Goal: Task Accomplishment & Management: Use online tool/utility

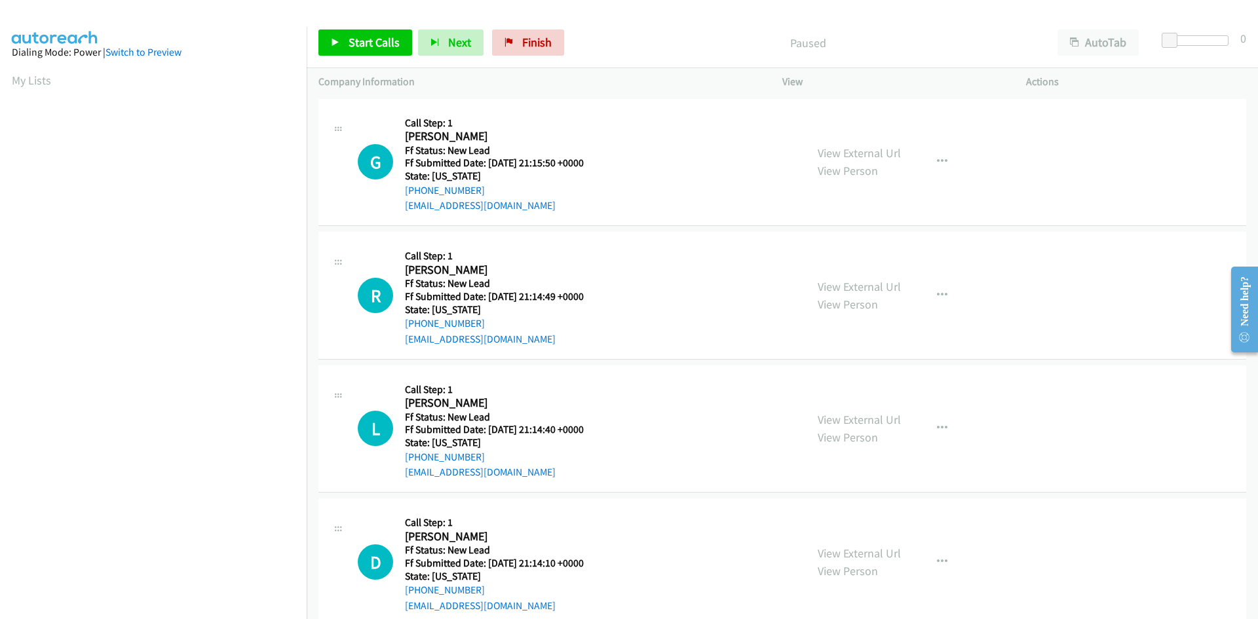
click at [885, 24] on div "Start Calls Pause Next Finish Paused AutoTab AutoTab 0" at bounding box center [782, 43] width 951 height 50
click at [376, 44] on span "Start Calls" at bounding box center [374, 42] width 51 height 15
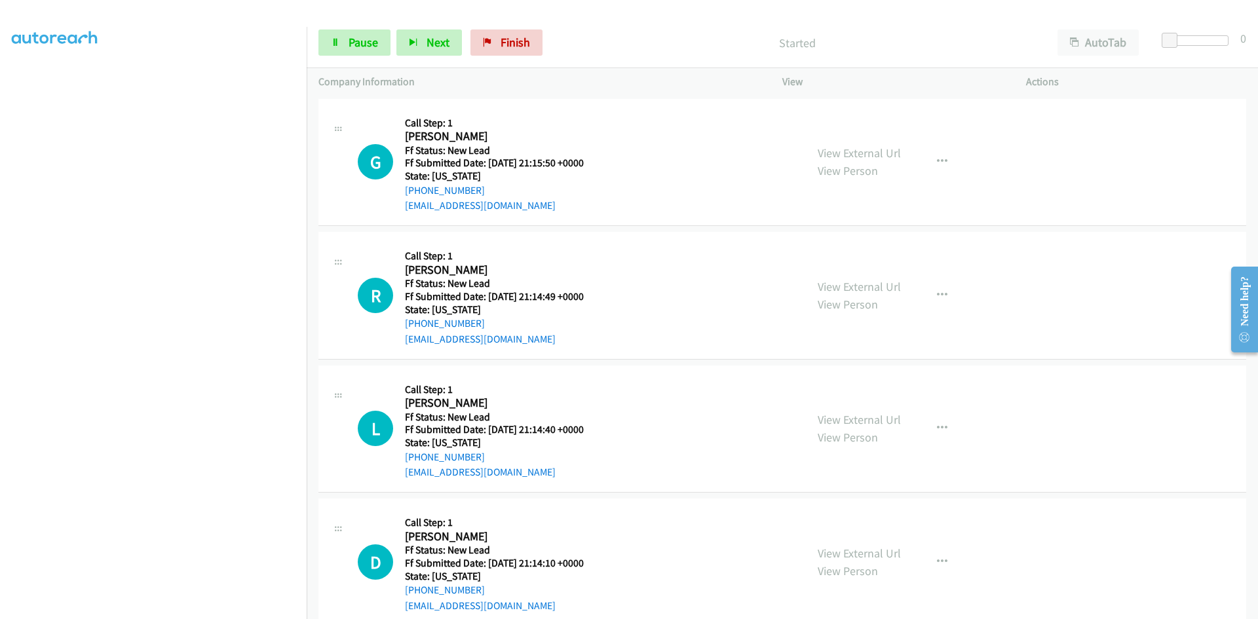
scroll to position [115, 0]
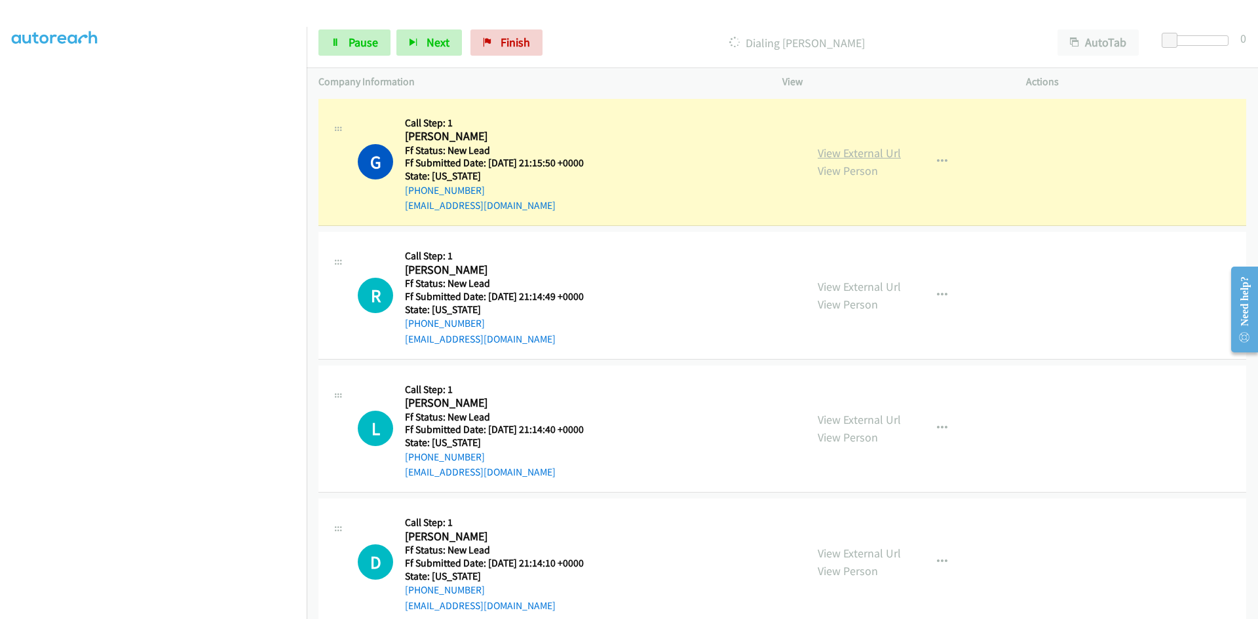
click at [835, 153] on link "View External Url" at bounding box center [859, 152] width 83 height 15
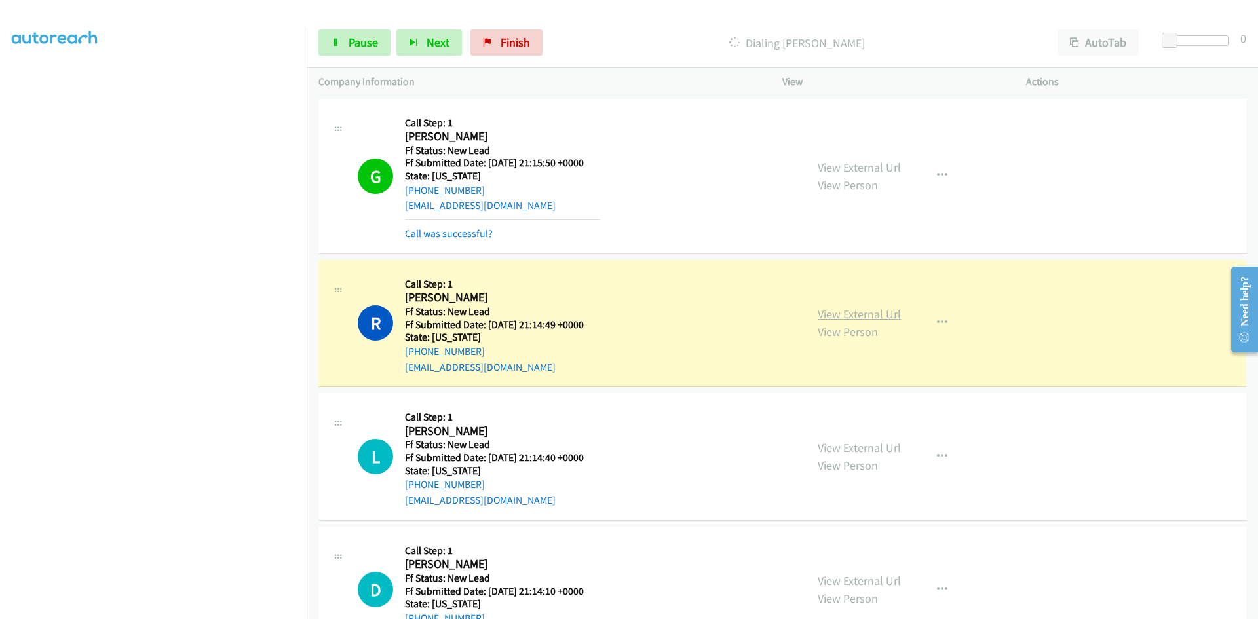
click at [864, 312] on link "View External Url" at bounding box center [859, 314] width 83 height 15
click at [465, 235] on link "Call was successful?" at bounding box center [449, 233] width 88 height 12
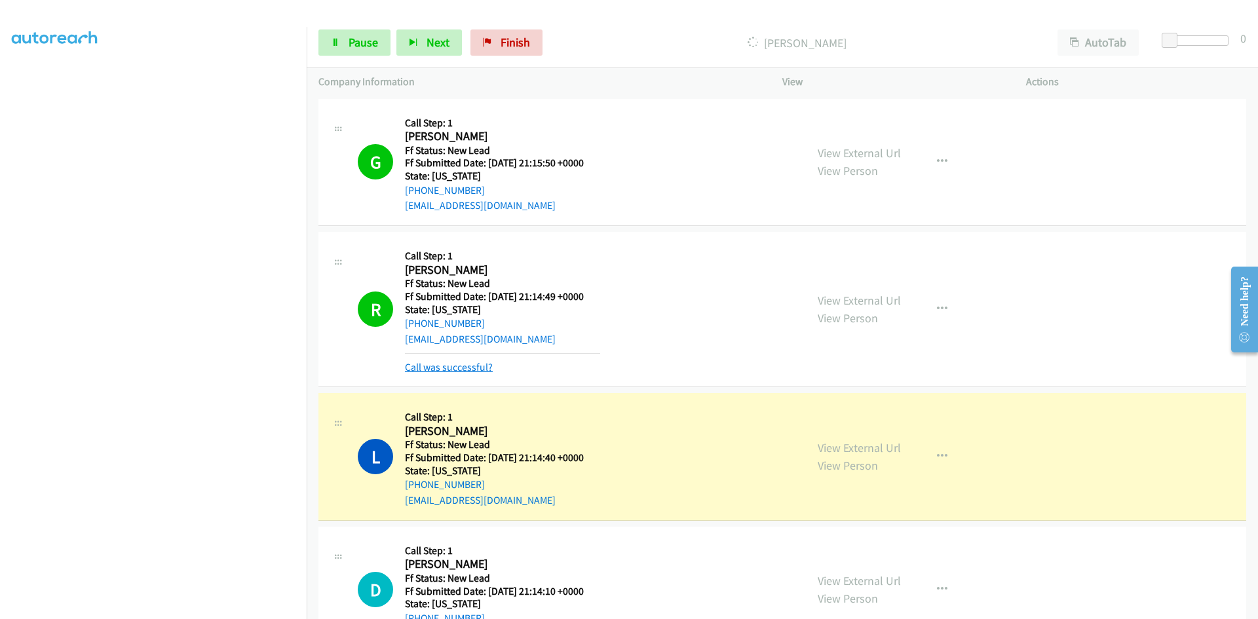
click at [482, 368] on link "Call was successful?" at bounding box center [449, 367] width 88 height 12
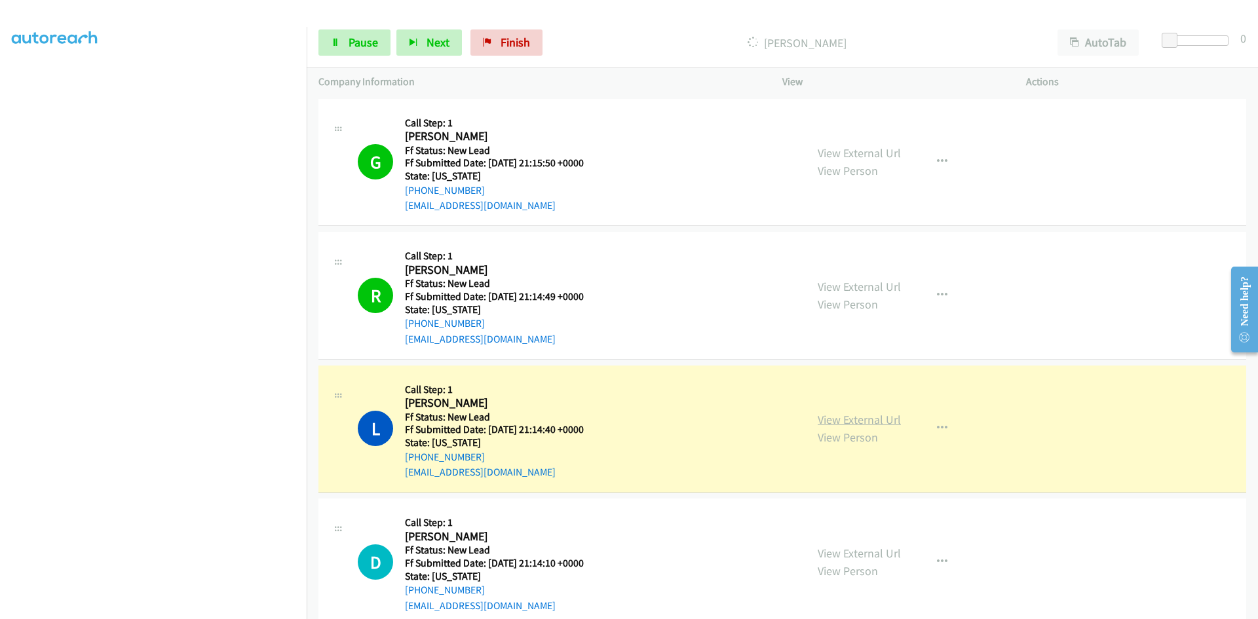
click at [884, 421] on link "View External Url" at bounding box center [859, 419] width 83 height 15
click at [361, 44] on span "Pause" at bounding box center [363, 42] width 29 height 15
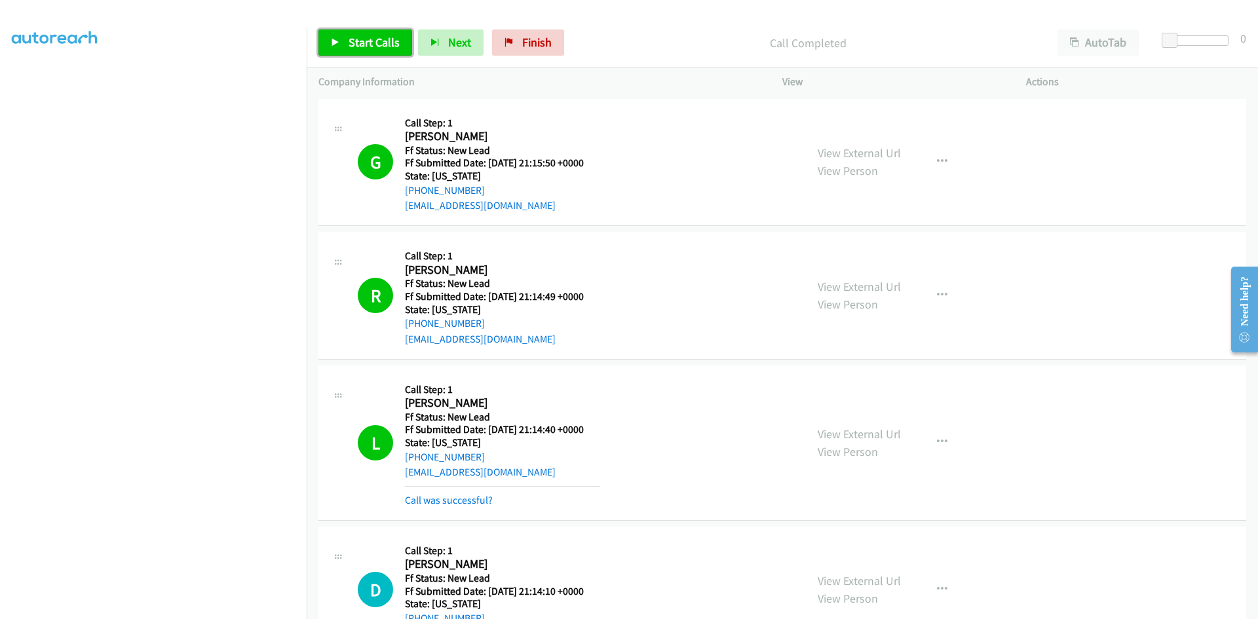
click at [380, 39] on span "Start Calls" at bounding box center [374, 42] width 51 height 15
click at [436, 498] on link "Call was successful?" at bounding box center [449, 500] width 88 height 12
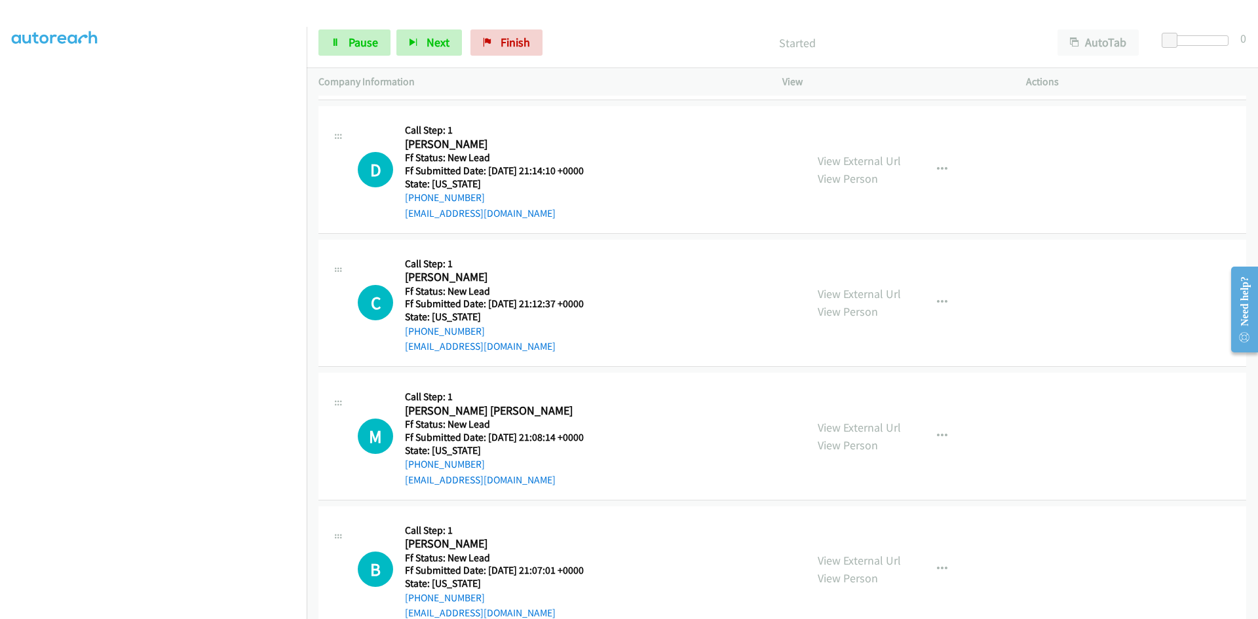
scroll to position [393, 0]
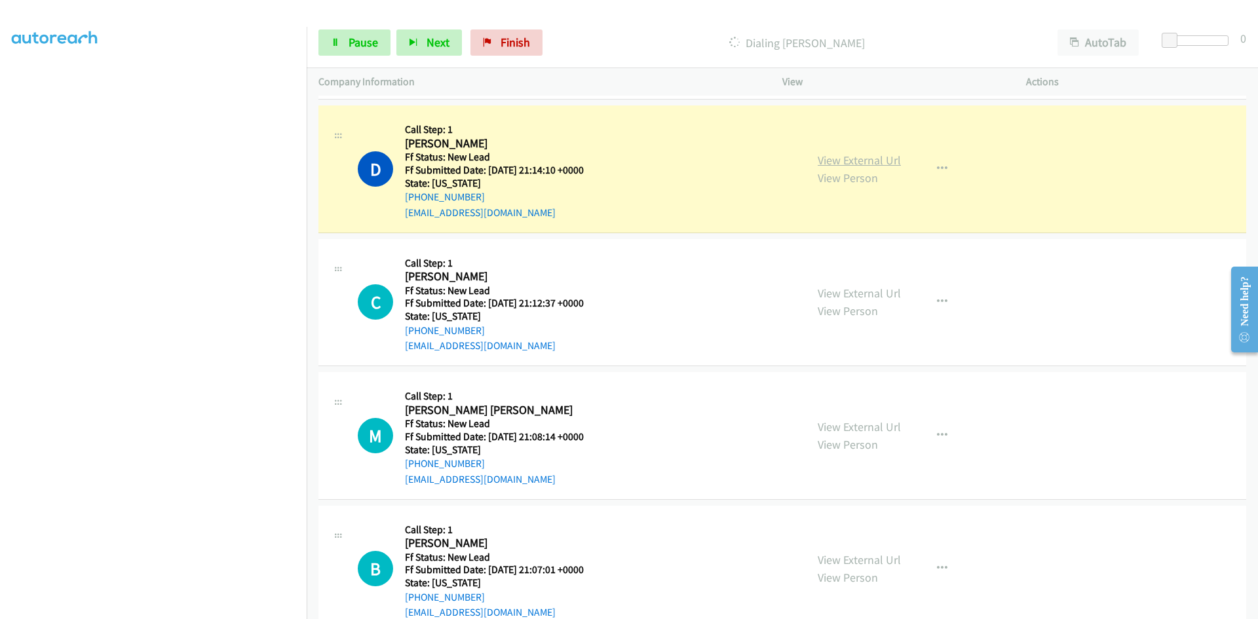
click at [856, 158] on link "View External Url" at bounding box center [859, 160] width 83 height 15
click at [344, 43] on link "Pause" at bounding box center [354, 42] width 72 height 26
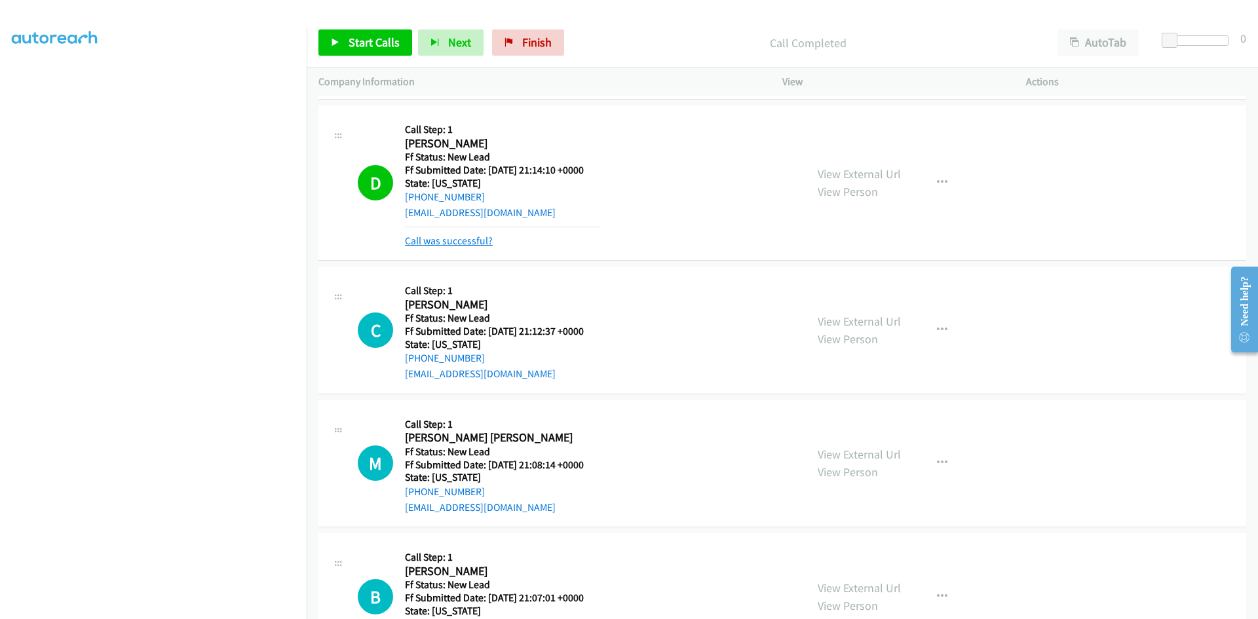
click at [456, 240] on link "Call was successful?" at bounding box center [449, 241] width 88 height 12
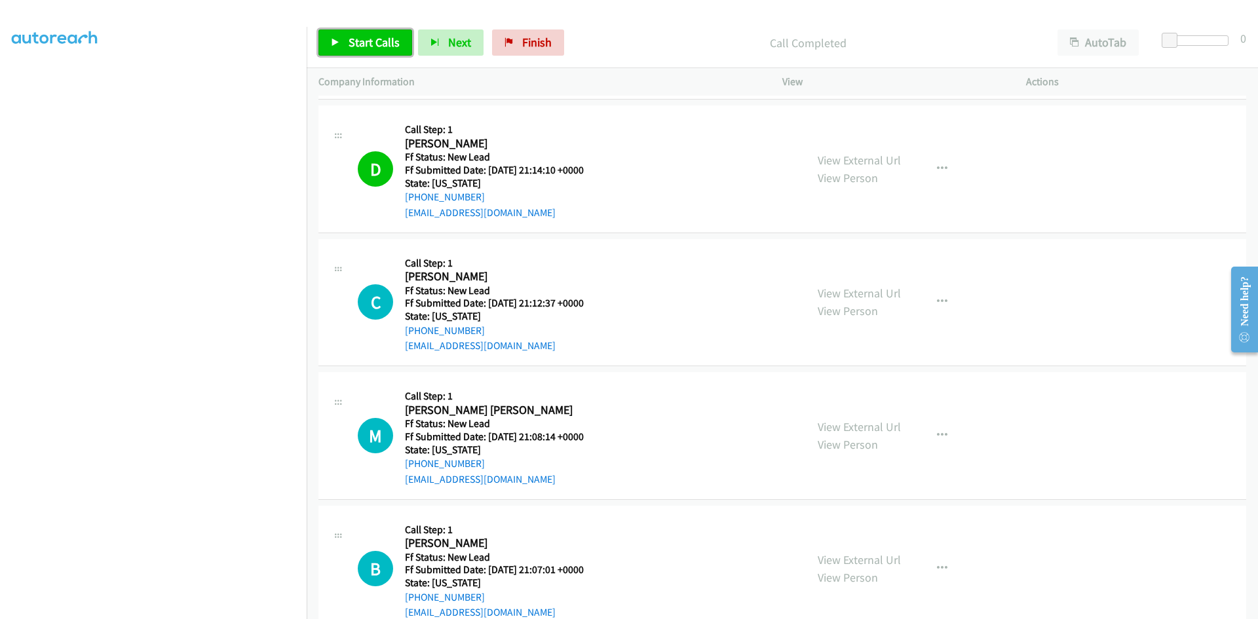
click at [354, 39] on span "Start Calls" at bounding box center [374, 42] width 51 height 15
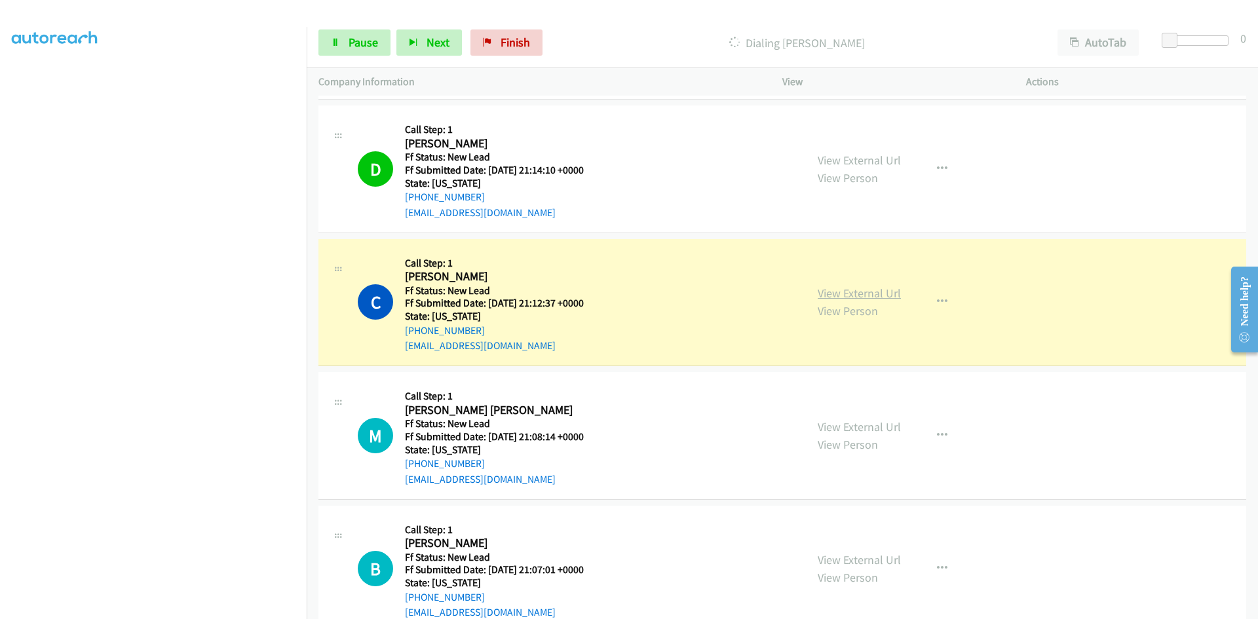
click at [822, 293] on link "View External Url" at bounding box center [859, 293] width 83 height 15
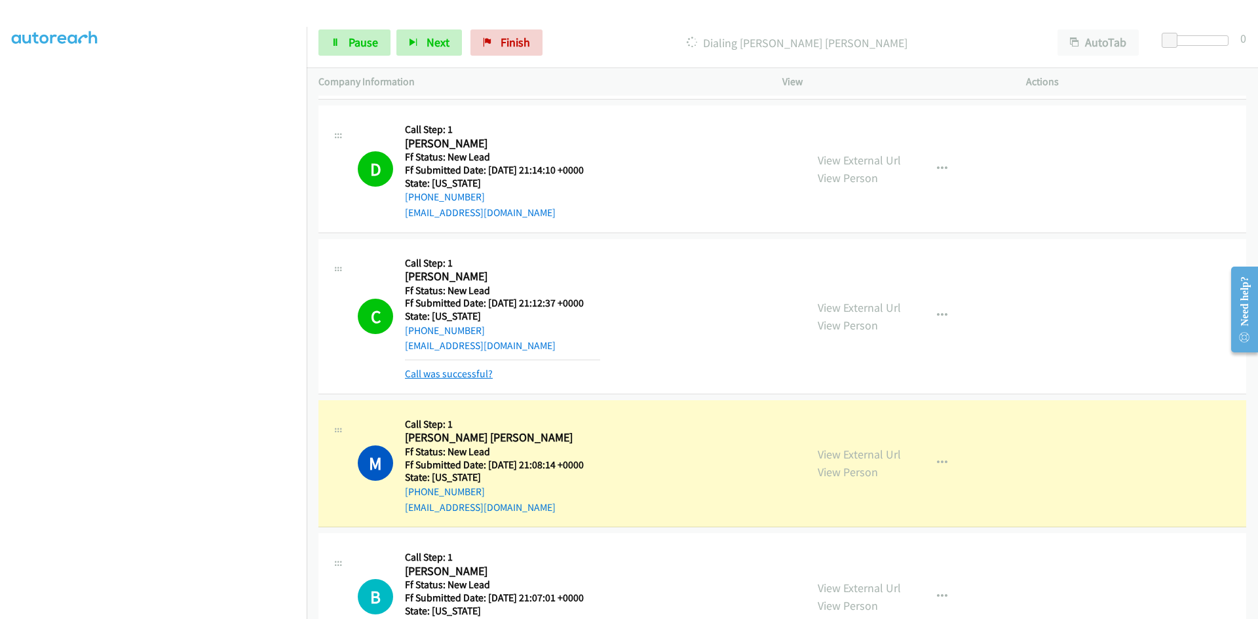
click at [422, 375] on link "Call was successful?" at bounding box center [449, 374] width 88 height 12
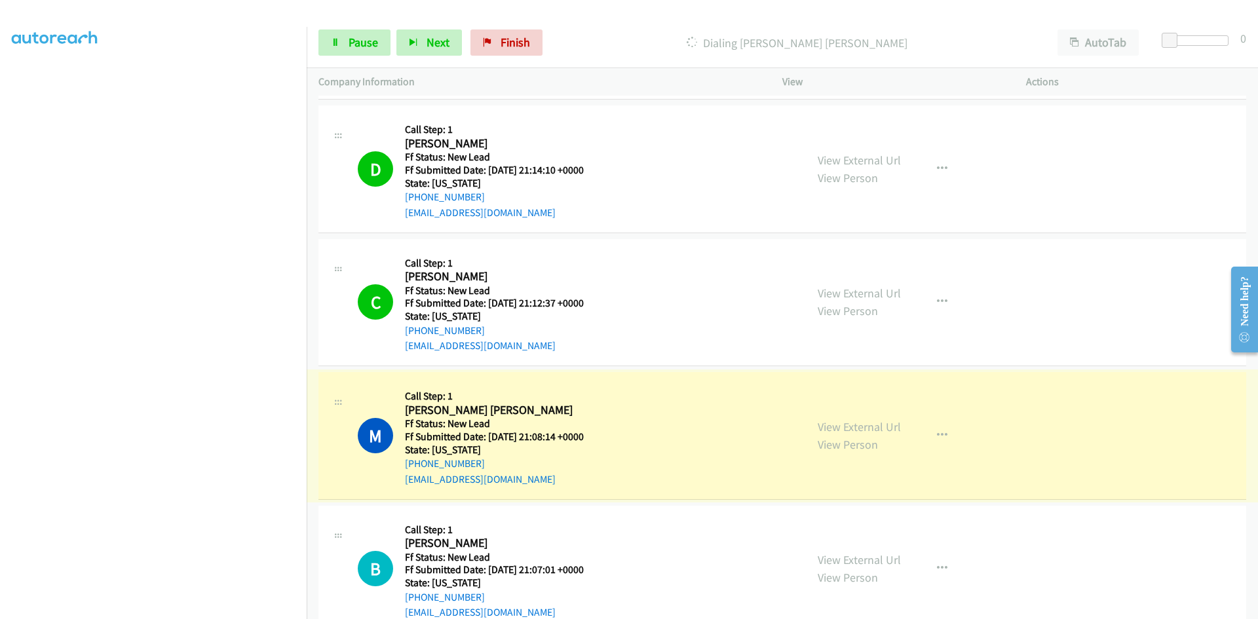
click at [828, 429] on link "View External Url" at bounding box center [859, 426] width 83 height 15
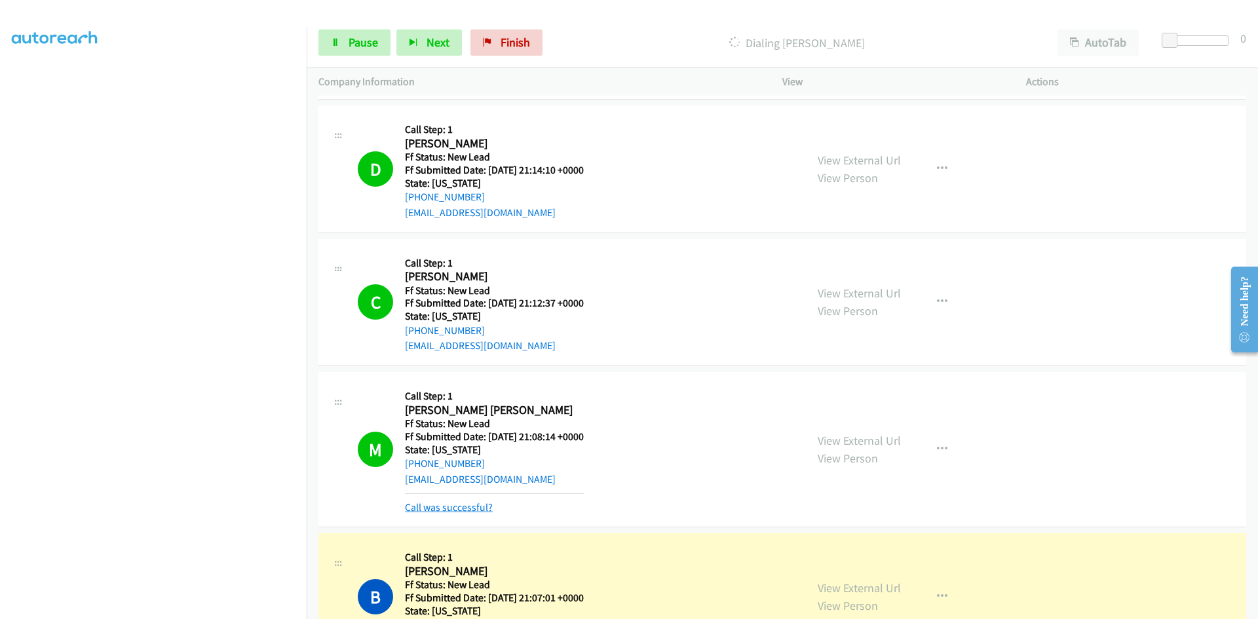
click at [414, 508] on link "Call was successful?" at bounding box center [449, 507] width 88 height 12
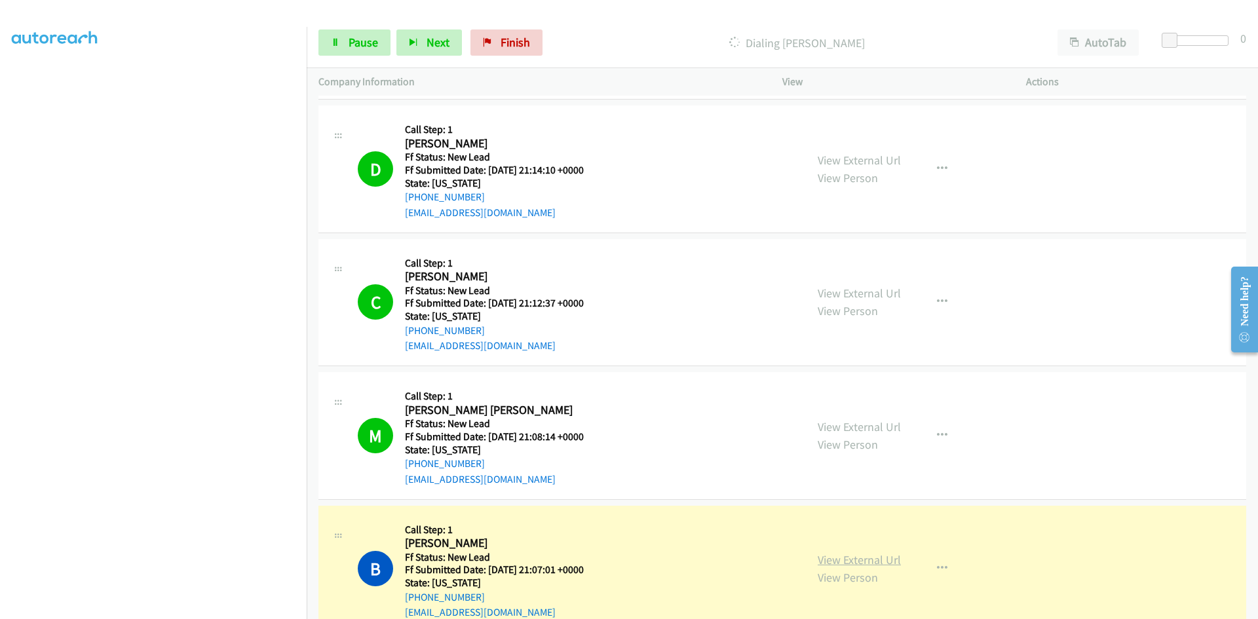
click at [848, 559] on link "View External Url" at bounding box center [859, 559] width 83 height 15
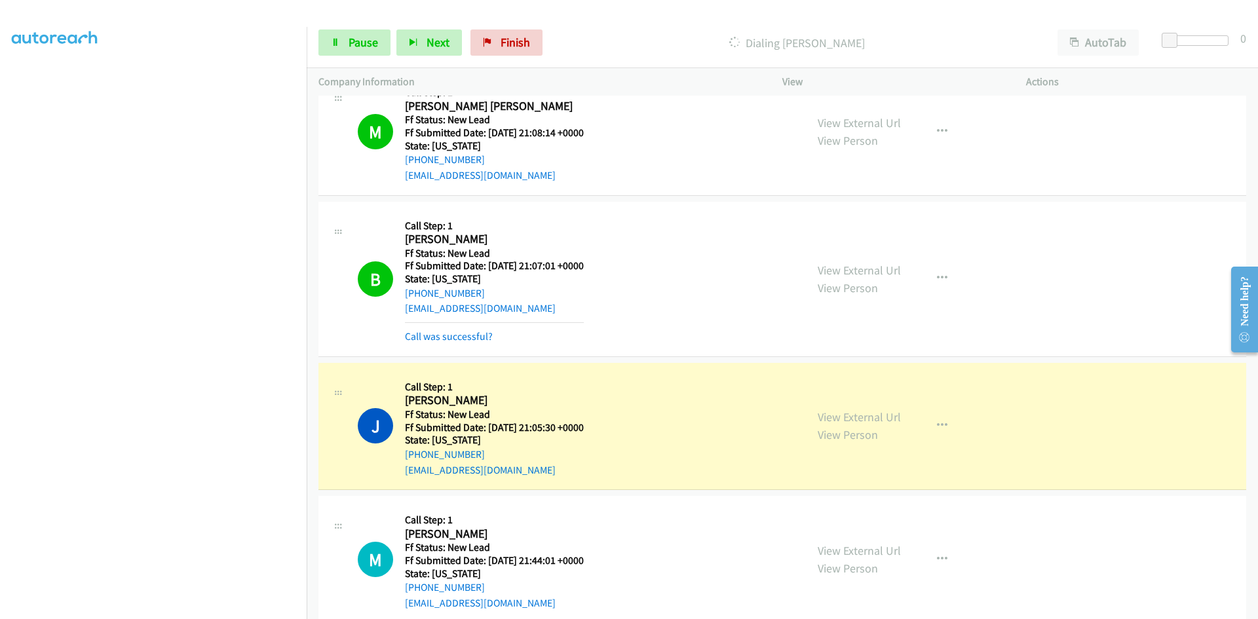
scroll to position [721, 0]
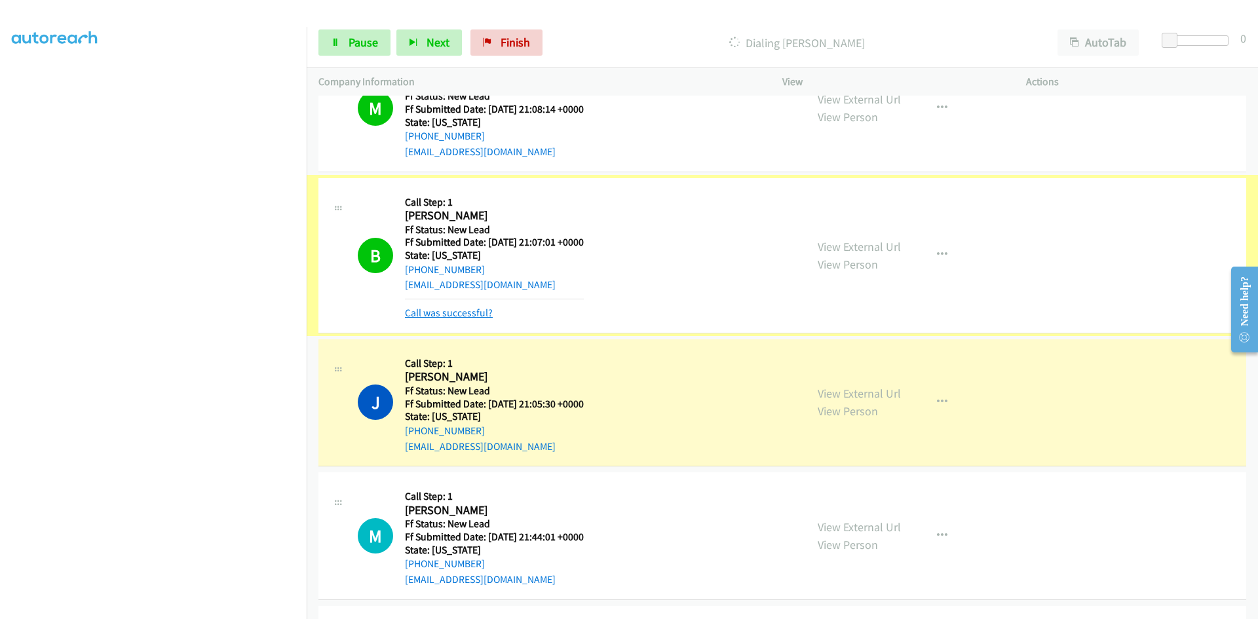
click at [454, 316] on link "Call was successful?" at bounding box center [449, 313] width 88 height 12
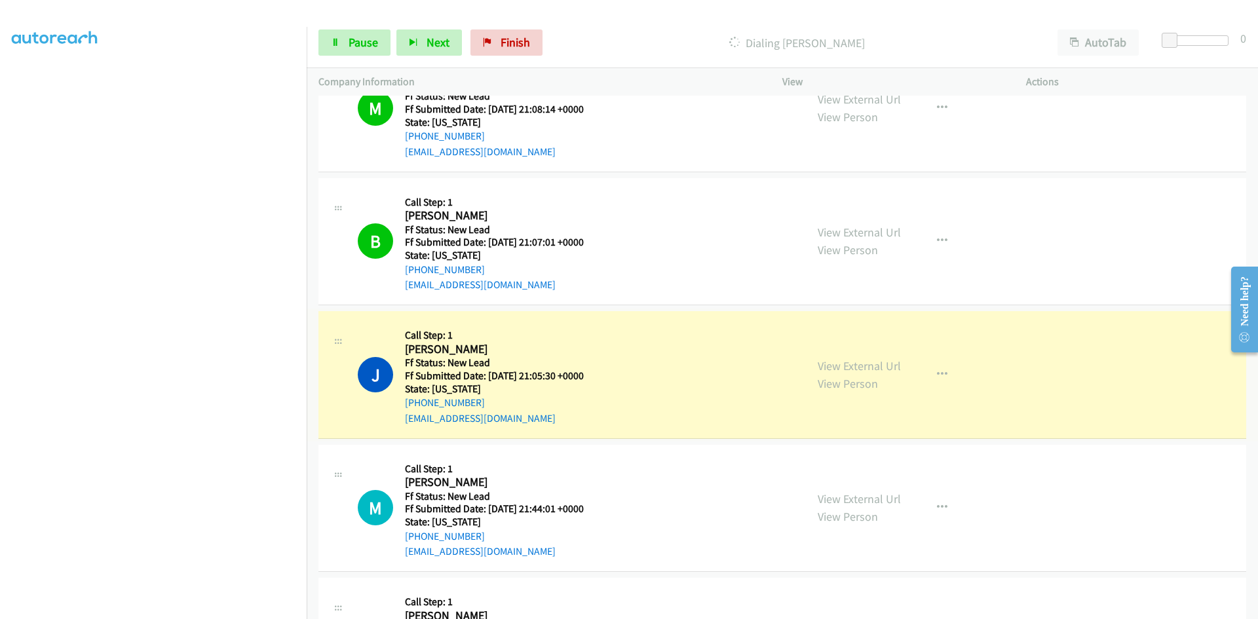
click at [852, 367] on link "View External Url" at bounding box center [859, 365] width 83 height 15
click at [346, 50] on link "Pause" at bounding box center [354, 42] width 72 height 26
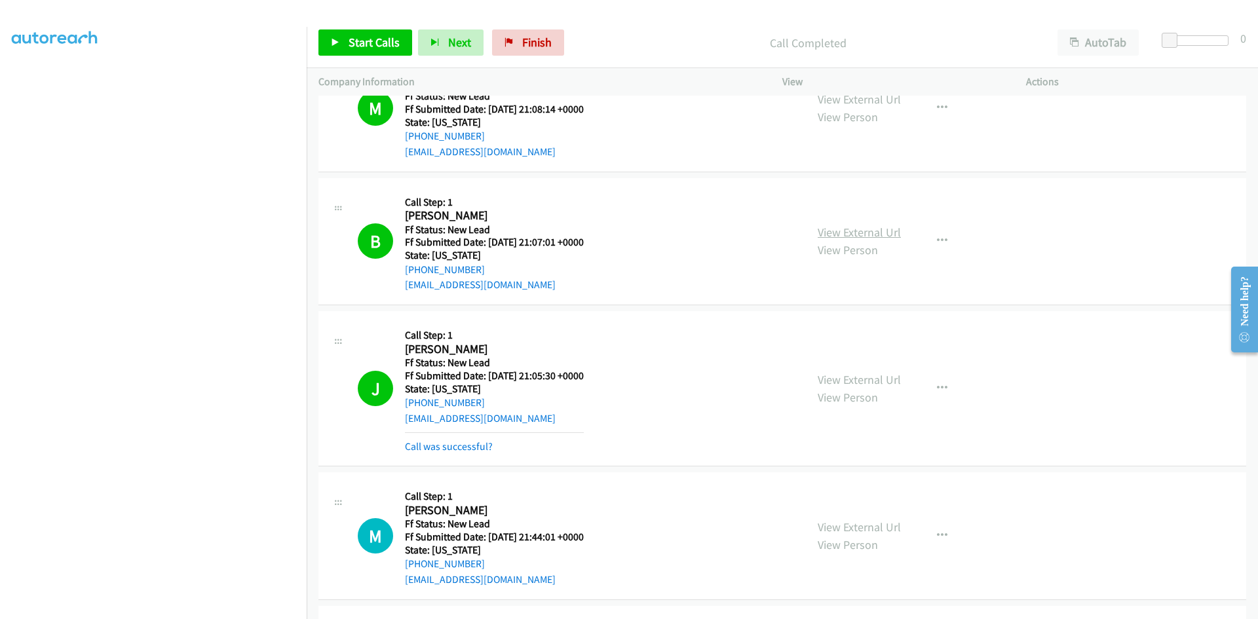
click at [881, 231] on link "View External Url" at bounding box center [859, 232] width 83 height 15
click at [839, 233] on link "View External Url" at bounding box center [859, 232] width 83 height 15
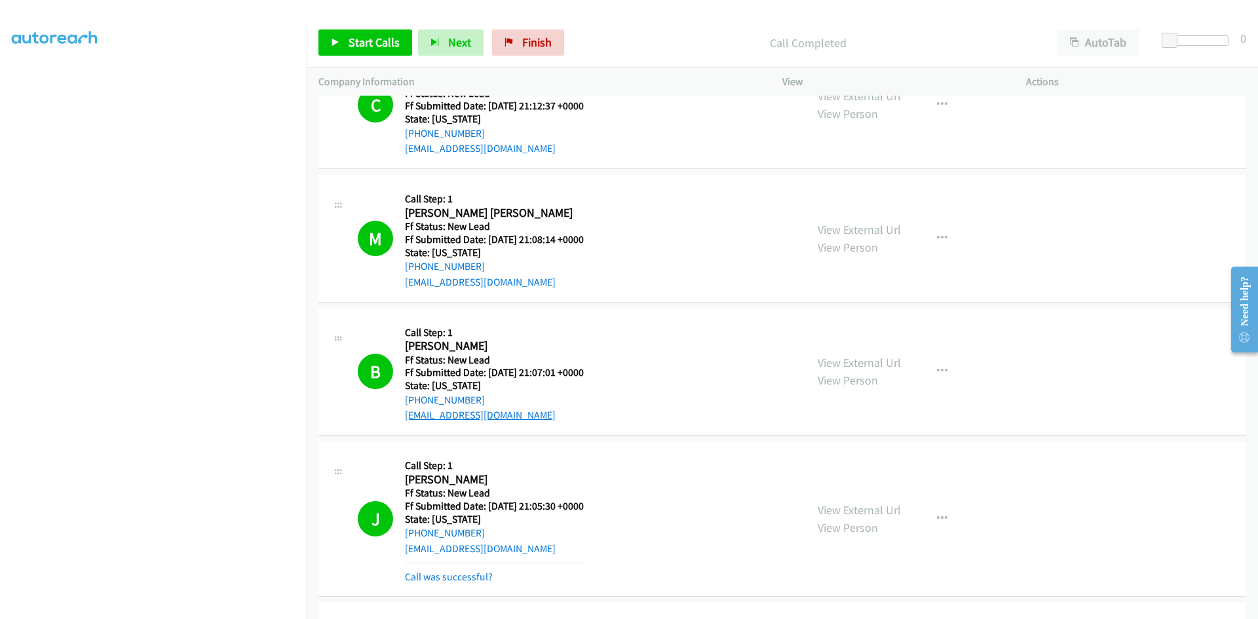
scroll to position [590, 0]
click at [882, 226] on link "View External Url" at bounding box center [859, 230] width 83 height 15
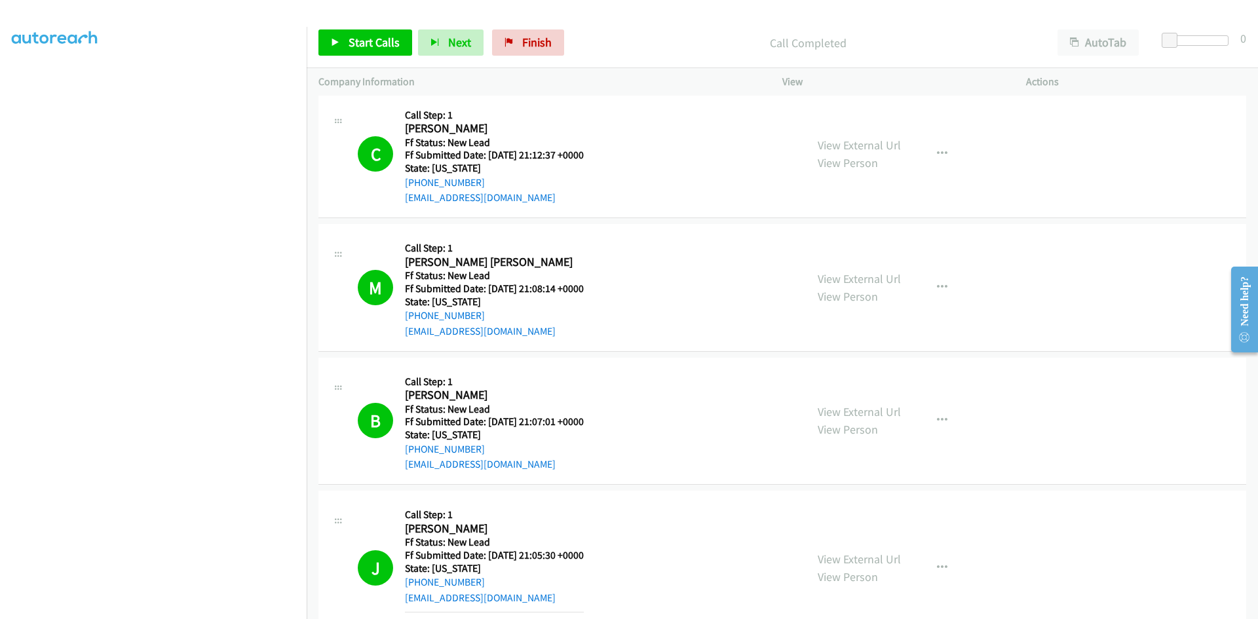
scroll to position [459, 0]
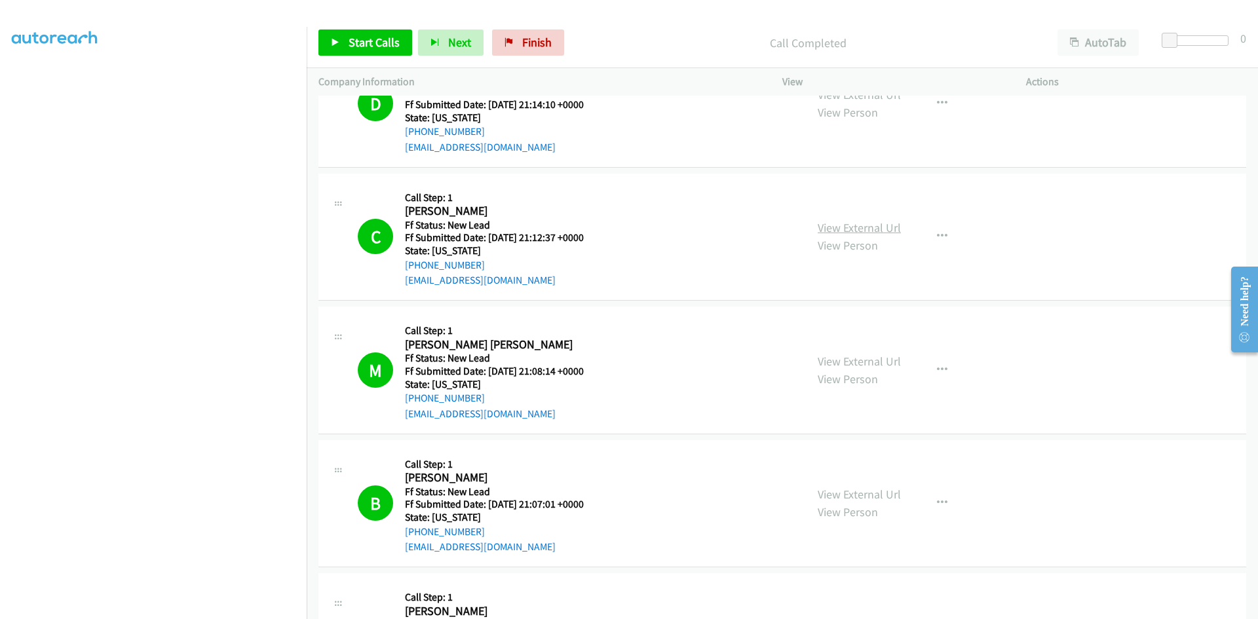
click at [823, 225] on link "View External Url" at bounding box center [859, 227] width 83 height 15
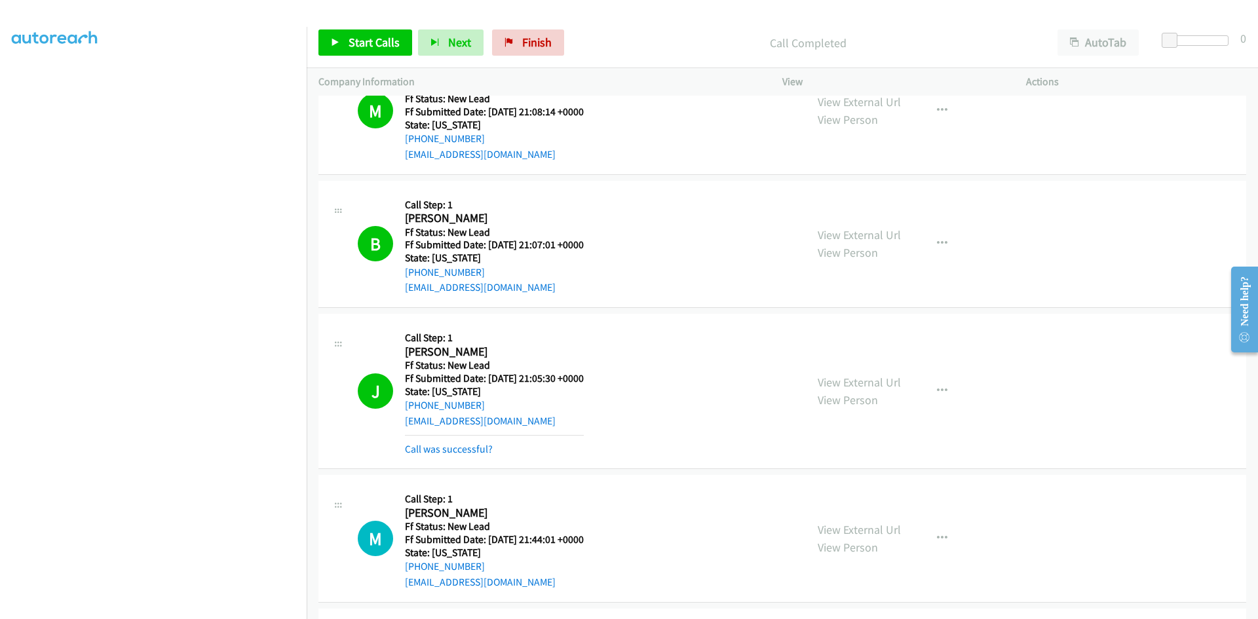
scroll to position [721, 0]
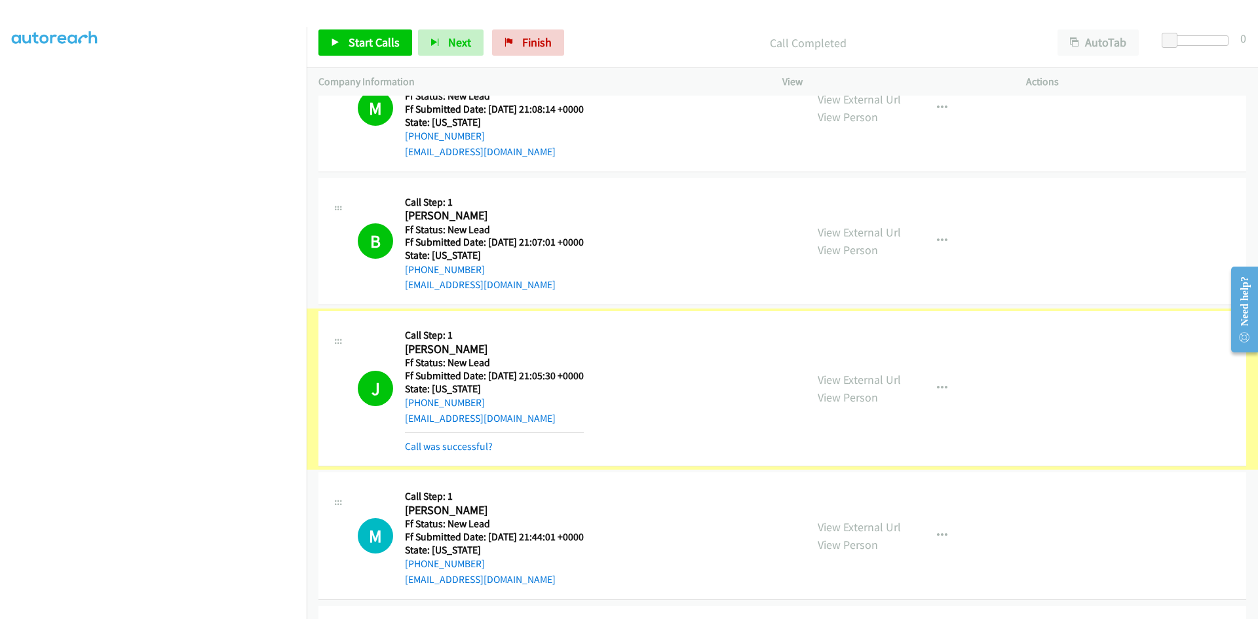
click at [438, 448] on link "Call was successful?" at bounding box center [449, 446] width 88 height 12
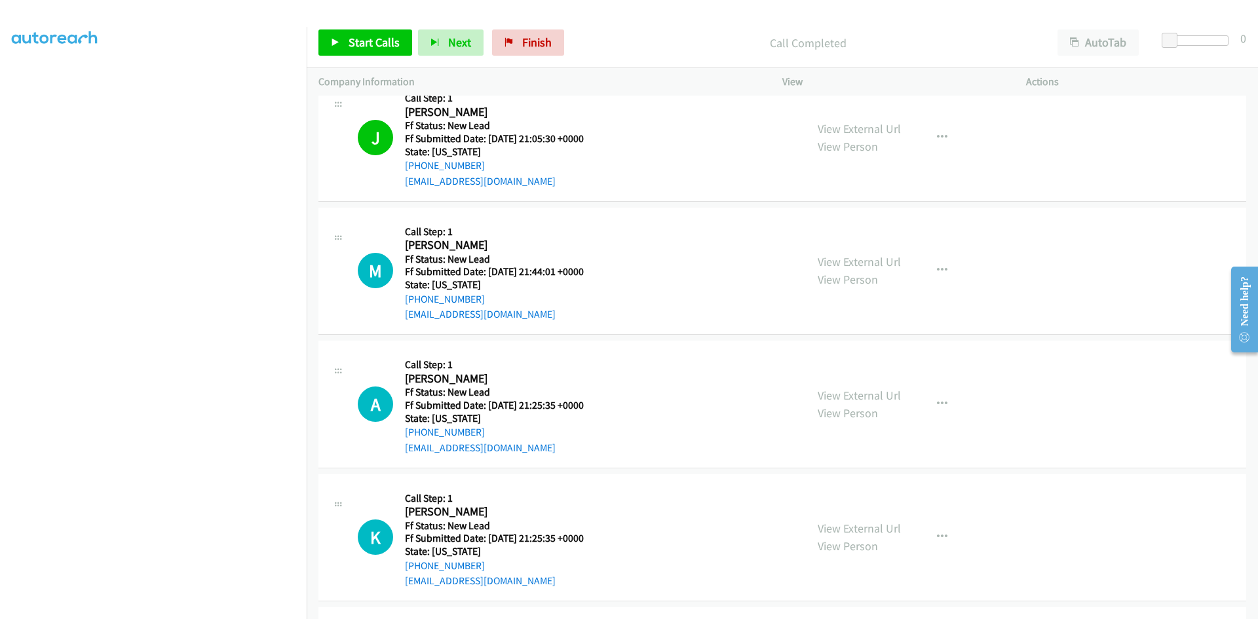
scroll to position [1048, 0]
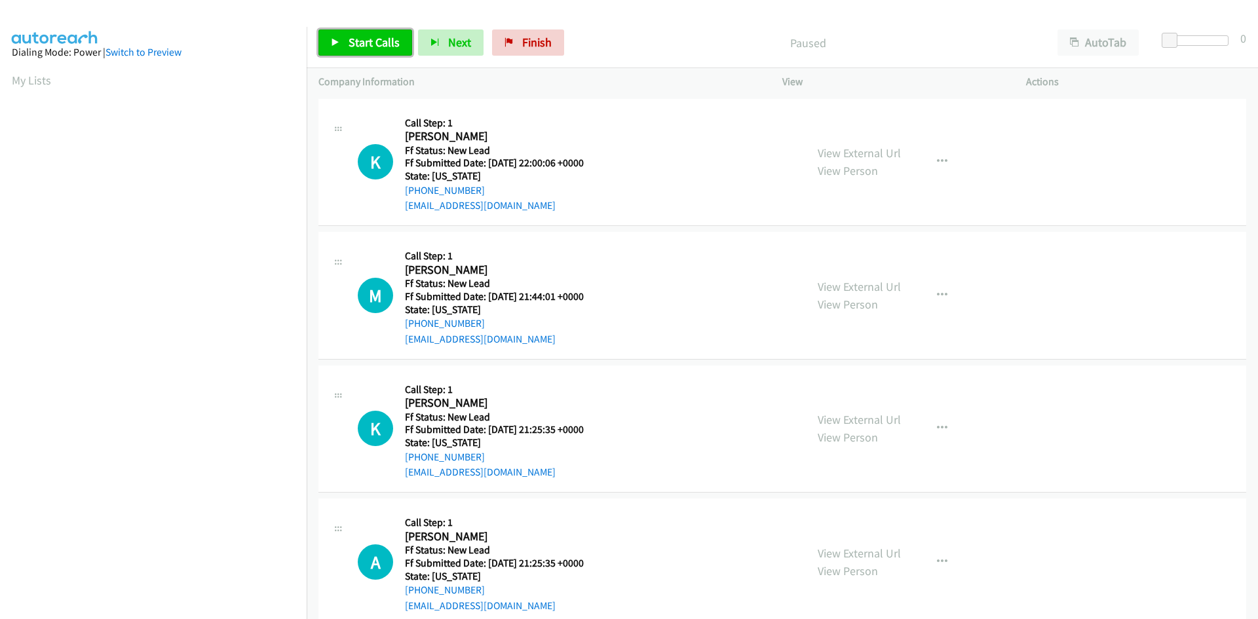
click at [373, 48] on span "Start Calls" at bounding box center [374, 42] width 51 height 15
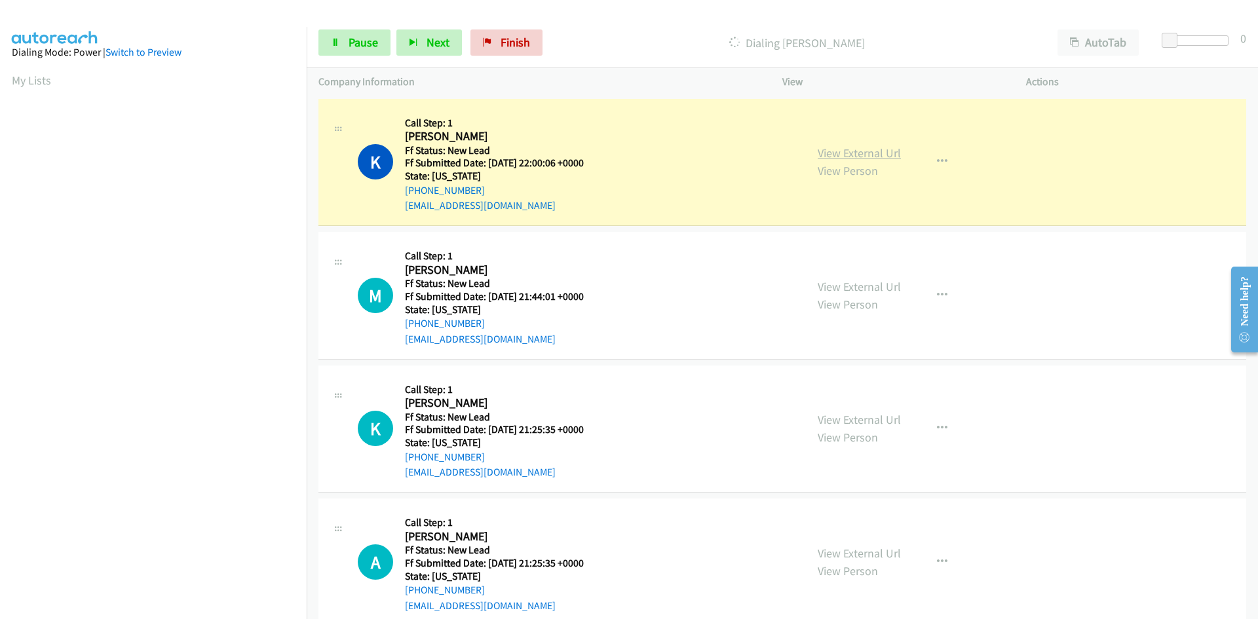
click at [881, 152] on link "View External Url" at bounding box center [859, 152] width 83 height 15
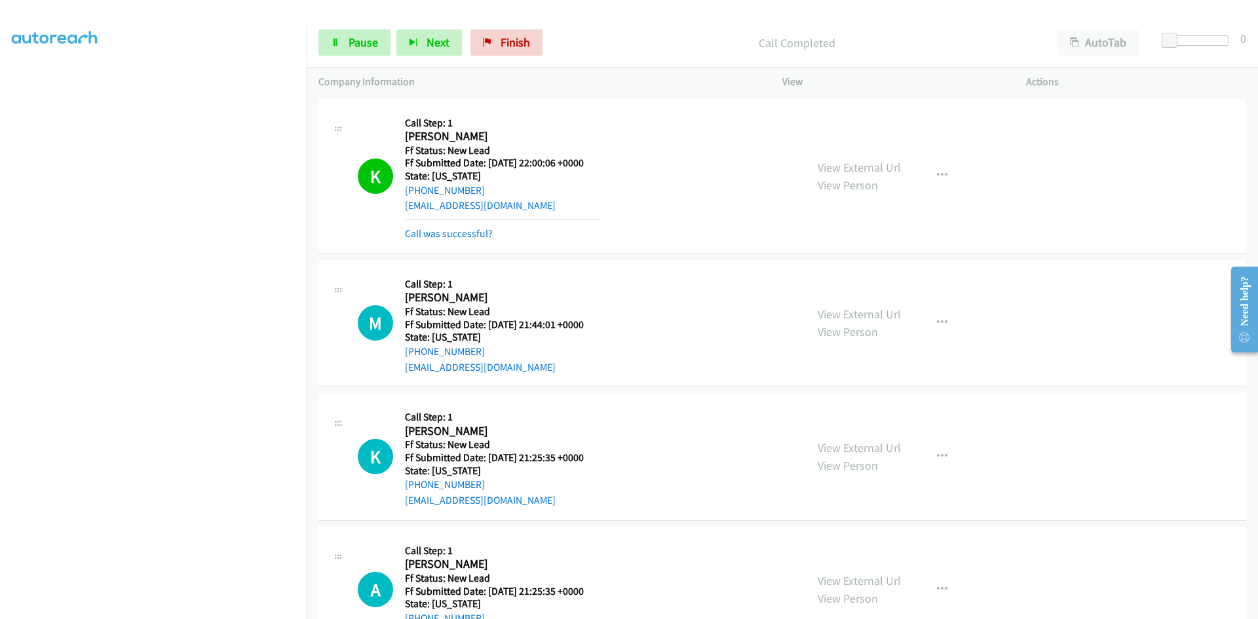
click at [464, 244] on div "K Callback Scheduled Call Step: 1 Kimberly Smith America/New_York Ff Status: Ne…" at bounding box center [782, 176] width 928 height 155
click at [464, 236] on link "Call was successful?" at bounding box center [449, 233] width 88 height 12
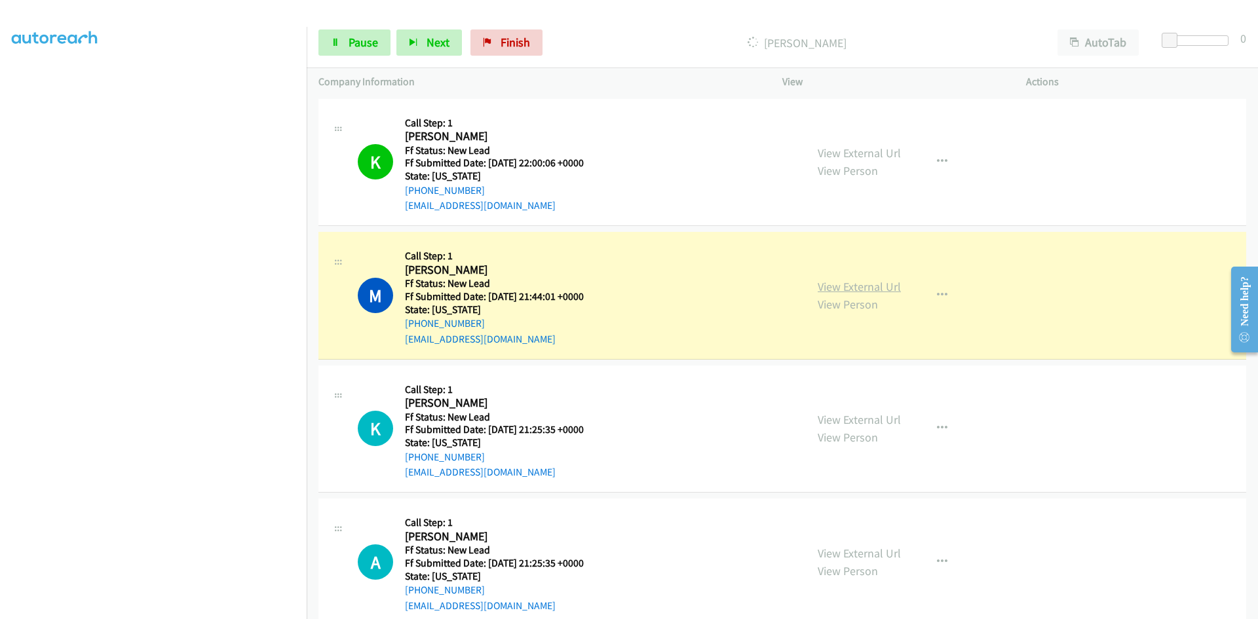
click at [846, 284] on link "View External Url" at bounding box center [859, 286] width 83 height 15
click at [357, 39] on span "Pause" at bounding box center [363, 42] width 29 height 15
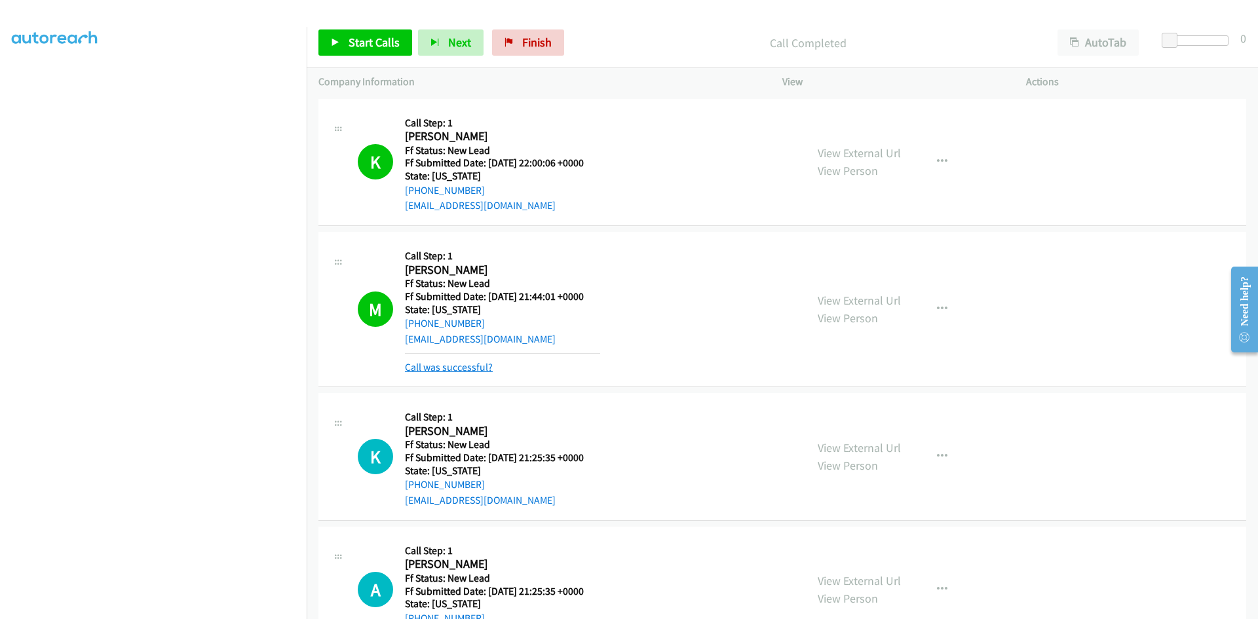
click at [476, 369] on link "Call was successful?" at bounding box center [449, 367] width 88 height 12
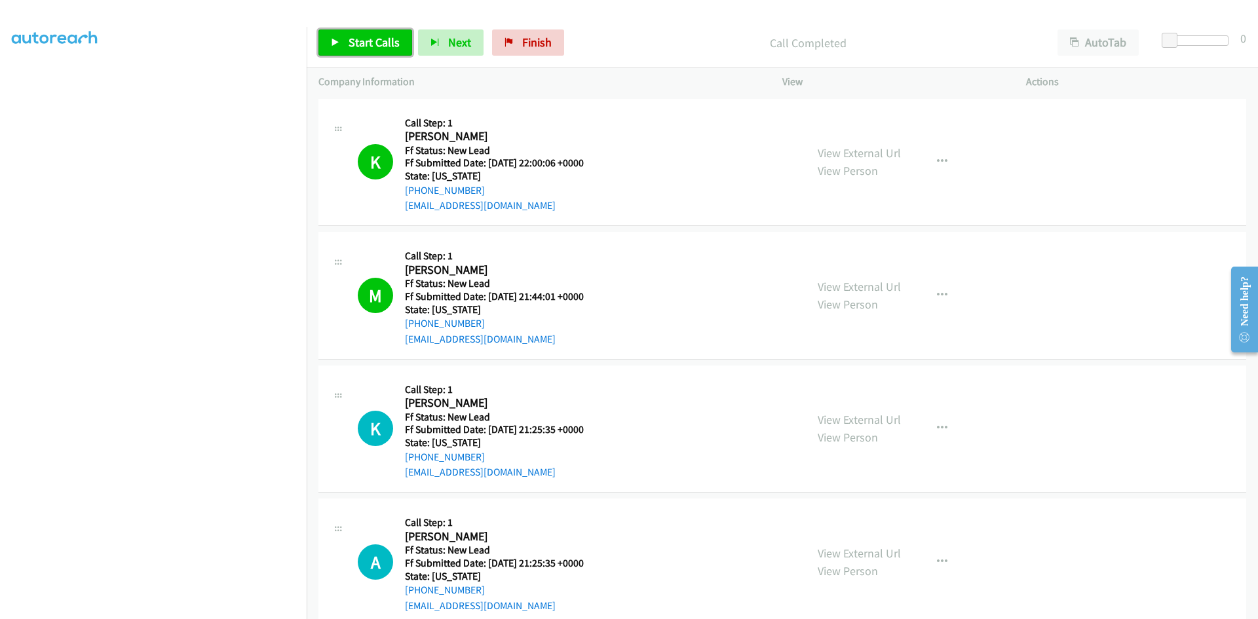
click at [360, 39] on span "Start Calls" at bounding box center [374, 42] width 51 height 15
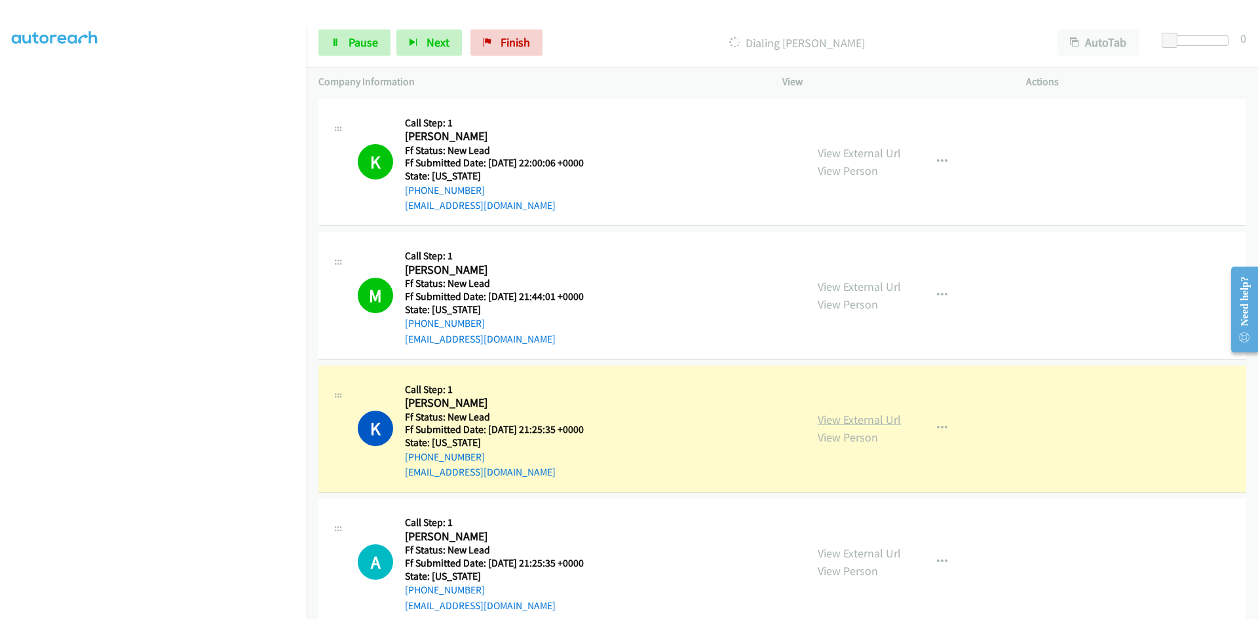
click at [829, 426] on link "View External Url" at bounding box center [859, 419] width 83 height 15
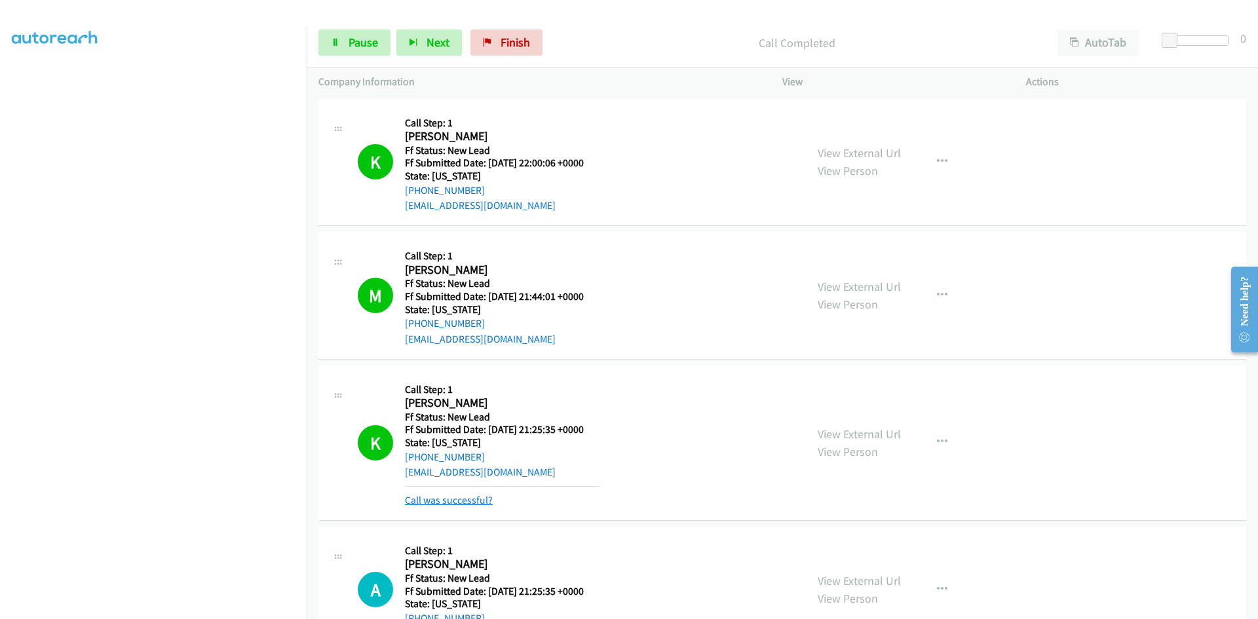
click at [435, 499] on link "Call was successful?" at bounding box center [449, 500] width 88 height 12
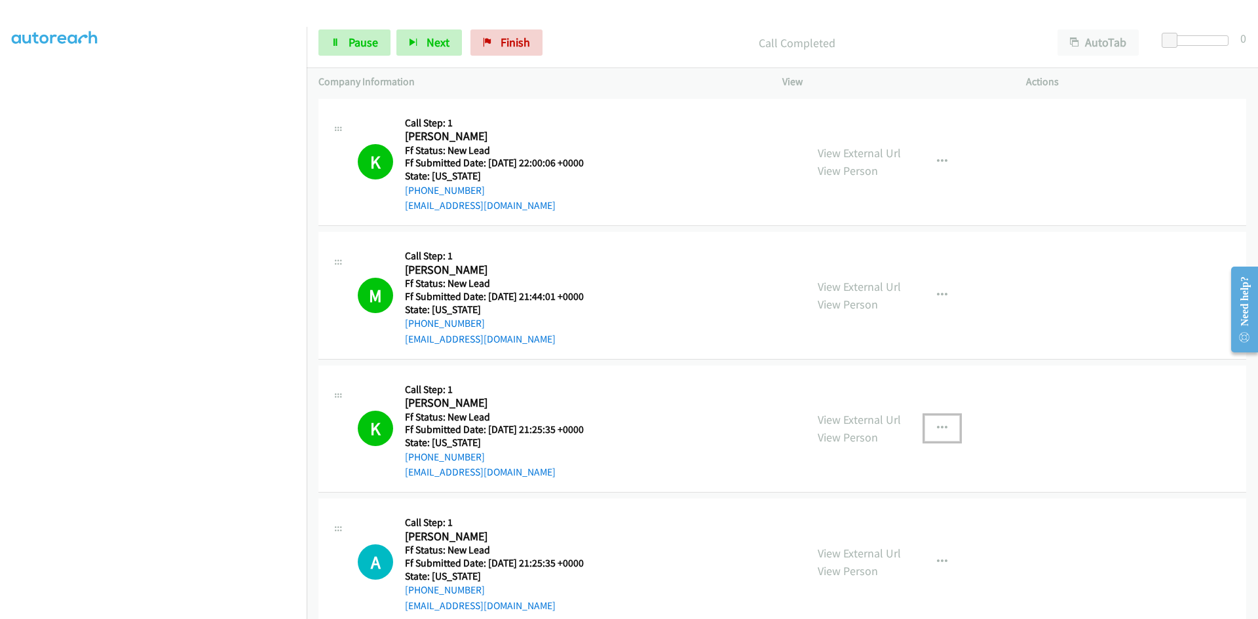
click at [937, 425] on icon "button" at bounding box center [942, 428] width 10 height 10
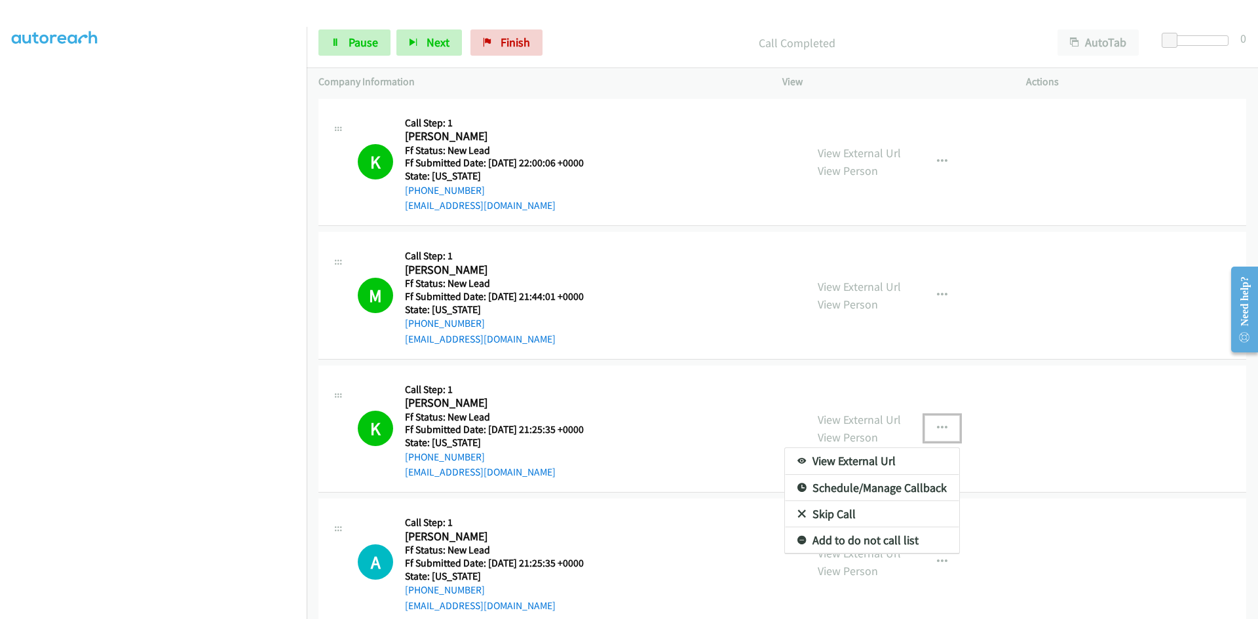
click at [842, 533] on link "Add to do not call list" at bounding box center [872, 540] width 174 height 26
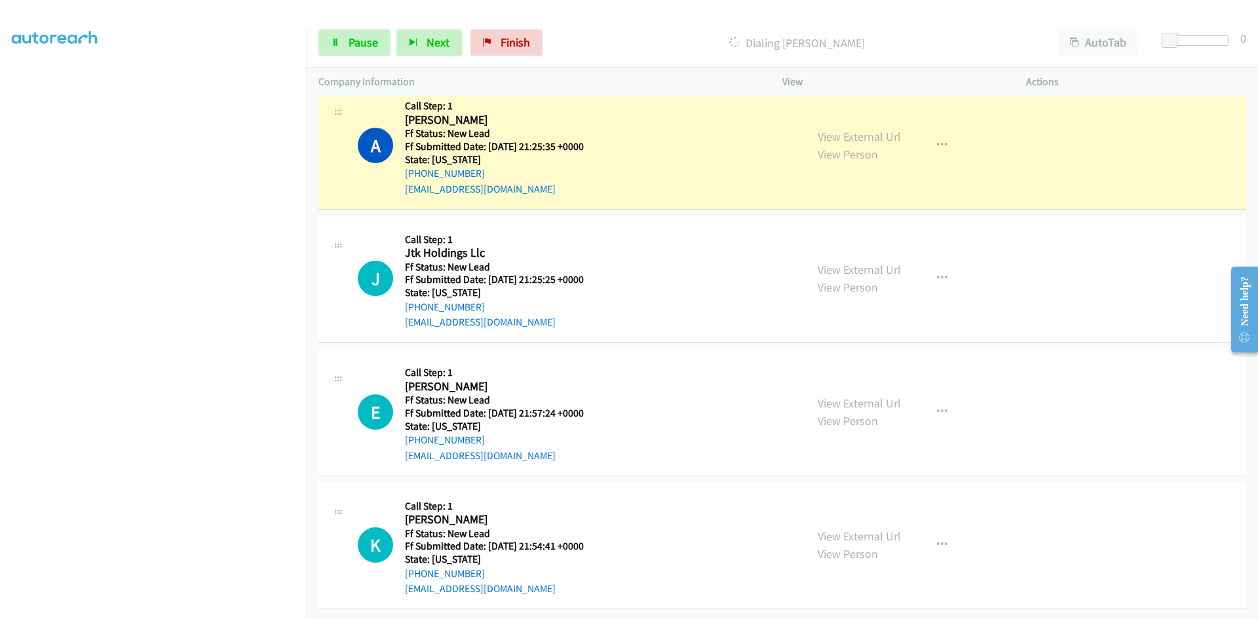
scroll to position [426, 0]
click at [858, 129] on link "View External Url" at bounding box center [859, 136] width 83 height 15
drag, startPoint x: 327, startPoint y: 50, endPoint x: 318, endPoint y: 53, distance: 9.7
click at [328, 49] on link "Pause" at bounding box center [354, 42] width 72 height 26
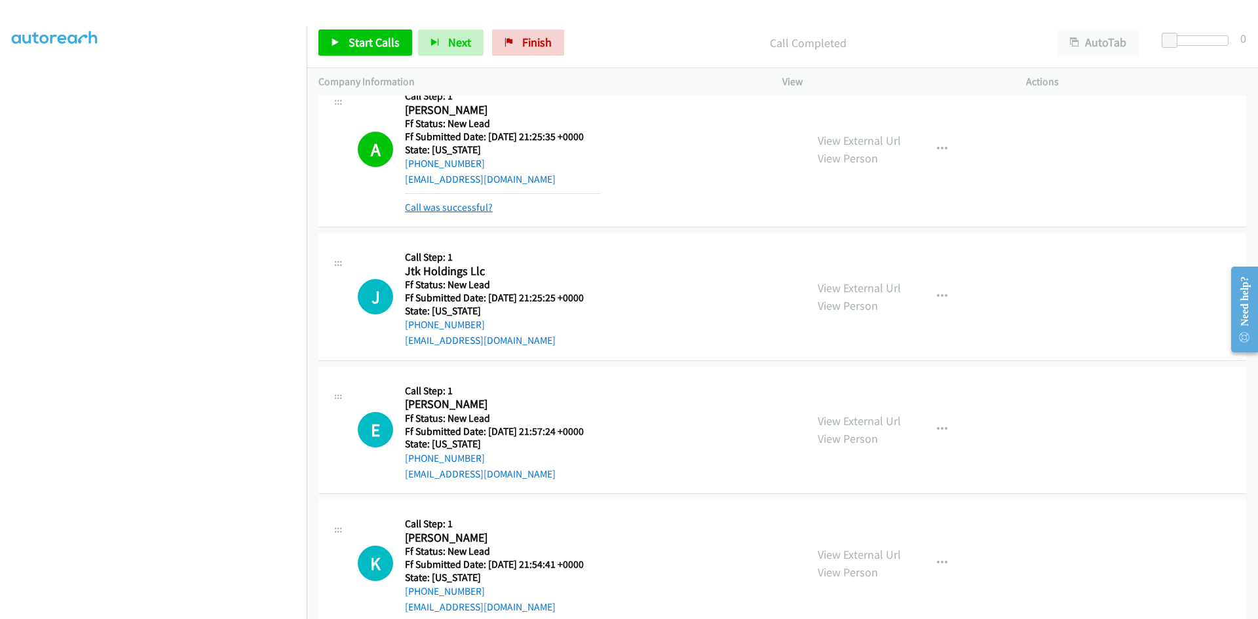
click at [463, 208] on link "Call was successful?" at bounding box center [449, 207] width 88 height 12
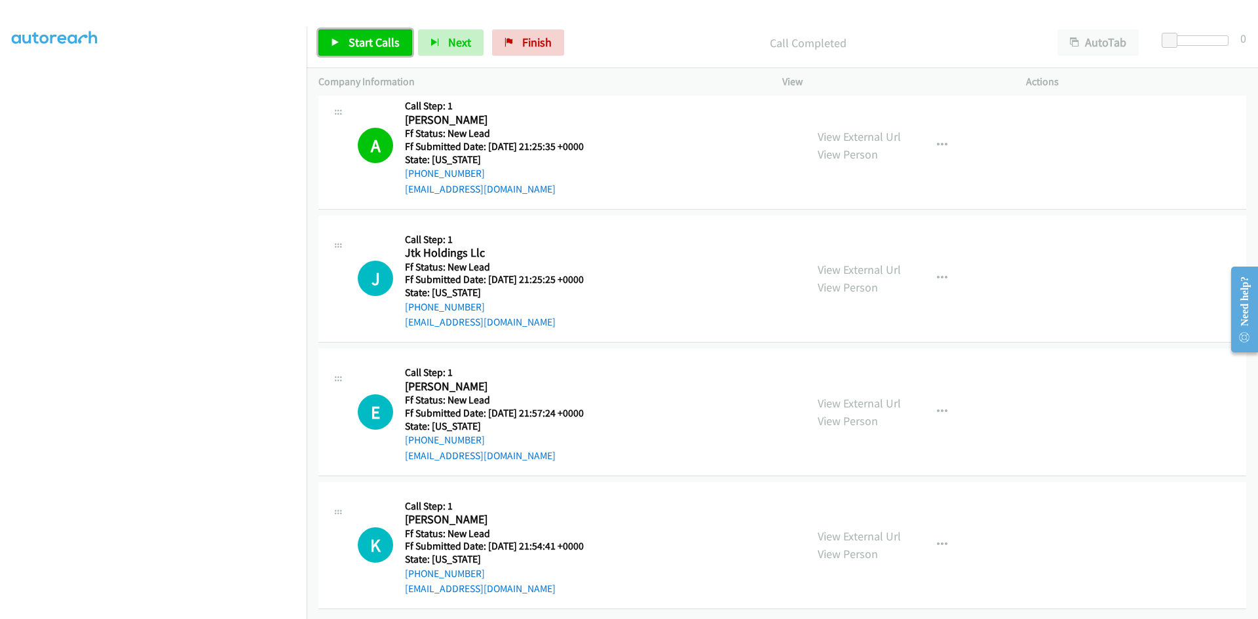
click at [374, 44] on span "Start Calls" at bounding box center [374, 42] width 51 height 15
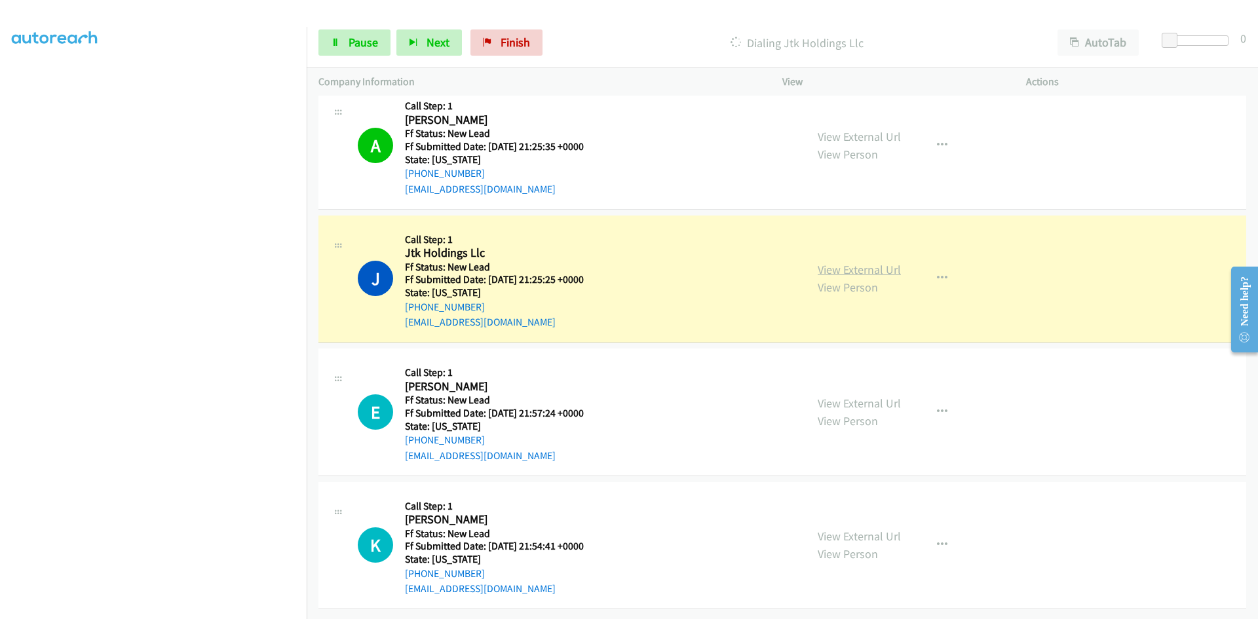
click at [841, 262] on link "View External Url" at bounding box center [859, 269] width 83 height 15
click at [354, 46] on span "Pause" at bounding box center [363, 42] width 29 height 15
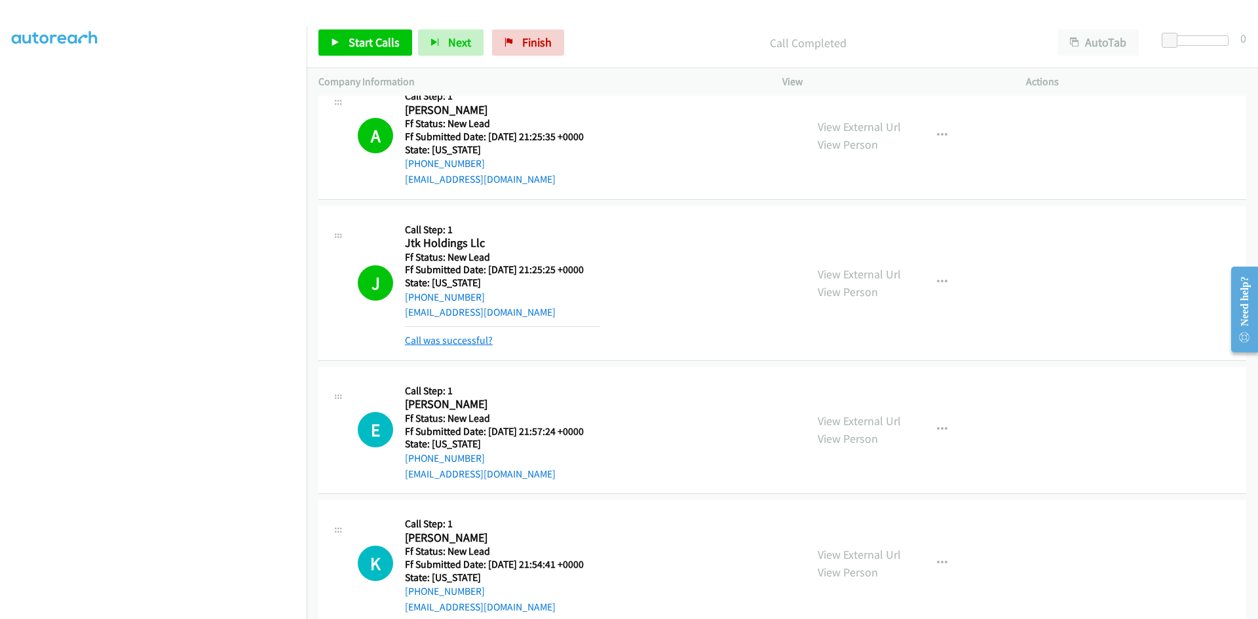
click at [471, 339] on link "Call was successful?" at bounding box center [449, 340] width 88 height 12
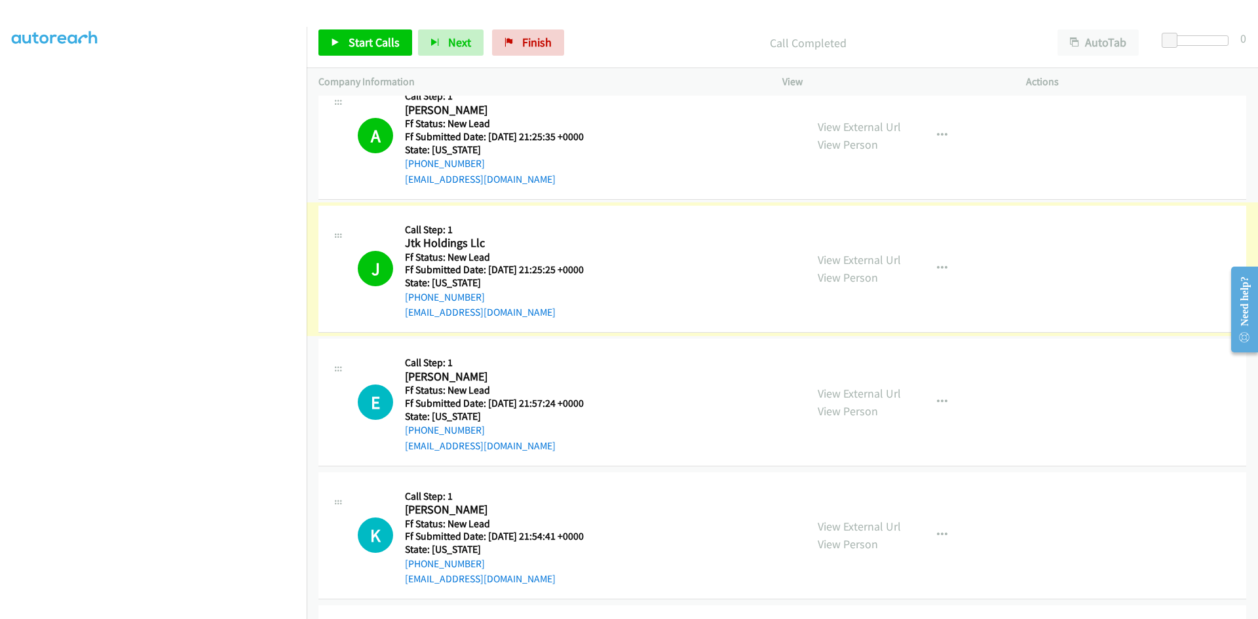
click at [875, 259] on link "View External Url" at bounding box center [859, 259] width 83 height 15
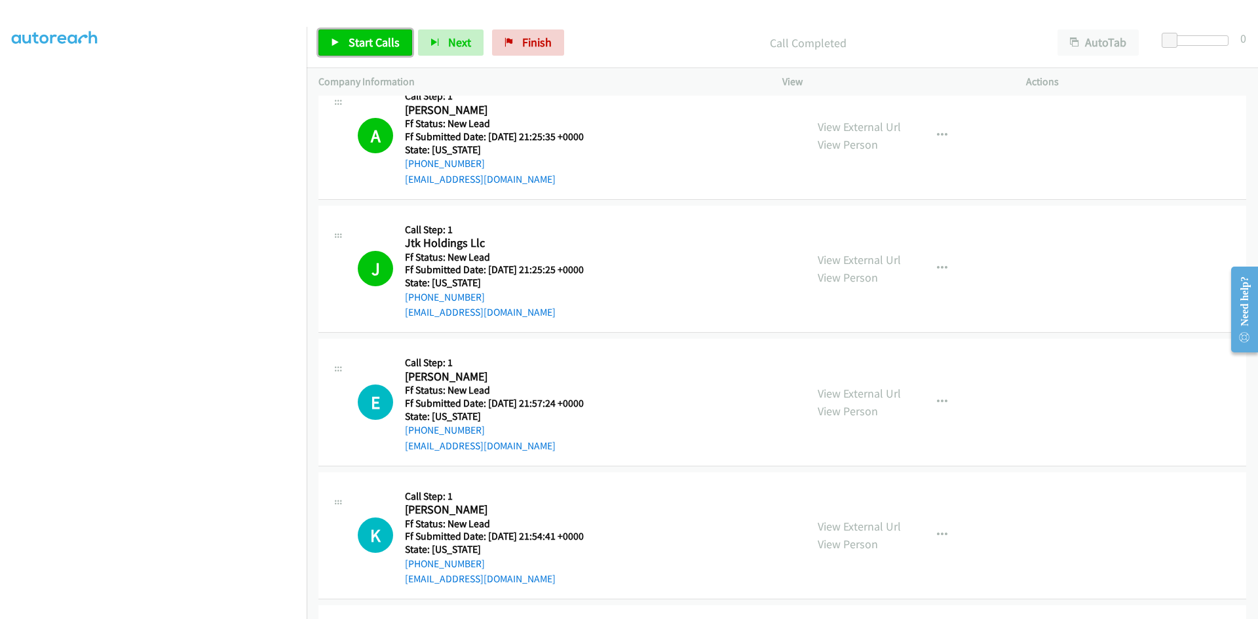
click at [387, 39] on span "Start Calls" at bounding box center [374, 42] width 51 height 15
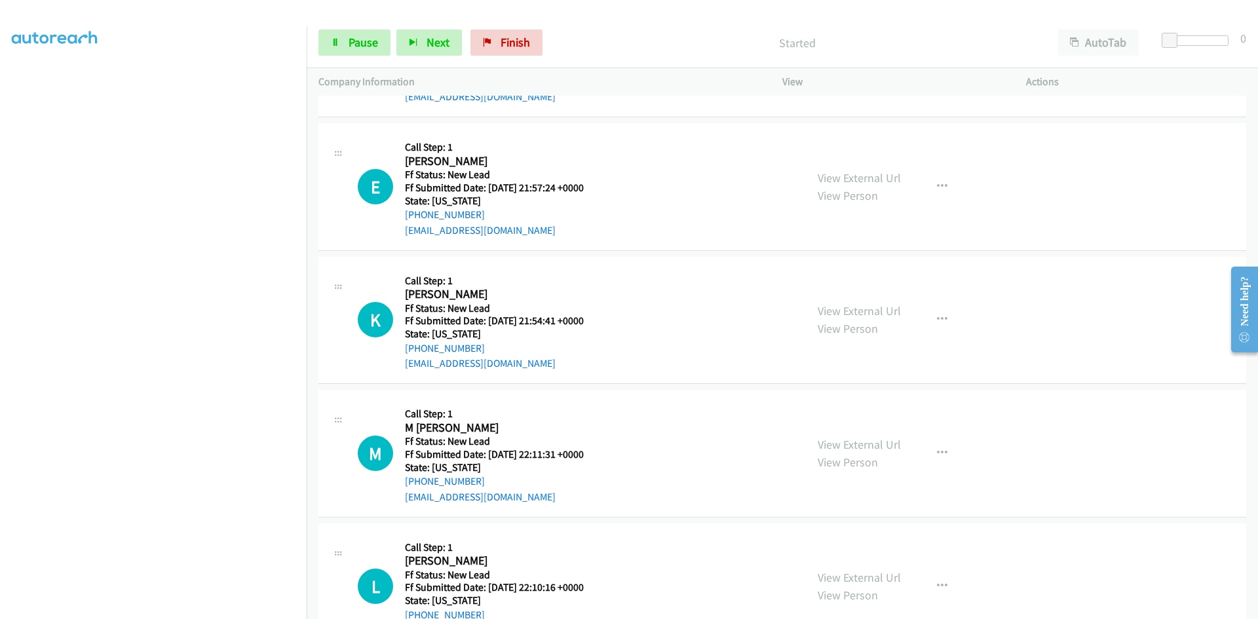
scroll to position [689, 0]
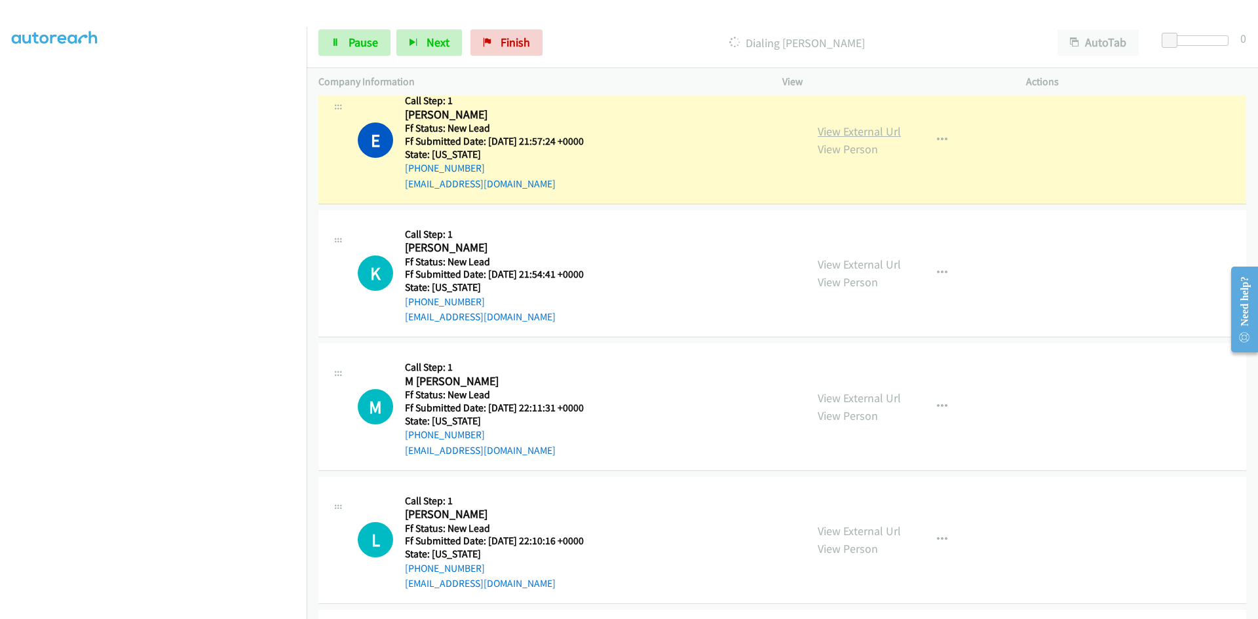
click at [848, 132] on link "View External Url" at bounding box center [859, 131] width 83 height 15
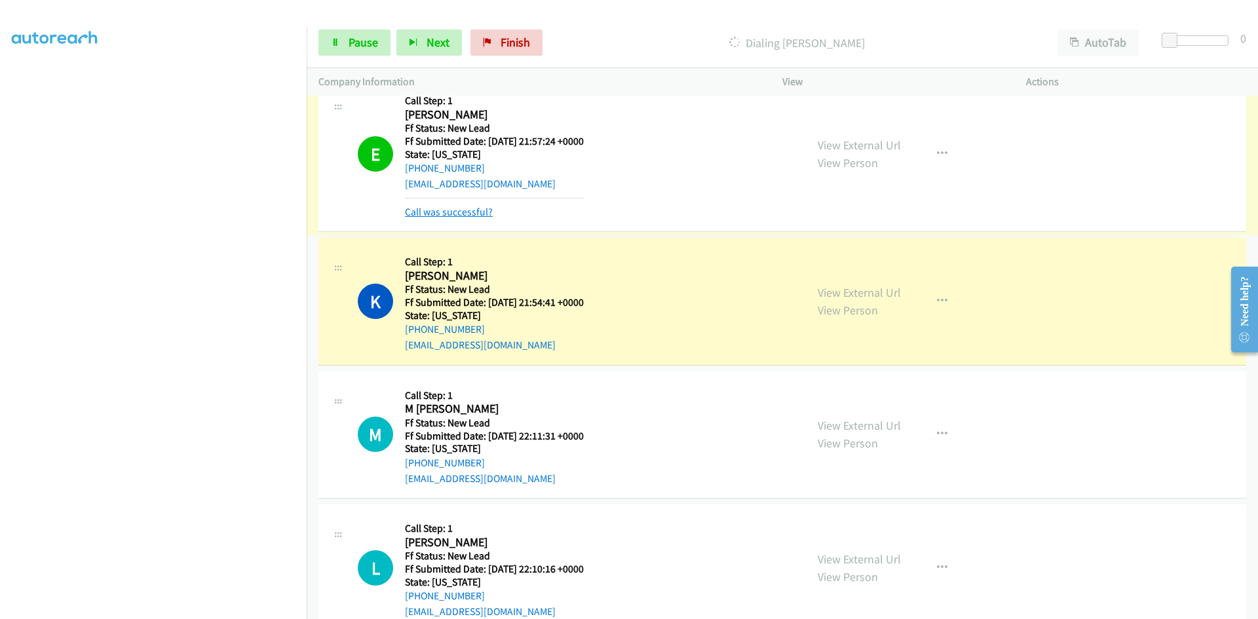
click at [465, 214] on link "Call was successful?" at bounding box center [449, 212] width 88 height 12
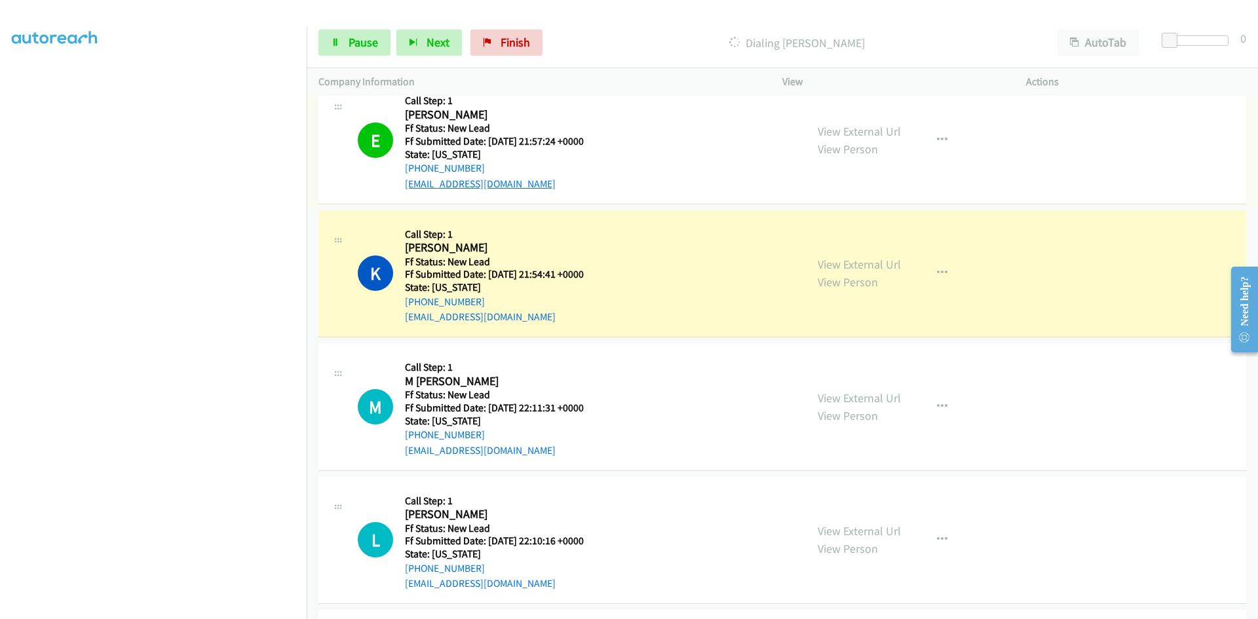
scroll to position [660, 0]
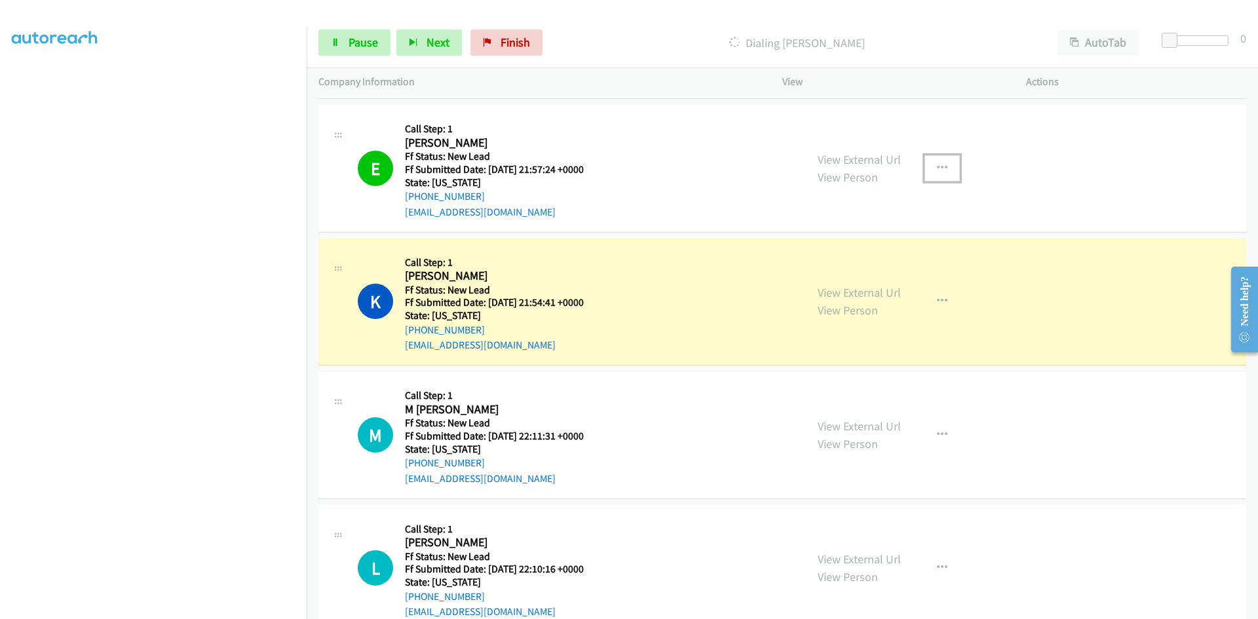
click at [937, 165] on icon "button" at bounding box center [942, 168] width 10 height 10
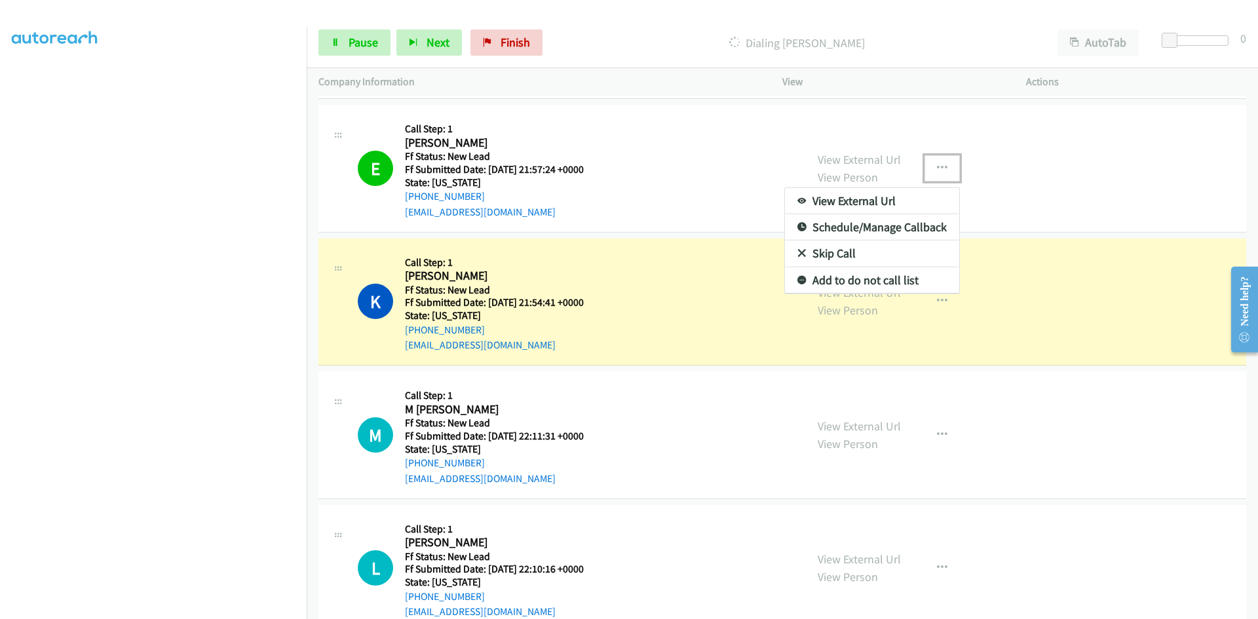
click at [867, 275] on link "Add to do not call list" at bounding box center [872, 280] width 174 height 26
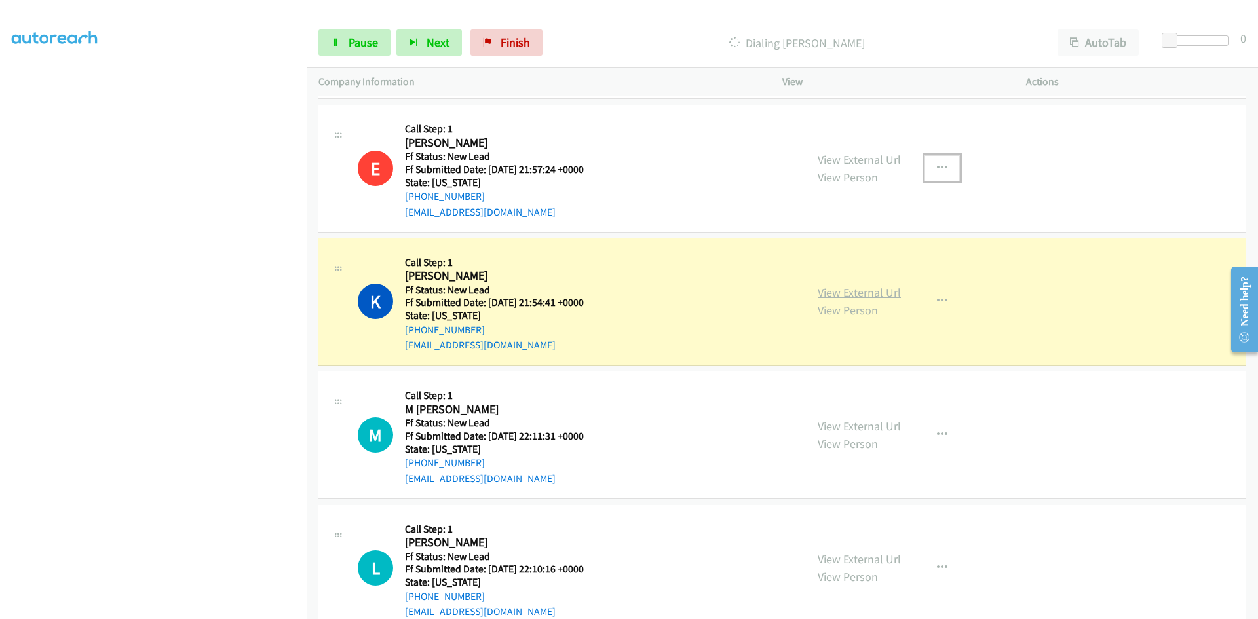
click at [854, 294] on link "View External Url" at bounding box center [859, 292] width 83 height 15
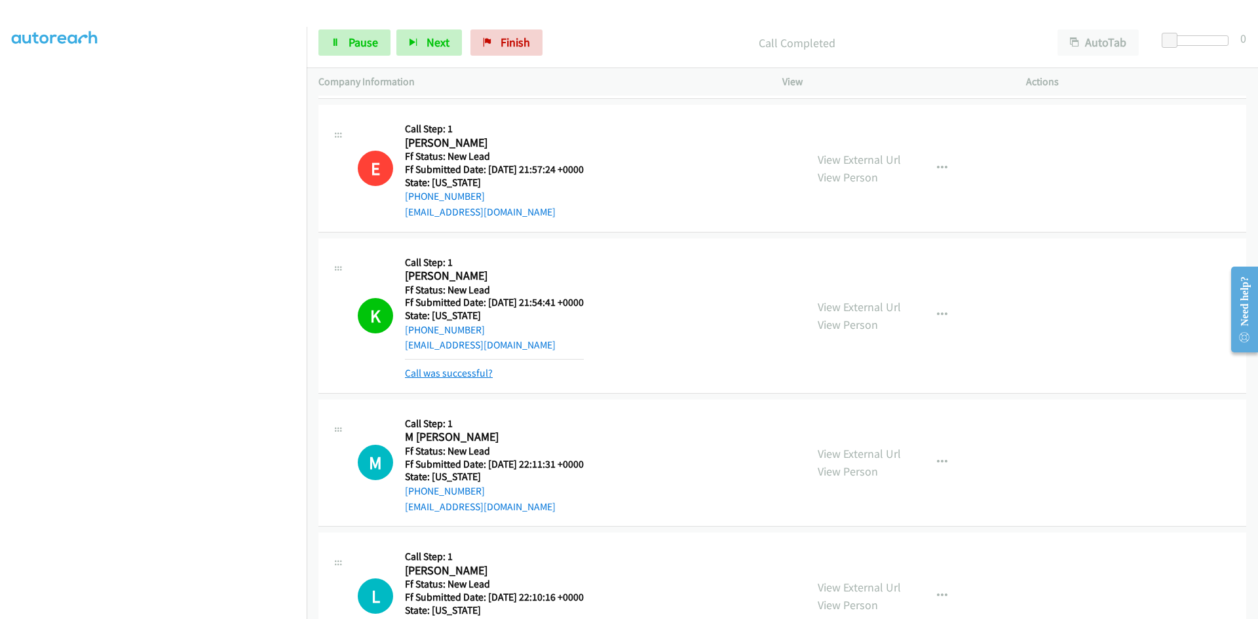
click at [473, 373] on link "Call was successful?" at bounding box center [449, 373] width 88 height 12
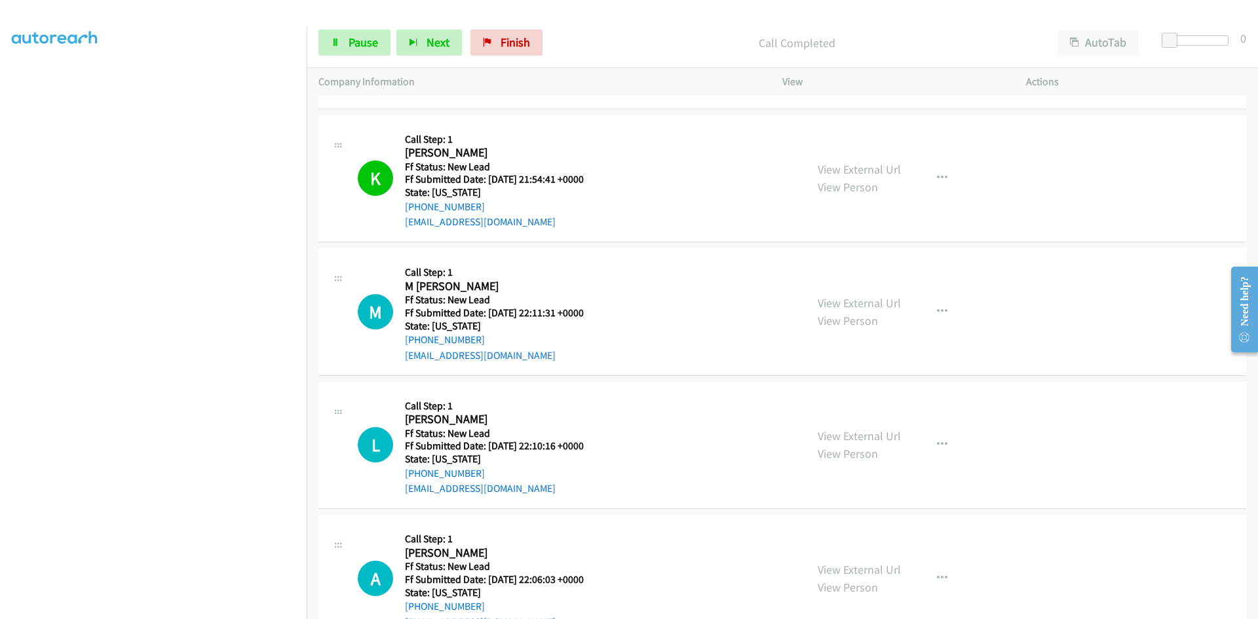
scroll to position [826, 0]
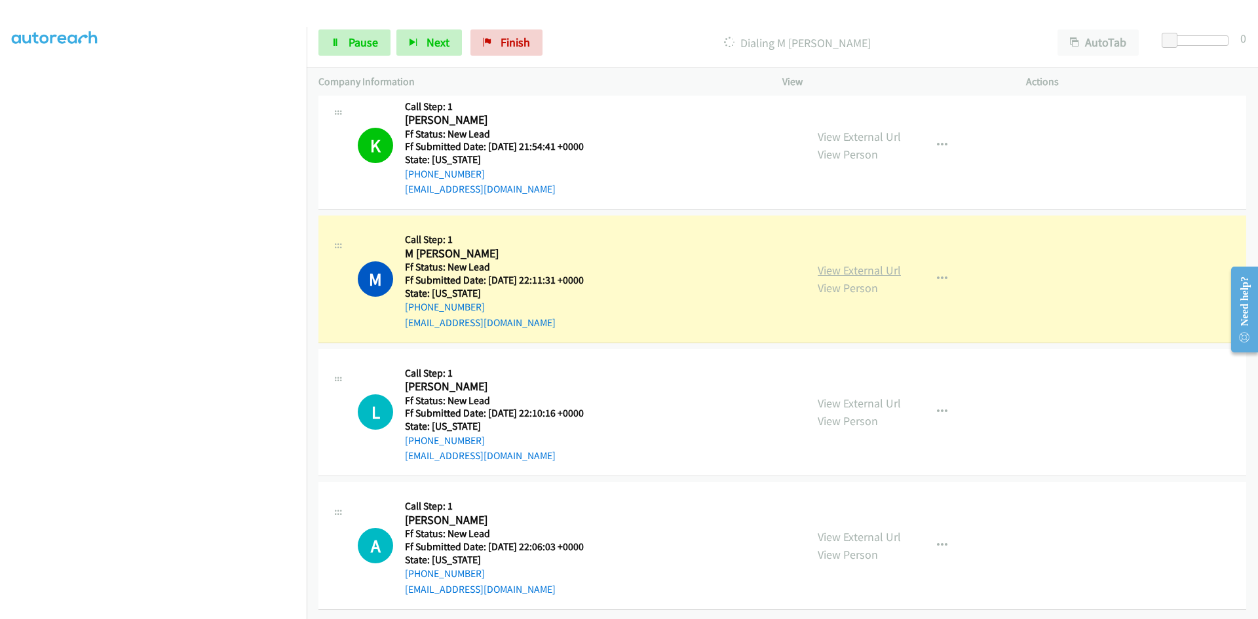
click at [865, 263] on link "View External Url" at bounding box center [859, 270] width 83 height 15
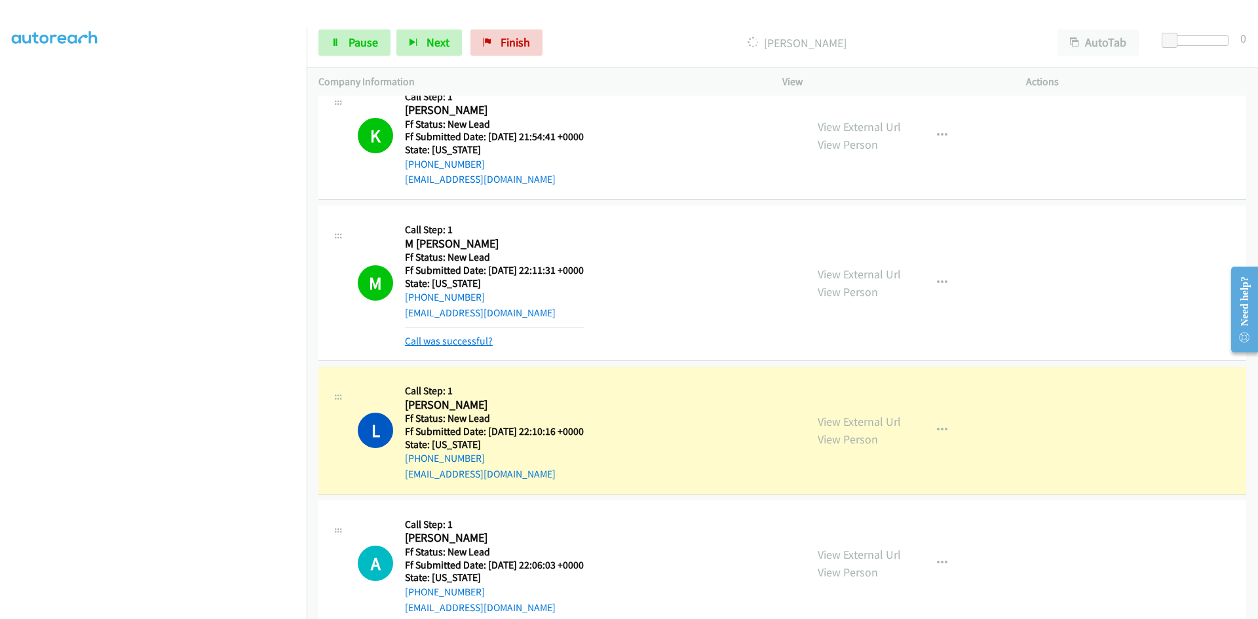
click at [453, 345] on link "Call was successful?" at bounding box center [449, 341] width 88 height 12
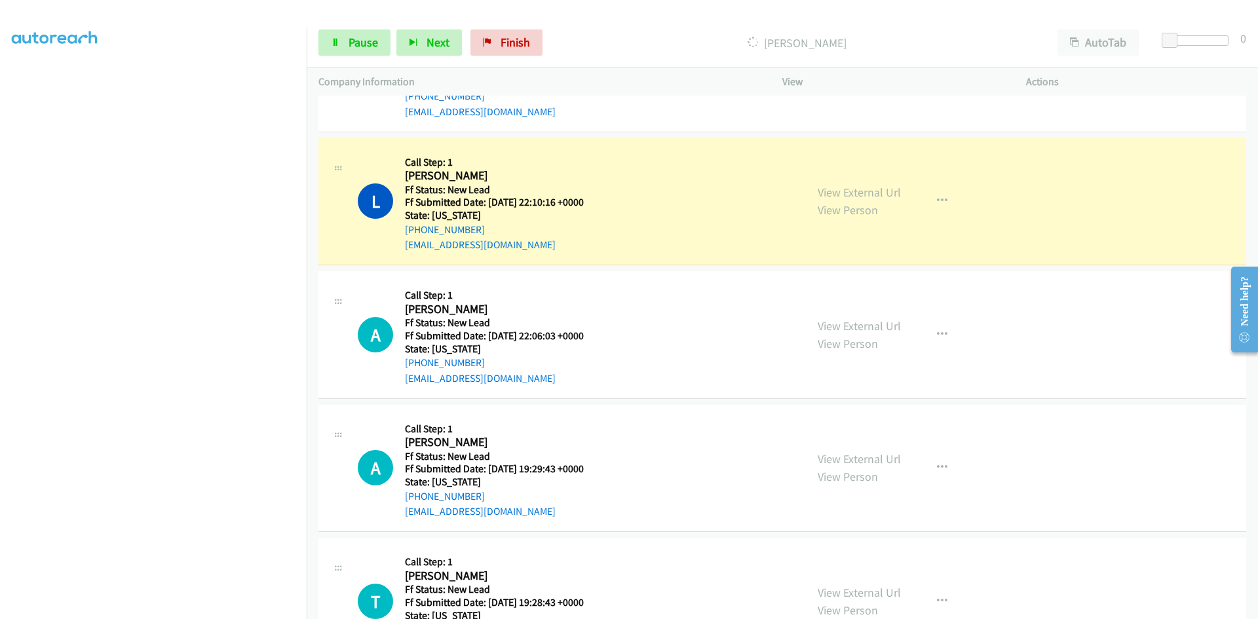
scroll to position [1088, 0]
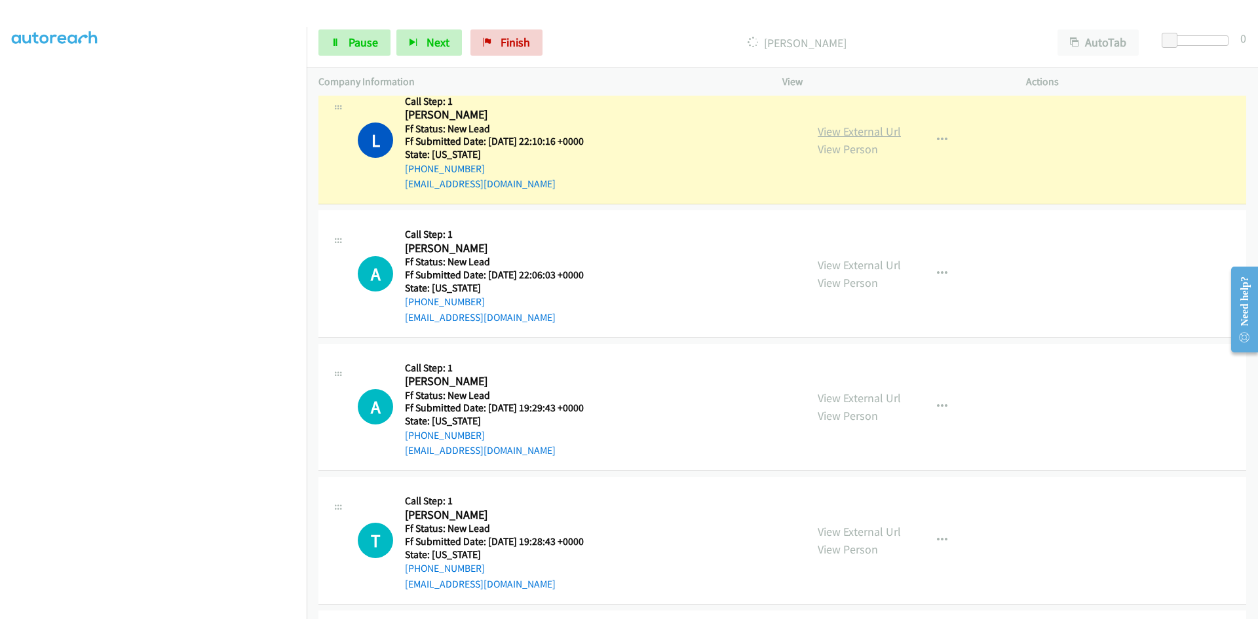
click at [861, 136] on link "View External Url" at bounding box center [859, 131] width 83 height 15
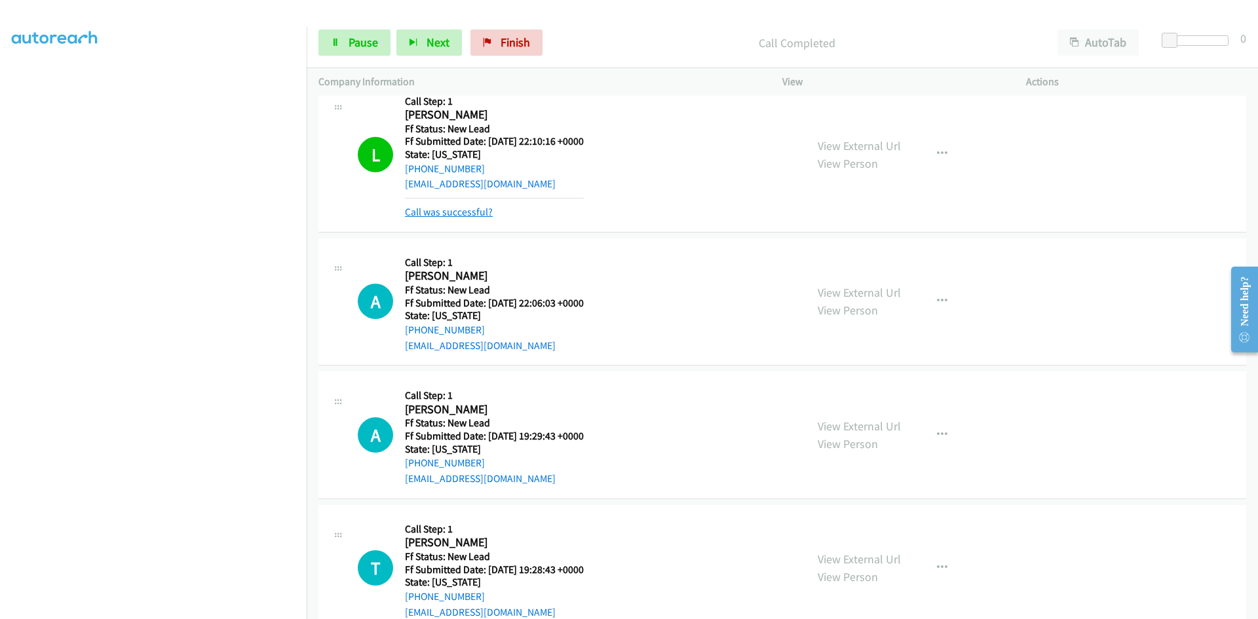
click at [461, 210] on link "Call was successful?" at bounding box center [449, 212] width 88 height 12
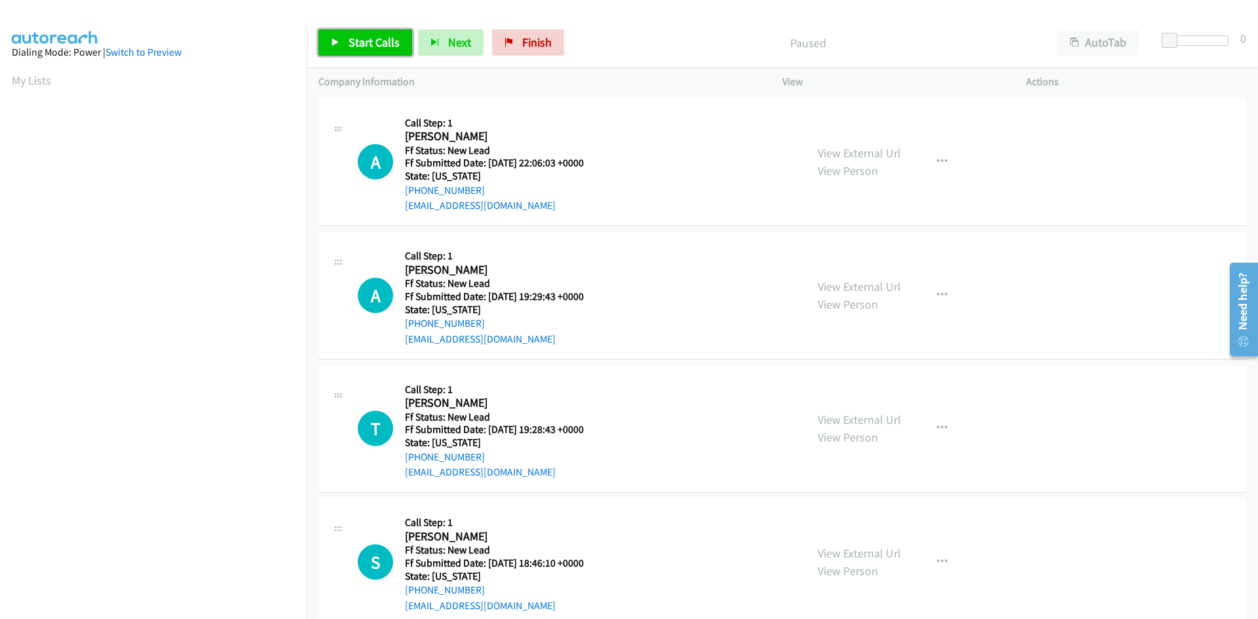
click at [354, 39] on span "Start Calls" at bounding box center [374, 42] width 51 height 15
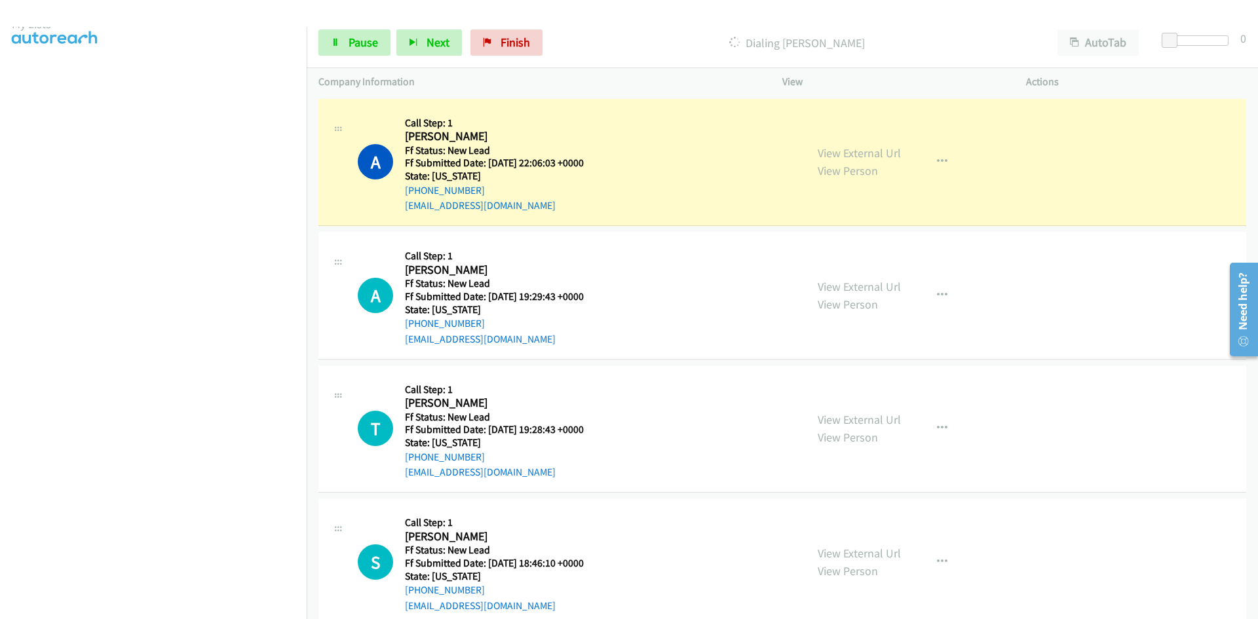
scroll to position [115, 0]
click at [886, 152] on link "View External Url" at bounding box center [859, 152] width 83 height 15
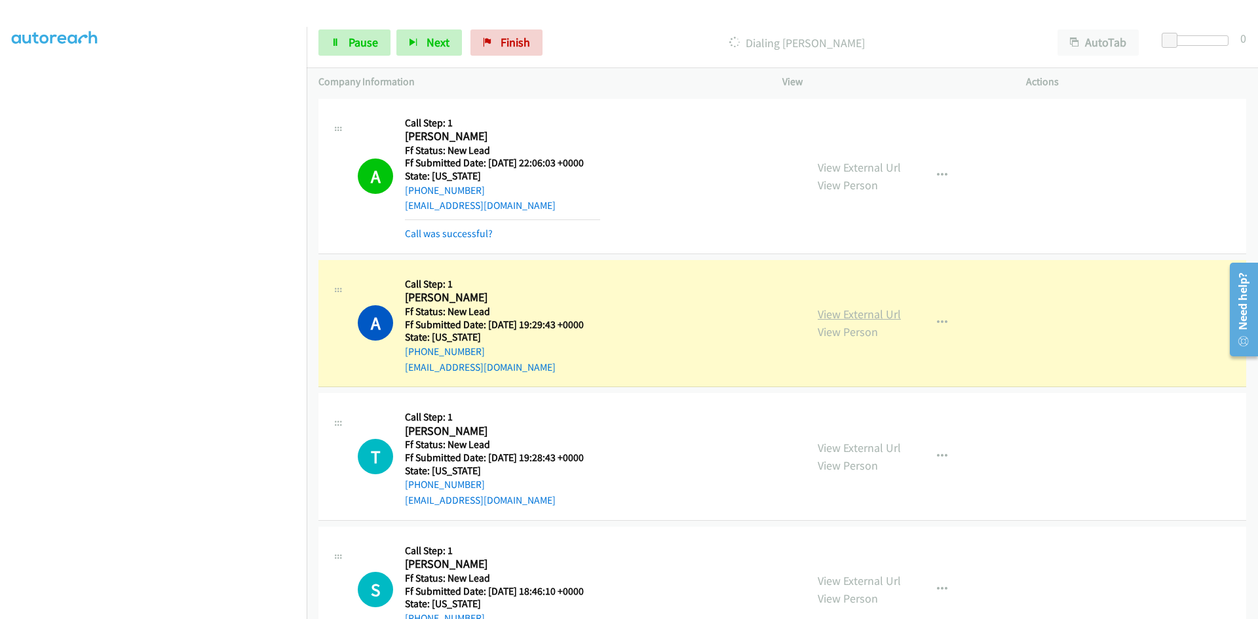
click at [851, 314] on link "View External Url" at bounding box center [859, 314] width 83 height 15
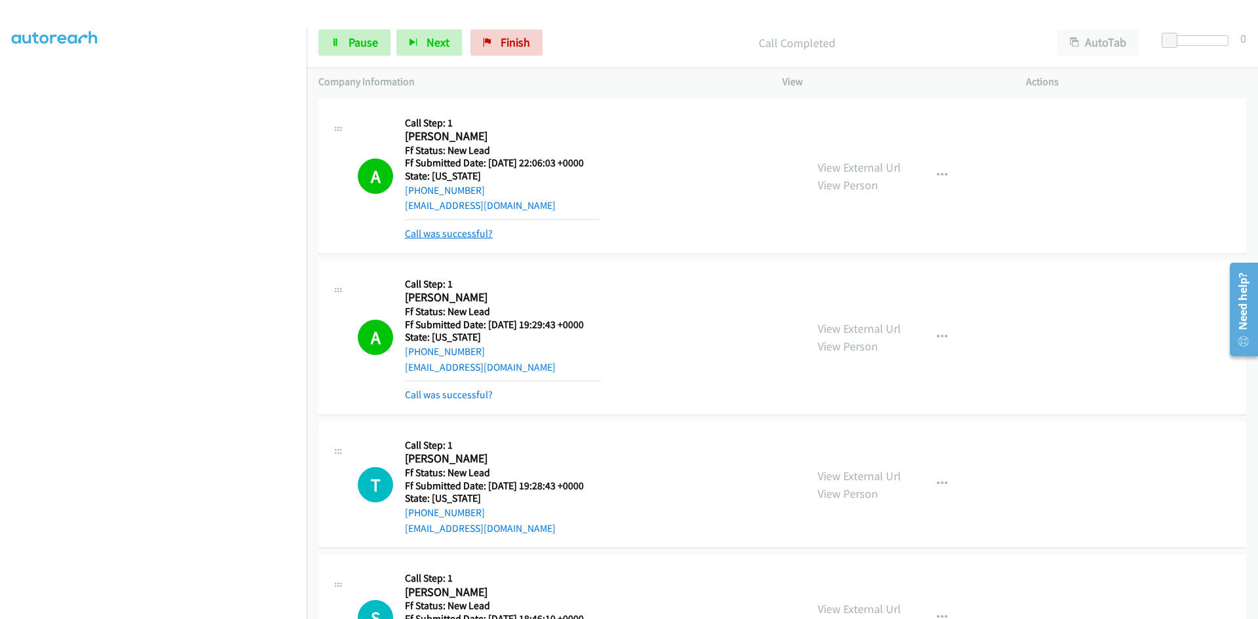
click at [431, 231] on link "Call was successful?" at bounding box center [449, 233] width 88 height 12
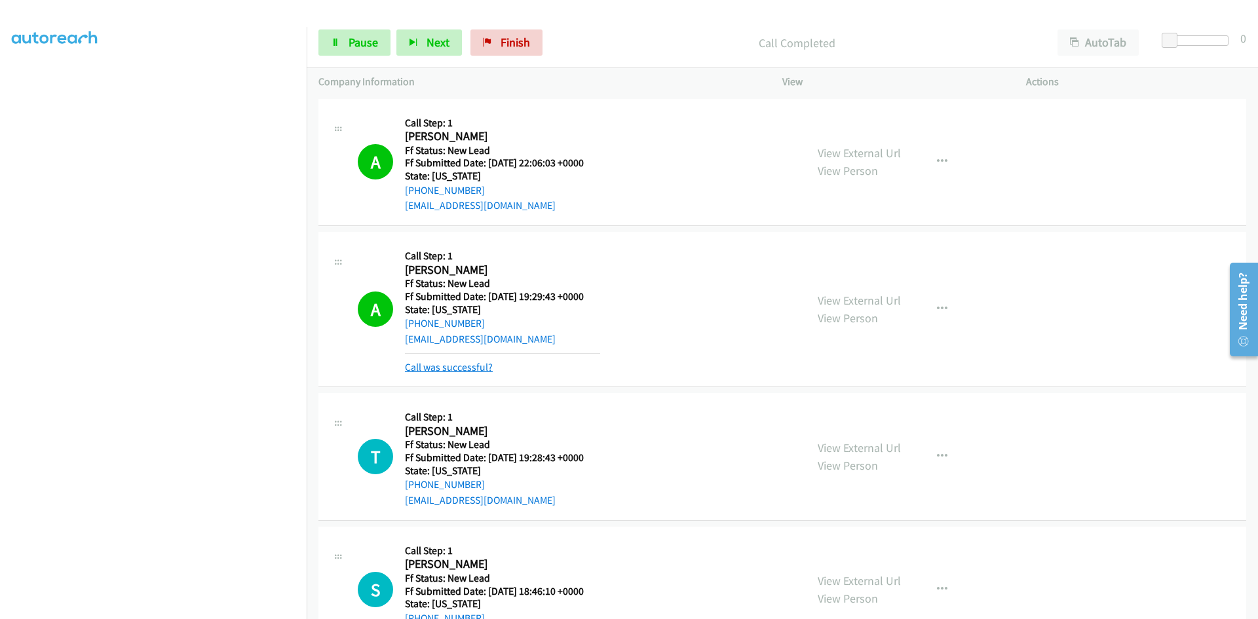
click at [445, 366] on link "Call was successful?" at bounding box center [449, 367] width 88 height 12
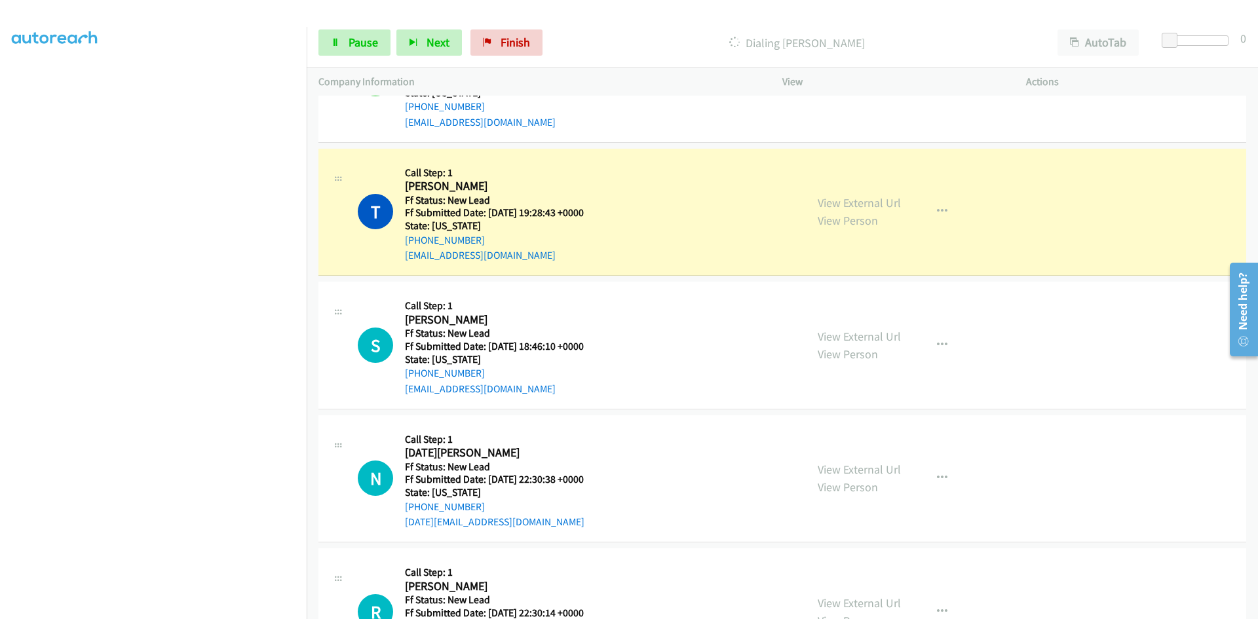
scroll to position [262, 0]
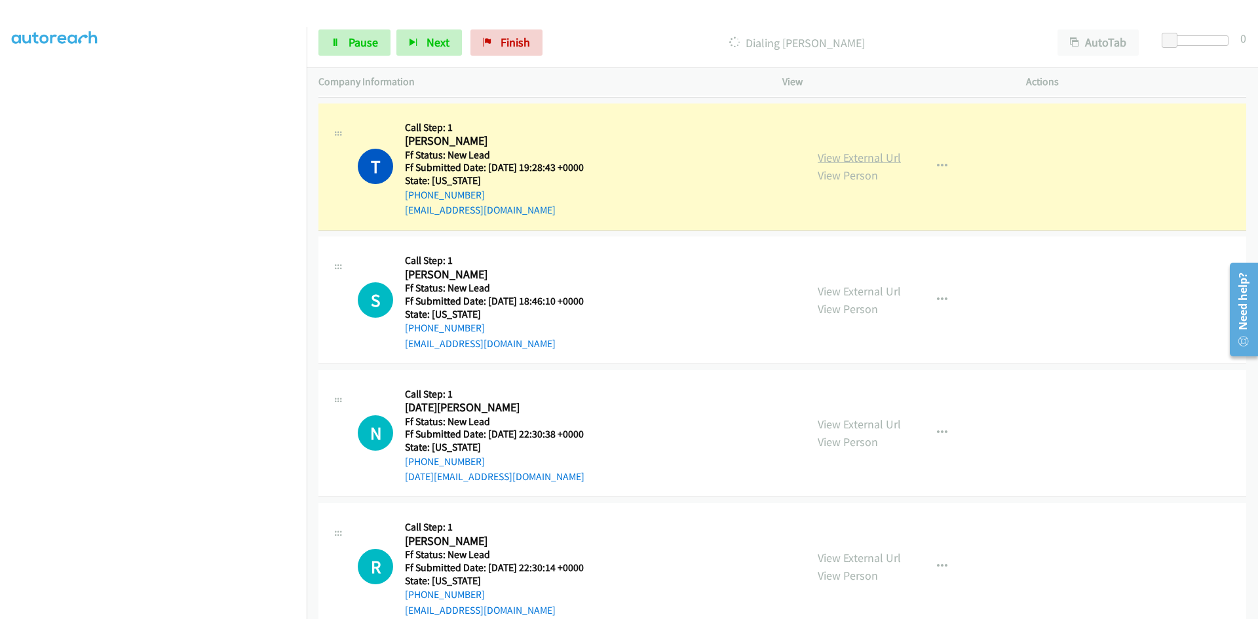
click at [868, 151] on link "View External Url" at bounding box center [859, 157] width 83 height 15
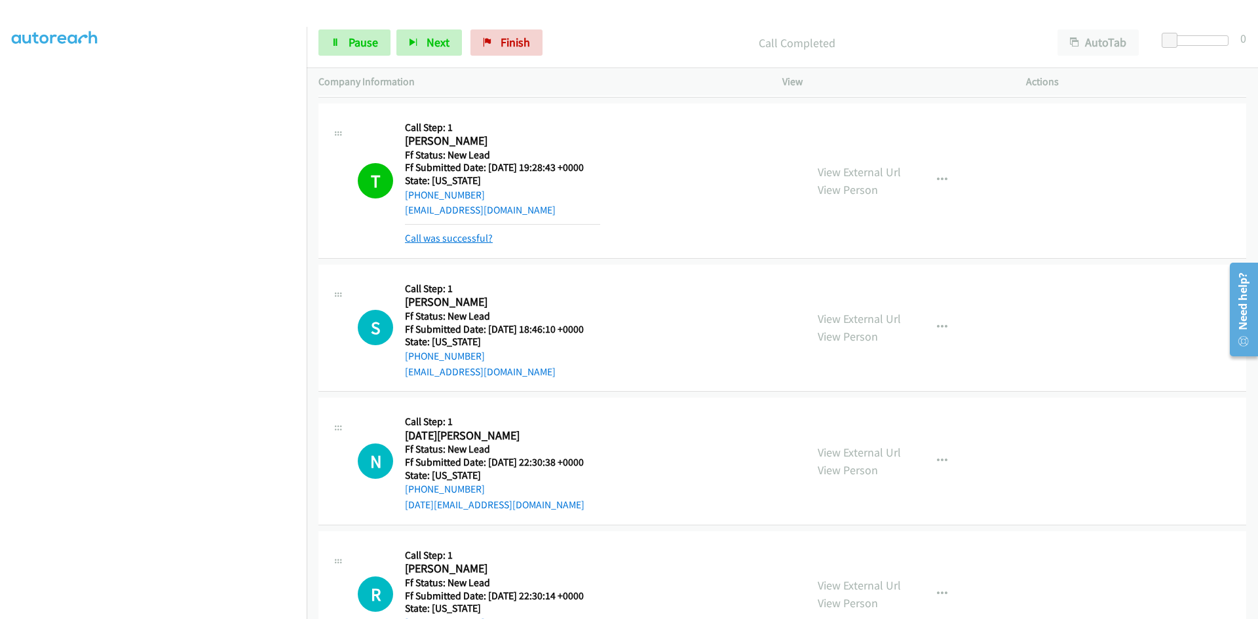
click at [480, 236] on link "Call was successful?" at bounding box center [449, 238] width 88 height 12
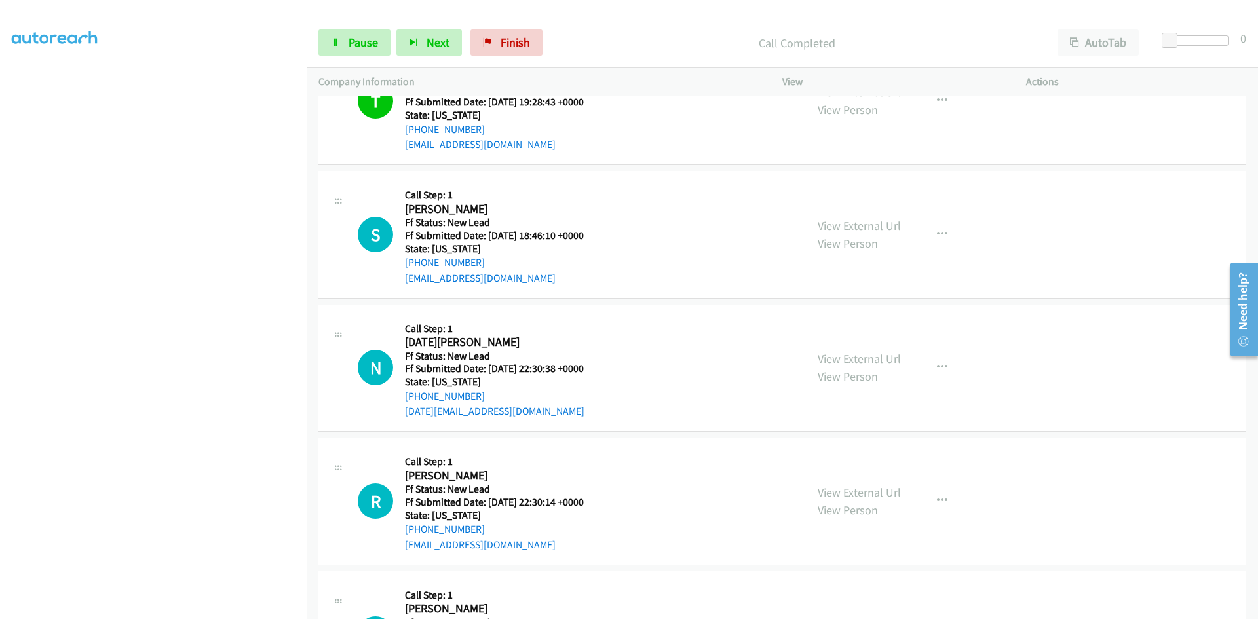
scroll to position [313, 0]
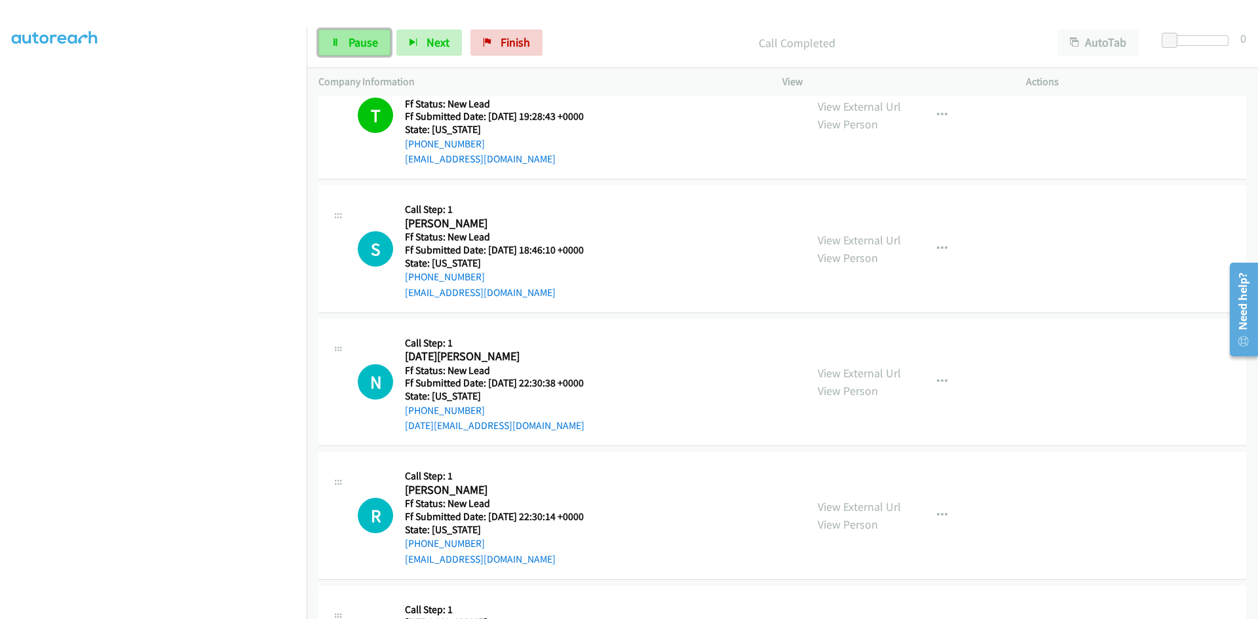
click at [350, 33] on link "Pause" at bounding box center [354, 42] width 72 height 26
click at [367, 43] on span "Start Calls" at bounding box center [374, 42] width 51 height 15
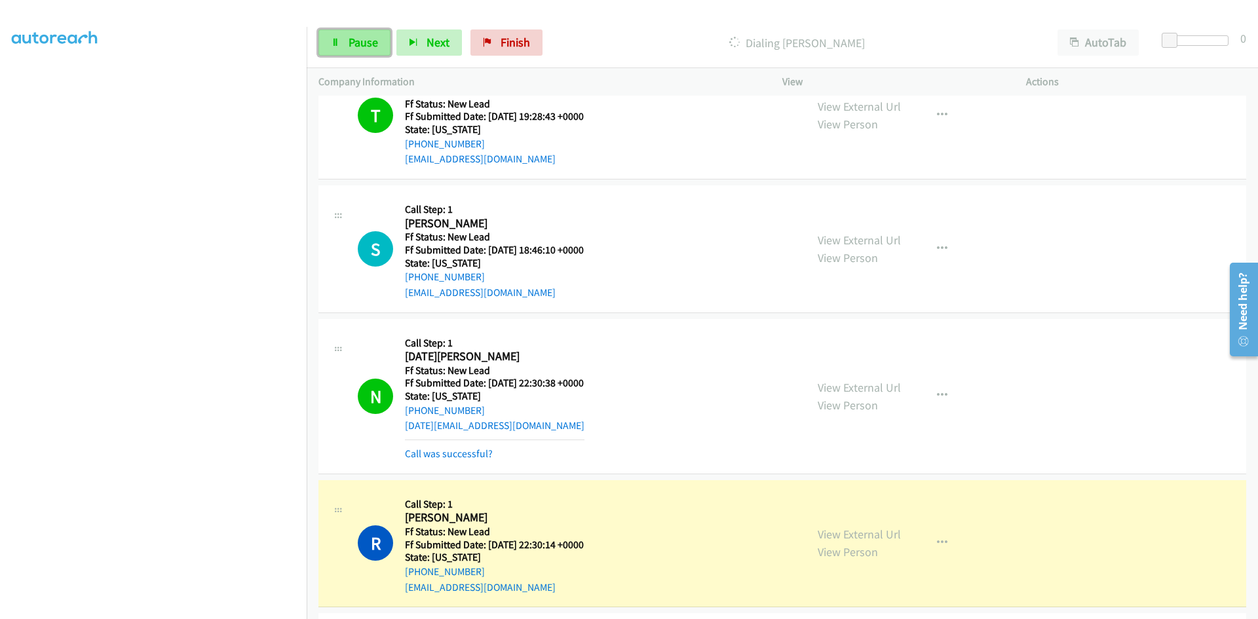
click at [375, 43] on span "Pause" at bounding box center [363, 42] width 29 height 15
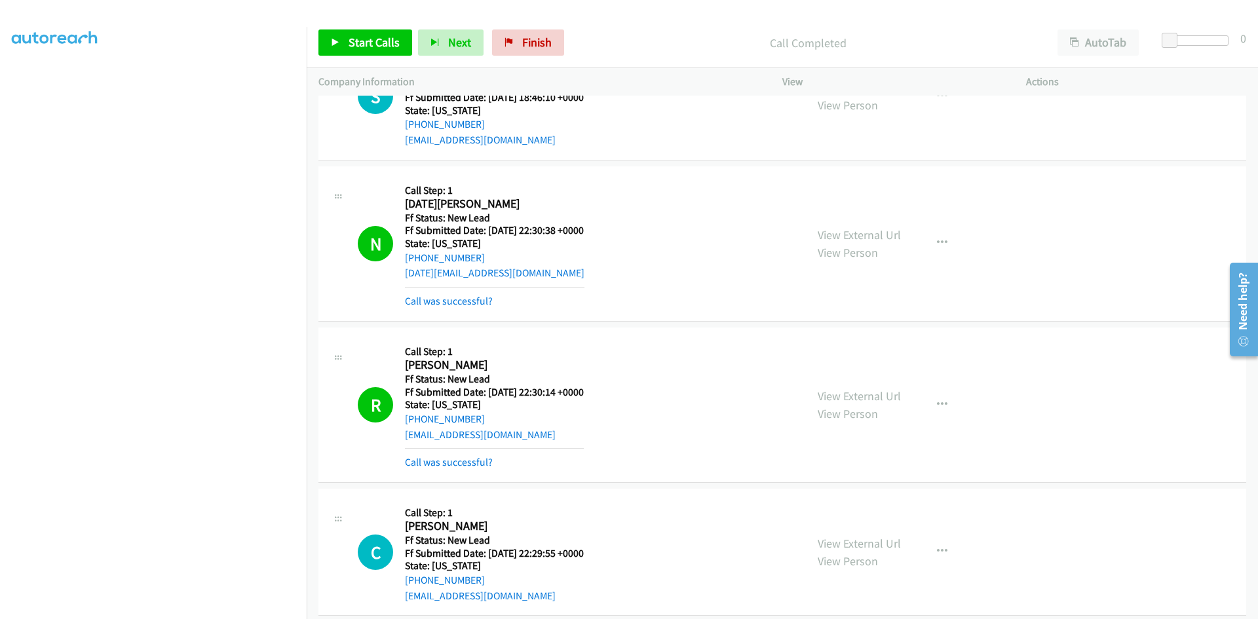
scroll to position [444, 0]
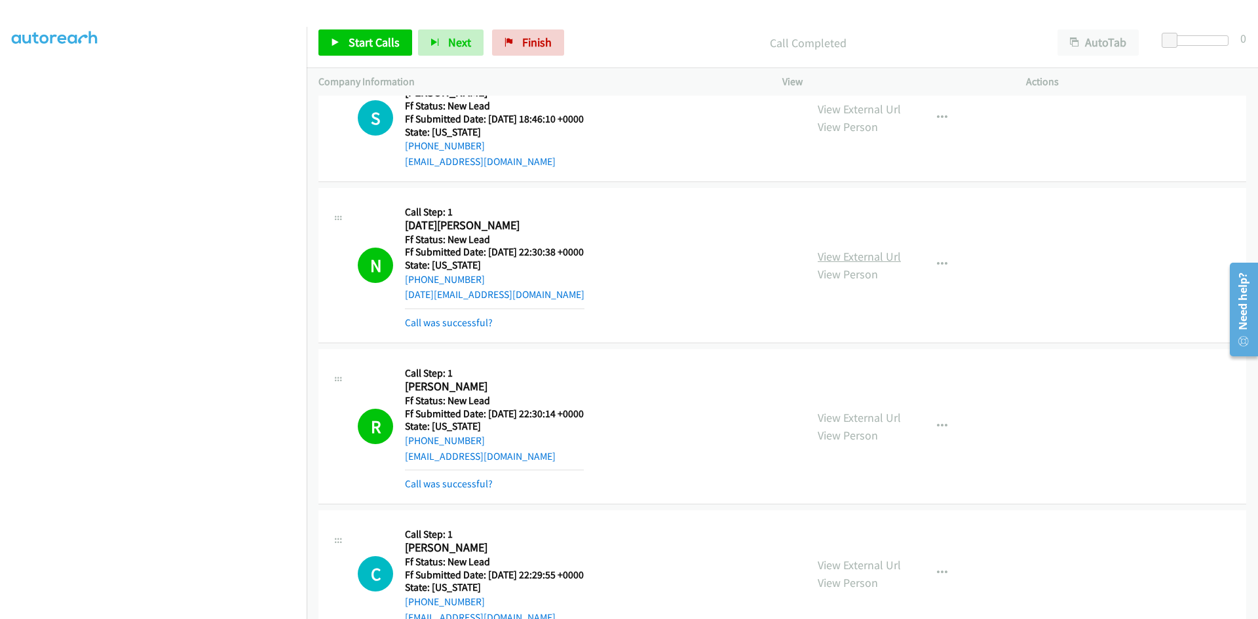
click at [875, 253] on link "View External Url" at bounding box center [859, 256] width 83 height 15
click at [844, 415] on link "View External Url" at bounding box center [859, 417] width 83 height 15
click at [440, 327] on link "Call was successful?" at bounding box center [449, 322] width 88 height 12
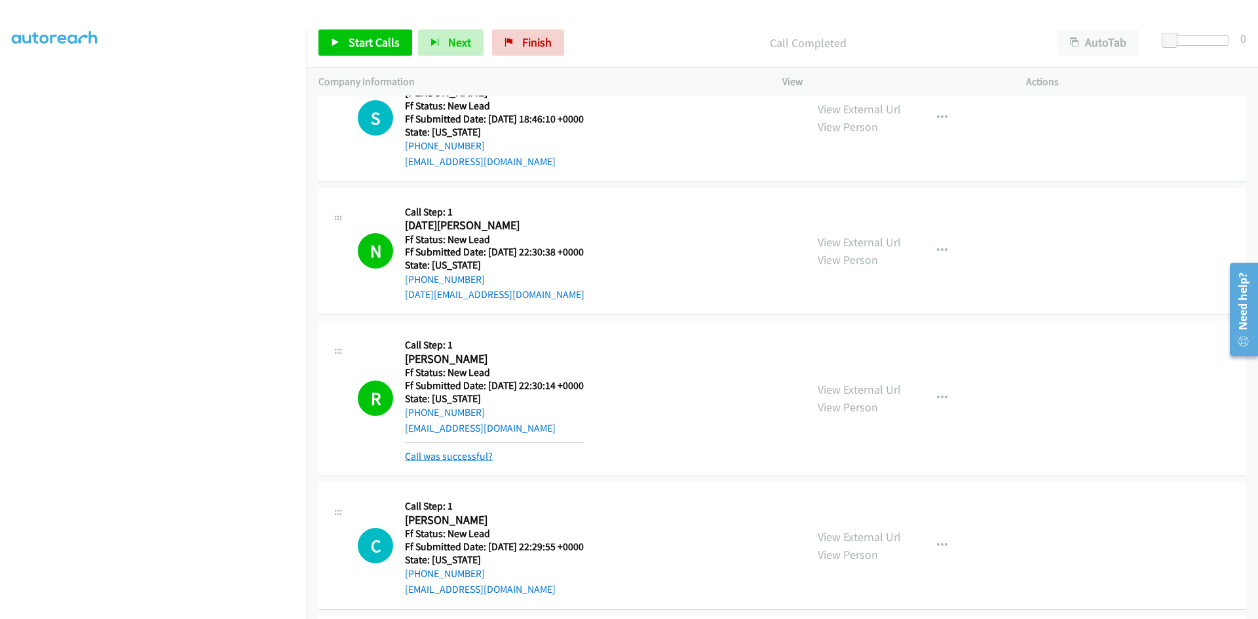
click at [421, 461] on link "Call was successful?" at bounding box center [449, 456] width 88 height 12
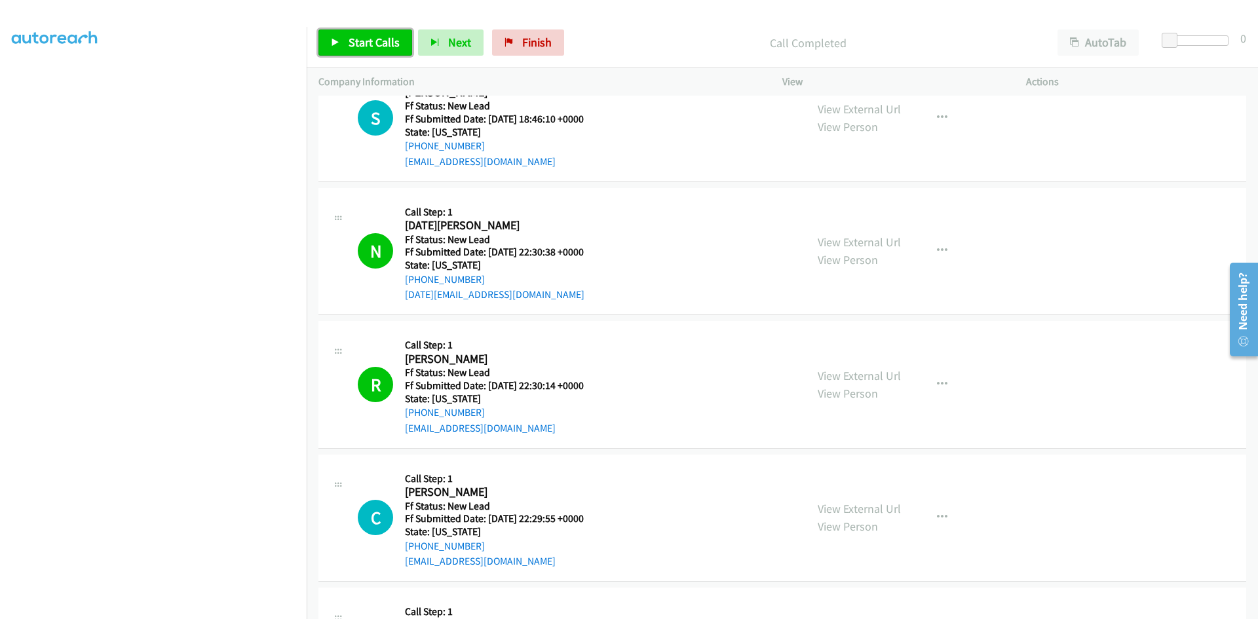
click at [369, 42] on span "Start Calls" at bounding box center [374, 42] width 51 height 15
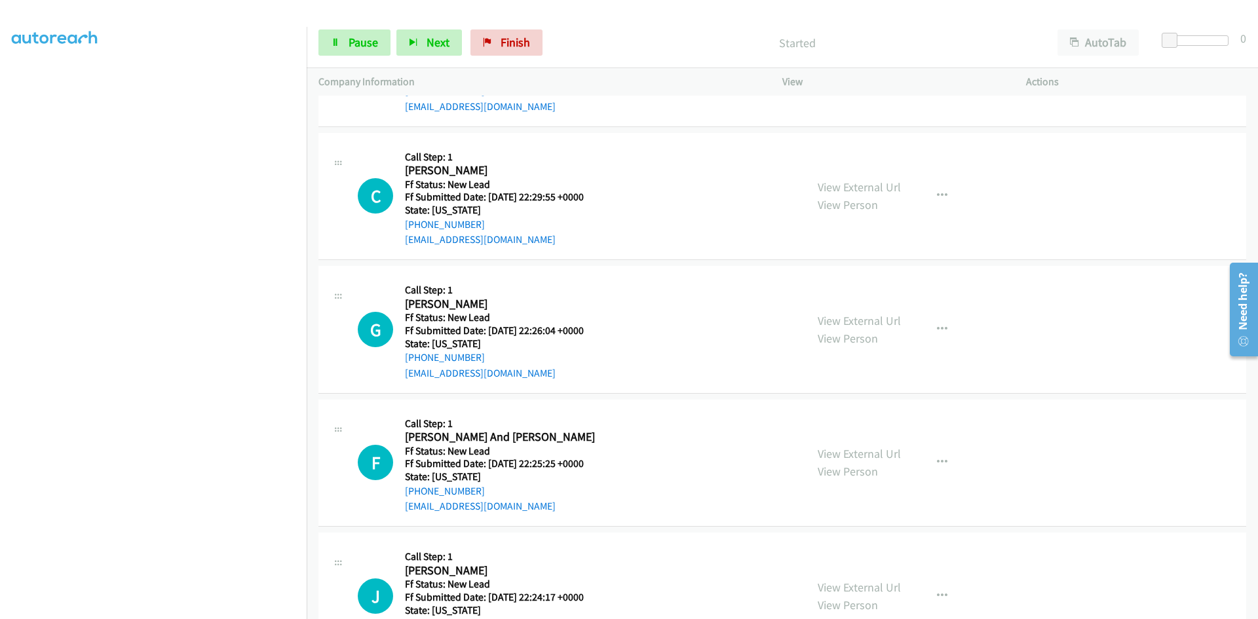
scroll to position [772, 0]
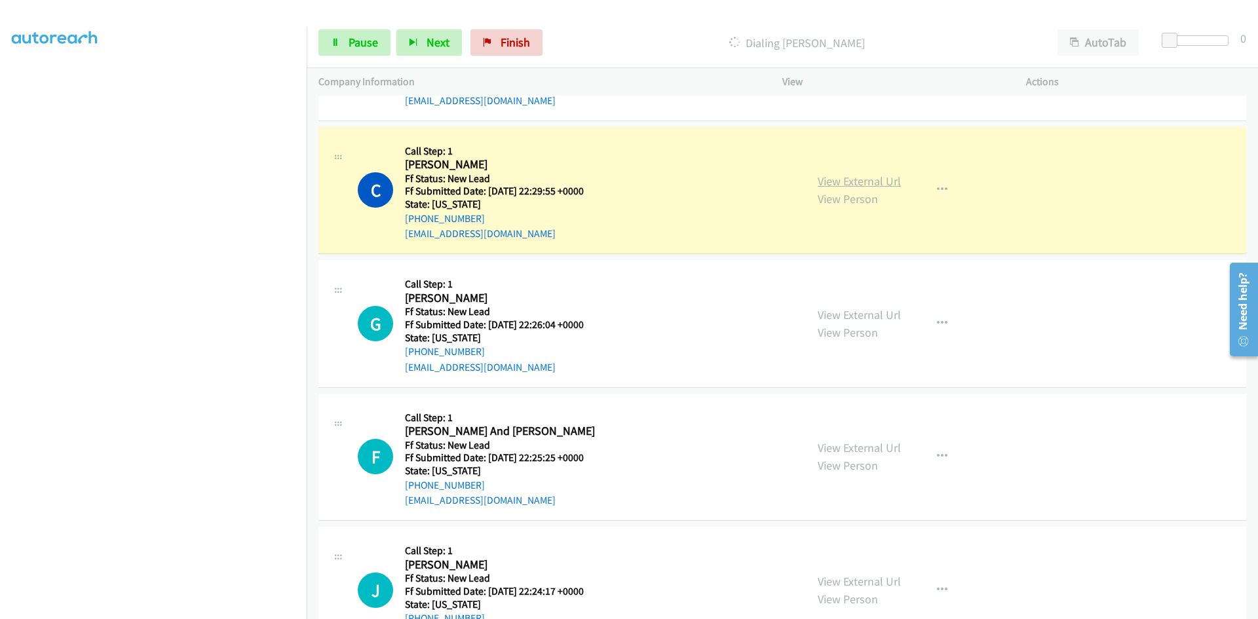
click at [869, 181] on link "View External Url" at bounding box center [859, 181] width 83 height 15
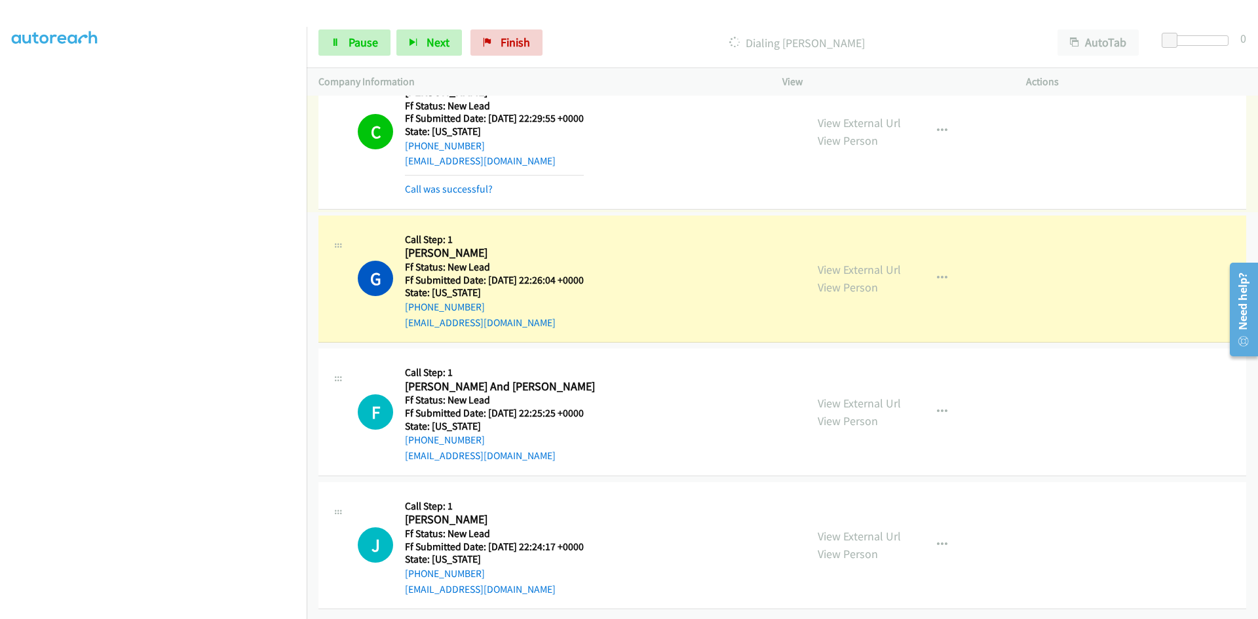
scroll to position [854, 0]
click at [477, 183] on link "Call was successful?" at bounding box center [449, 189] width 88 height 12
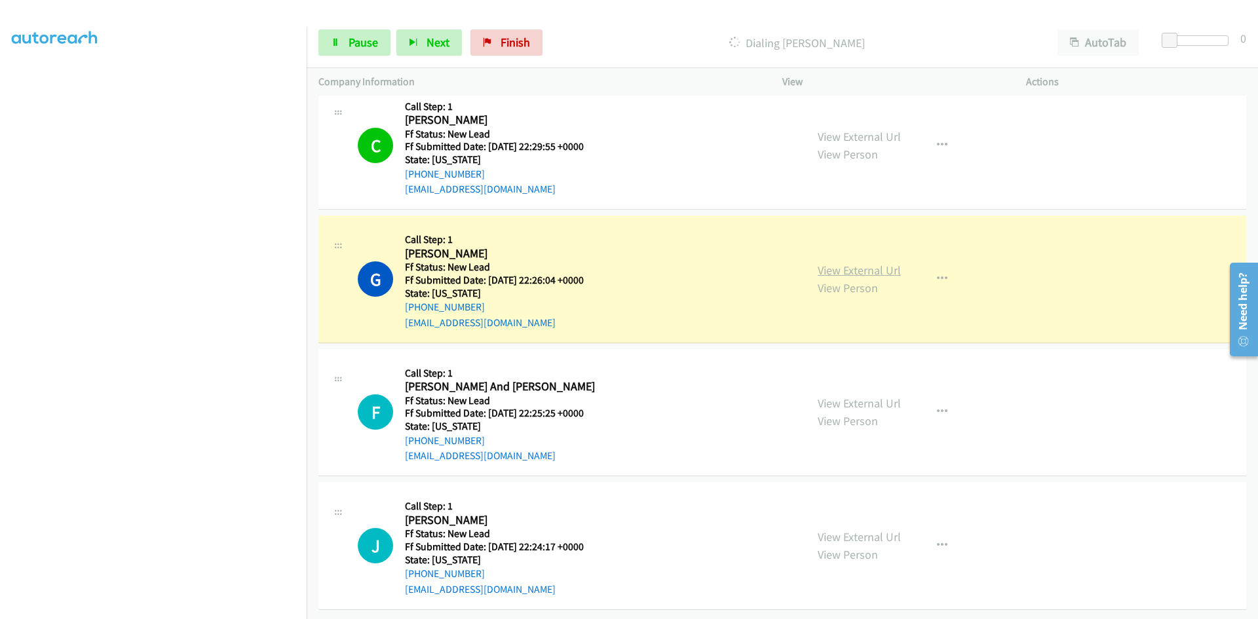
click at [851, 264] on link "View External Url" at bounding box center [859, 270] width 83 height 15
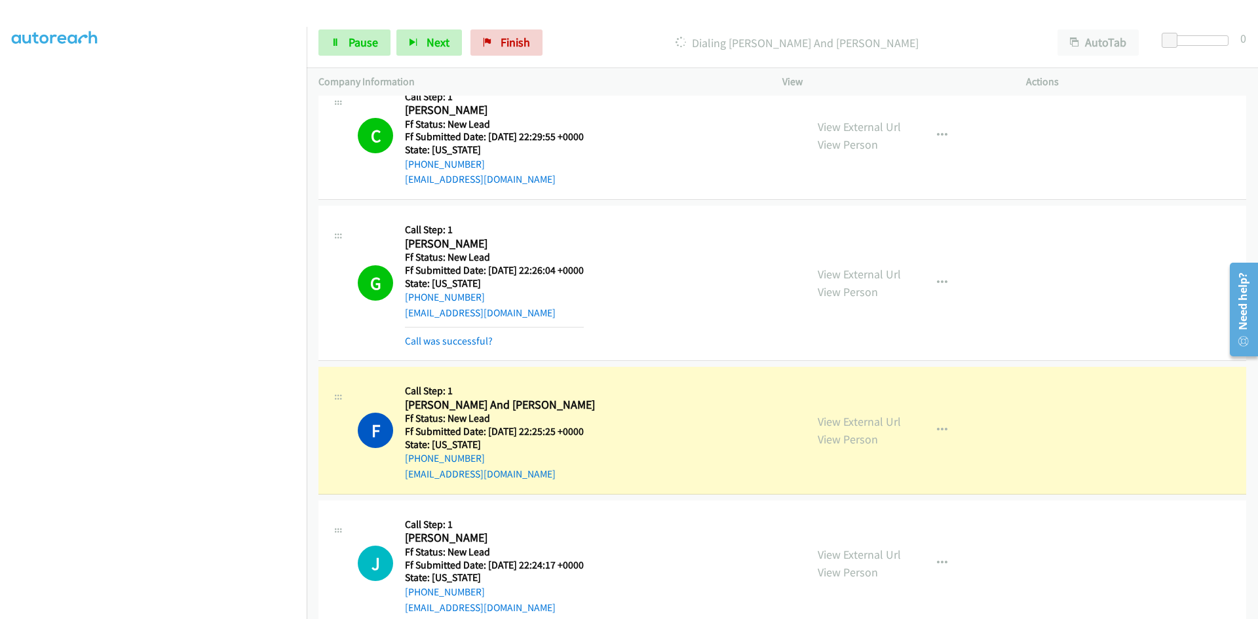
scroll to position [840, 0]
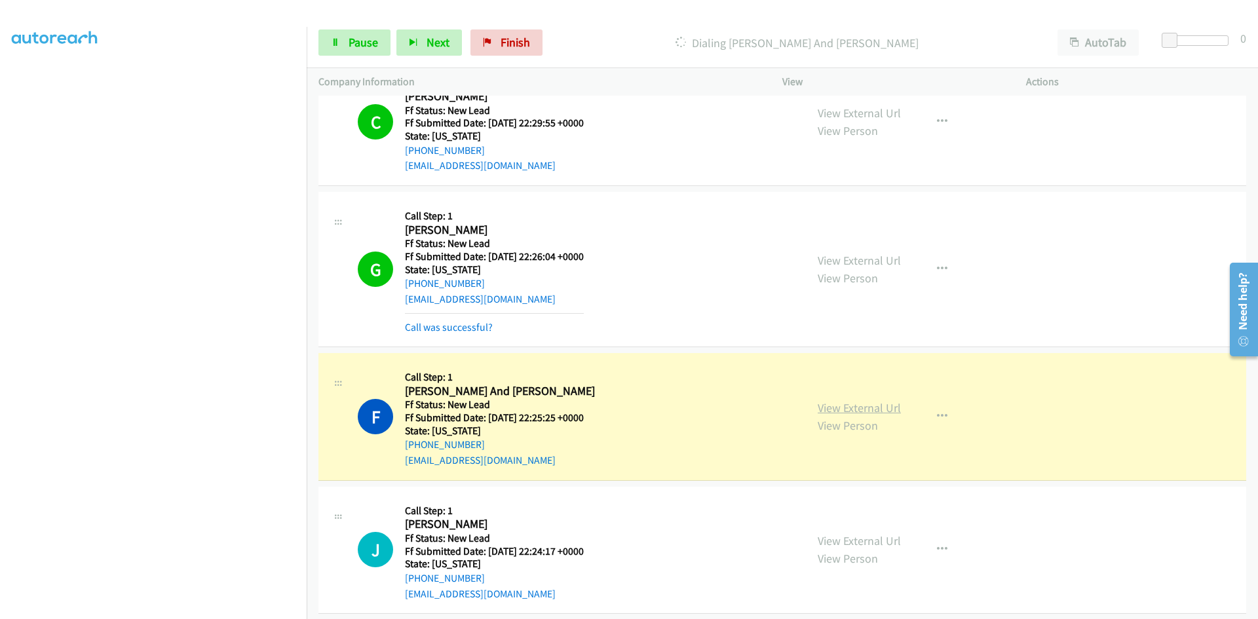
click at [842, 406] on link "View External Url" at bounding box center [859, 407] width 83 height 15
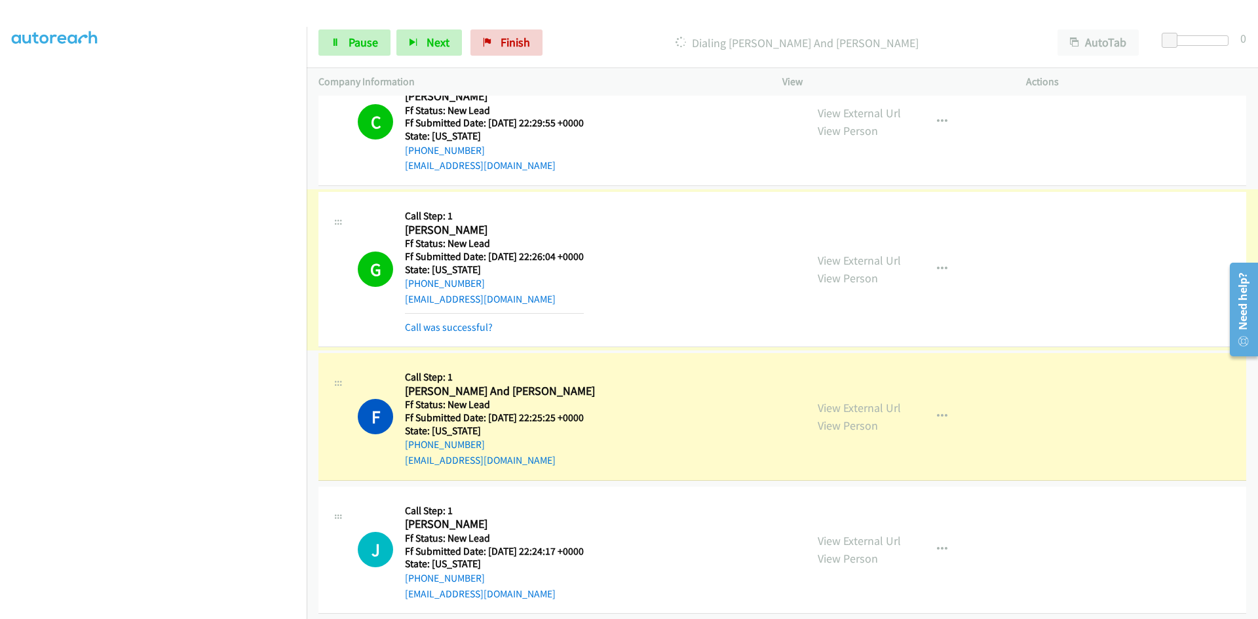
click at [422, 331] on link "Call was successful?" at bounding box center [449, 327] width 88 height 12
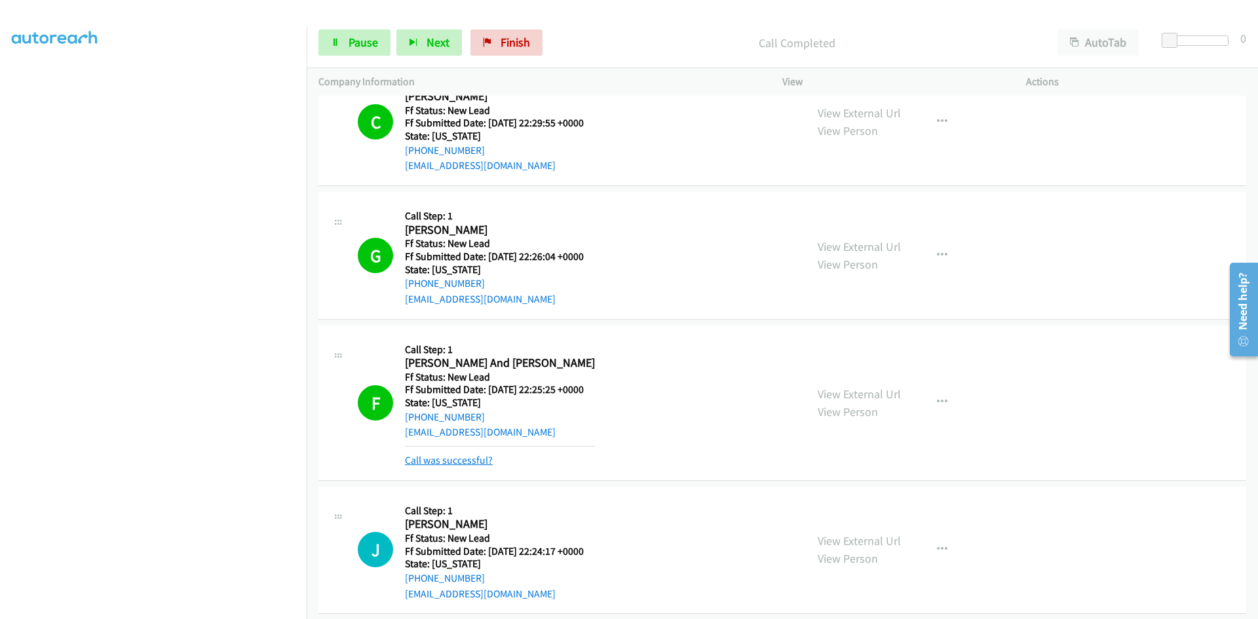
click at [469, 459] on link "Call was successful?" at bounding box center [449, 460] width 88 height 12
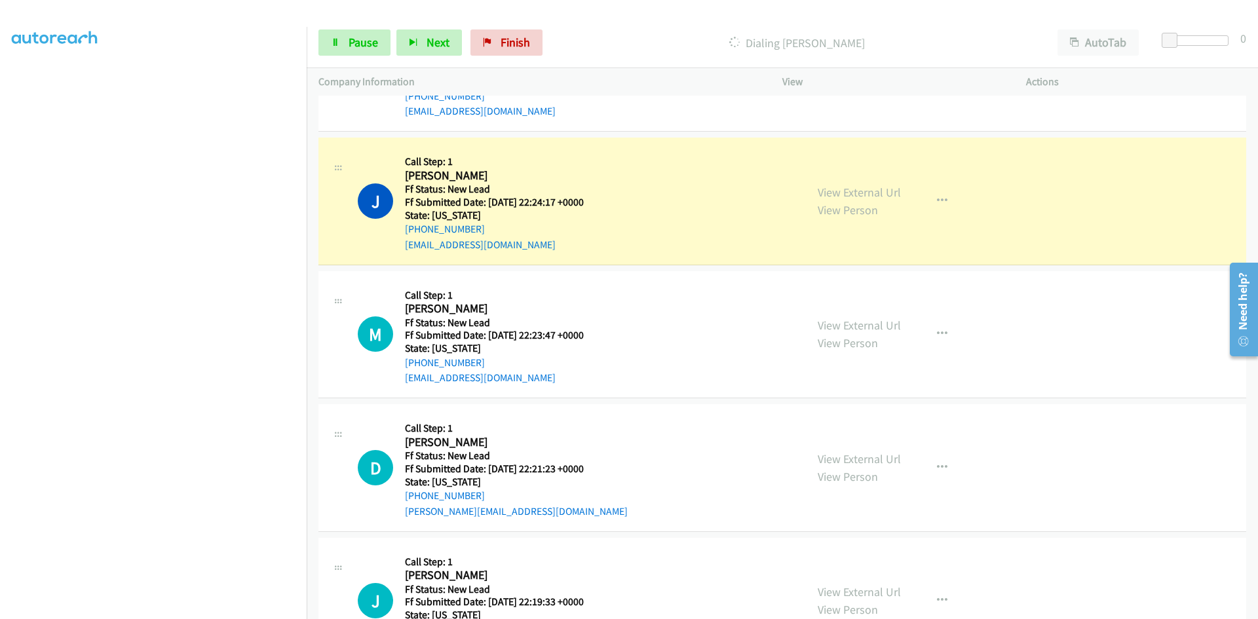
scroll to position [1226, 0]
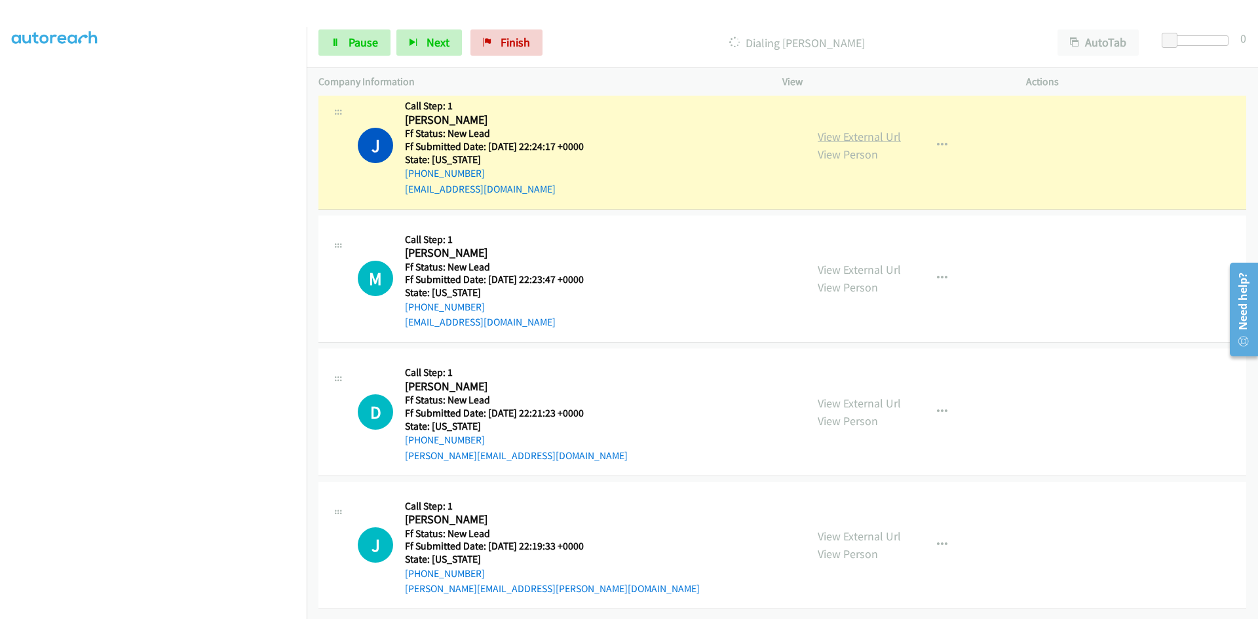
click at [863, 129] on link "View External Url" at bounding box center [859, 136] width 83 height 15
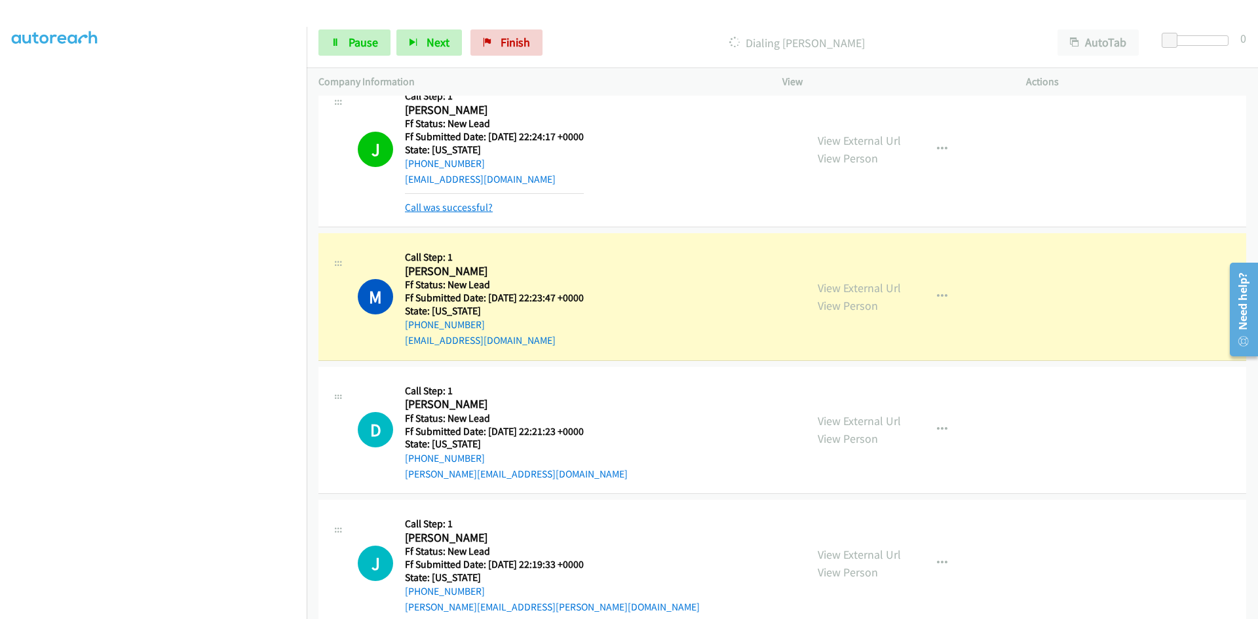
click at [458, 208] on link "Call was successful?" at bounding box center [449, 207] width 88 height 12
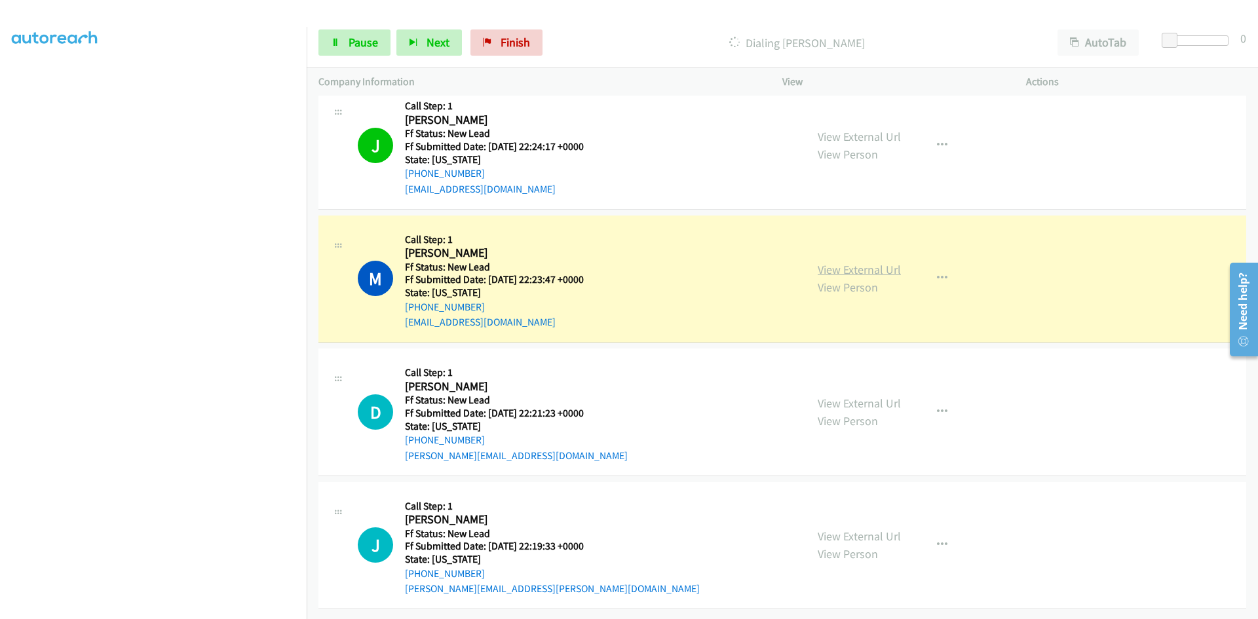
click at [883, 262] on link "View External Url" at bounding box center [859, 269] width 83 height 15
click at [376, 44] on span "Pause" at bounding box center [363, 42] width 29 height 15
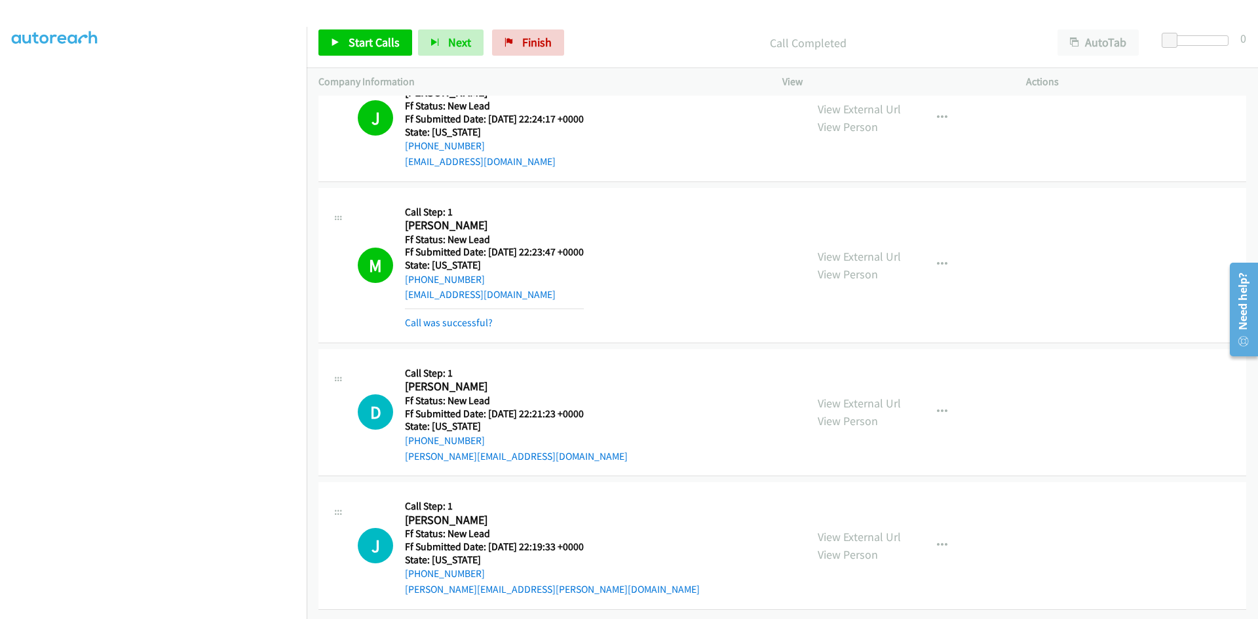
scroll to position [1254, 0]
click at [363, 35] on span "Start Calls" at bounding box center [374, 42] width 51 height 15
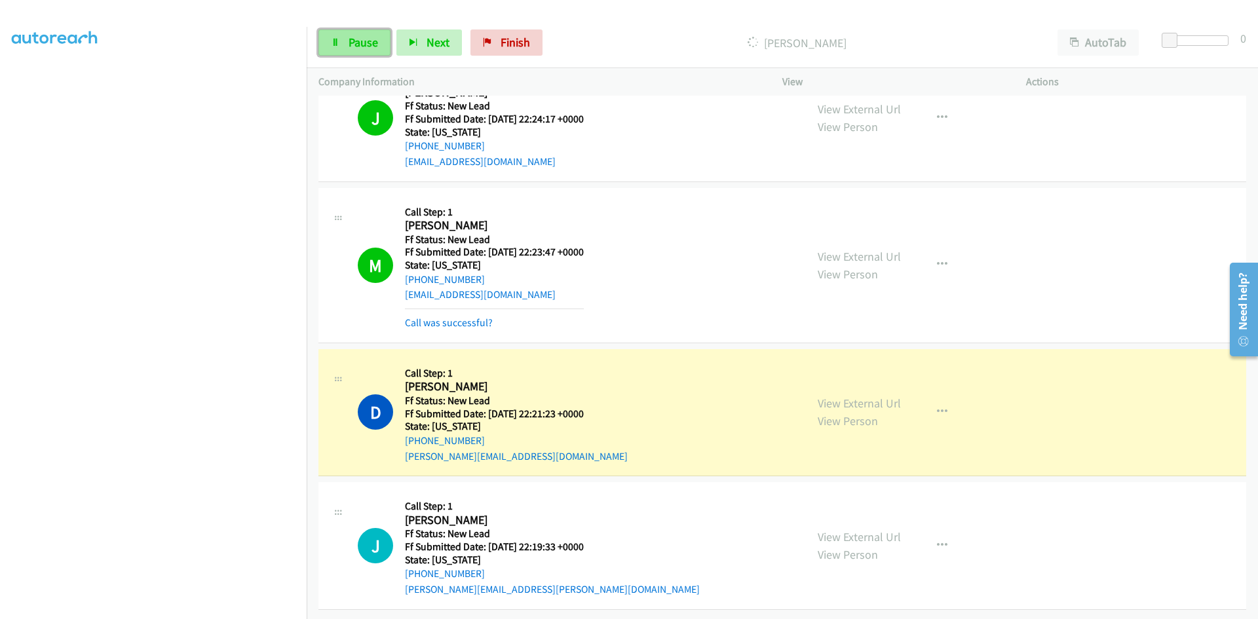
click at [356, 48] on span "Pause" at bounding box center [363, 42] width 29 height 15
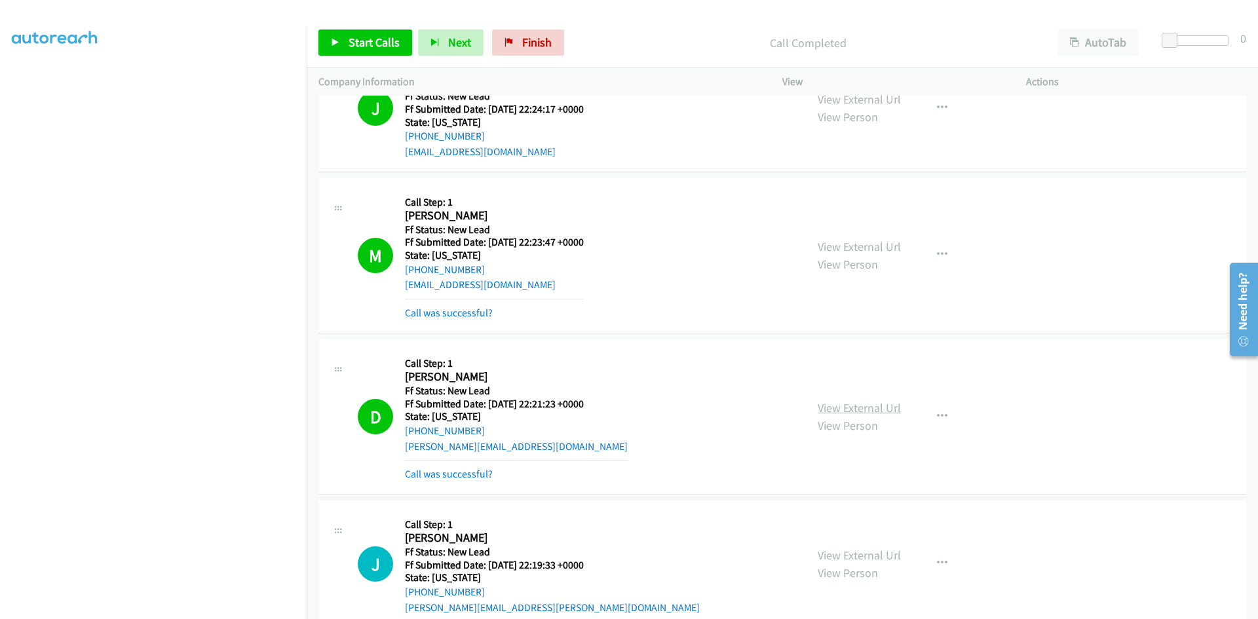
click at [878, 411] on link "View External Url" at bounding box center [859, 407] width 83 height 15
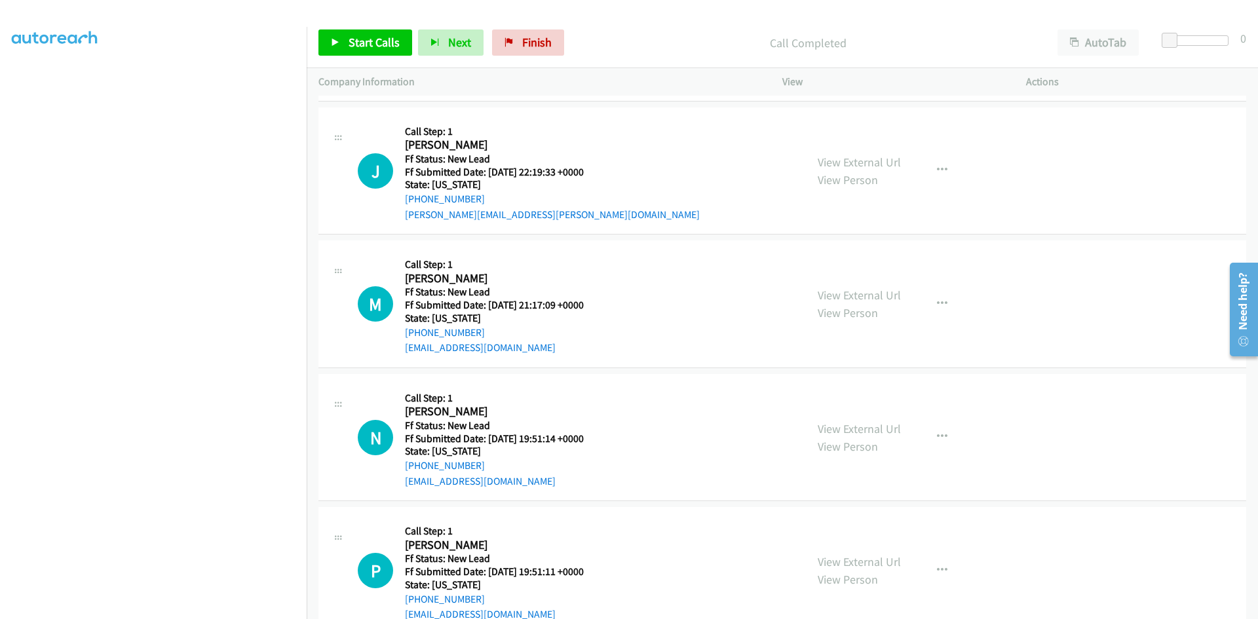
scroll to position [1682, 0]
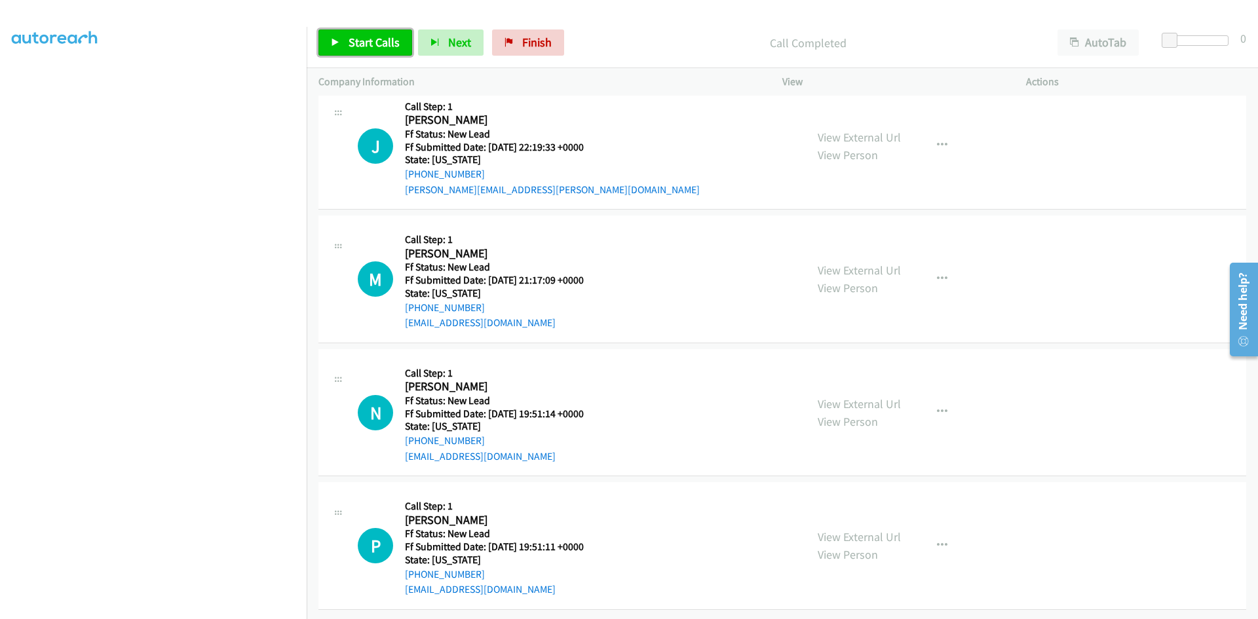
click at [357, 45] on span "Start Calls" at bounding box center [374, 42] width 51 height 15
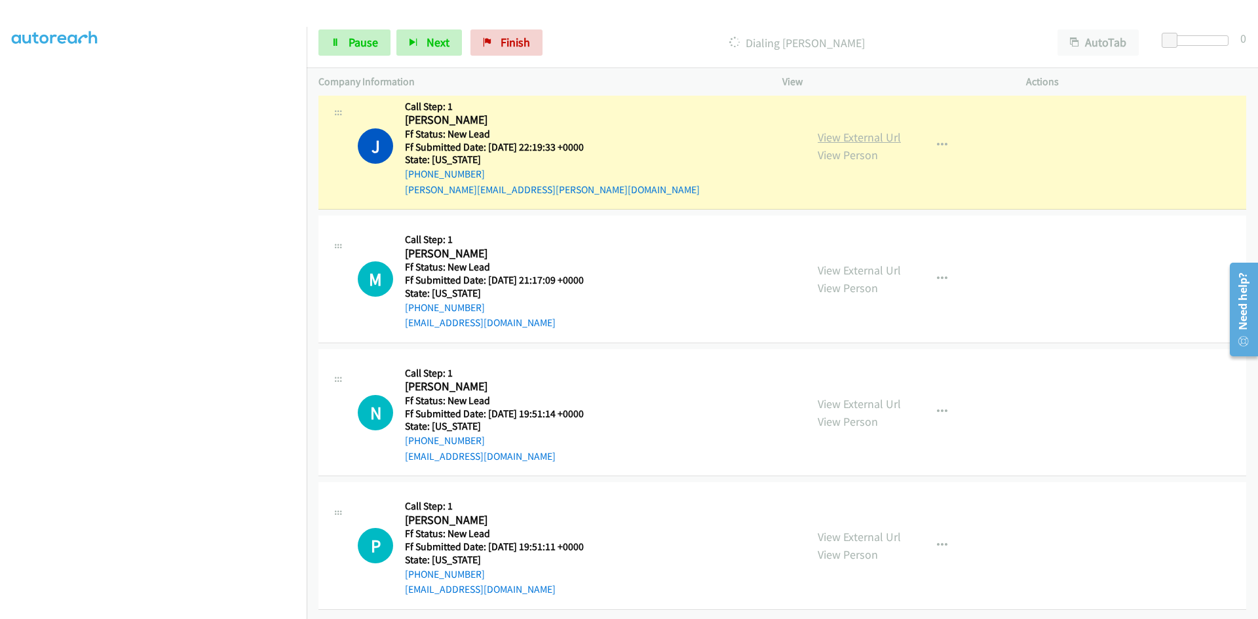
click at [867, 130] on link "View External Url" at bounding box center [859, 137] width 83 height 15
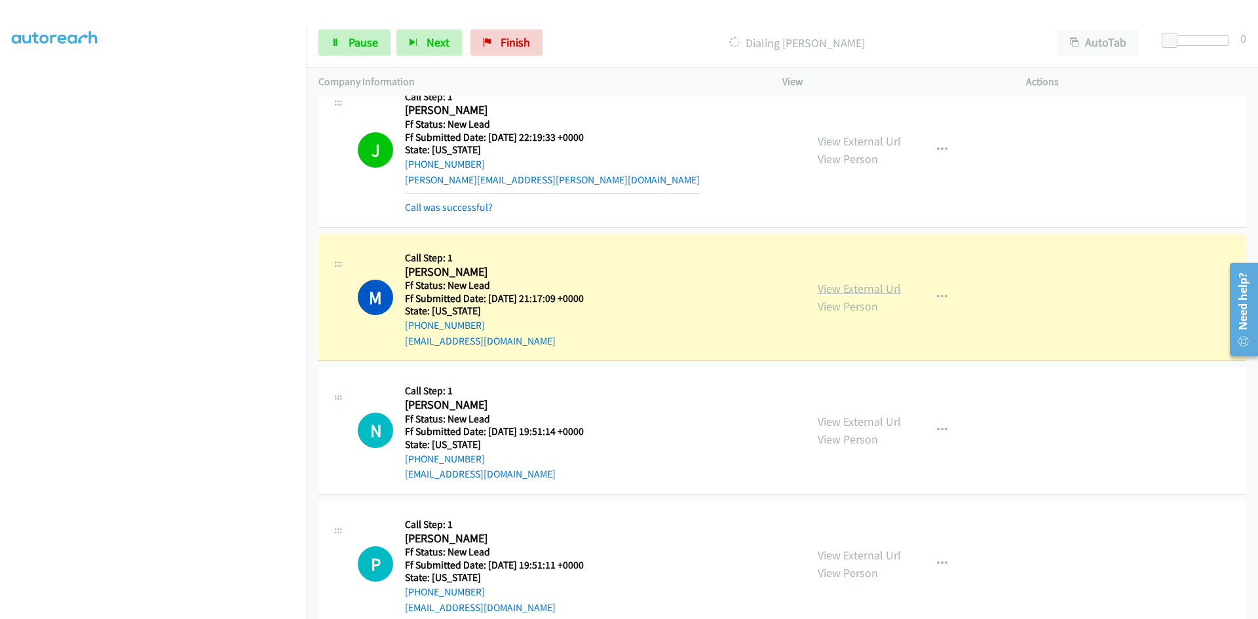
click at [839, 289] on link "View External Url" at bounding box center [859, 288] width 83 height 15
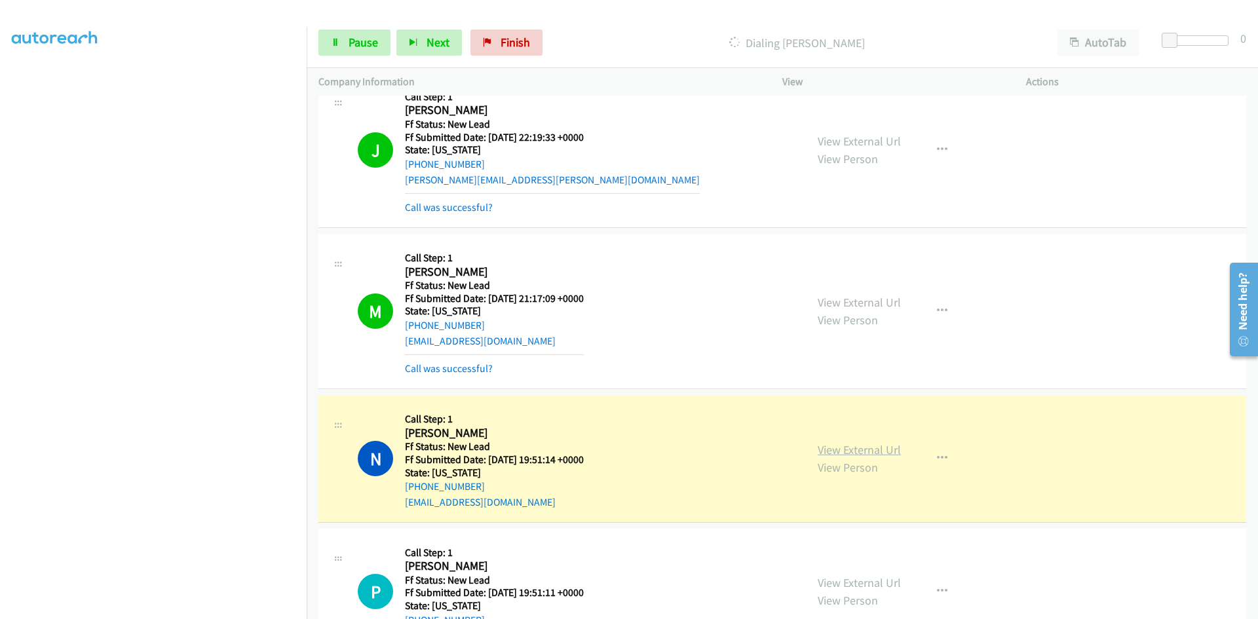
click at [829, 445] on link "View External Url" at bounding box center [859, 449] width 83 height 15
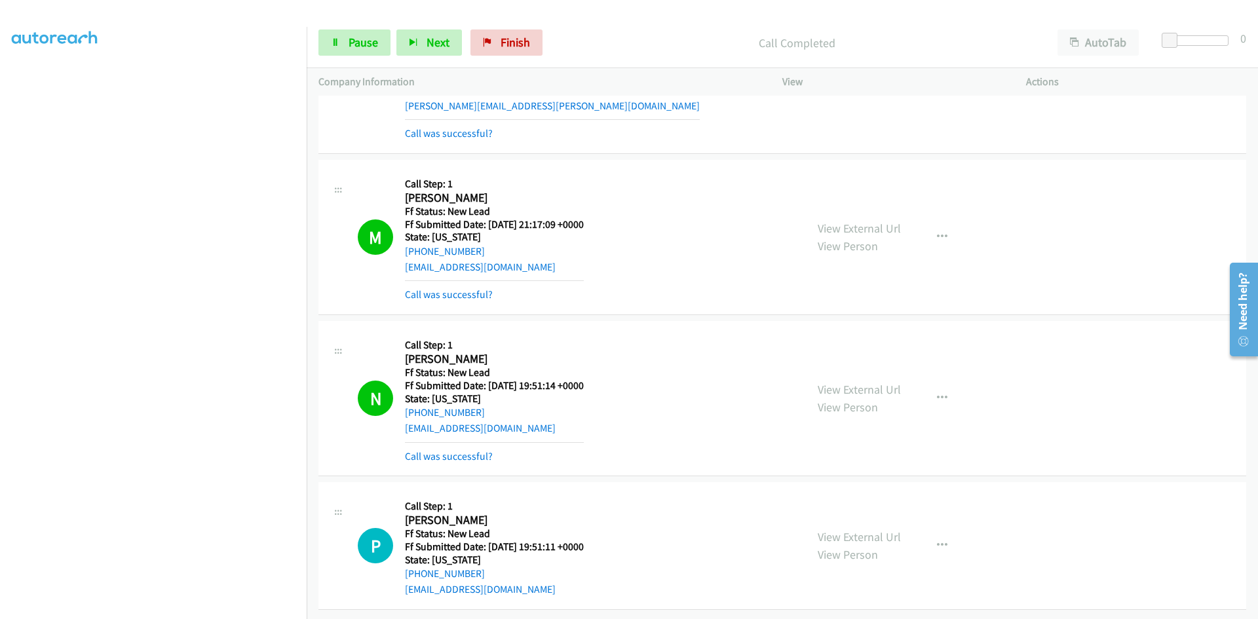
scroll to position [1766, 0]
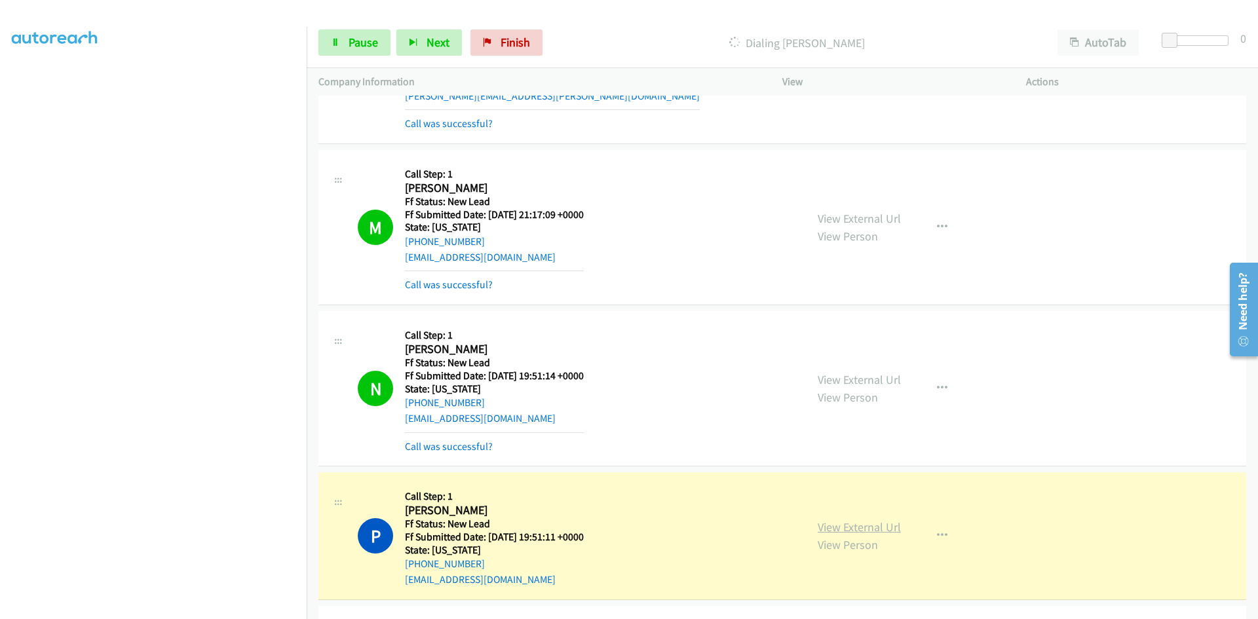
click at [852, 530] on link "View External Url" at bounding box center [859, 527] width 83 height 15
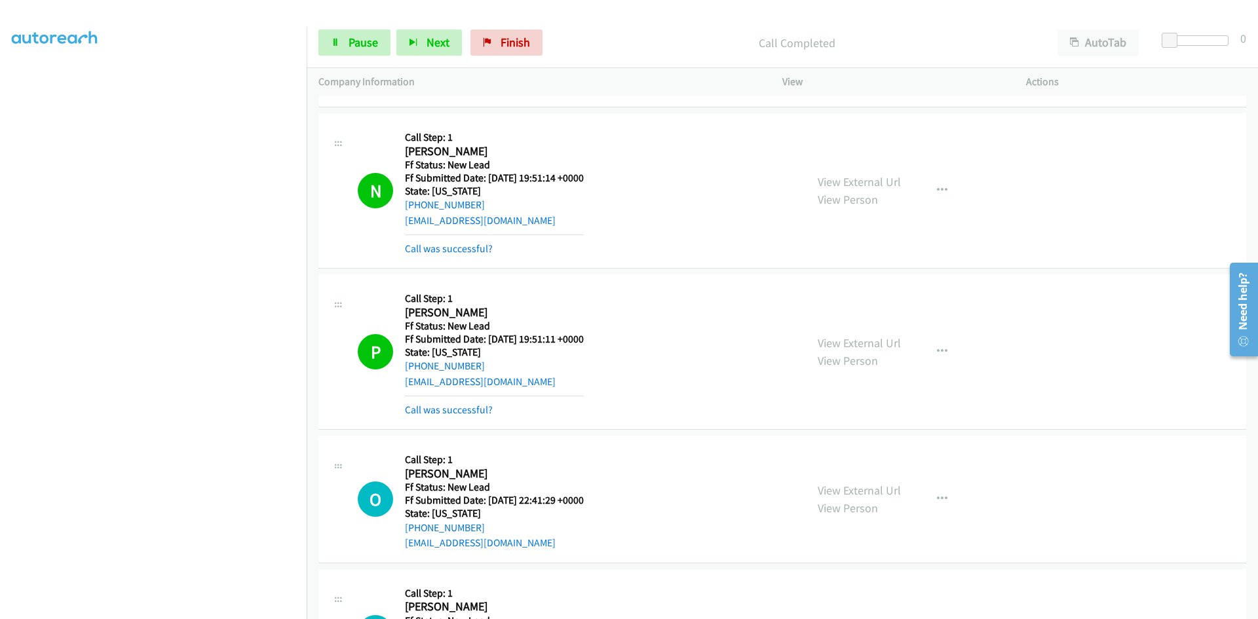
scroll to position [1962, 0]
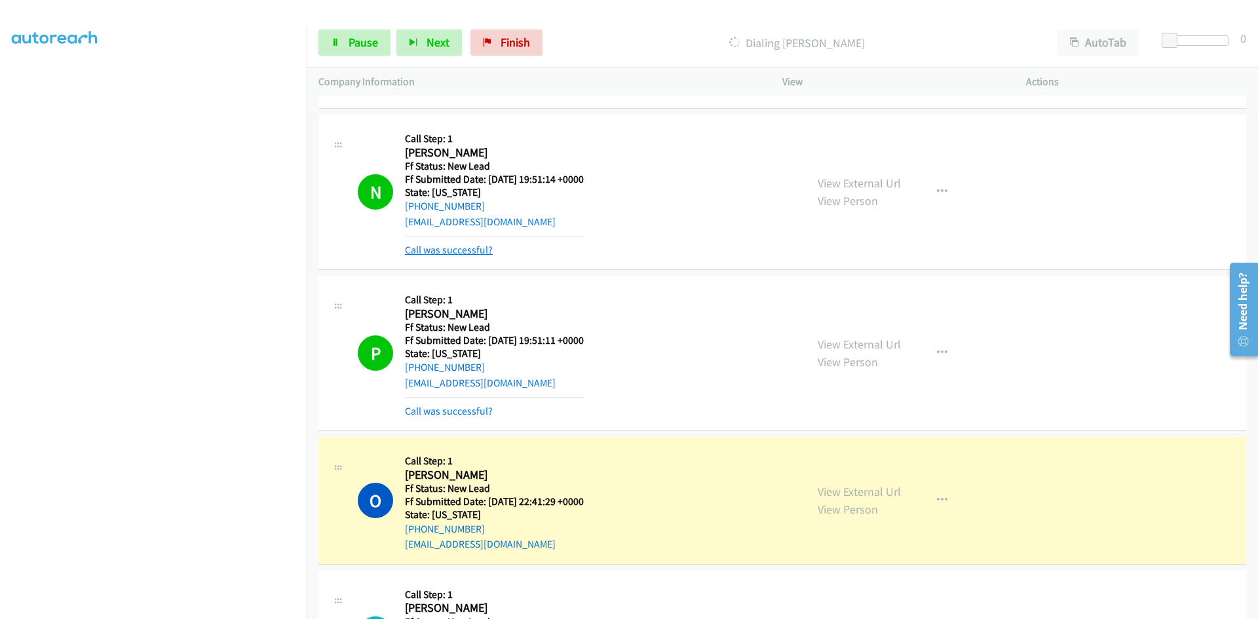
click at [475, 248] on link "Call was successful?" at bounding box center [449, 250] width 88 height 12
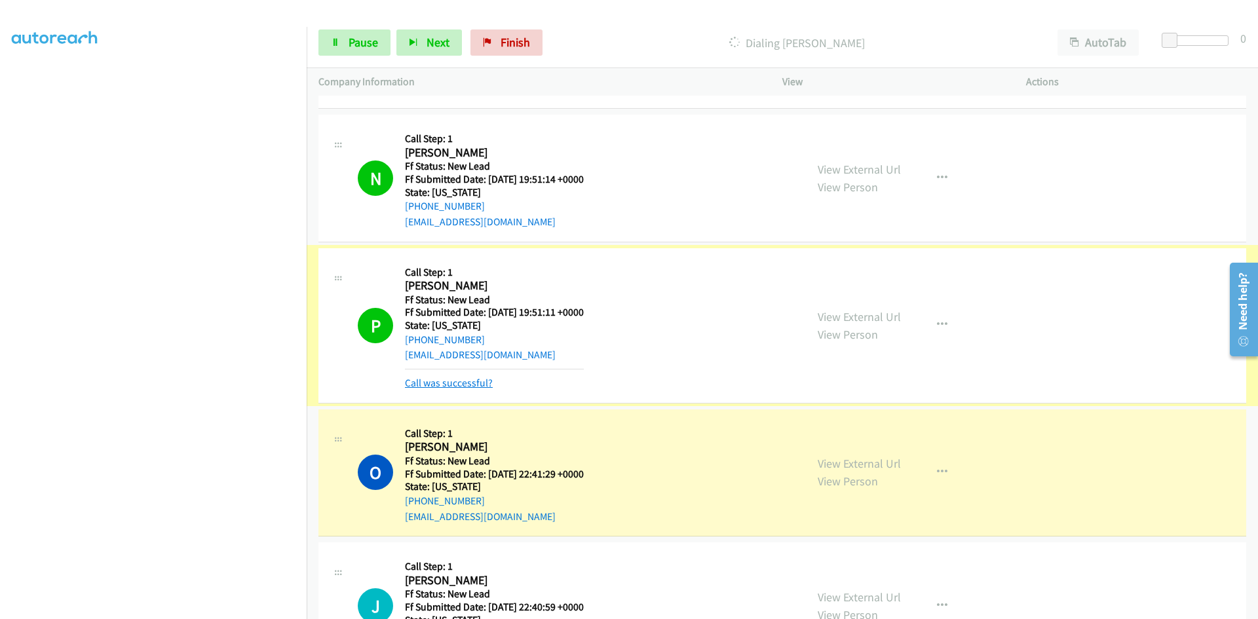
click at [467, 381] on link "Call was successful?" at bounding box center [449, 383] width 88 height 12
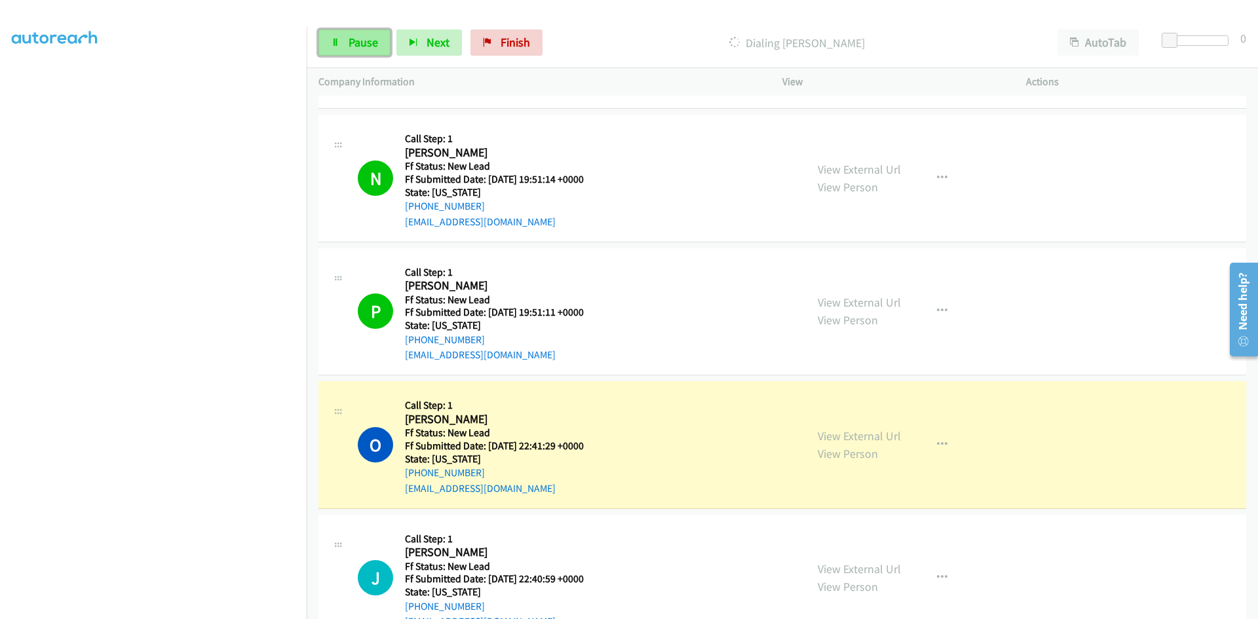
click at [339, 42] on icon at bounding box center [335, 43] width 9 height 9
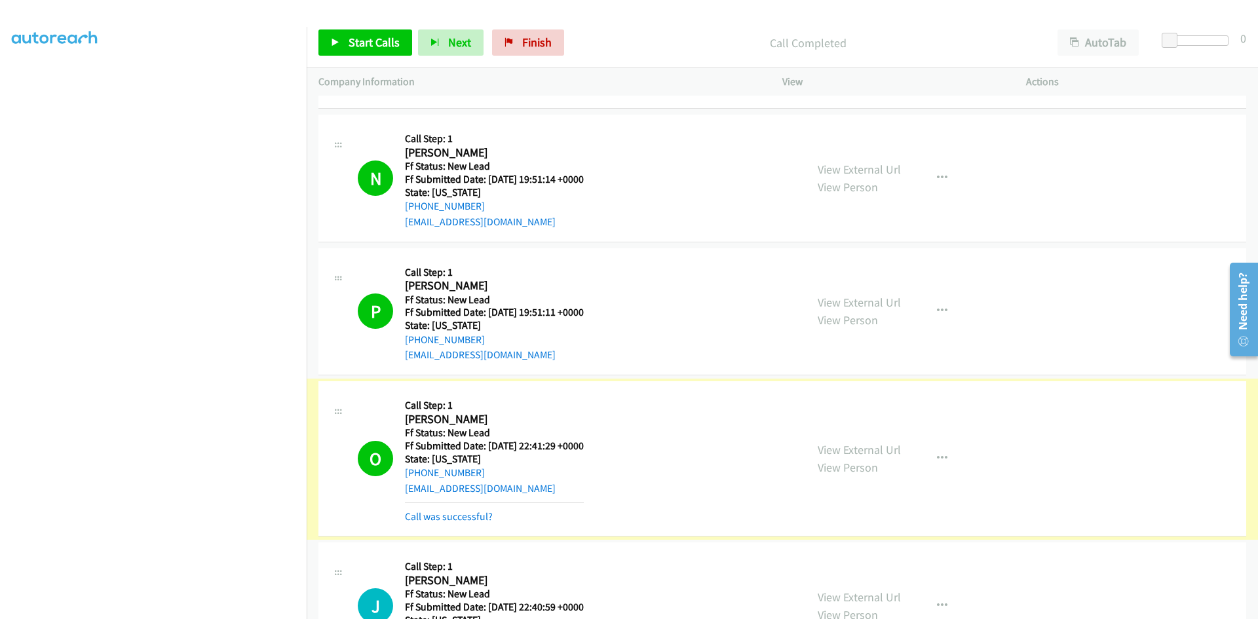
click at [855, 448] on link "View External Url" at bounding box center [859, 449] width 83 height 15
click at [482, 516] on link "Call was successful?" at bounding box center [449, 516] width 88 height 12
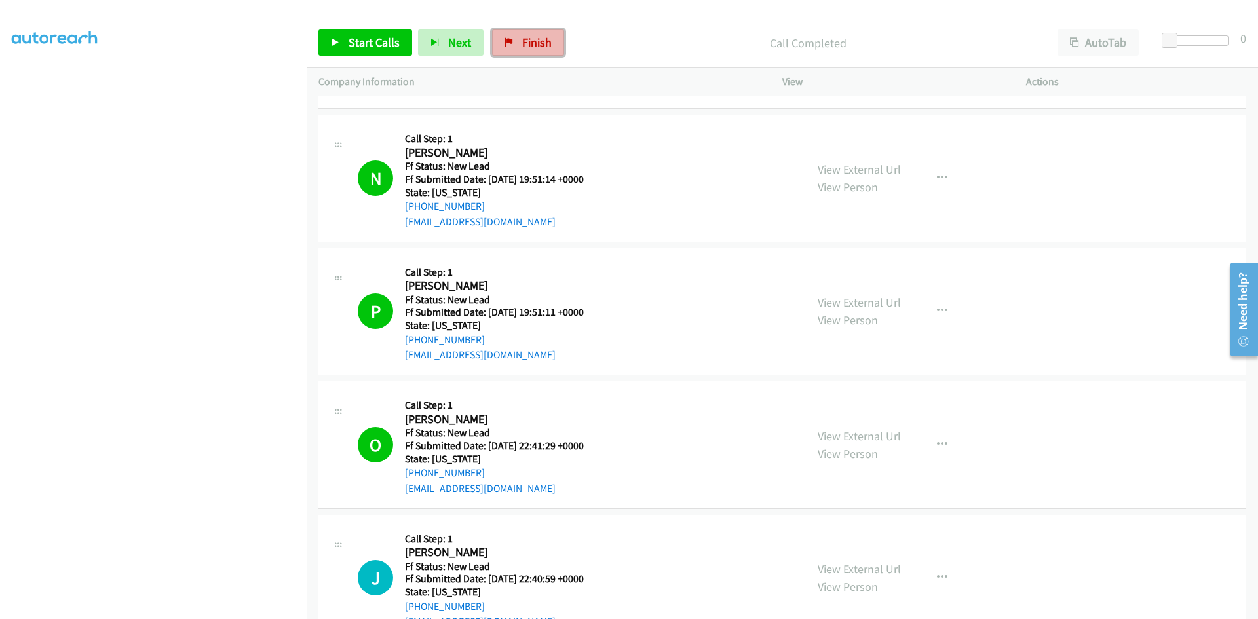
click at [493, 48] on link "Finish" at bounding box center [528, 42] width 72 height 26
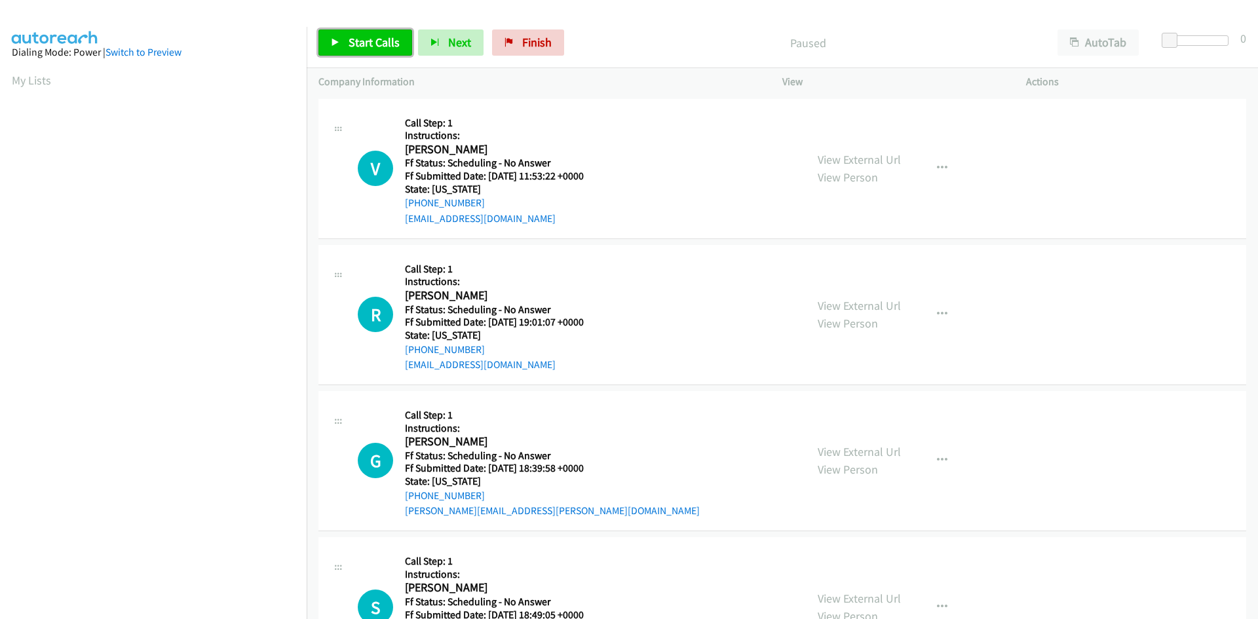
click at [352, 43] on span "Start Calls" at bounding box center [374, 42] width 51 height 15
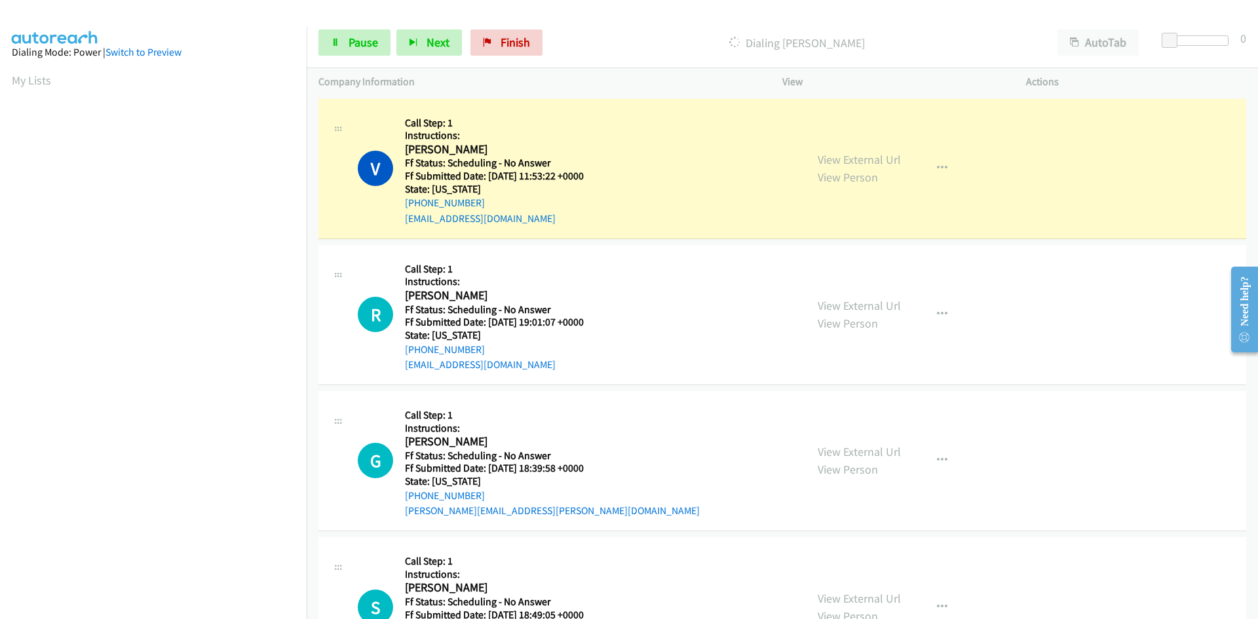
scroll to position [115, 0]
click at [876, 165] on link "View External Url" at bounding box center [859, 159] width 83 height 15
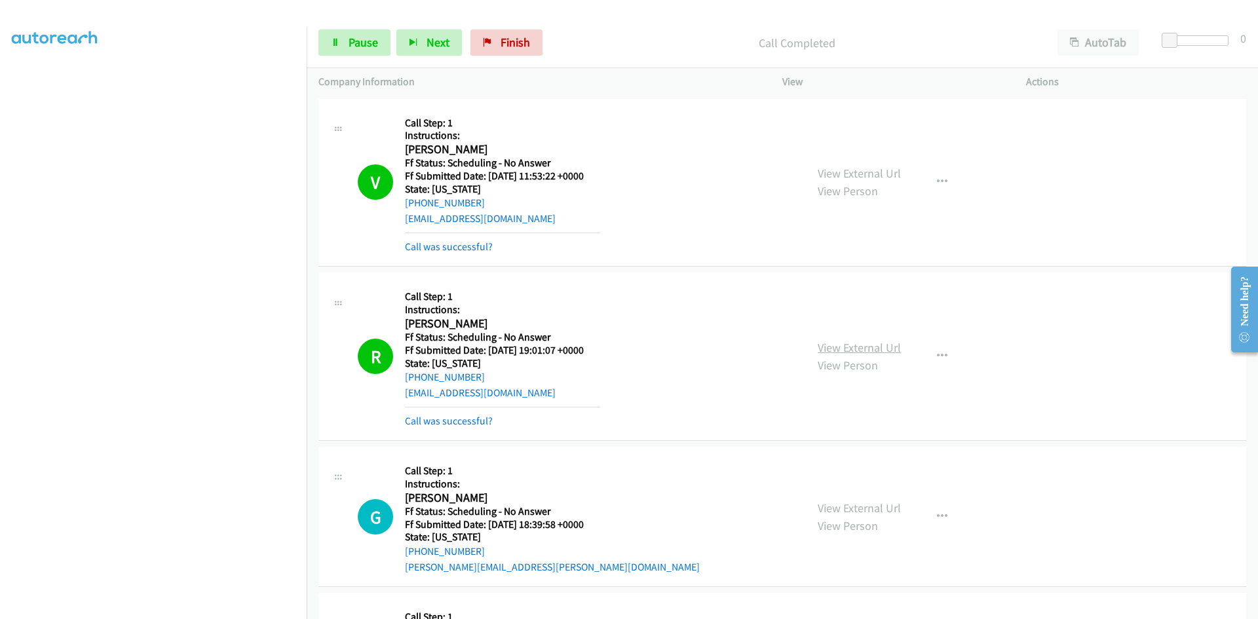
click at [819, 348] on link "View External Url" at bounding box center [859, 347] width 83 height 15
click at [457, 244] on link "Call was successful?" at bounding box center [449, 246] width 88 height 12
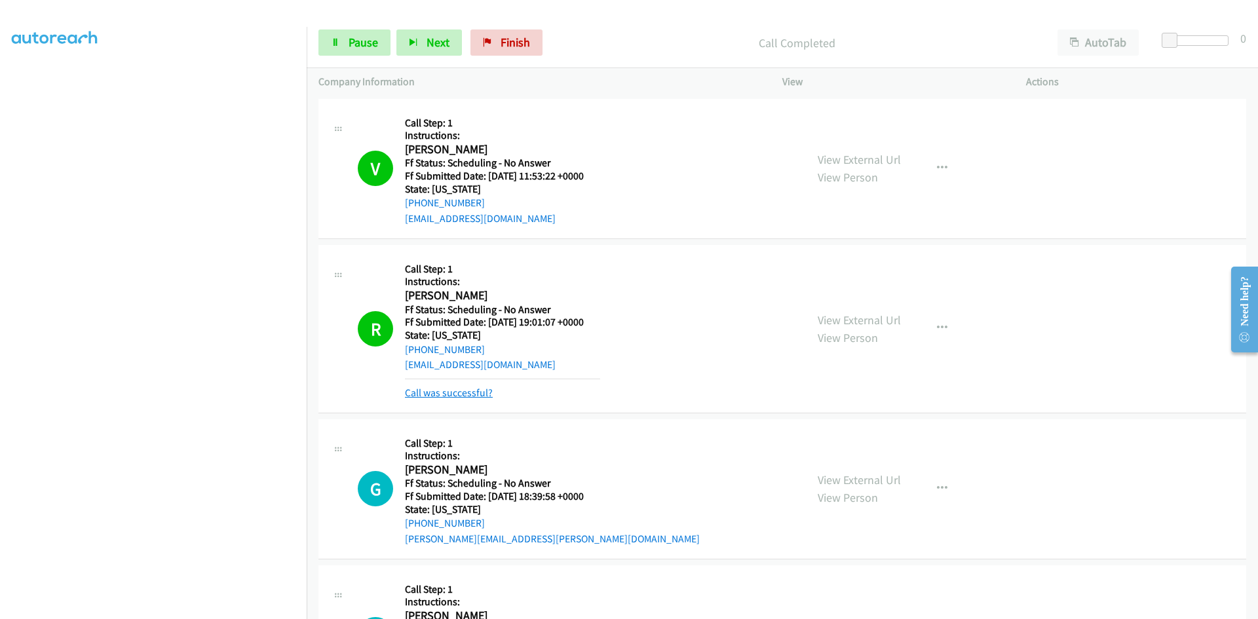
click at [442, 392] on link "Call was successful?" at bounding box center [449, 393] width 88 height 12
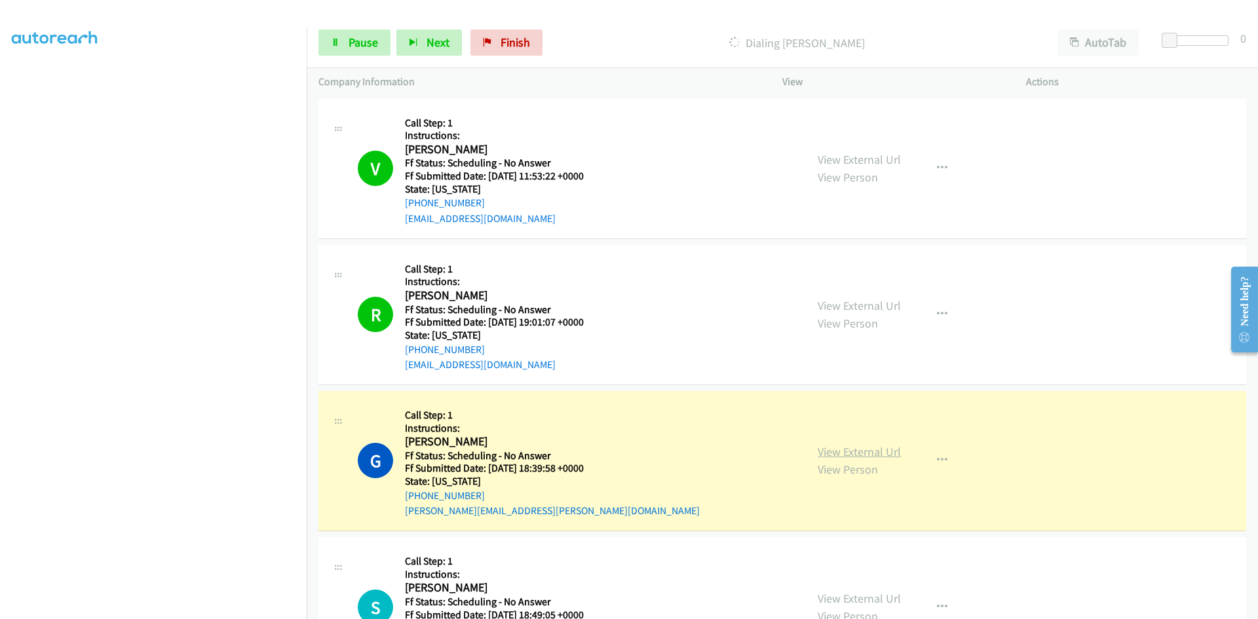
click at [877, 449] on link "View External Url" at bounding box center [859, 451] width 83 height 15
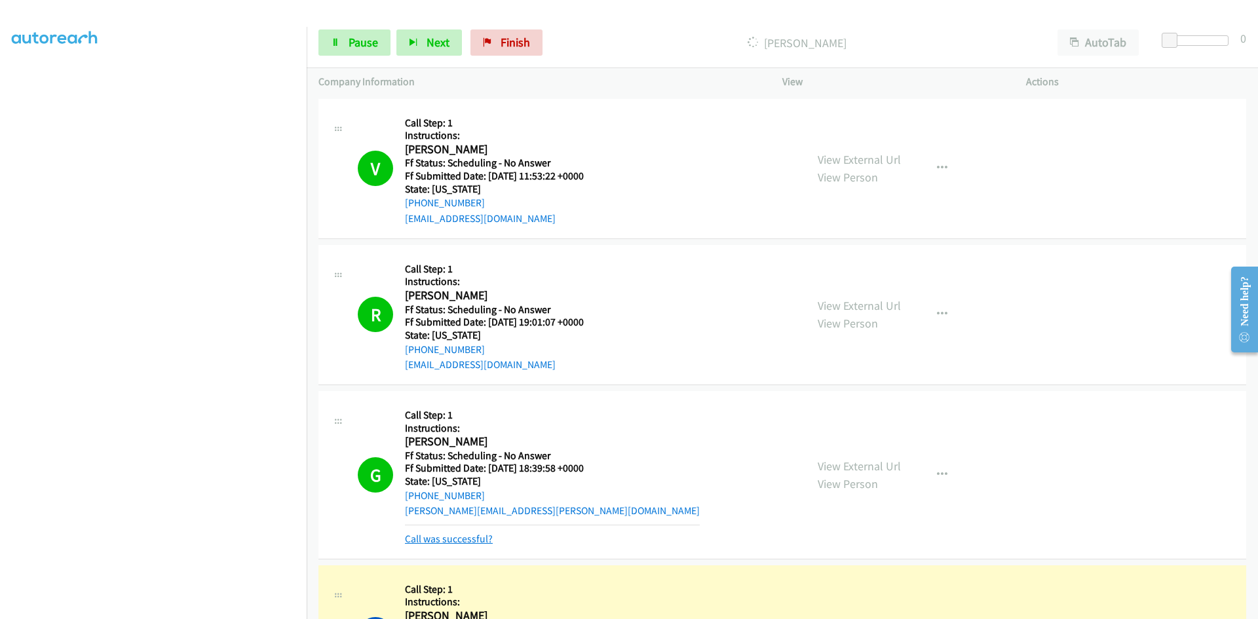
click at [480, 537] on link "Call was successful?" at bounding box center [449, 539] width 88 height 12
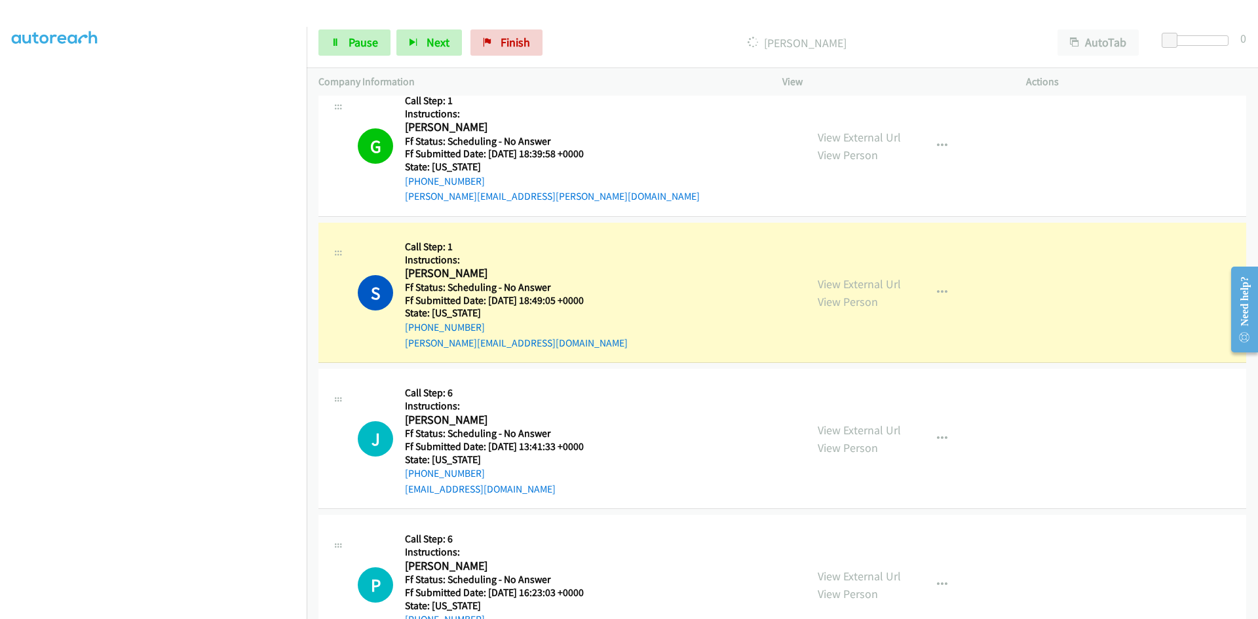
scroll to position [459, 0]
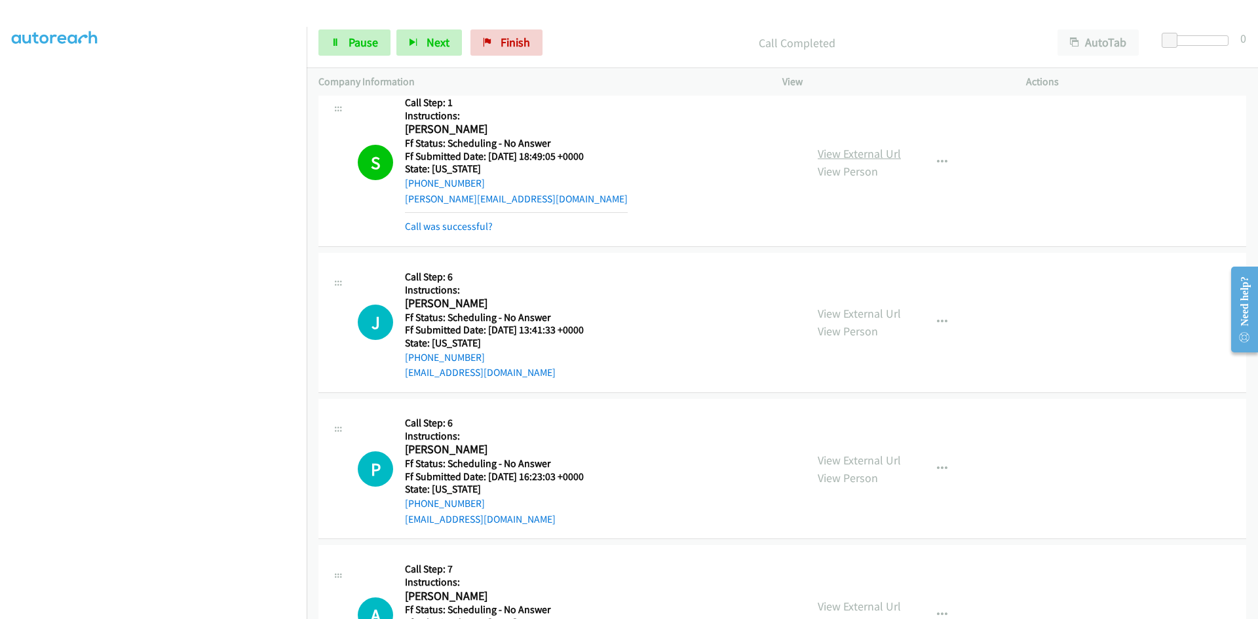
click at [879, 151] on link "View External Url" at bounding box center [859, 153] width 83 height 15
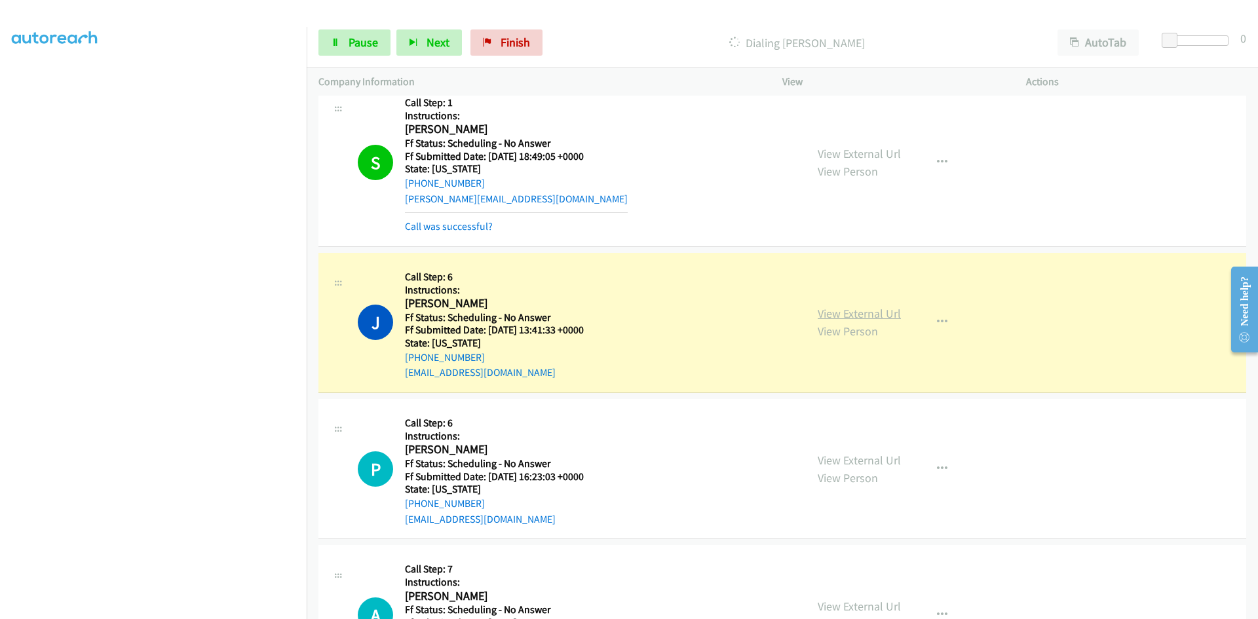
click at [888, 320] on link "View External Url" at bounding box center [859, 313] width 83 height 15
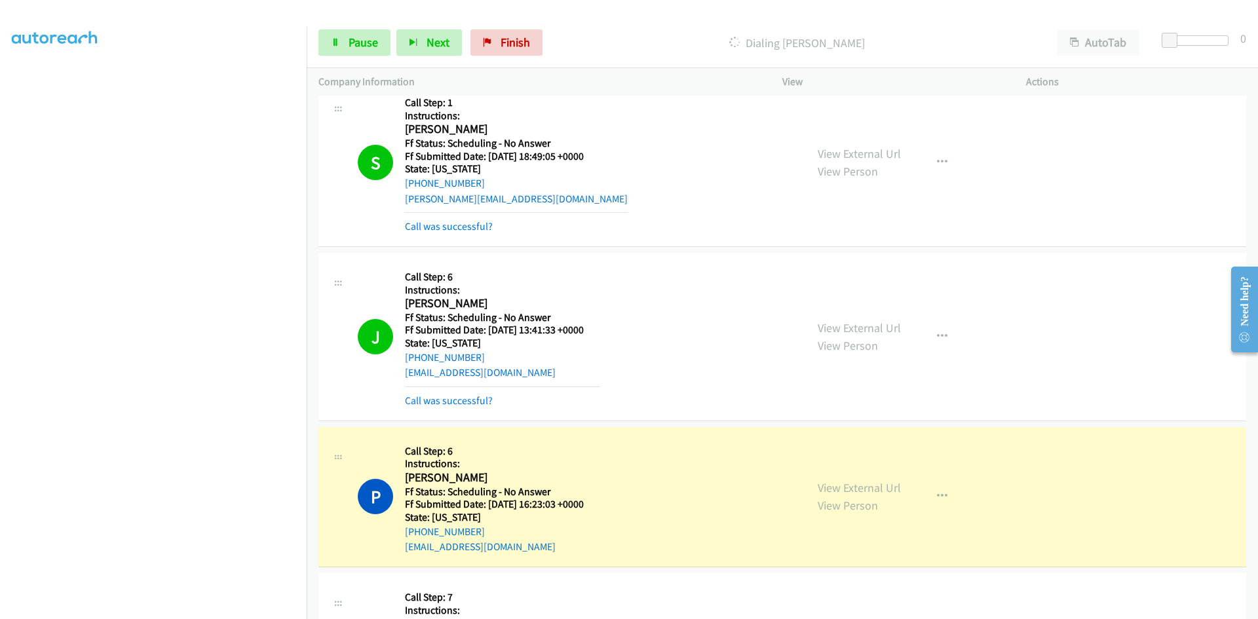
drag, startPoint x: 471, startPoint y: 225, endPoint x: 468, endPoint y: 238, distance: 13.4
click at [471, 225] on link "Call was successful?" at bounding box center [449, 226] width 88 height 12
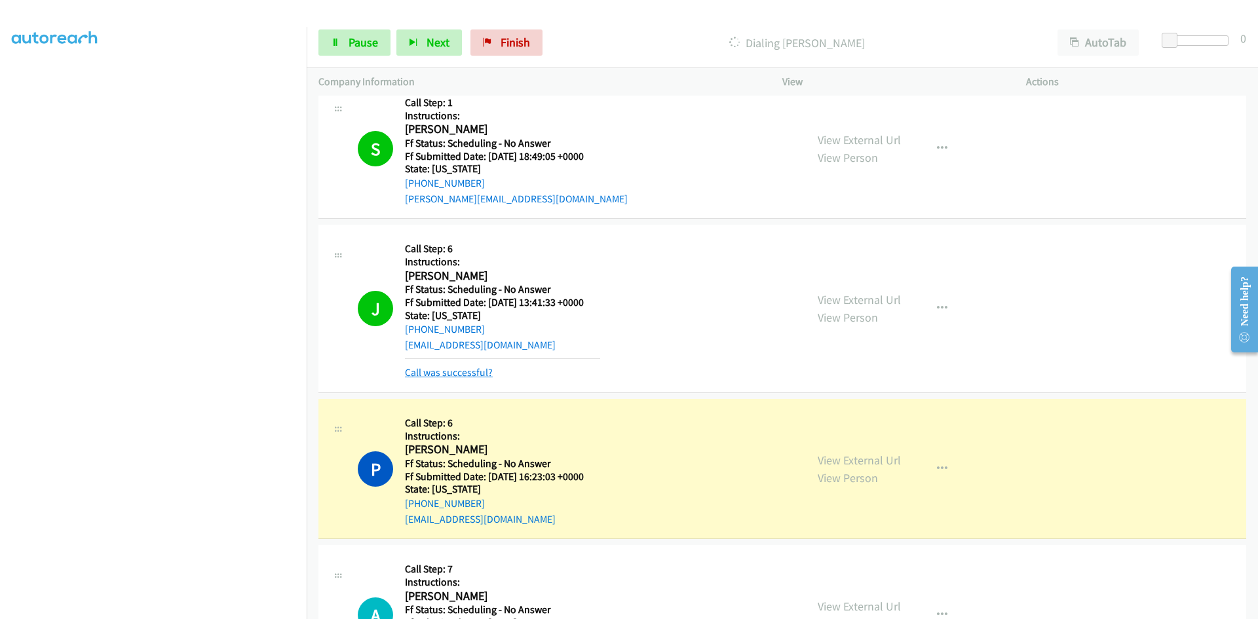
click at [463, 373] on link "Call was successful?" at bounding box center [449, 372] width 88 height 12
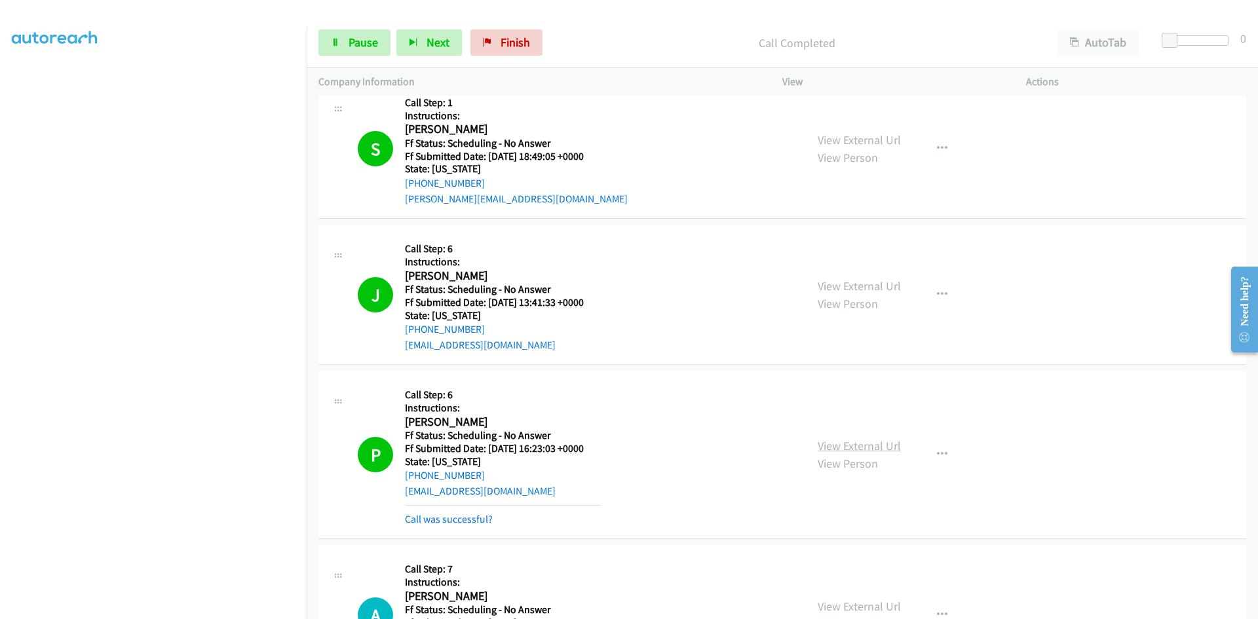
click at [835, 449] on link "View External Url" at bounding box center [859, 445] width 83 height 15
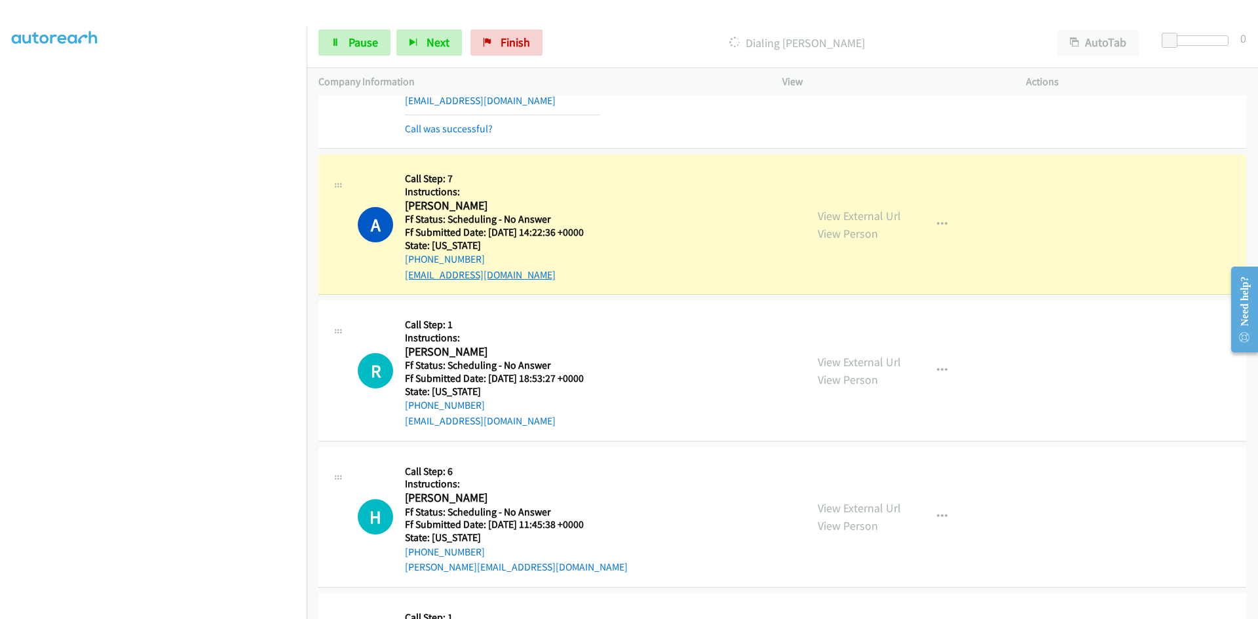
scroll to position [852, 0]
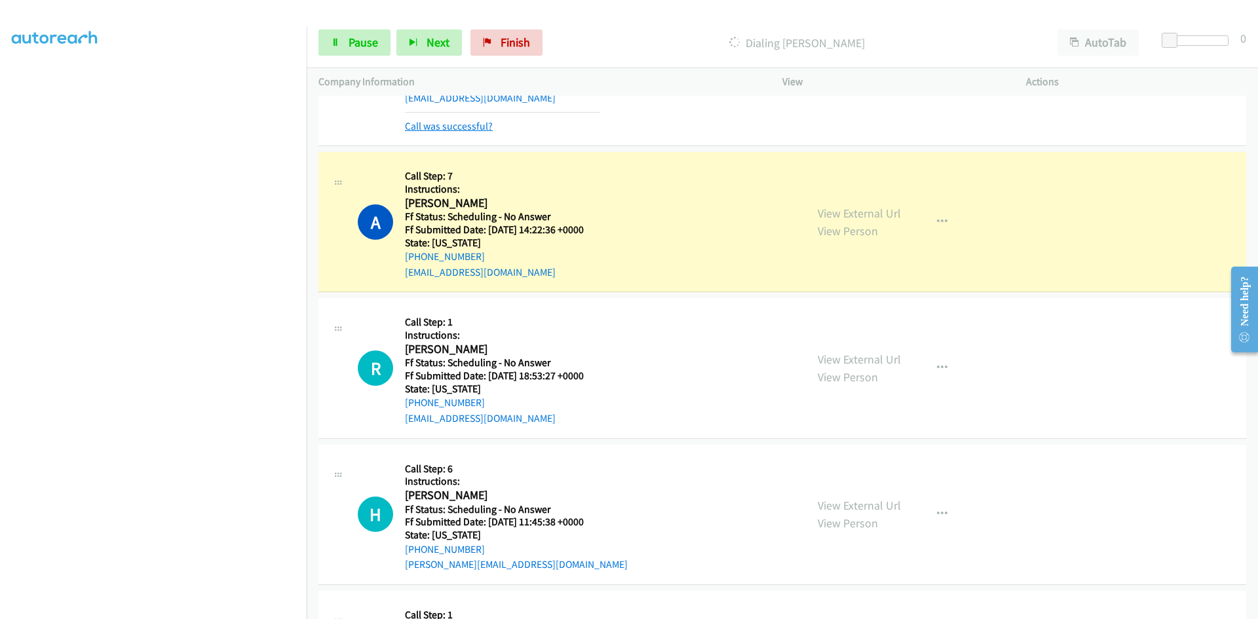
click at [482, 128] on link "Call was successful?" at bounding box center [449, 126] width 88 height 12
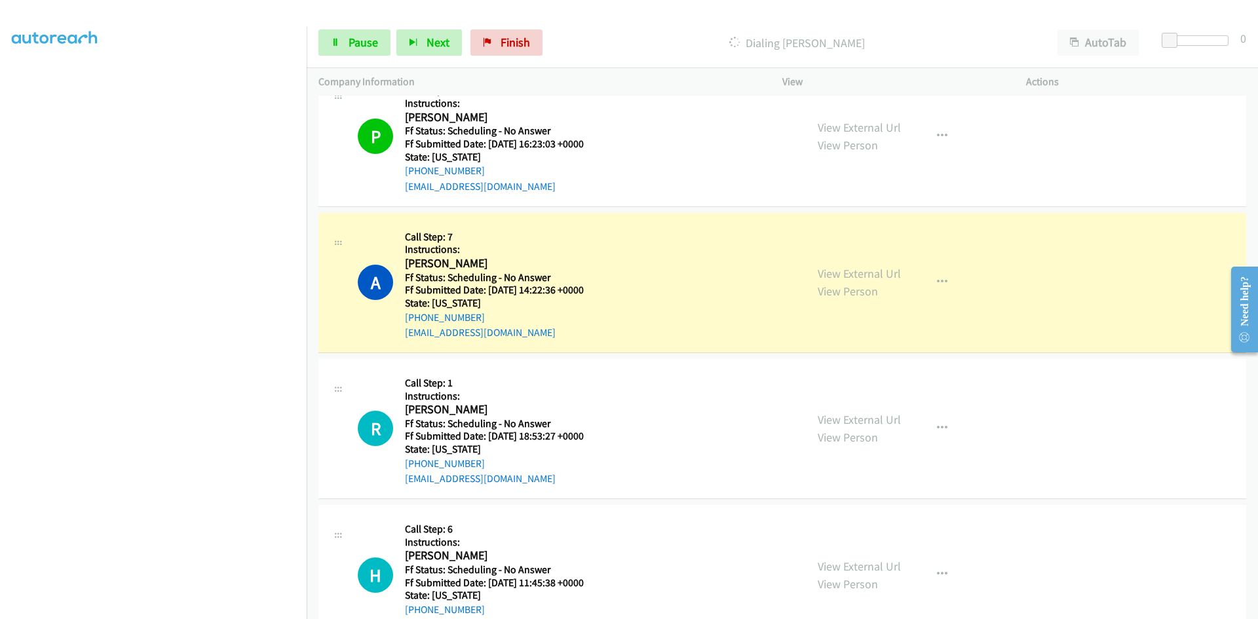
scroll to position [917, 0]
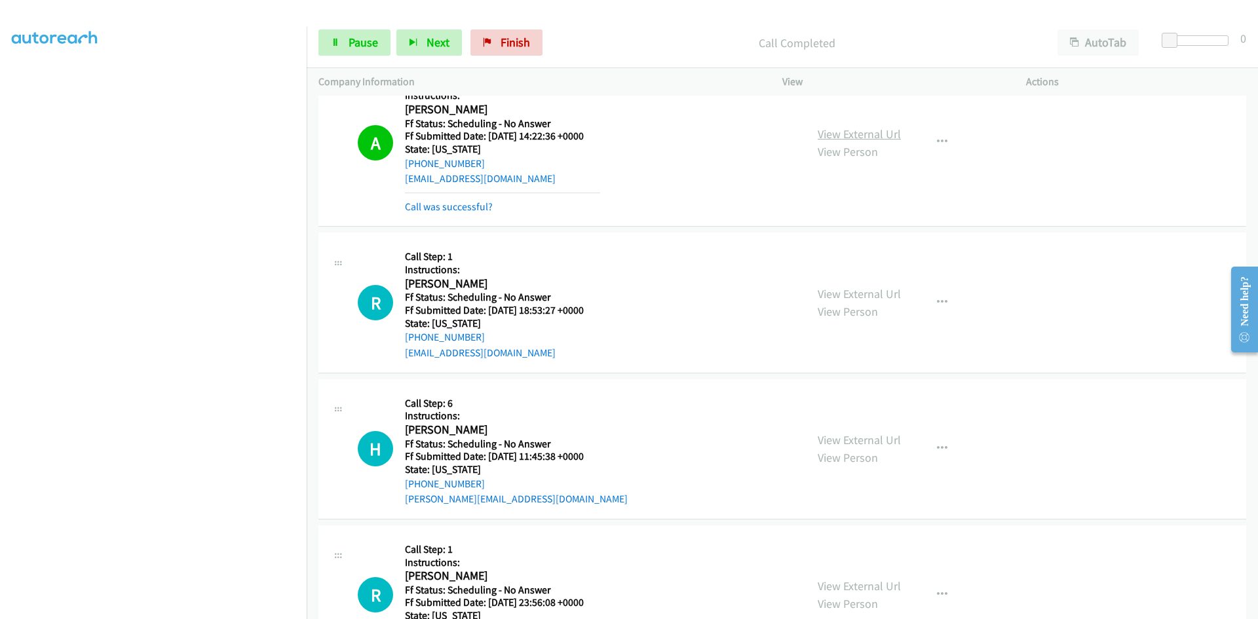
click at [845, 135] on link "View External Url" at bounding box center [859, 133] width 83 height 15
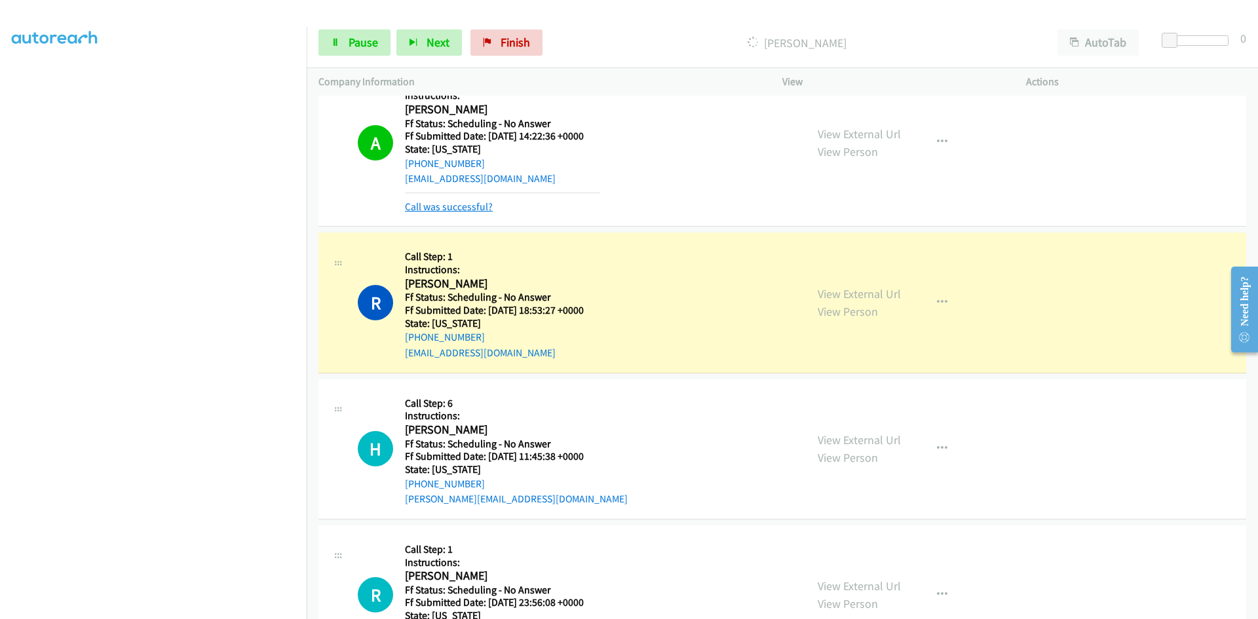
click at [472, 206] on link "Call was successful?" at bounding box center [449, 206] width 88 height 12
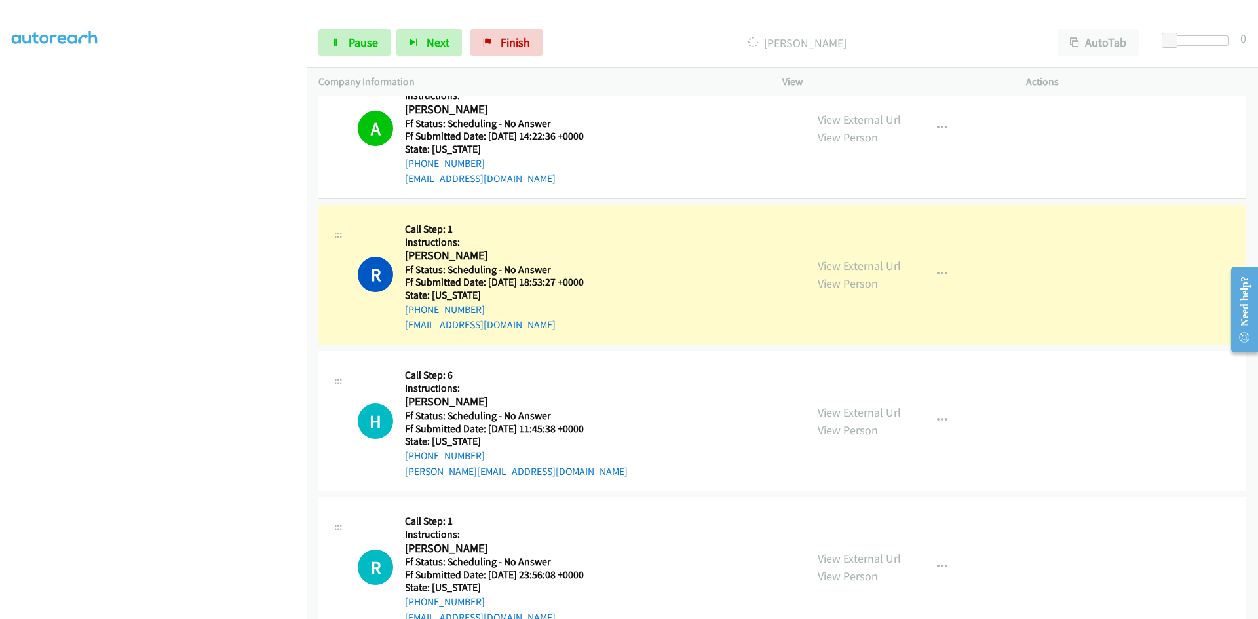
click at [858, 269] on link "View External Url" at bounding box center [859, 265] width 83 height 15
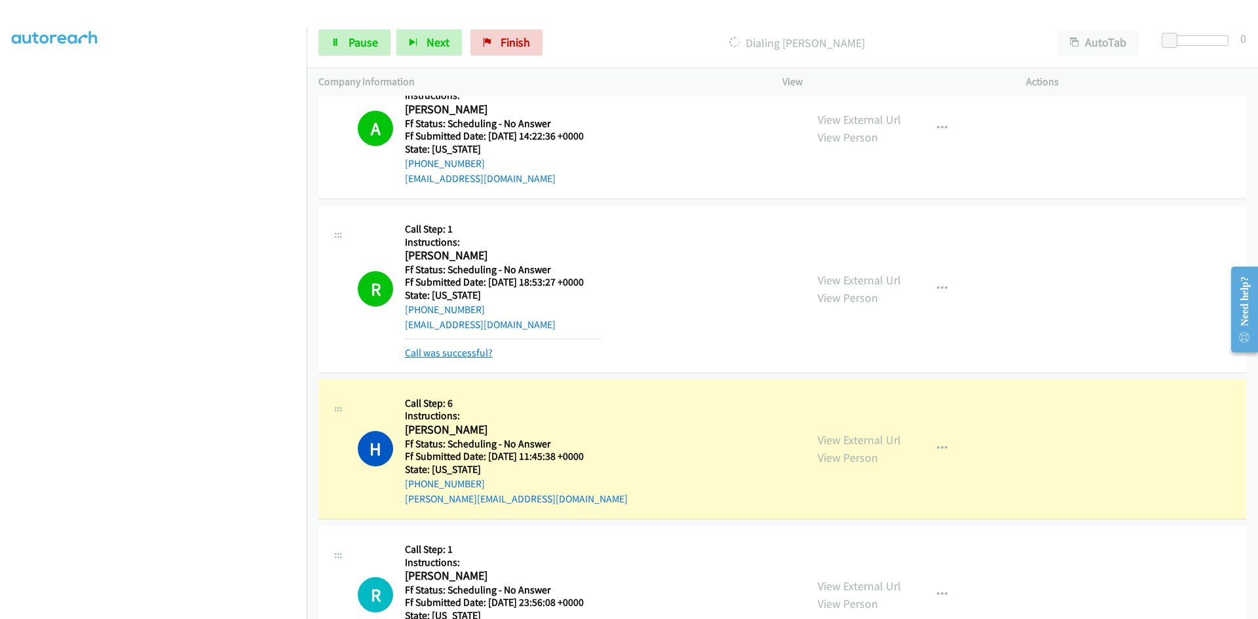
click at [430, 353] on link "Call was successful?" at bounding box center [449, 353] width 88 height 12
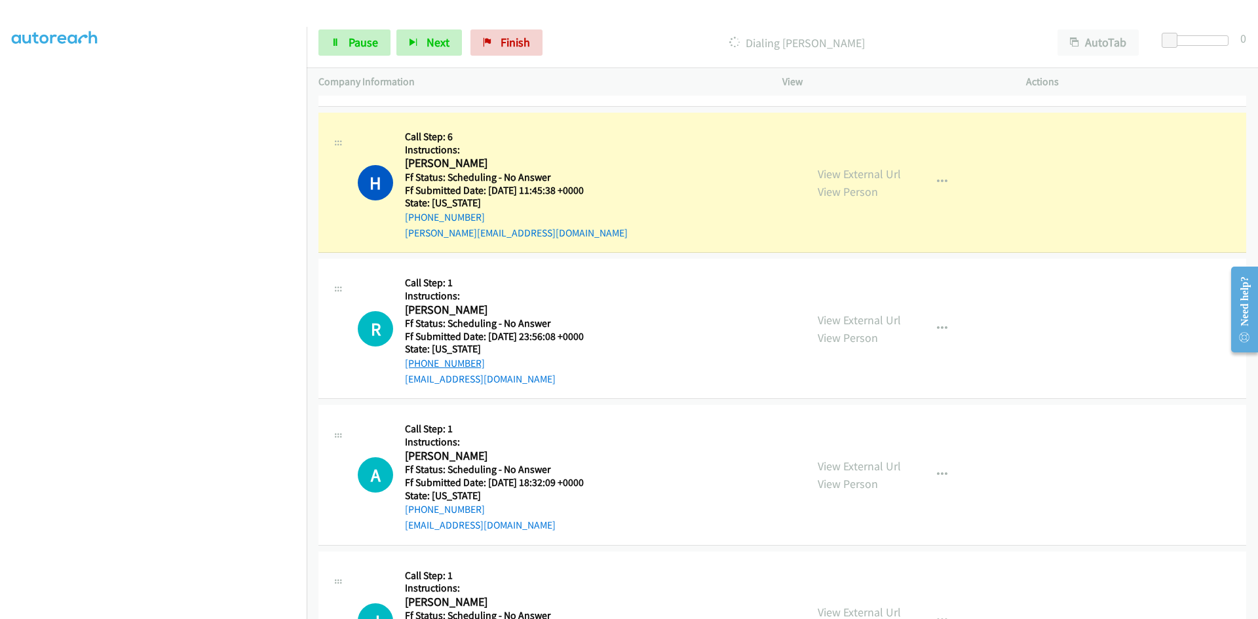
scroll to position [1179, 0]
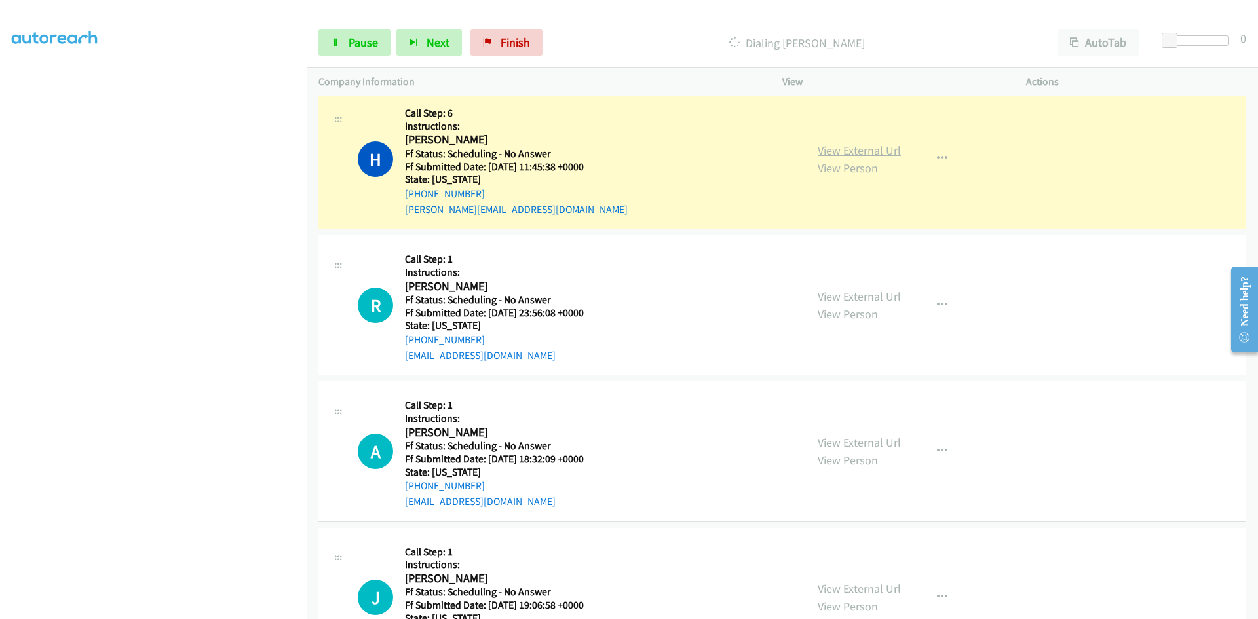
click at [877, 151] on link "View External Url" at bounding box center [859, 150] width 83 height 15
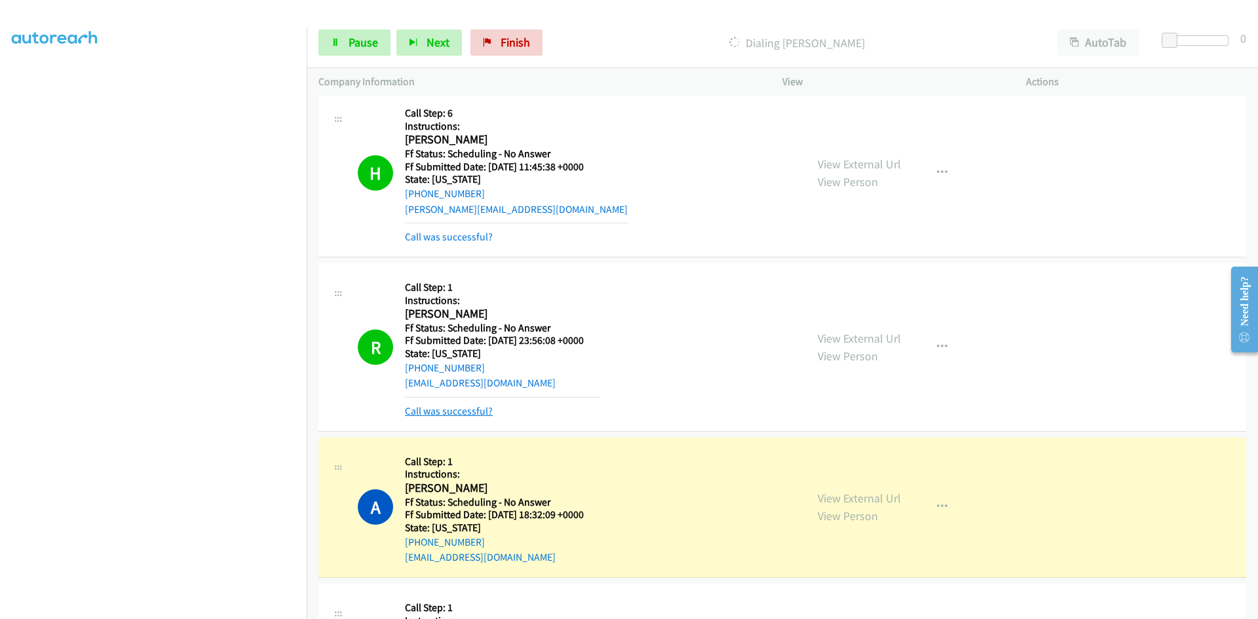
click at [466, 405] on link "Call was successful?" at bounding box center [449, 411] width 88 height 12
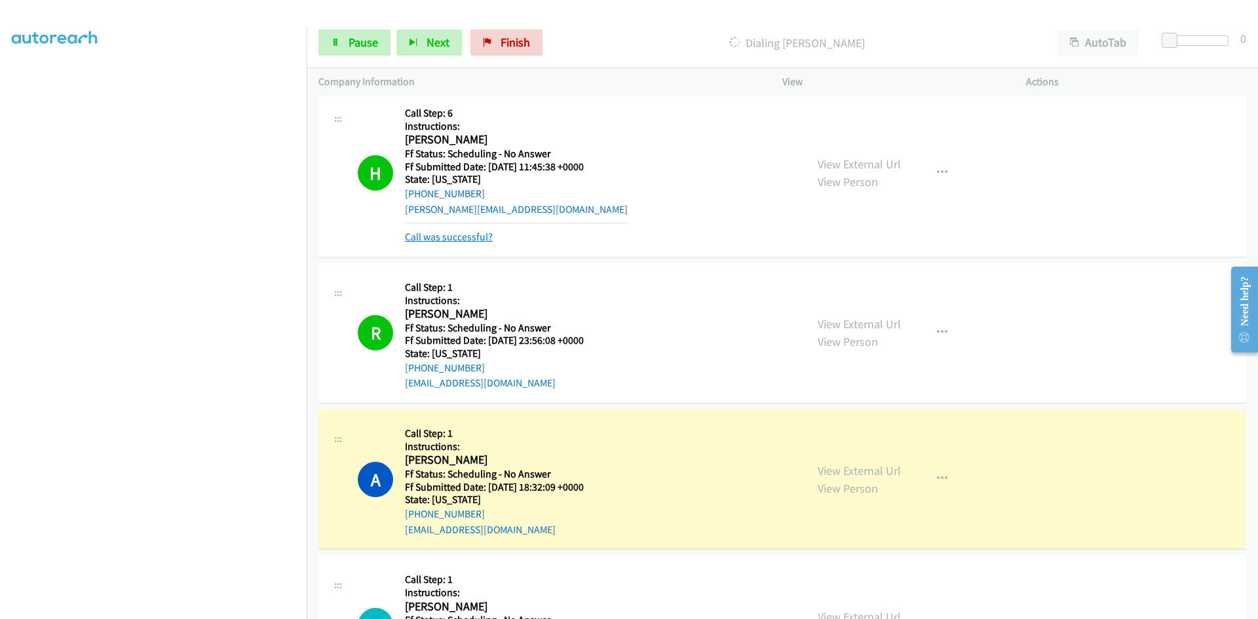
click at [460, 232] on link "Call was successful?" at bounding box center [449, 237] width 88 height 12
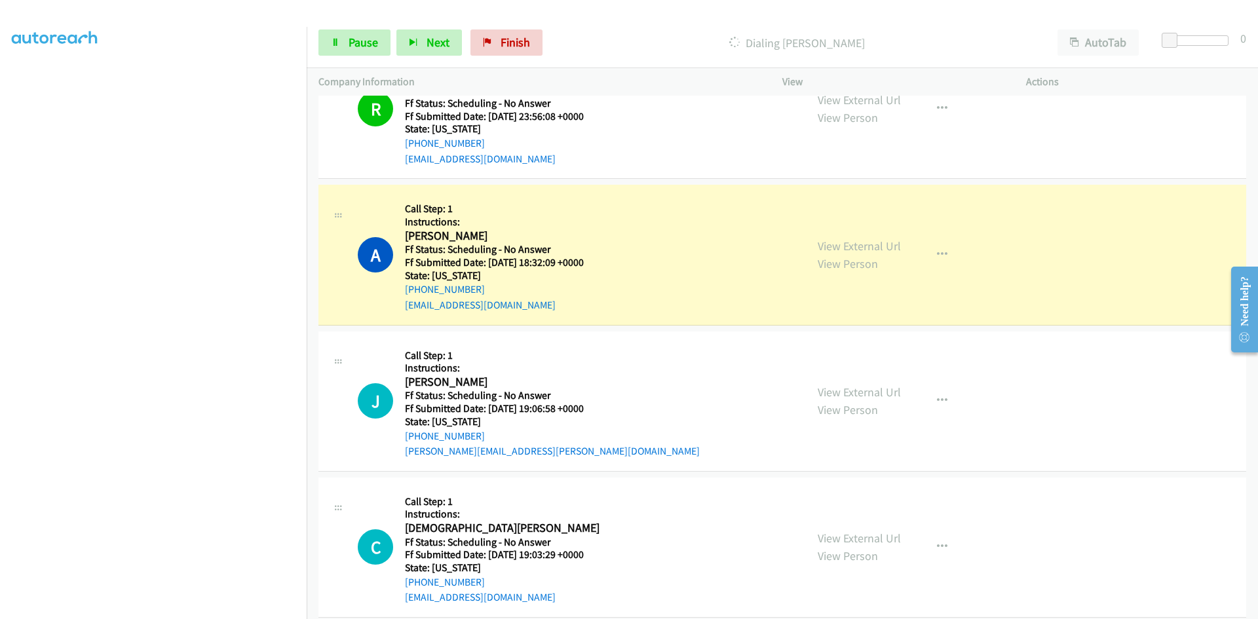
scroll to position [1310, 0]
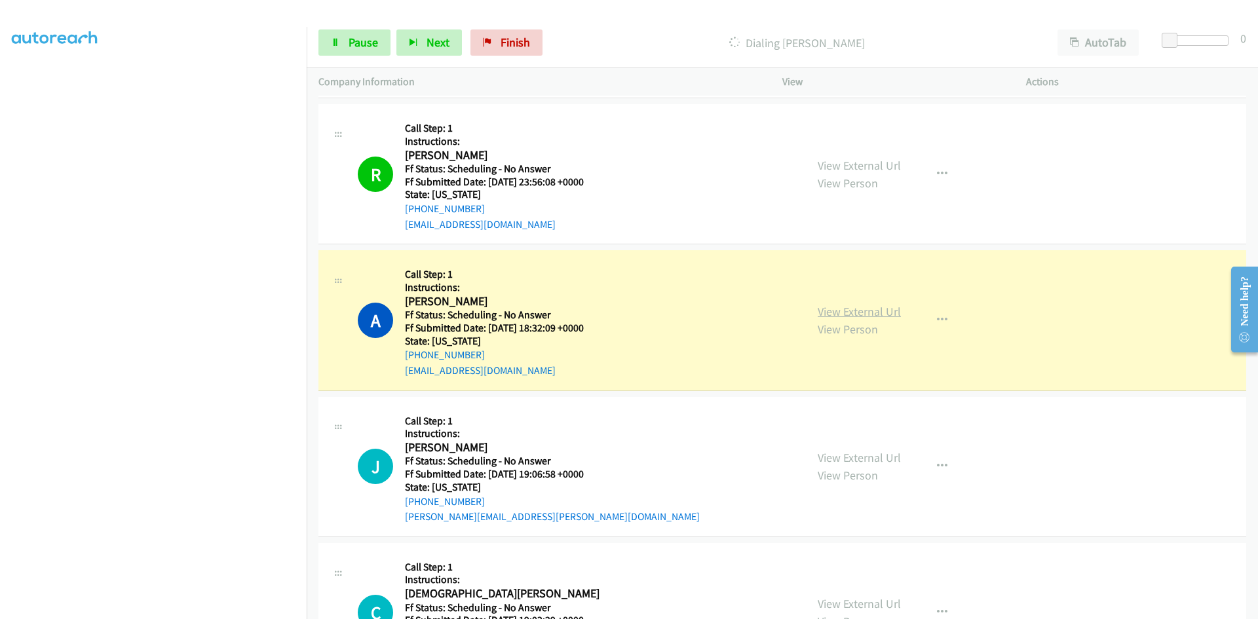
click at [854, 309] on link "View External Url" at bounding box center [859, 311] width 83 height 15
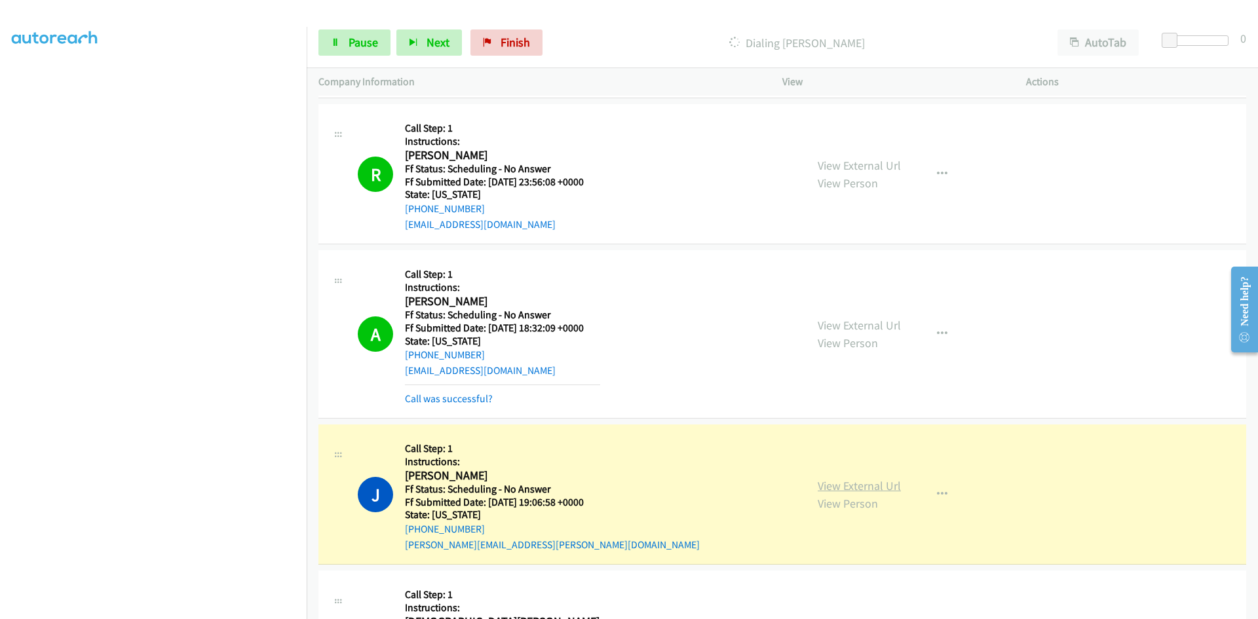
click at [852, 482] on link "View External Url" at bounding box center [859, 485] width 83 height 15
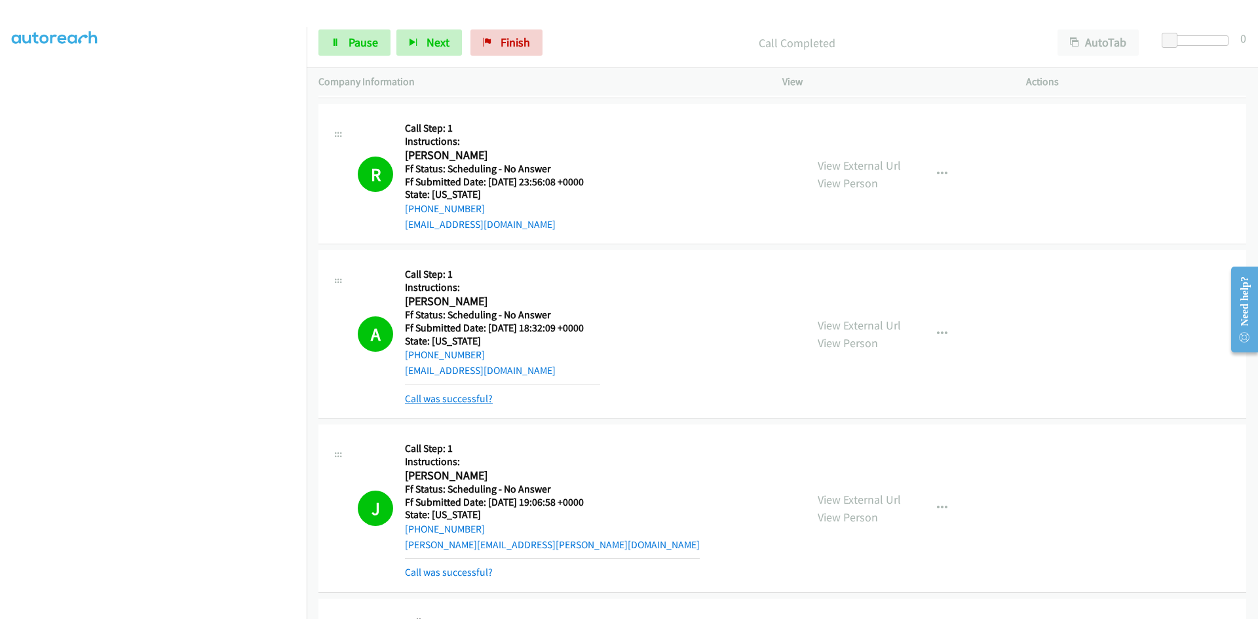
click at [474, 404] on link "Call was successful?" at bounding box center [449, 398] width 88 height 12
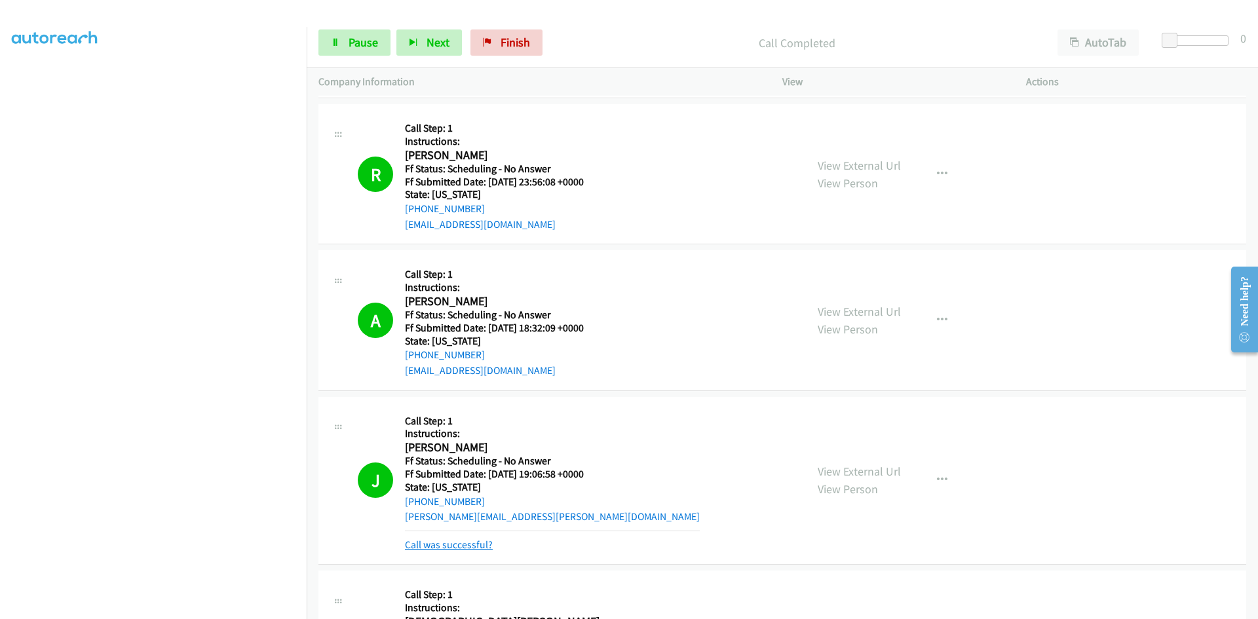
click at [461, 544] on link "Call was successful?" at bounding box center [449, 545] width 88 height 12
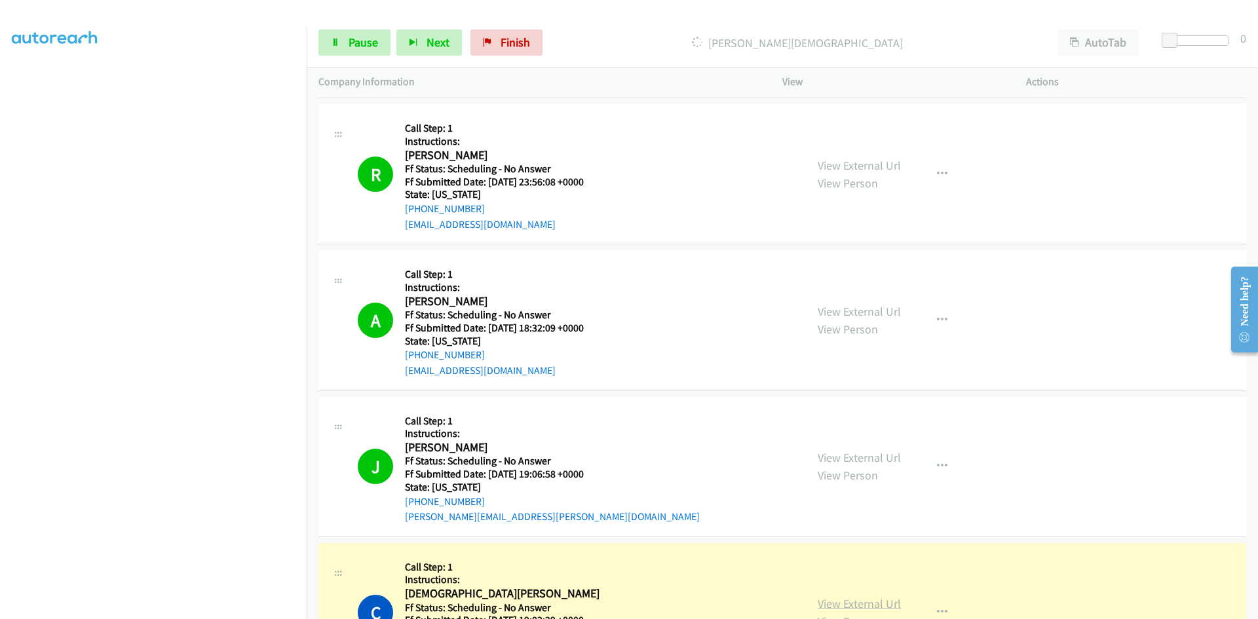
click at [876, 603] on link "View External Url" at bounding box center [859, 603] width 83 height 15
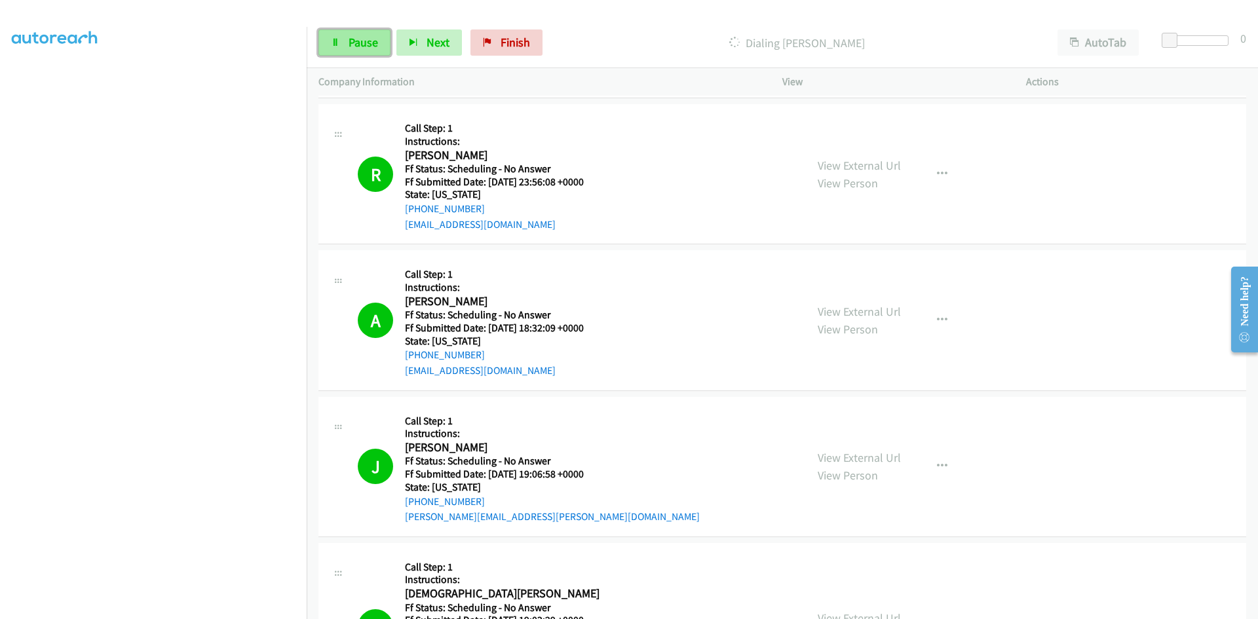
click at [339, 36] on link "Pause" at bounding box center [354, 42] width 72 height 26
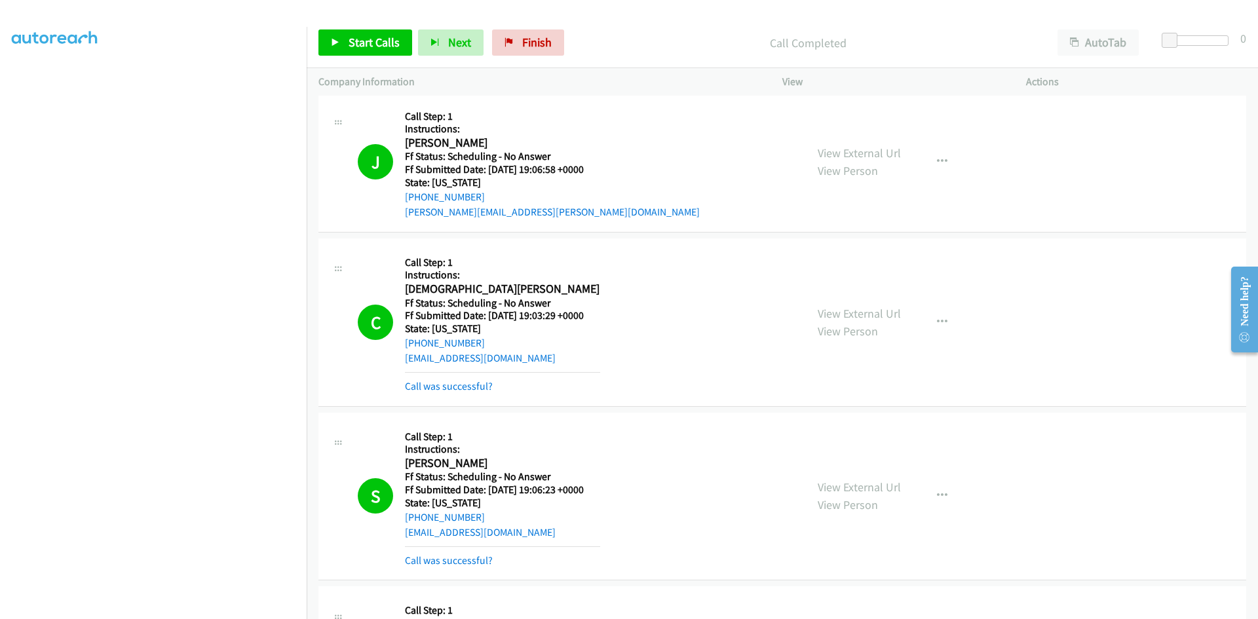
scroll to position [1638, 0]
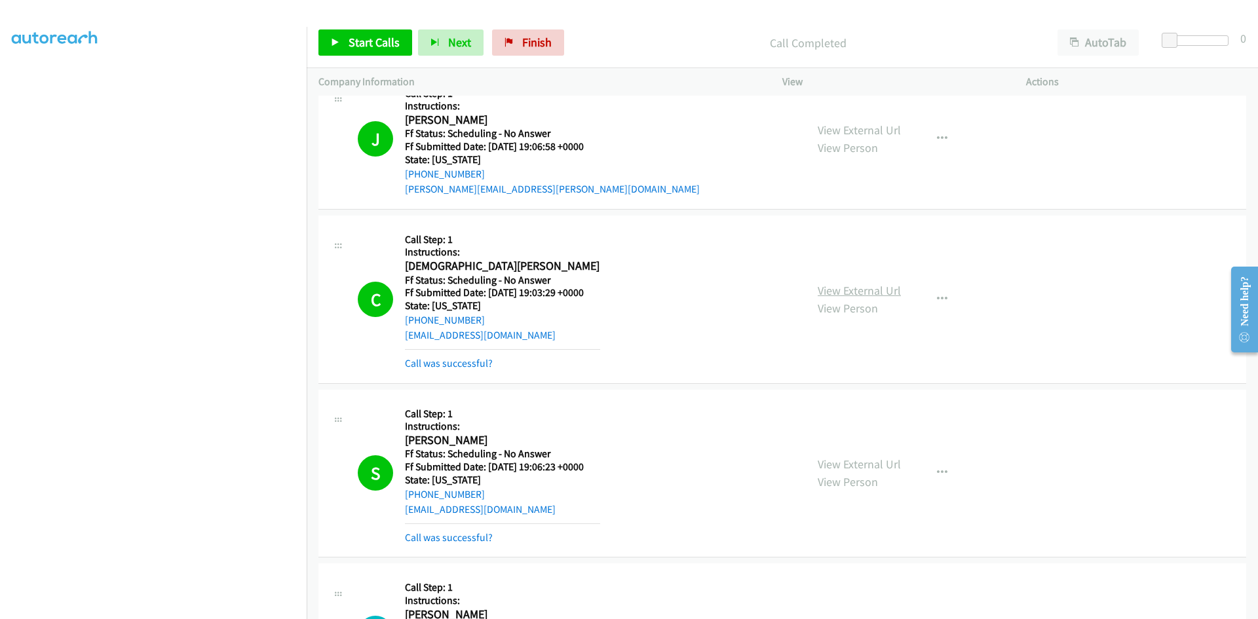
click at [876, 288] on link "View External Url" at bounding box center [859, 290] width 83 height 15
click at [857, 462] on link "View External Url" at bounding box center [859, 464] width 83 height 15
click at [384, 51] on link "Start Calls" at bounding box center [365, 42] width 94 height 26
click at [613, 35] on p "Call Completed" at bounding box center [797, 43] width 474 height 18
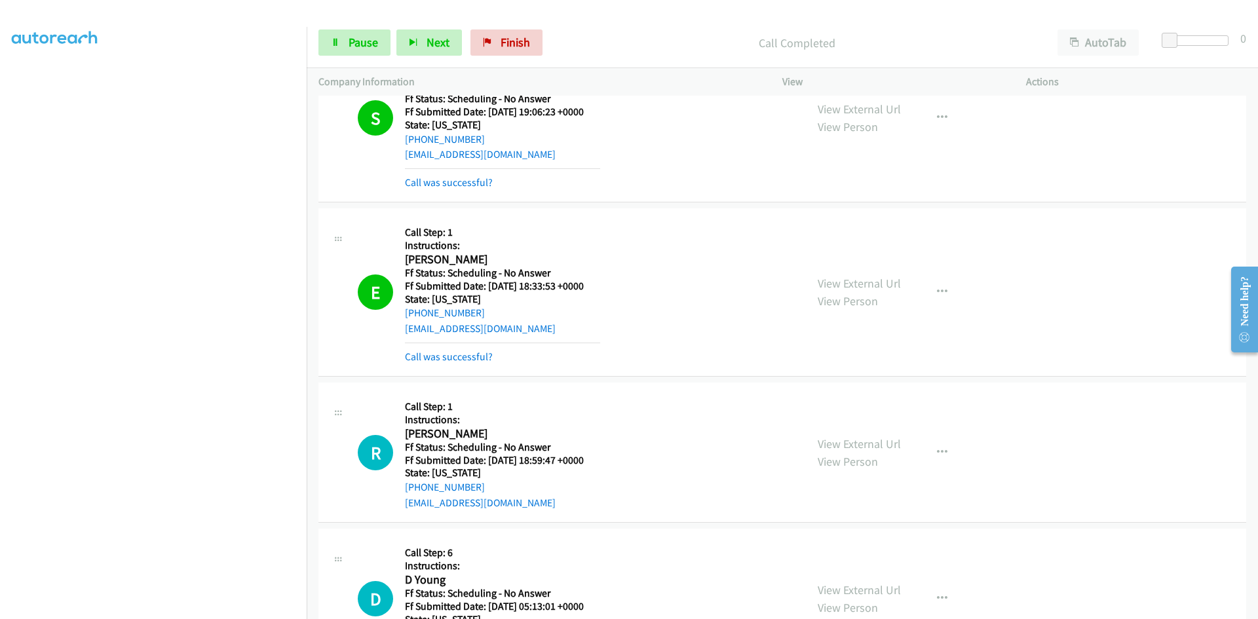
scroll to position [2031, 0]
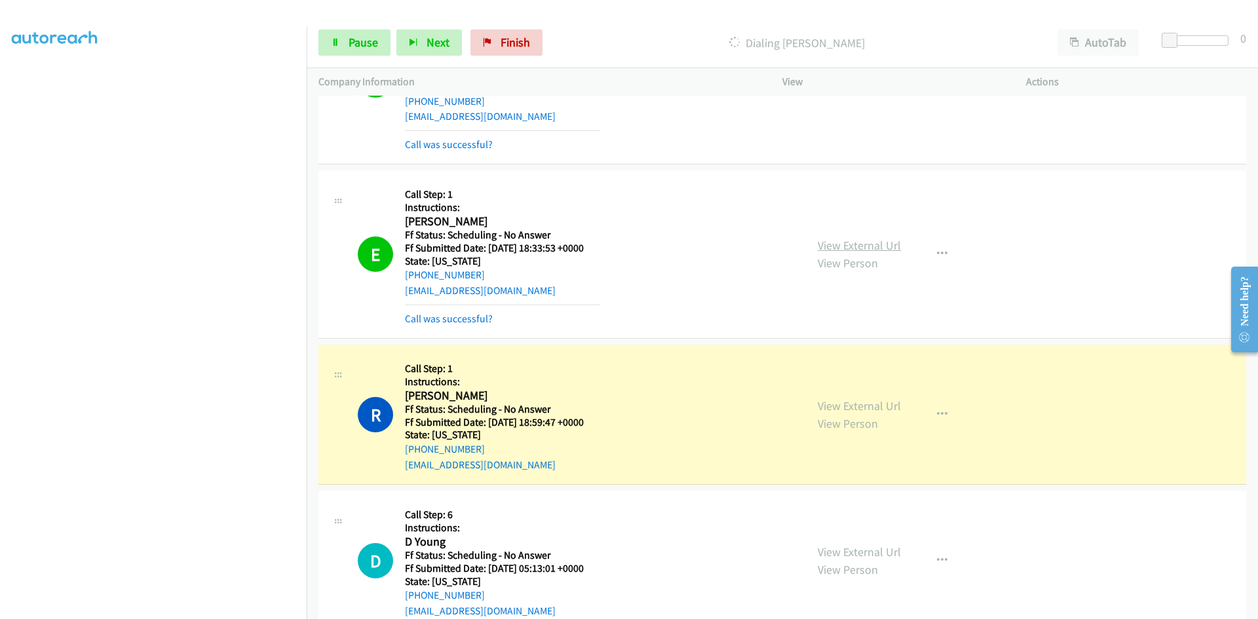
click at [881, 248] on link "View External Url" at bounding box center [859, 245] width 83 height 15
click at [483, 323] on link "Call was successful?" at bounding box center [449, 318] width 88 height 12
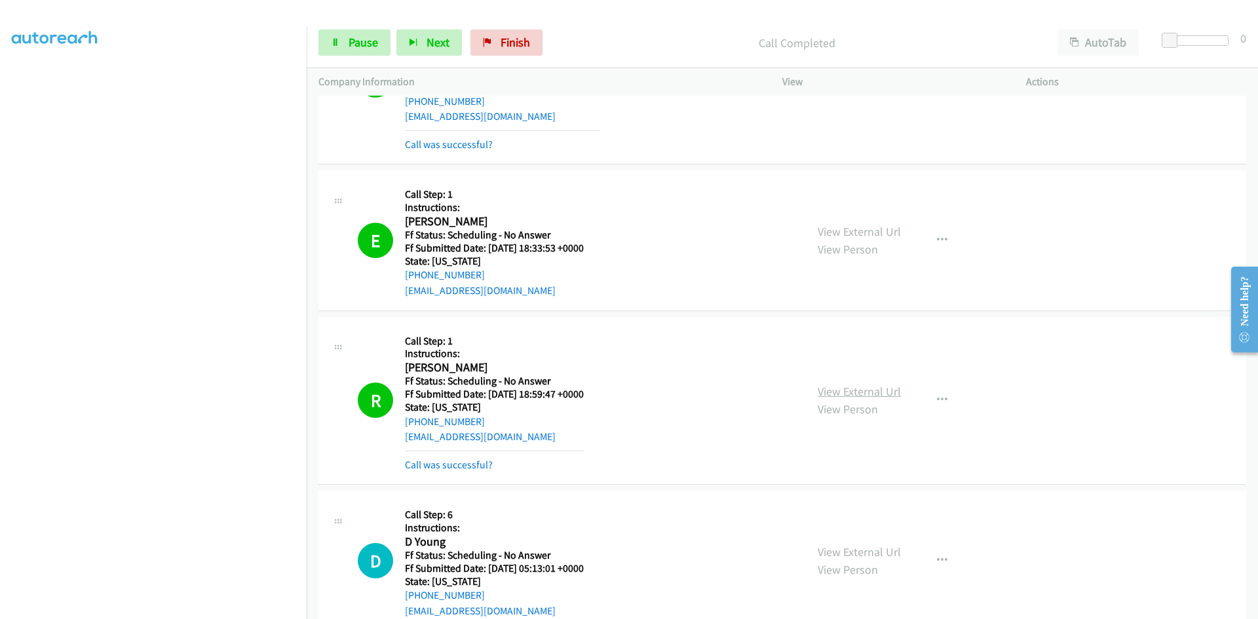
click at [864, 392] on link "View External Url" at bounding box center [859, 391] width 83 height 15
click at [466, 465] on link "Call was successful?" at bounding box center [449, 465] width 88 height 12
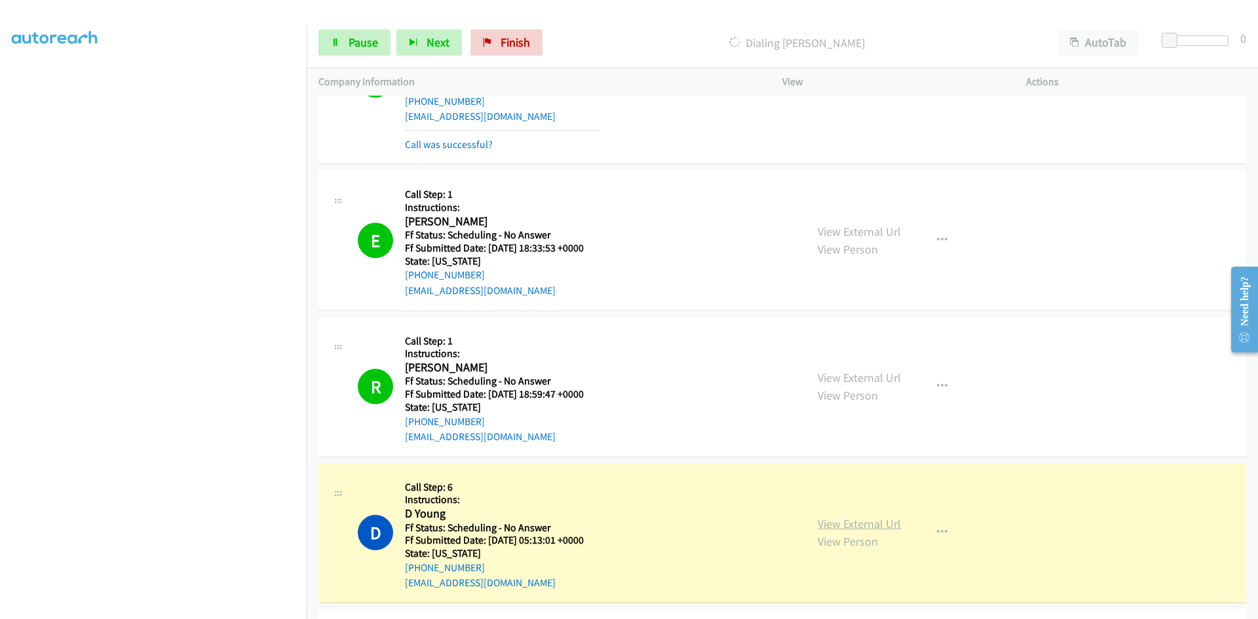
click at [893, 527] on link "View External Url" at bounding box center [859, 523] width 83 height 15
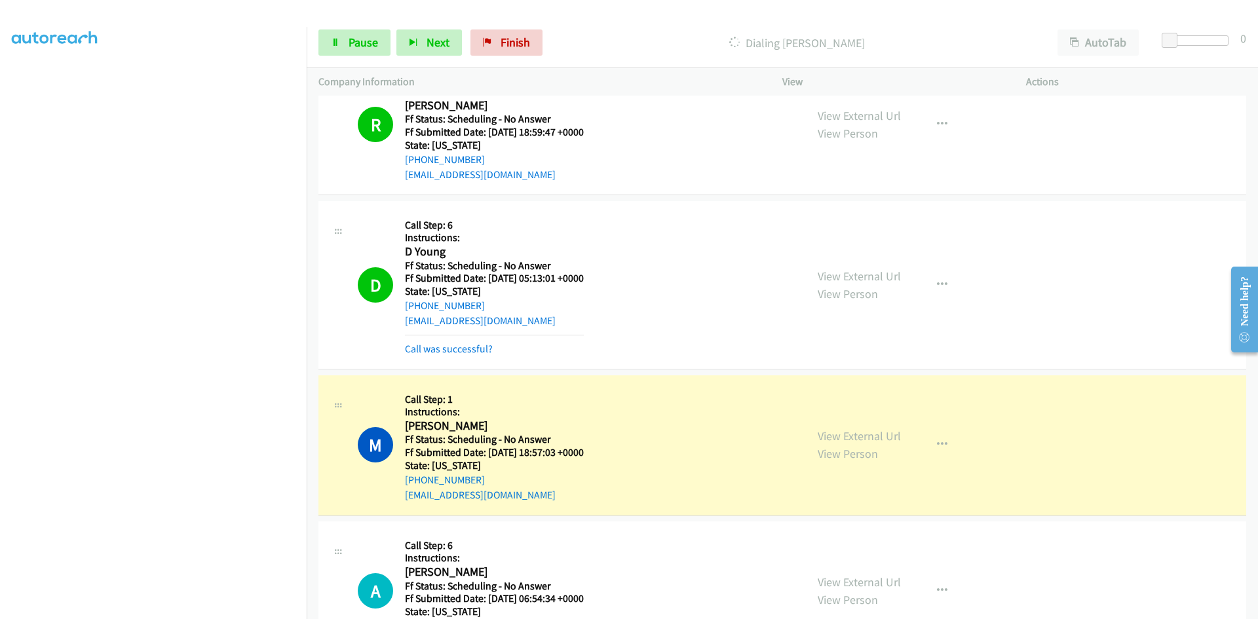
scroll to position [2424, 0]
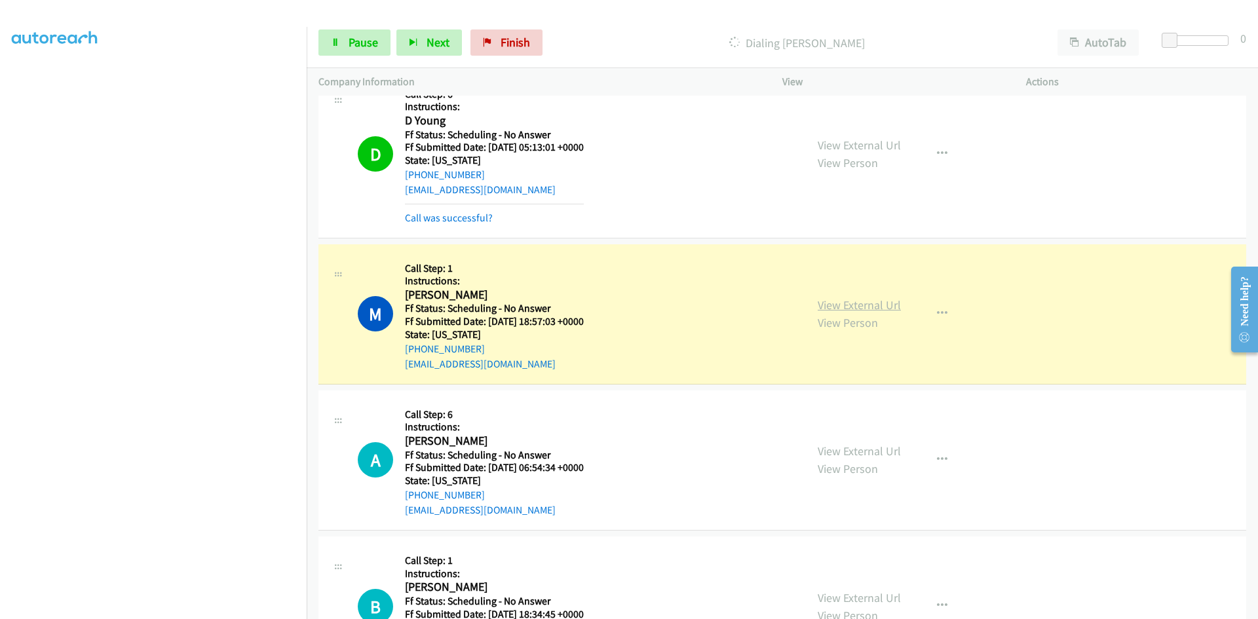
click at [862, 305] on link "View External Url" at bounding box center [859, 304] width 83 height 15
click at [360, 48] on span "Pause" at bounding box center [363, 42] width 29 height 15
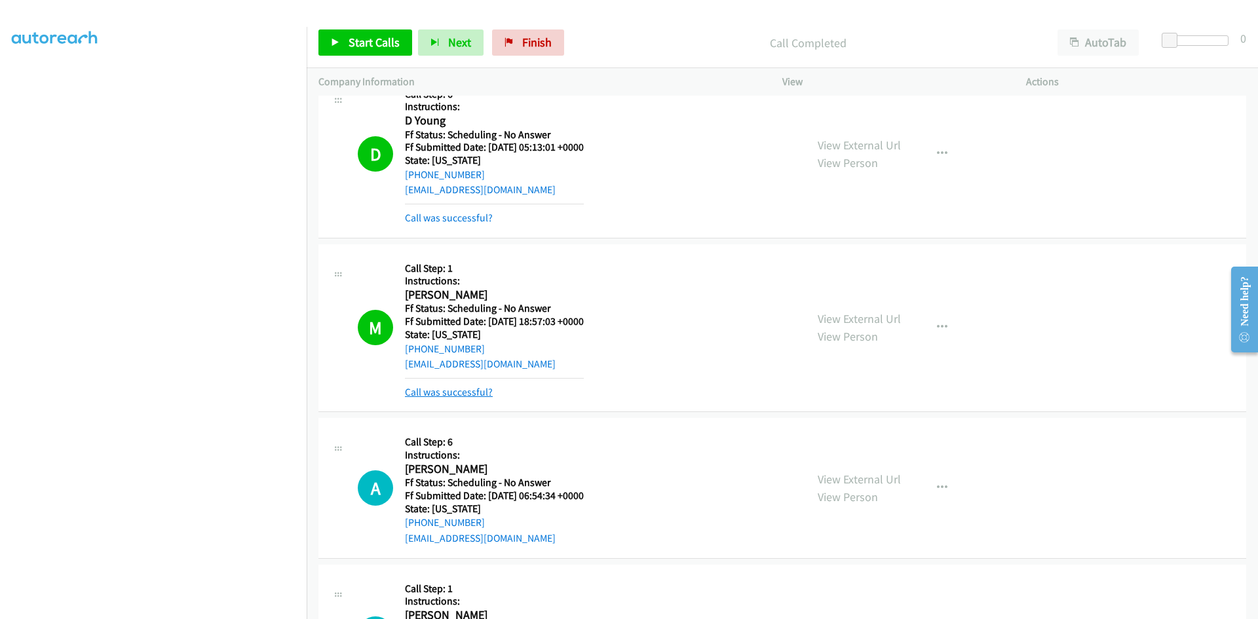
click at [475, 388] on link "Call was successful?" at bounding box center [449, 392] width 88 height 12
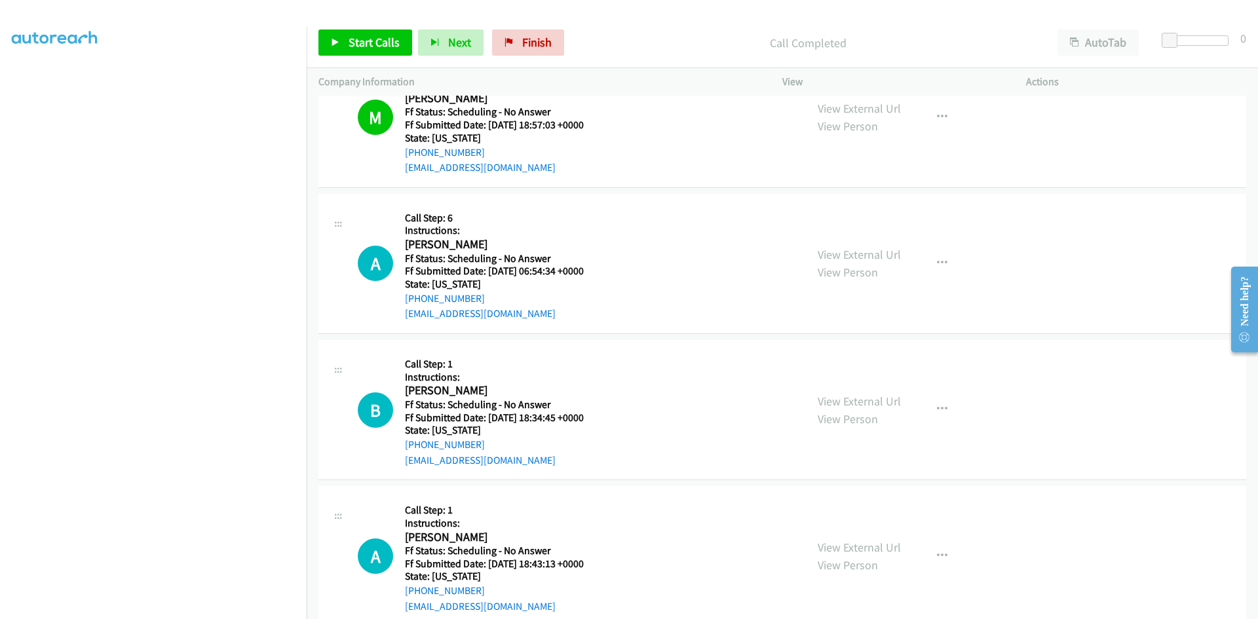
scroll to position [2686, 0]
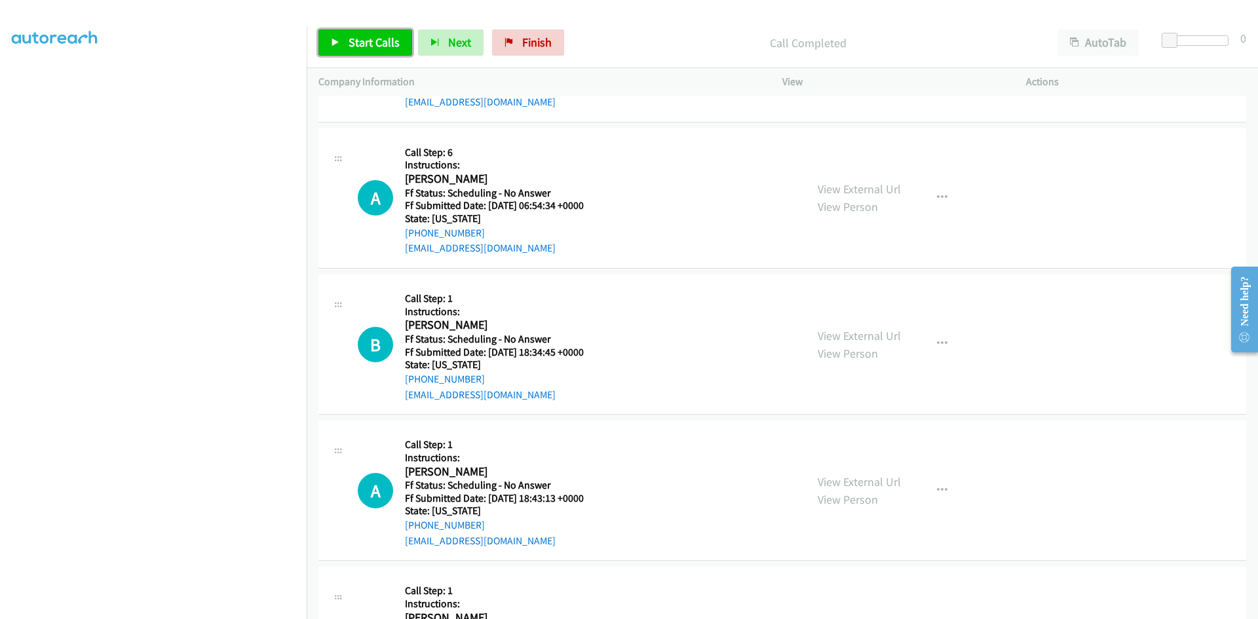
click at [388, 36] on span "Start Calls" at bounding box center [374, 42] width 51 height 15
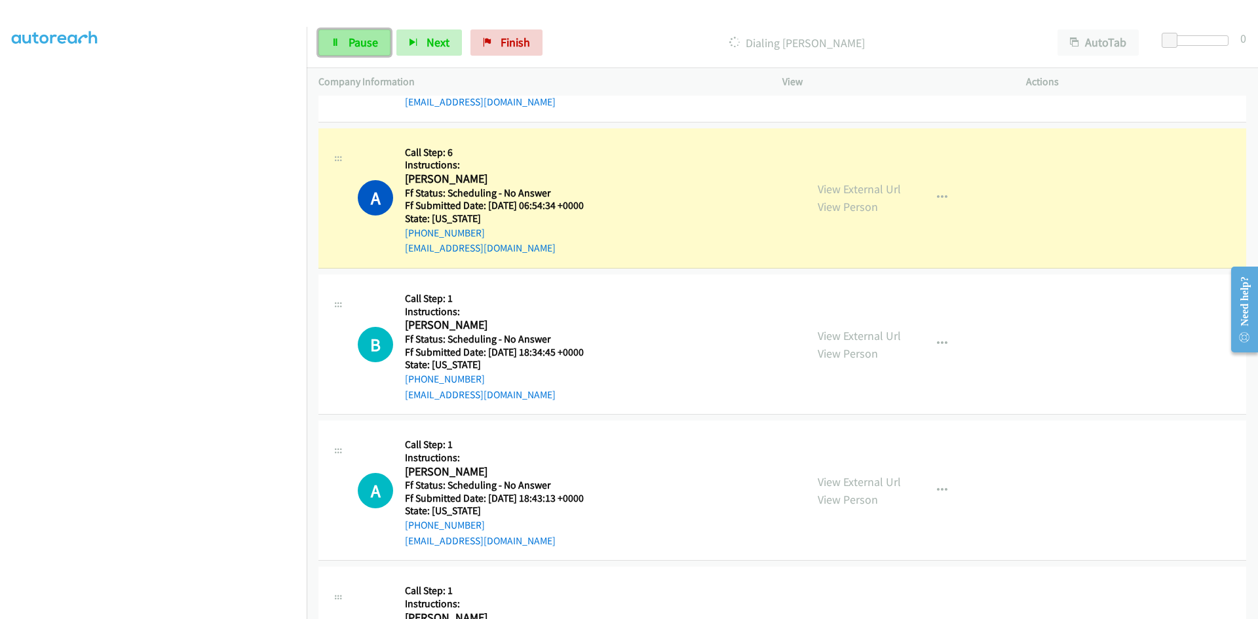
click at [353, 39] on span "Pause" at bounding box center [363, 42] width 29 height 15
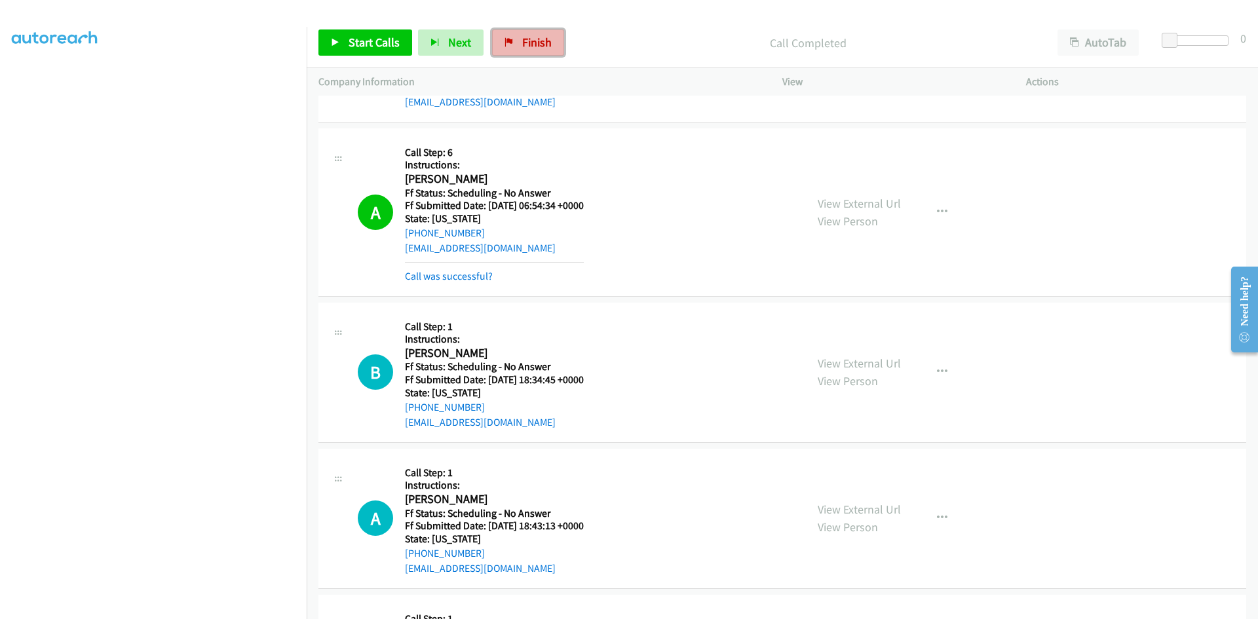
click at [520, 53] on link "Finish" at bounding box center [528, 42] width 72 height 26
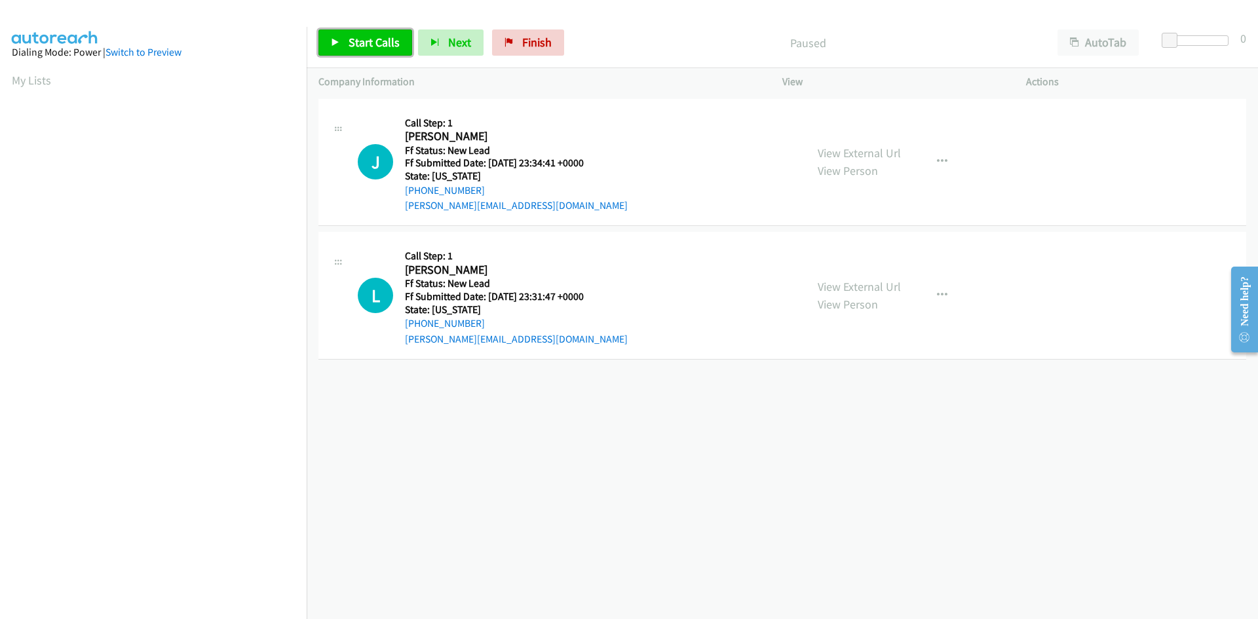
click at [371, 44] on span "Start Calls" at bounding box center [374, 42] width 51 height 15
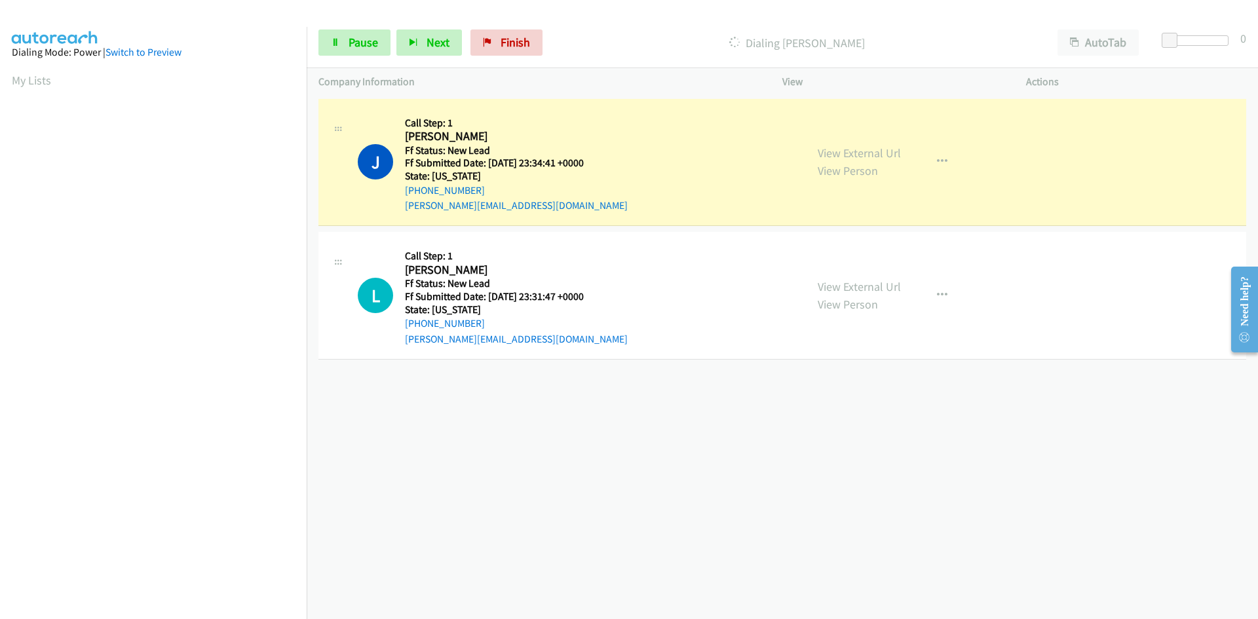
scroll to position [115, 0]
click at [818, 151] on link "View External Url" at bounding box center [859, 152] width 83 height 15
click at [369, 37] on span "Pause" at bounding box center [363, 42] width 29 height 15
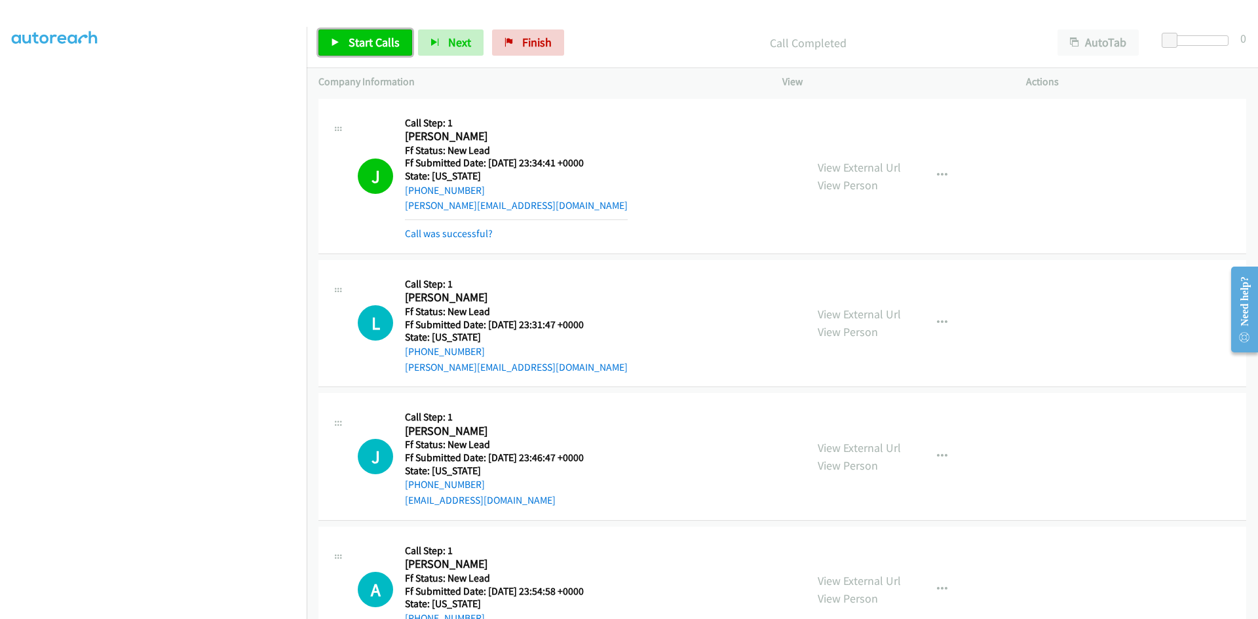
click at [390, 46] on span "Start Calls" at bounding box center [374, 42] width 51 height 15
click at [476, 235] on link "Call was successful?" at bounding box center [449, 233] width 88 height 12
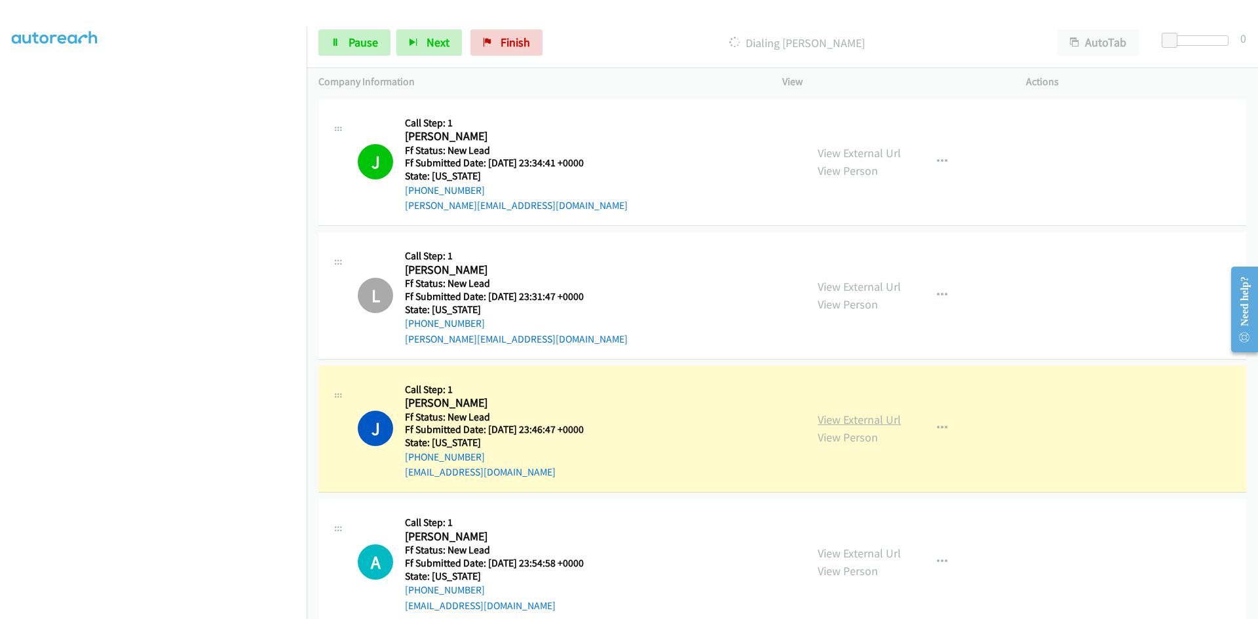
click at [876, 415] on link "View External Url" at bounding box center [859, 419] width 83 height 15
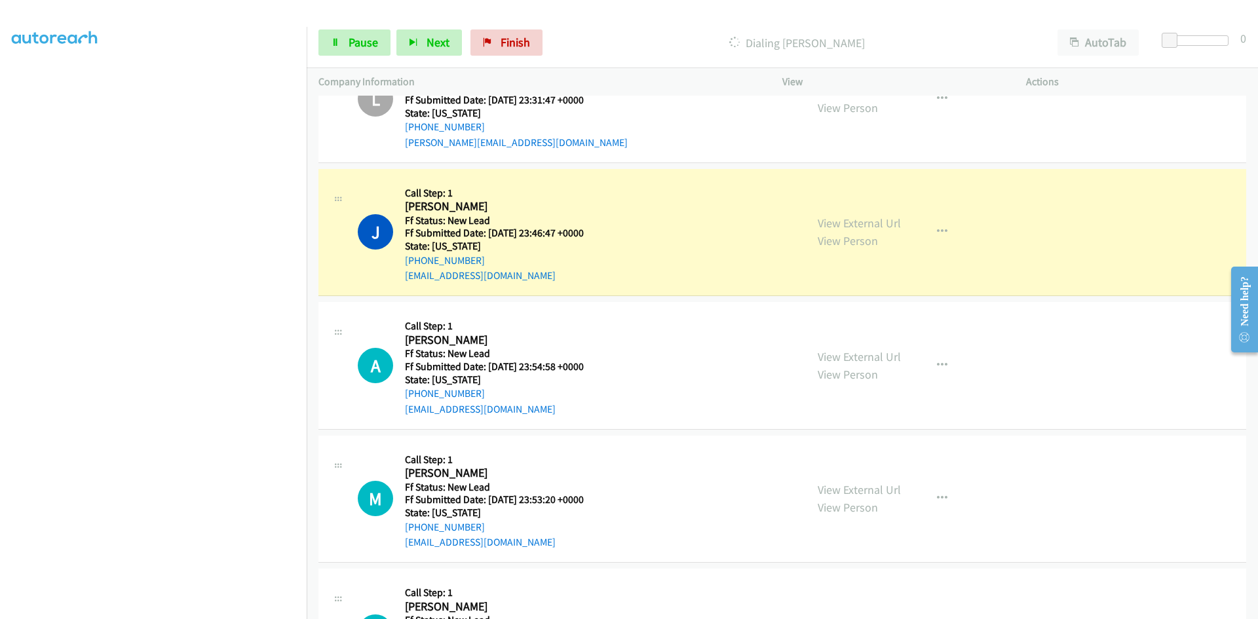
scroll to position [262, 0]
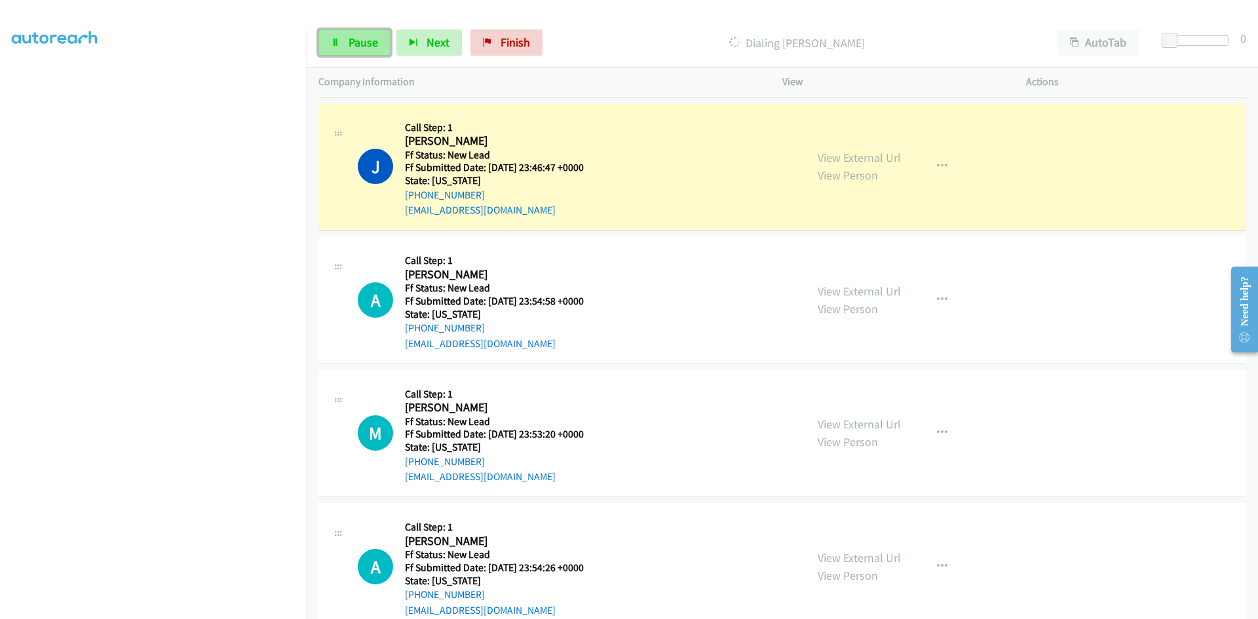
click at [349, 43] on span "Pause" at bounding box center [363, 42] width 29 height 15
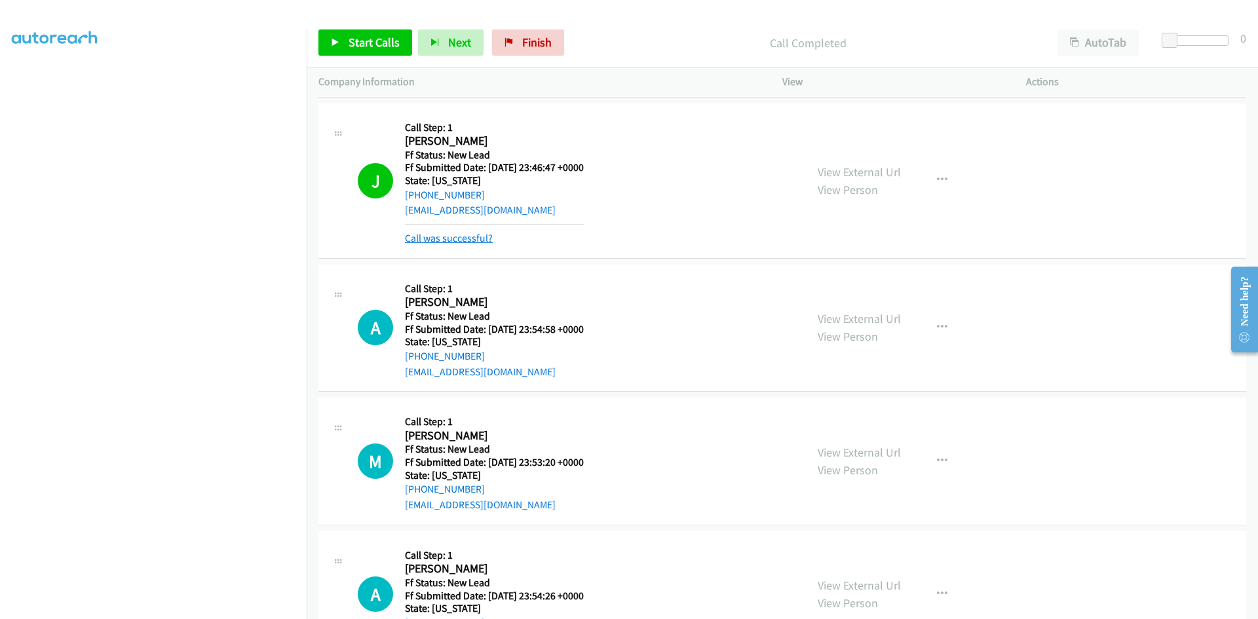
click at [474, 236] on link "Call was successful?" at bounding box center [449, 238] width 88 height 12
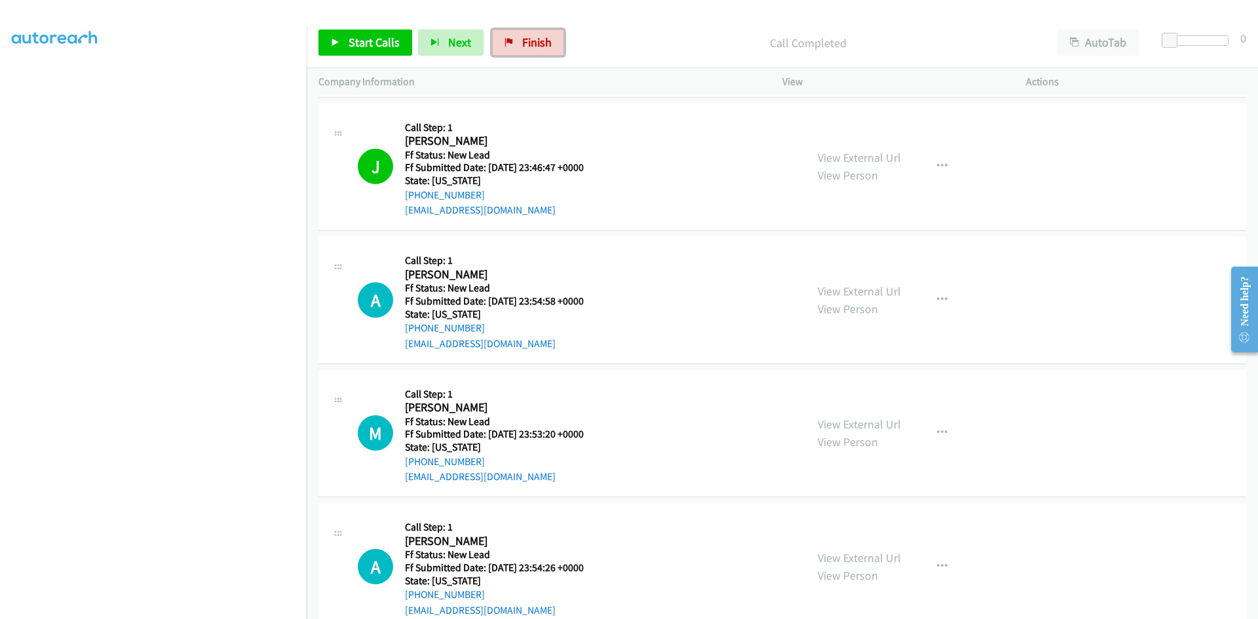
drag, startPoint x: 529, startPoint y: 46, endPoint x: 679, endPoint y: 72, distance: 152.9
click at [529, 45] on span "Finish" at bounding box center [536, 42] width 29 height 15
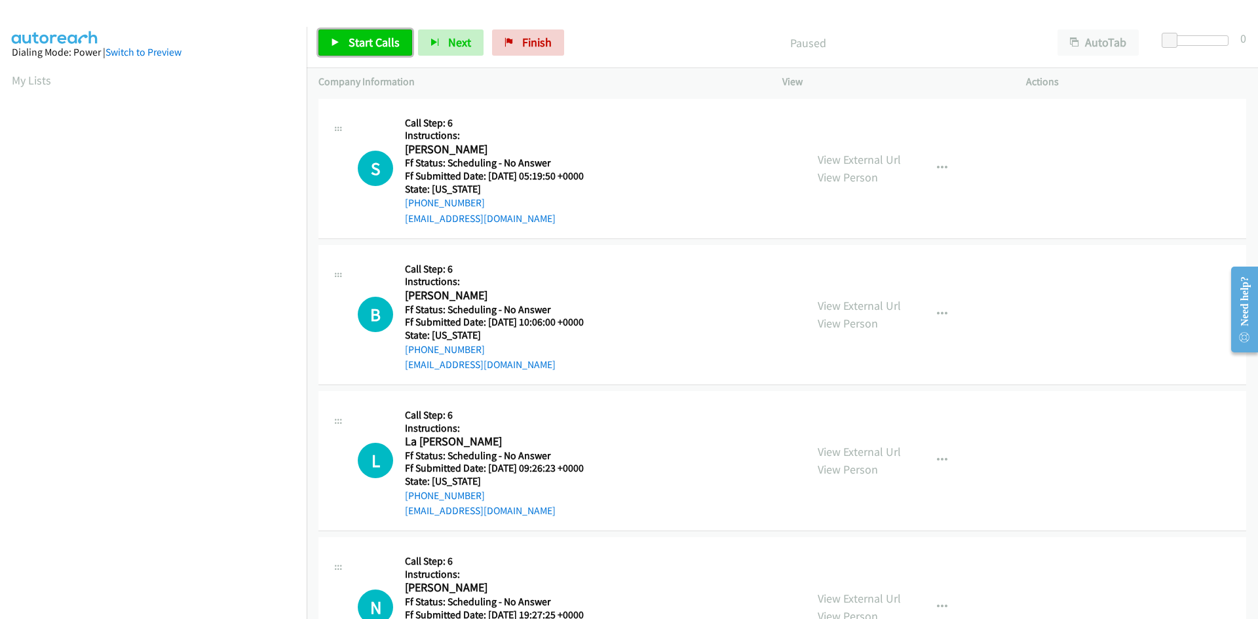
click at [383, 43] on span "Start Calls" at bounding box center [374, 42] width 51 height 15
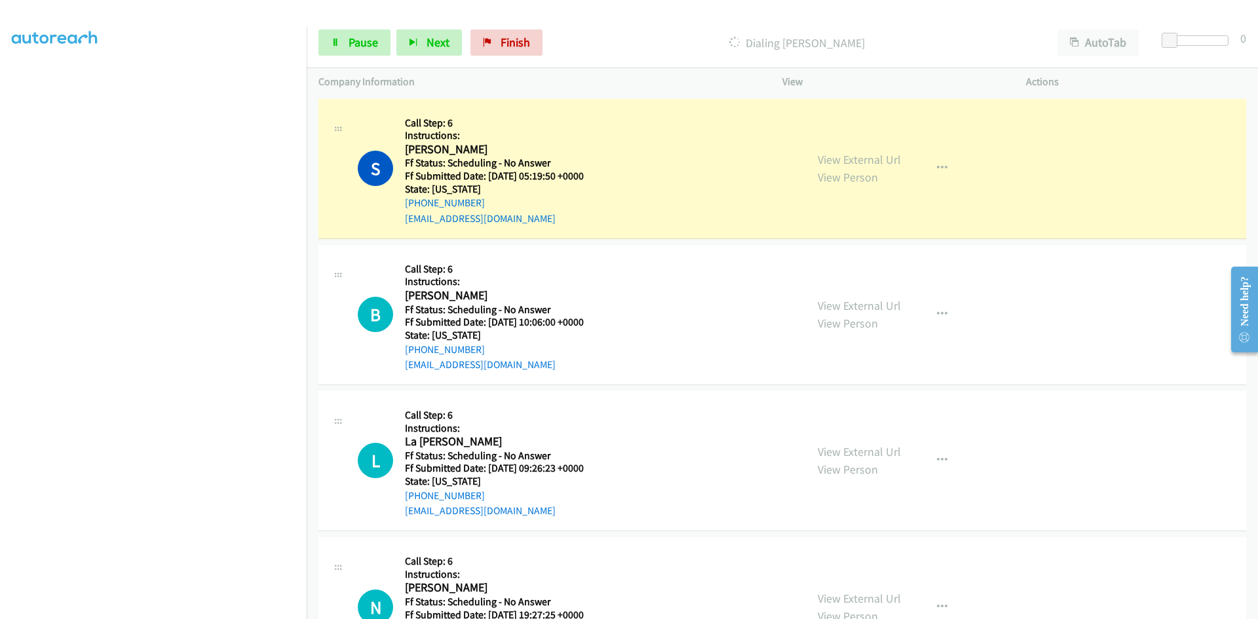
scroll to position [115, 0]
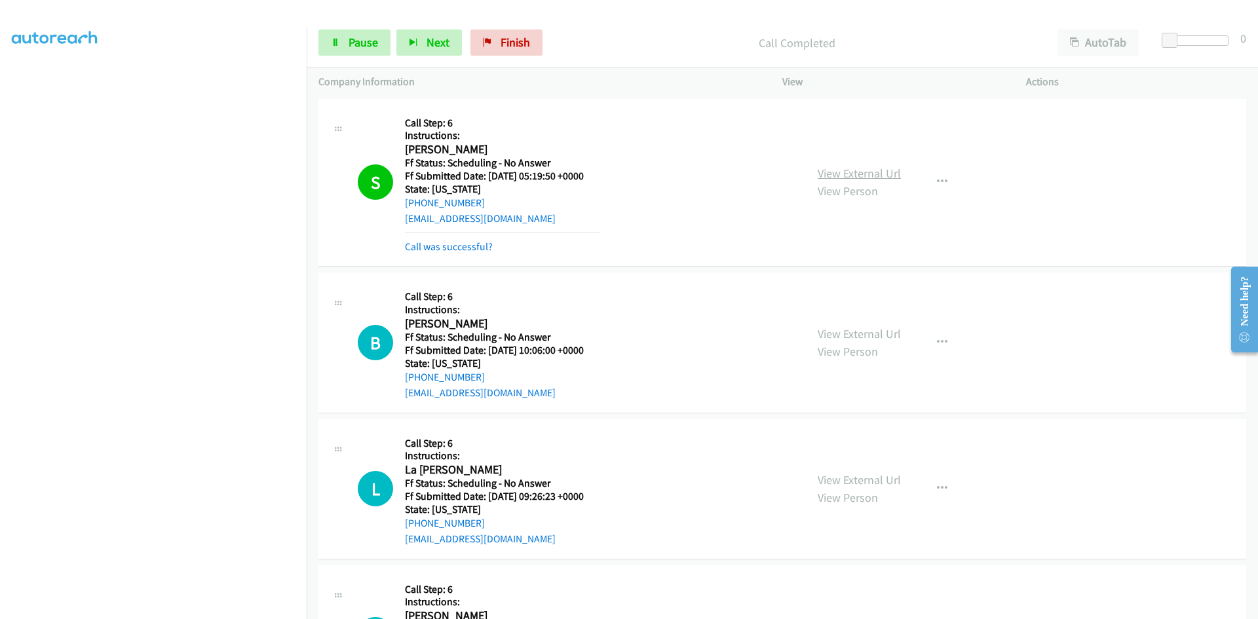
click at [888, 176] on link "View External Url" at bounding box center [859, 173] width 83 height 15
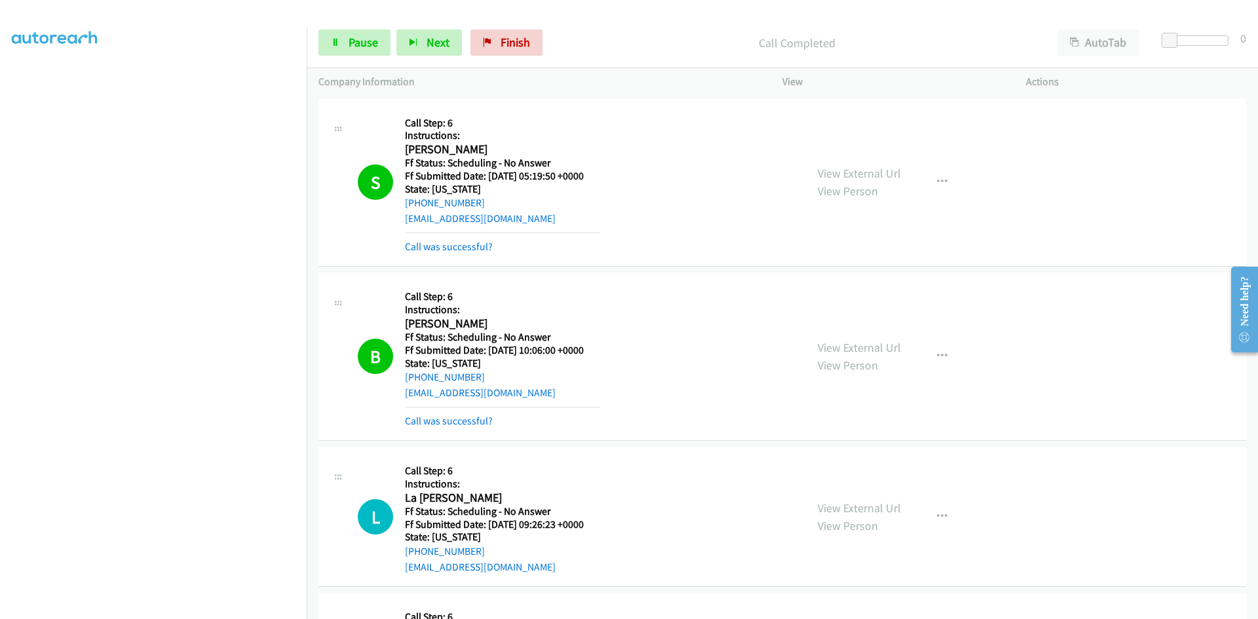
click at [888, 330] on div "View External Url View Person View External Url Email Schedule/Manage Callback …" at bounding box center [933, 356] width 255 height 144
click at [879, 348] on link "View External Url" at bounding box center [859, 347] width 83 height 15
click at [466, 250] on link "Call was successful?" at bounding box center [449, 246] width 88 height 12
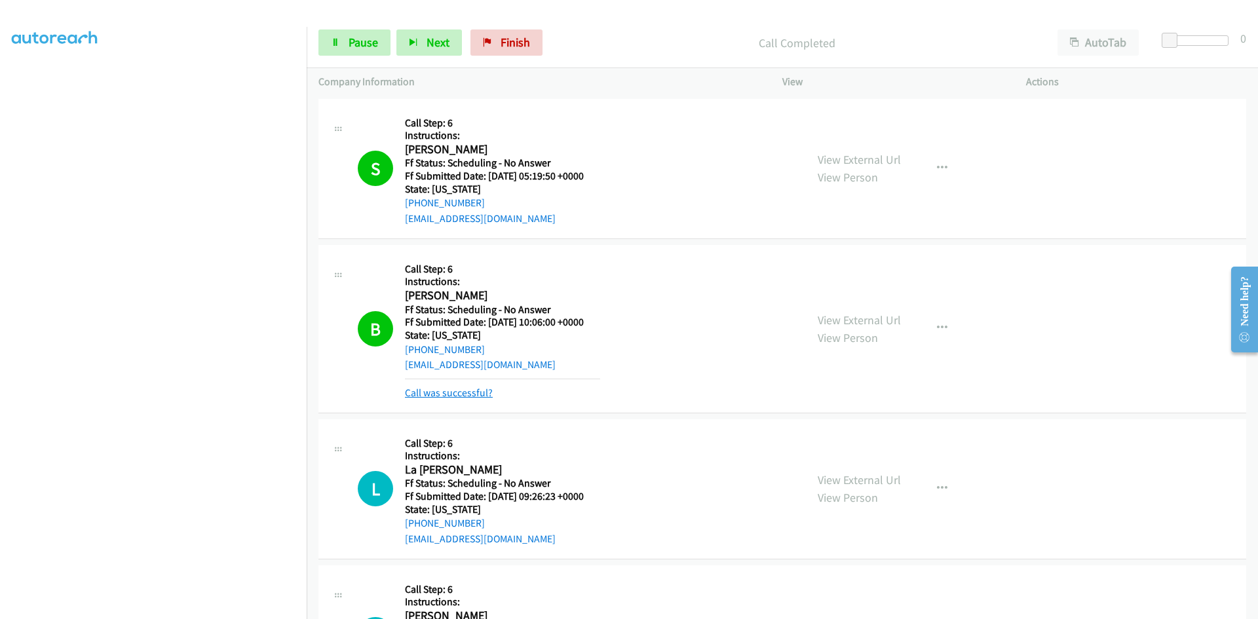
click at [464, 390] on link "Call was successful?" at bounding box center [449, 393] width 88 height 12
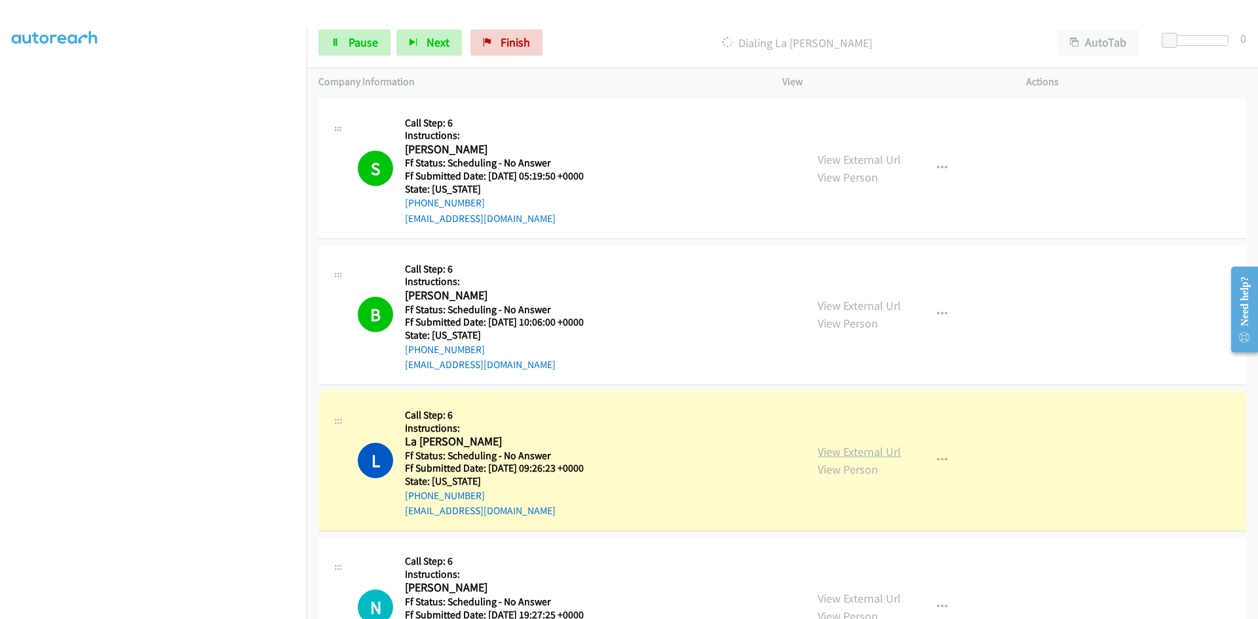
click at [868, 451] on link "View External Url" at bounding box center [859, 451] width 83 height 15
click at [892, 453] on link "View External Url" at bounding box center [859, 451] width 83 height 15
click at [371, 45] on span "Pause" at bounding box center [363, 42] width 29 height 15
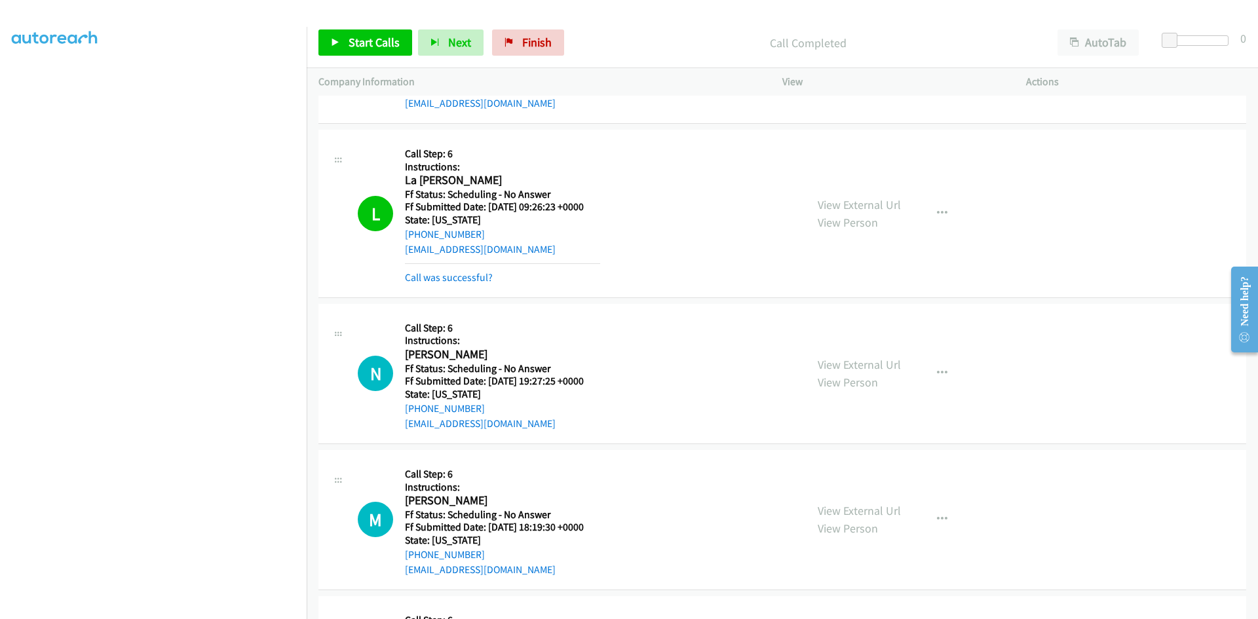
scroll to position [262, 0]
click at [482, 276] on link "Call was successful?" at bounding box center [449, 277] width 88 height 12
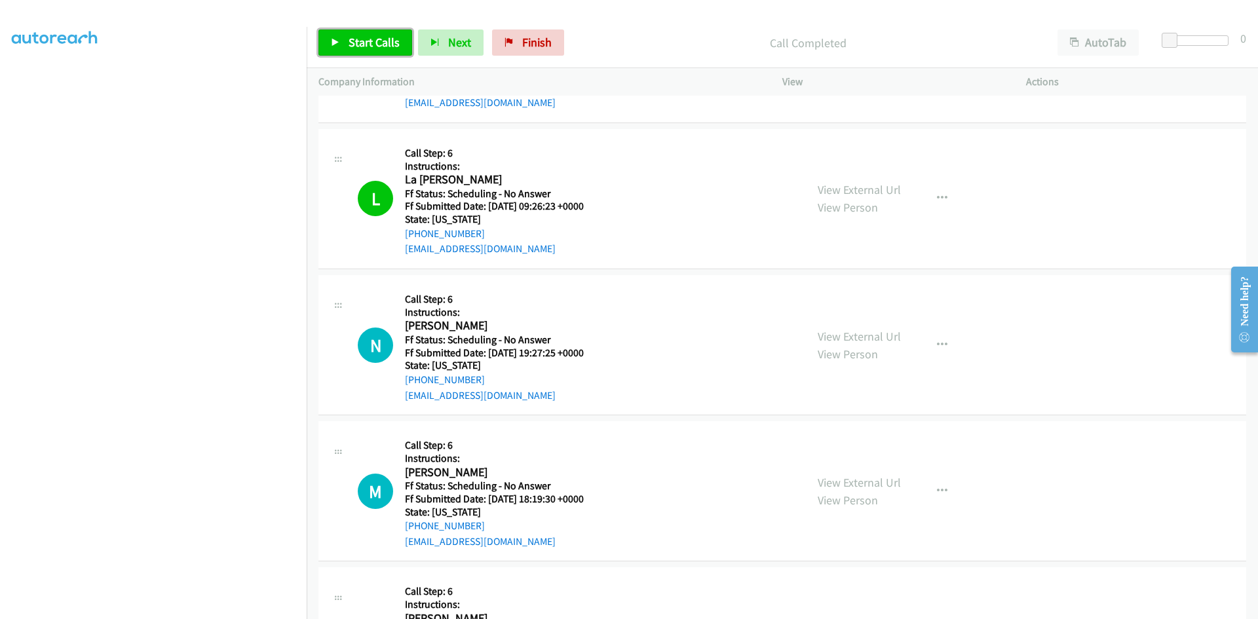
click at [345, 42] on link "Start Calls" at bounding box center [365, 42] width 94 height 26
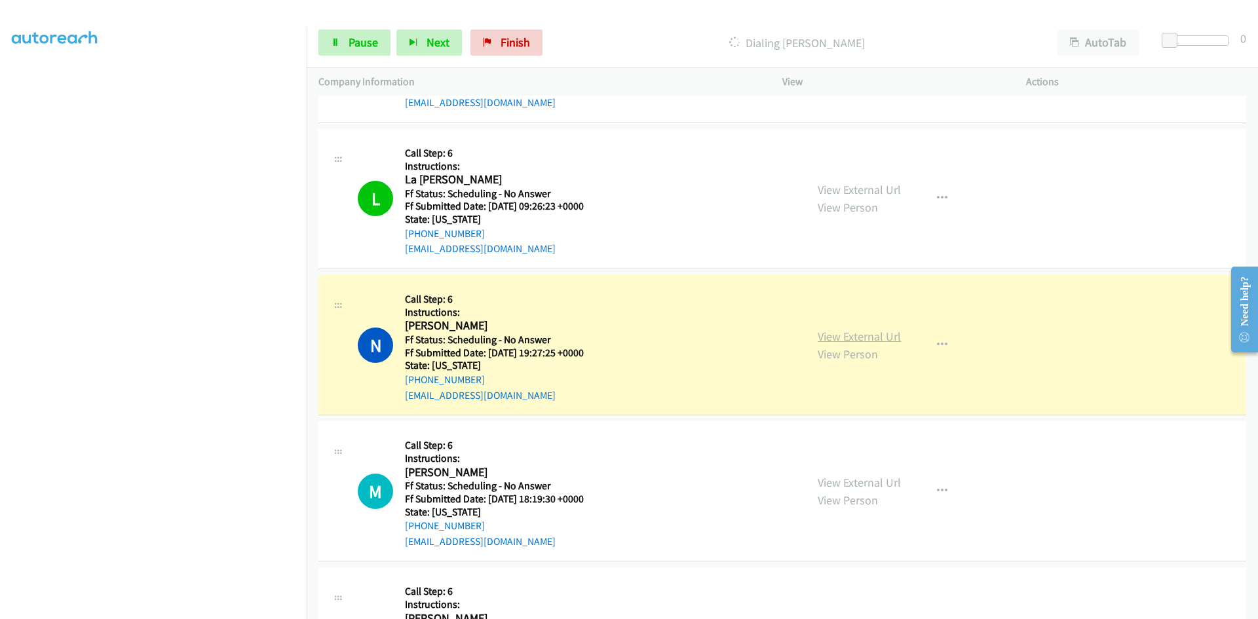
click at [868, 336] on link "View External Url" at bounding box center [859, 336] width 83 height 15
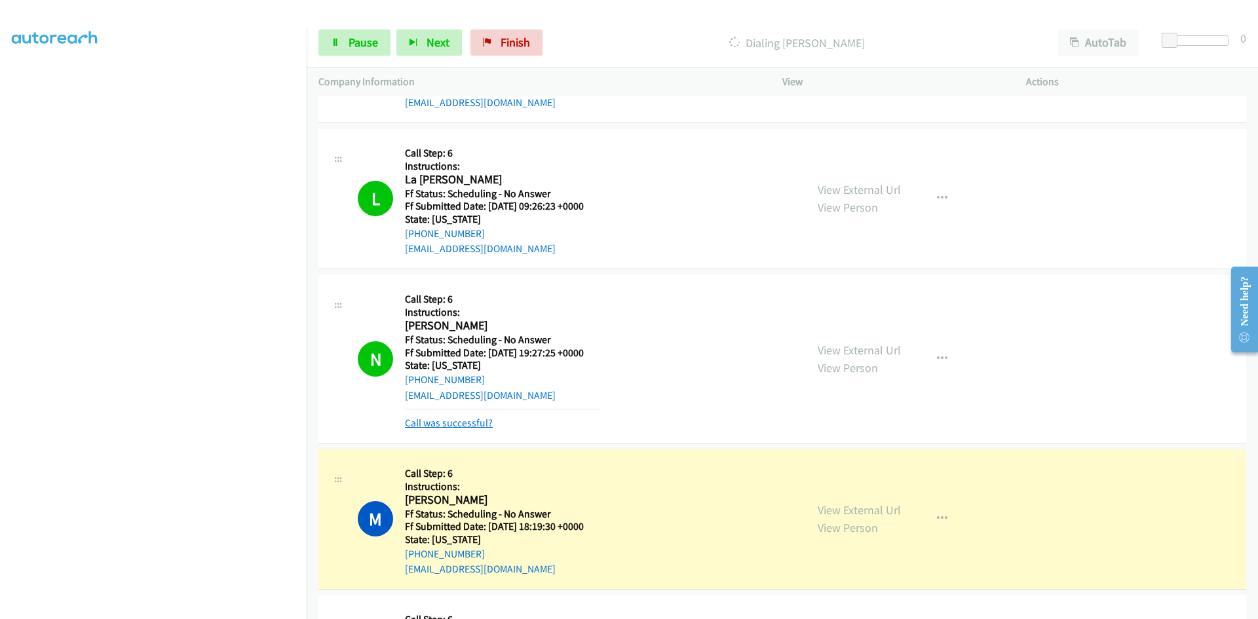
click at [484, 423] on link "Call was successful?" at bounding box center [449, 423] width 88 height 12
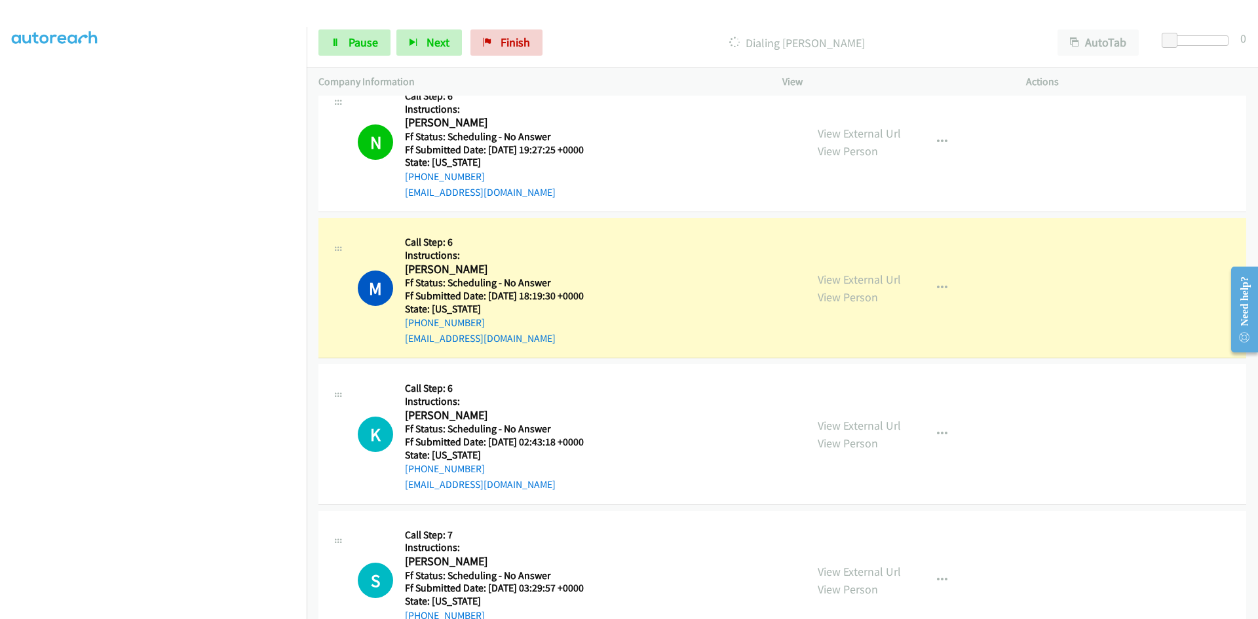
scroll to position [524, 0]
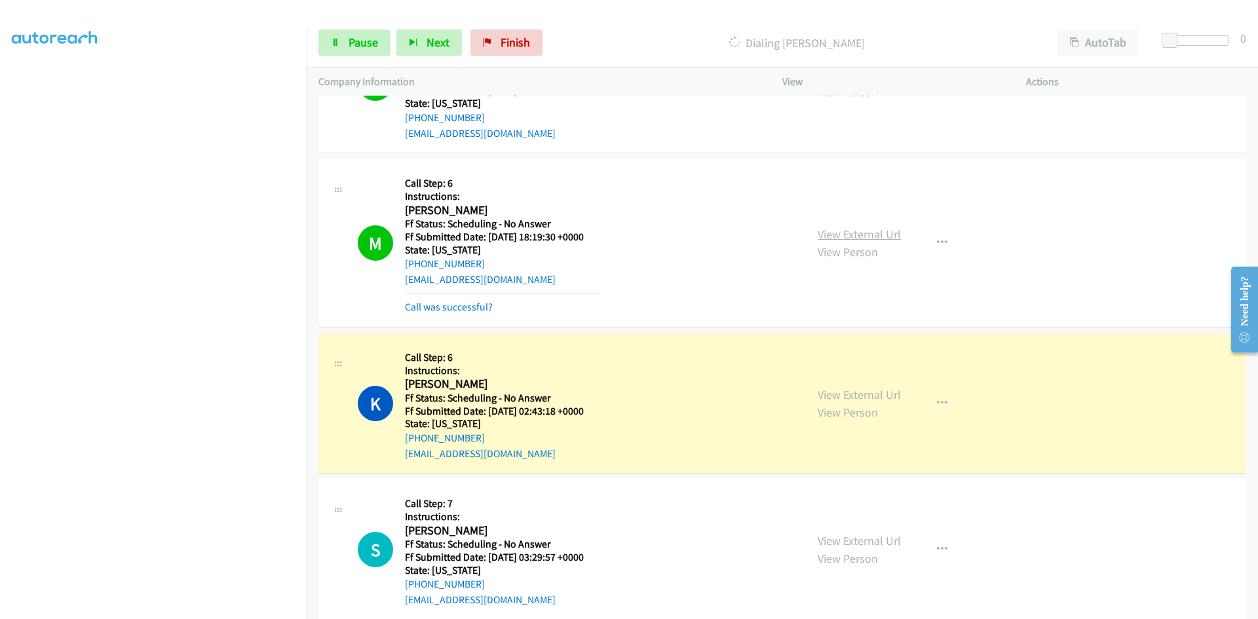
click at [850, 236] on link "View External Url" at bounding box center [859, 234] width 83 height 15
click at [829, 394] on link "View External Url" at bounding box center [859, 394] width 83 height 15
click at [414, 310] on link "Call was successful?" at bounding box center [449, 307] width 88 height 12
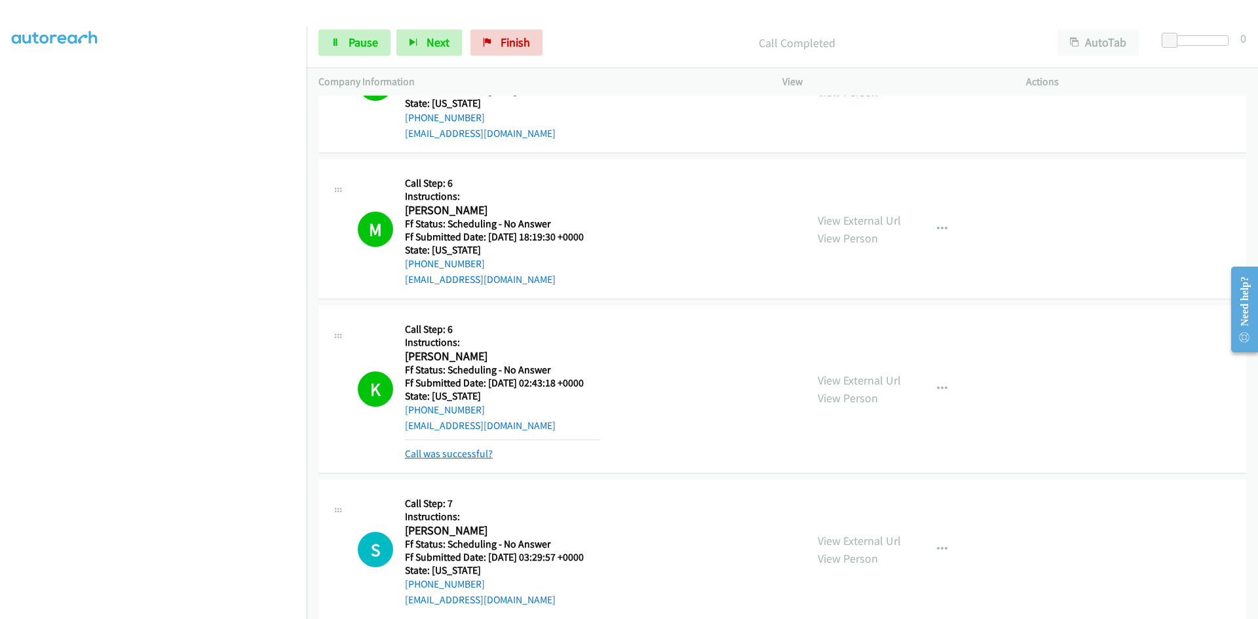
click at [440, 455] on link "Call was successful?" at bounding box center [449, 453] width 88 height 12
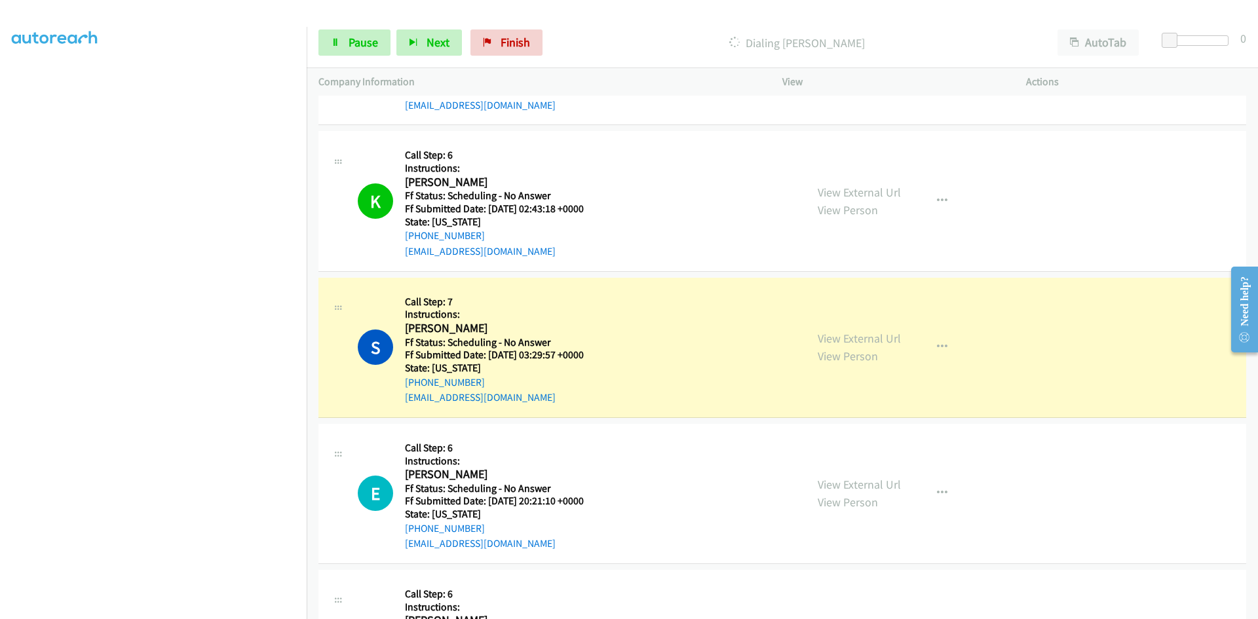
scroll to position [721, 0]
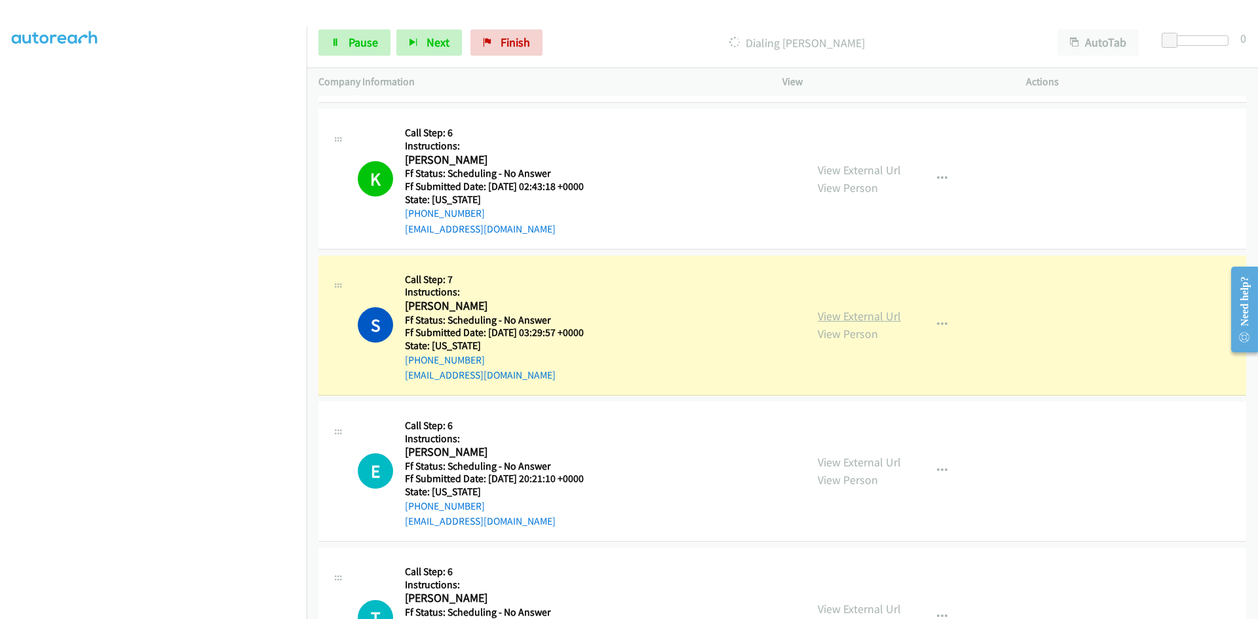
click at [849, 317] on link "View External Url" at bounding box center [859, 316] width 83 height 15
click at [857, 318] on link "View External Url" at bounding box center [859, 316] width 83 height 15
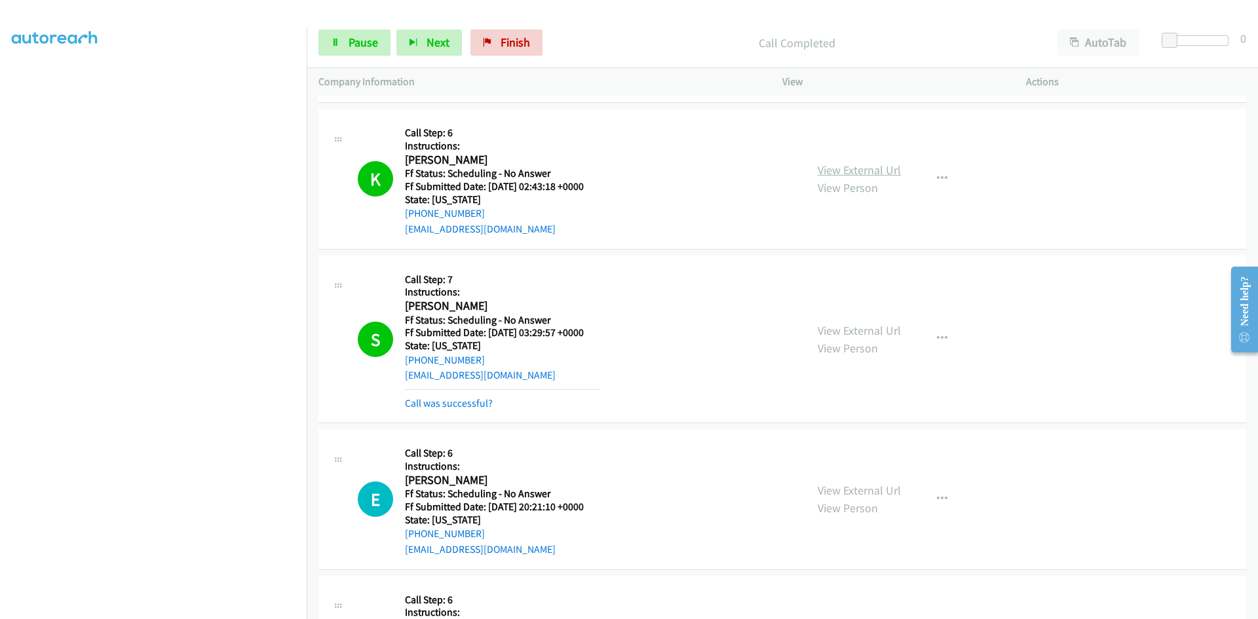
click at [876, 170] on link "View External Url" at bounding box center [859, 169] width 83 height 15
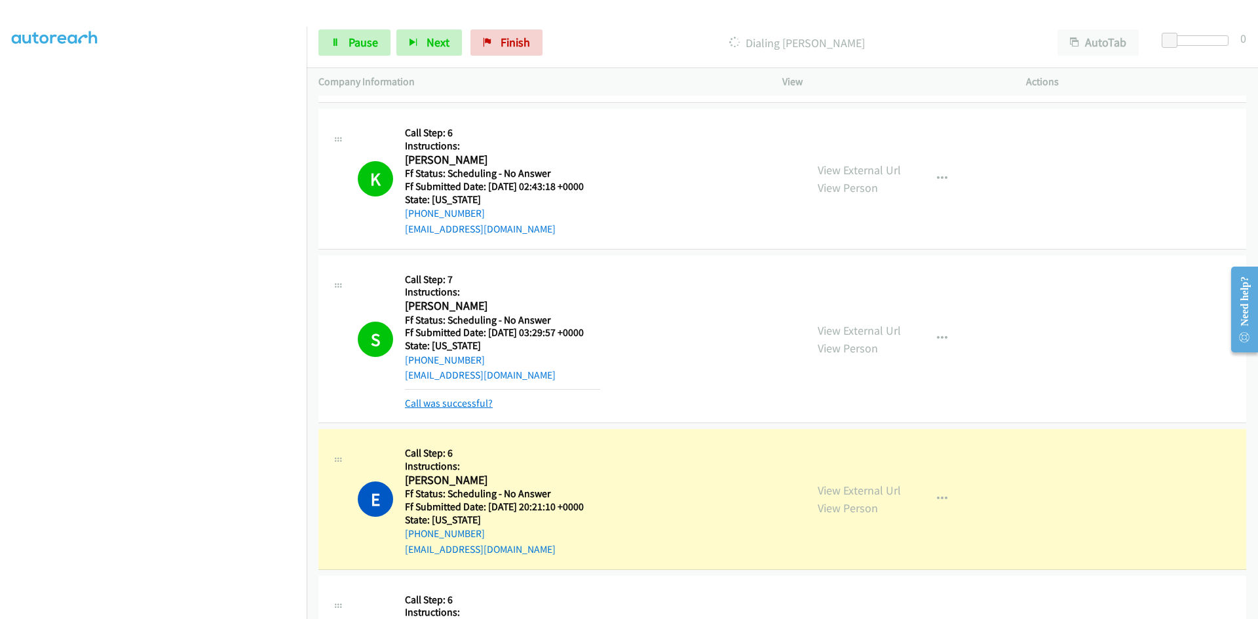
click at [442, 402] on link "Call was successful?" at bounding box center [449, 403] width 88 height 12
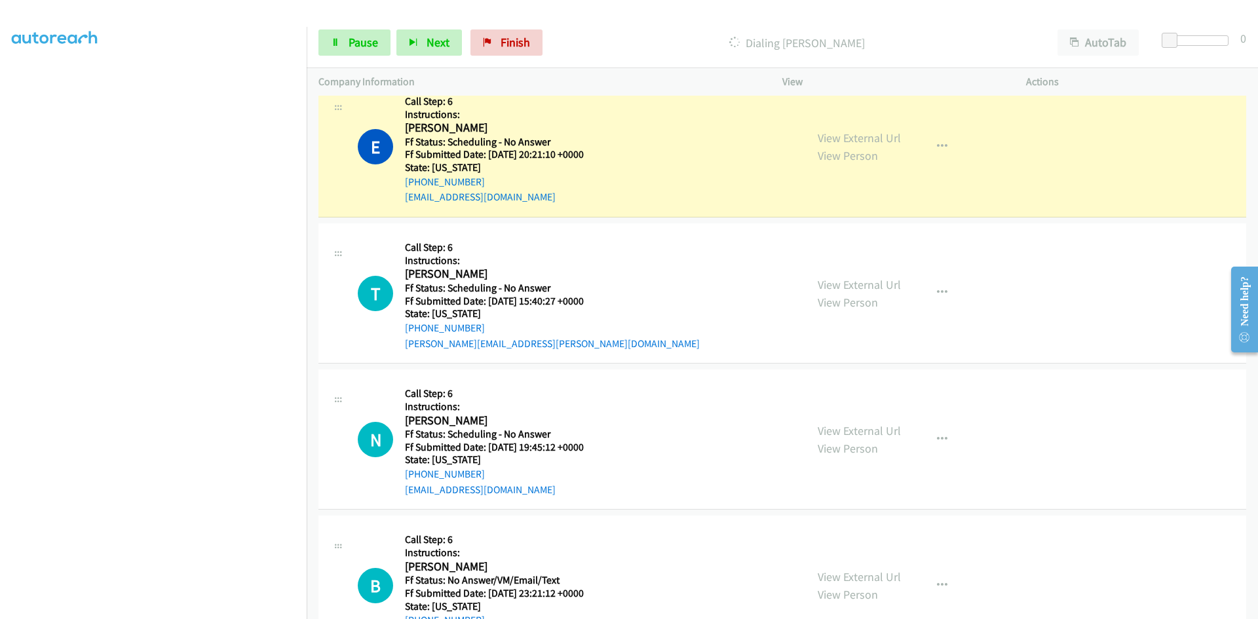
scroll to position [1048, 0]
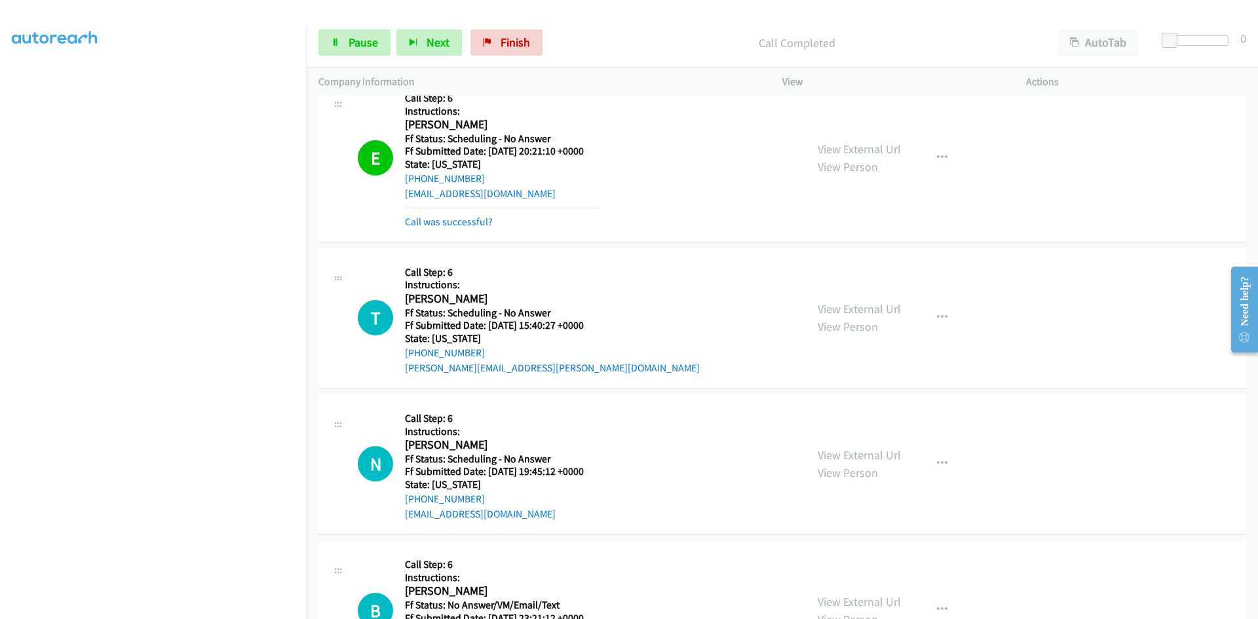
click at [485, 228] on div "Call was successful?" at bounding box center [502, 222] width 195 height 16
click at [482, 221] on link "Call was successful?" at bounding box center [449, 222] width 88 height 12
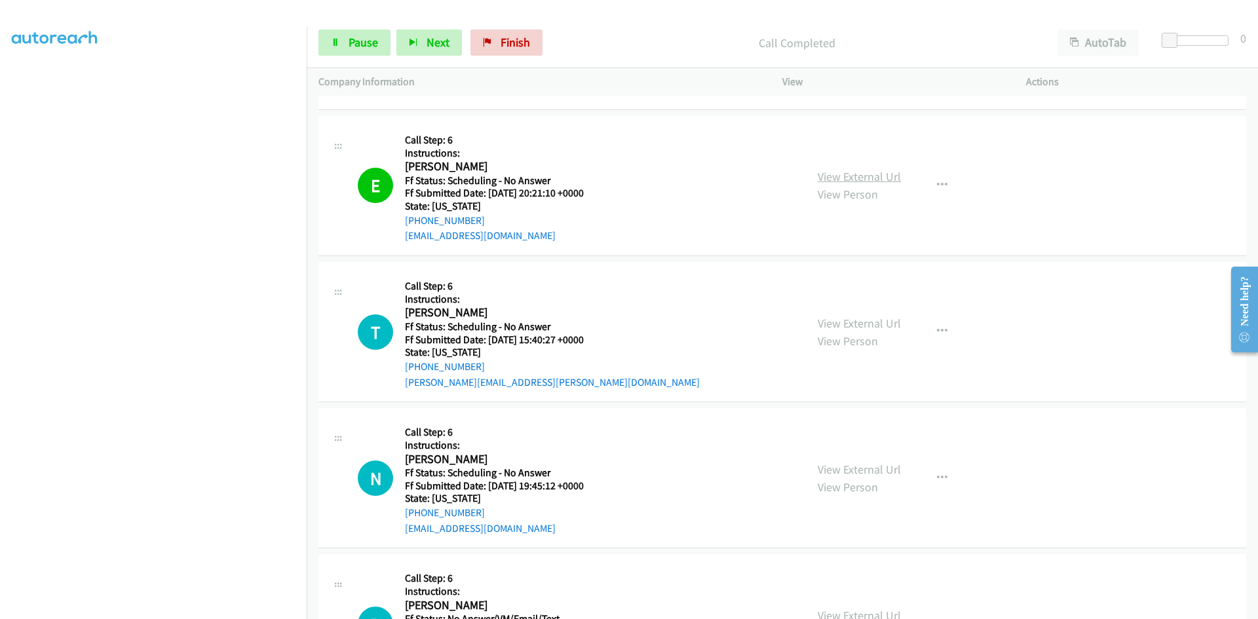
click at [876, 134] on div "View External Url View Person View External Url Email Schedule/Manage Callback …" at bounding box center [933, 186] width 255 height 116
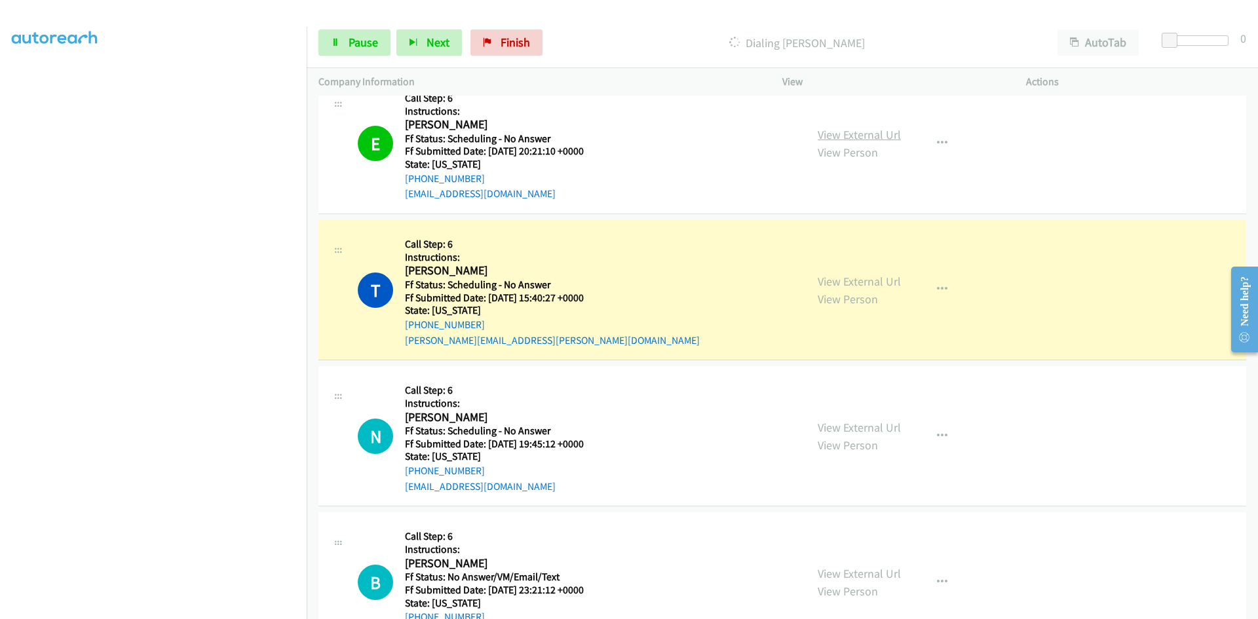
click at [877, 132] on link "View External Url" at bounding box center [859, 134] width 83 height 15
click at [858, 283] on link "View External Url" at bounding box center [859, 281] width 83 height 15
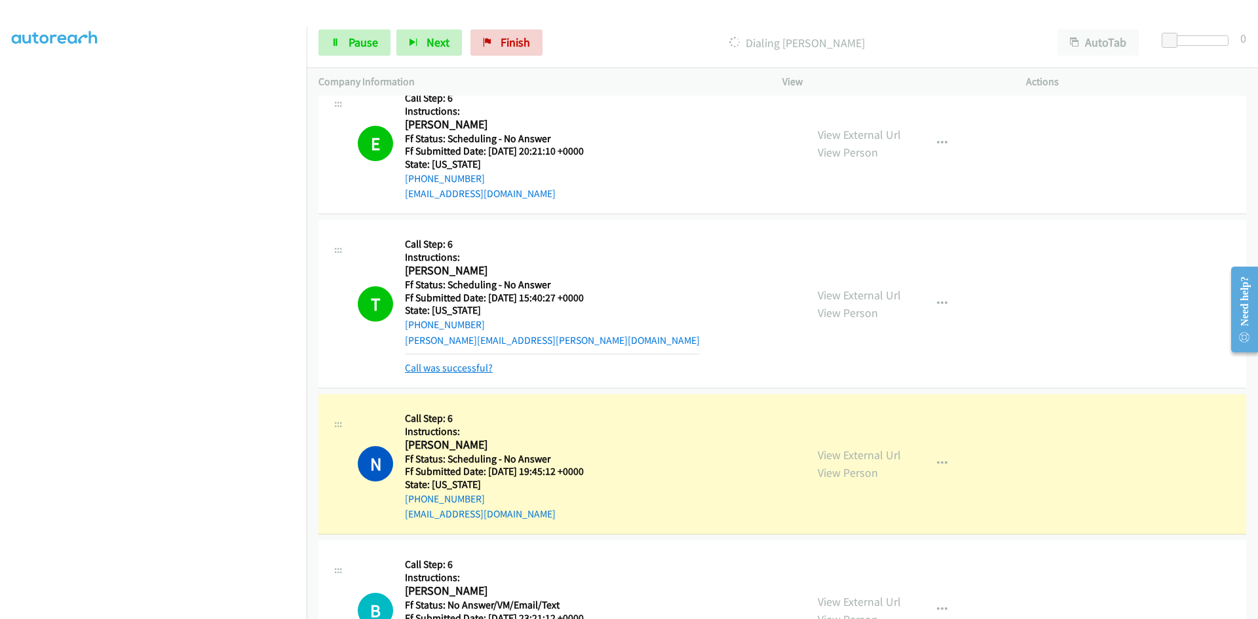
click at [468, 368] on link "Call was successful?" at bounding box center [449, 368] width 88 height 12
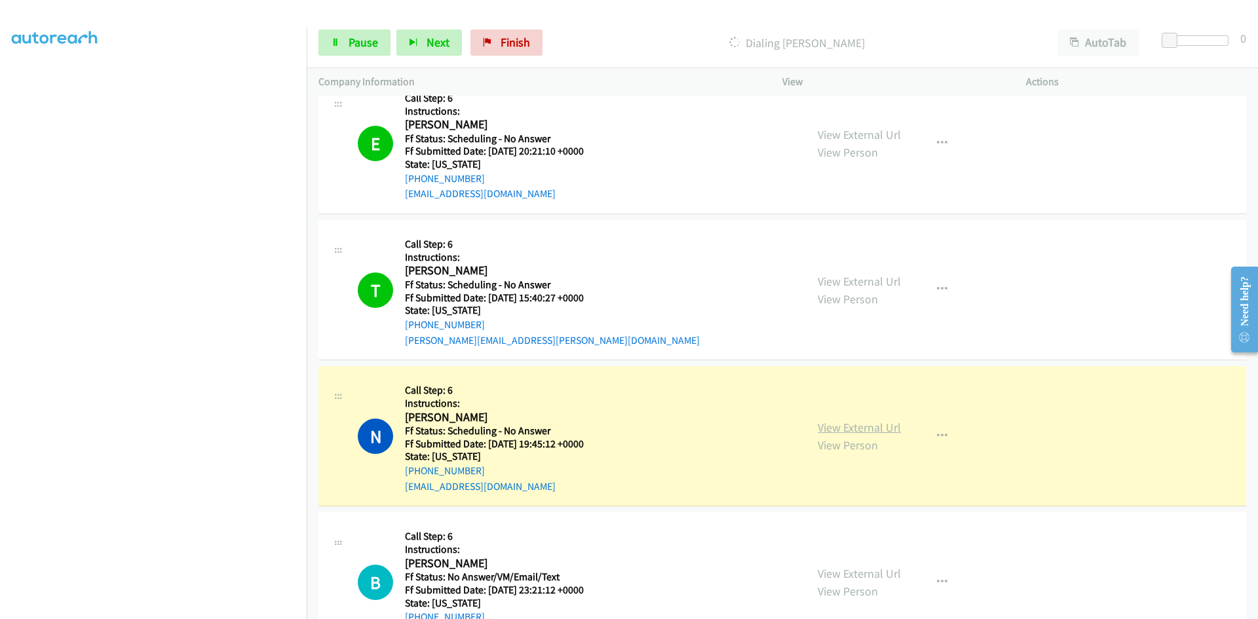
click at [882, 427] on link "View External Url" at bounding box center [859, 427] width 83 height 15
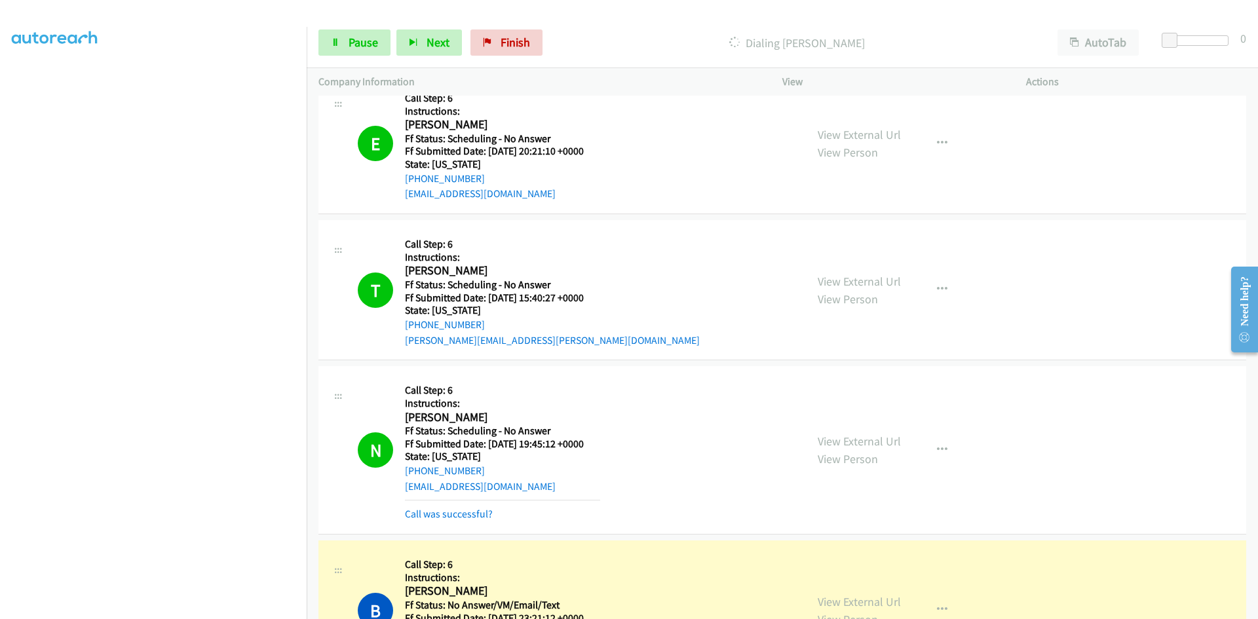
scroll to position [1114, 0]
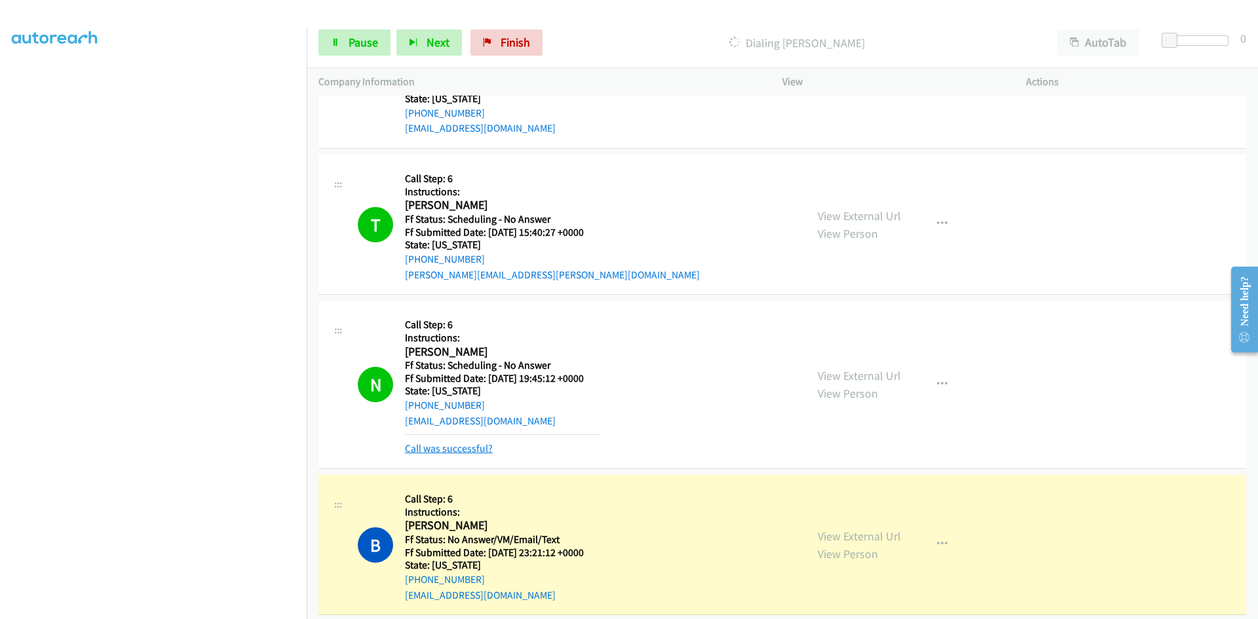
click at [471, 448] on link "Call was successful?" at bounding box center [449, 448] width 88 height 12
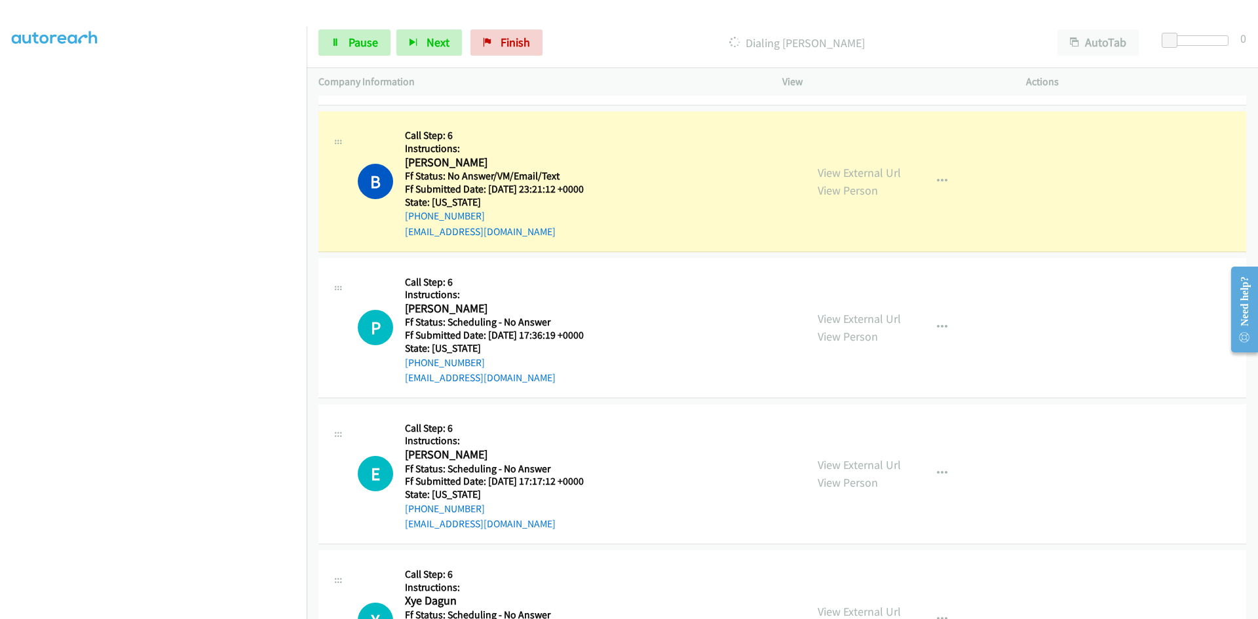
scroll to position [1507, 0]
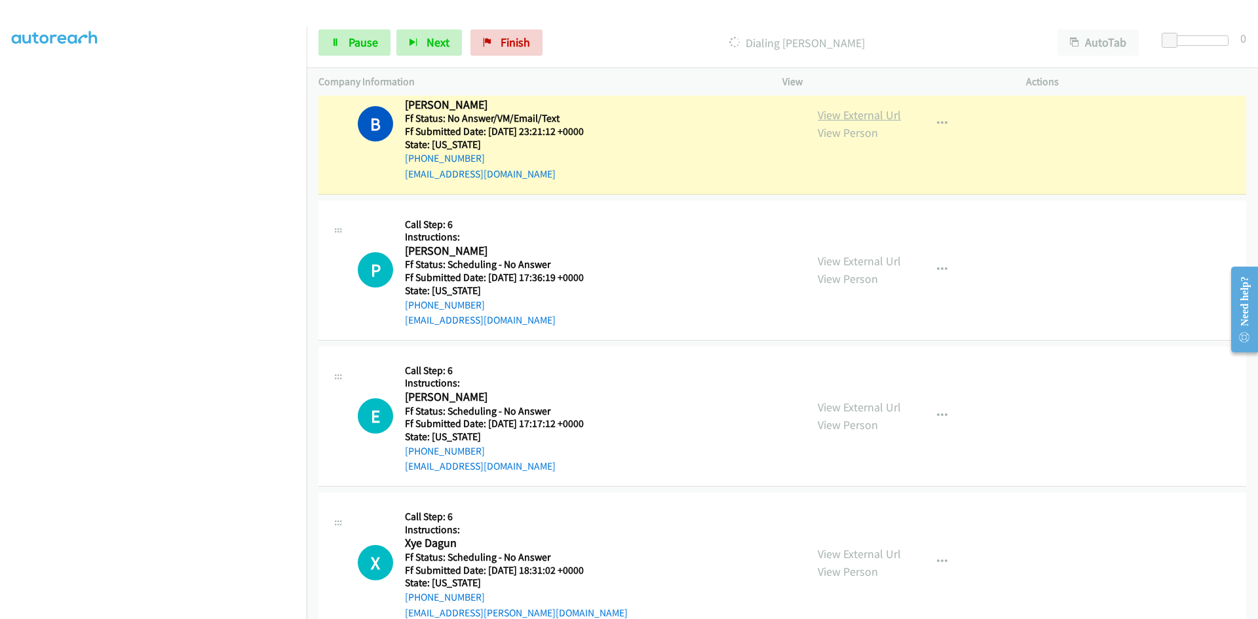
click at [858, 116] on link "View External Url" at bounding box center [859, 114] width 83 height 15
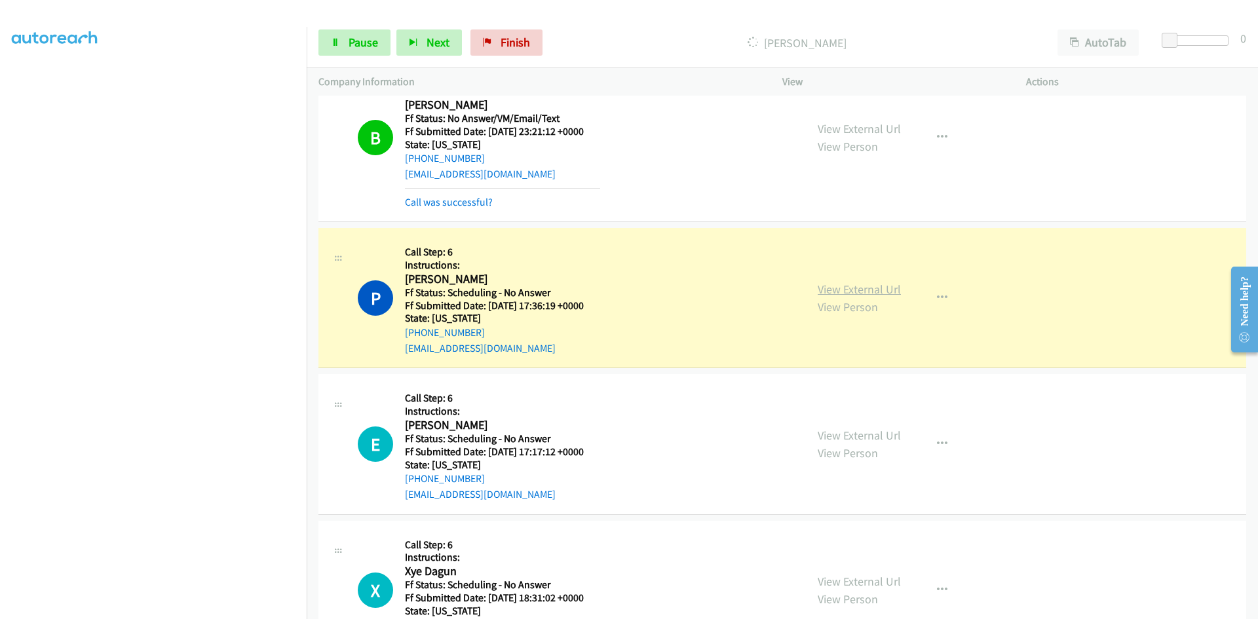
click at [884, 288] on link "View External Url" at bounding box center [859, 289] width 83 height 15
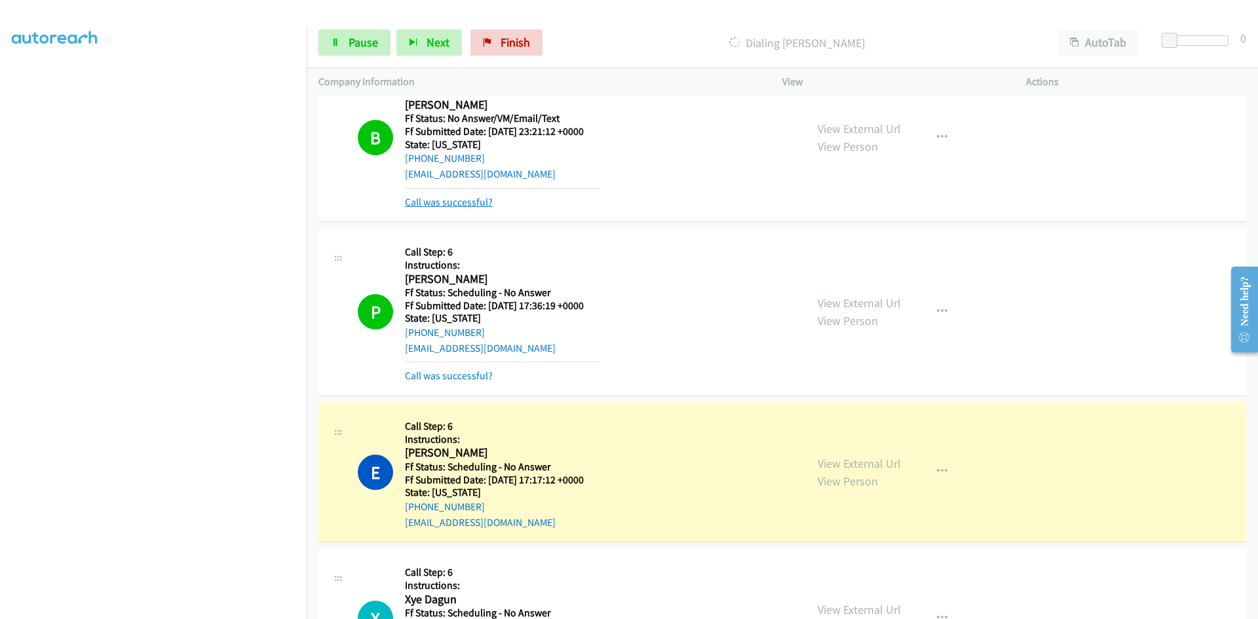
click at [480, 202] on link "Call was successful?" at bounding box center [449, 202] width 88 height 12
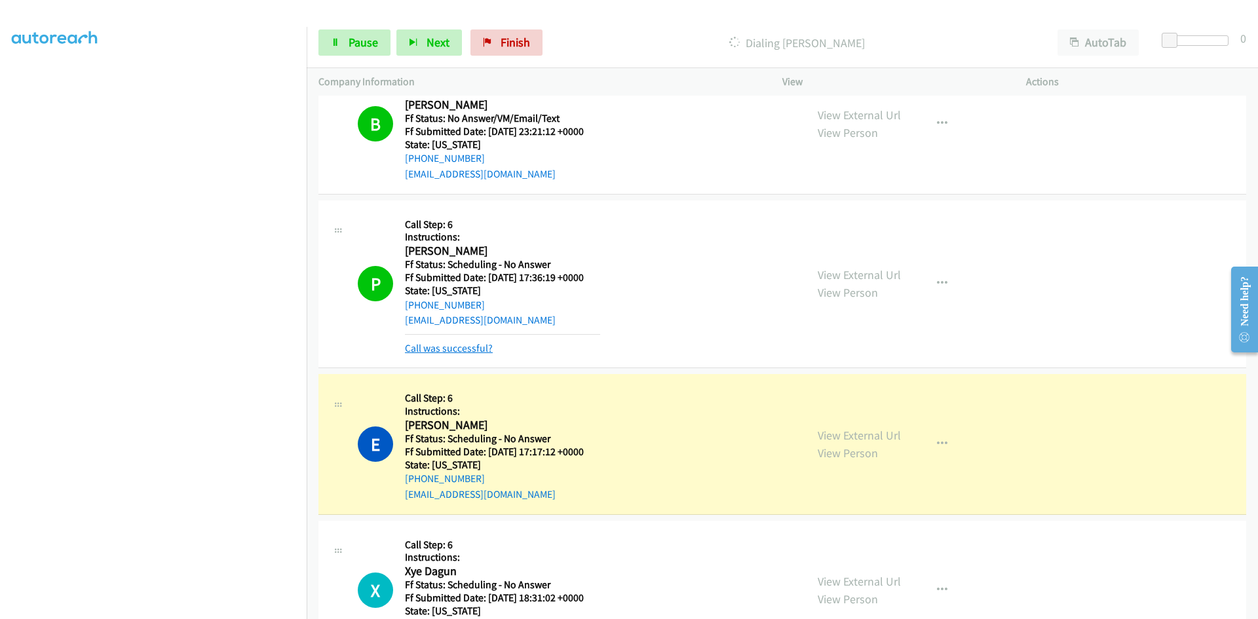
click at [457, 349] on link "Call was successful?" at bounding box center [449, 348] width 88 height 12
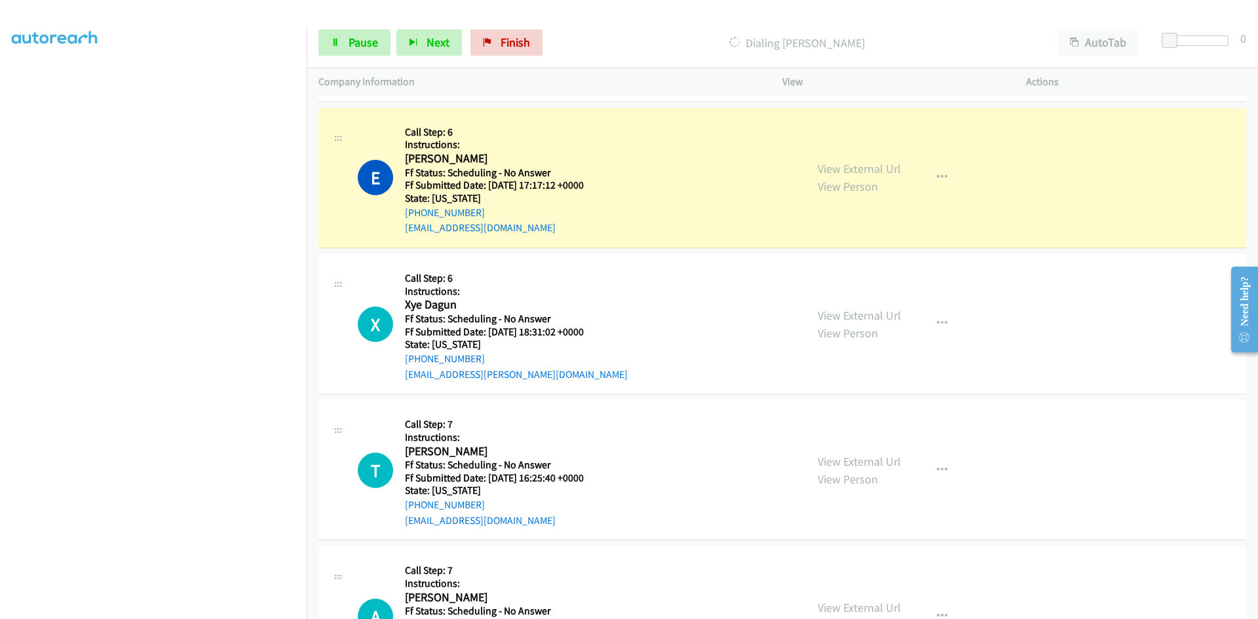
scroll to position [1769, 0]
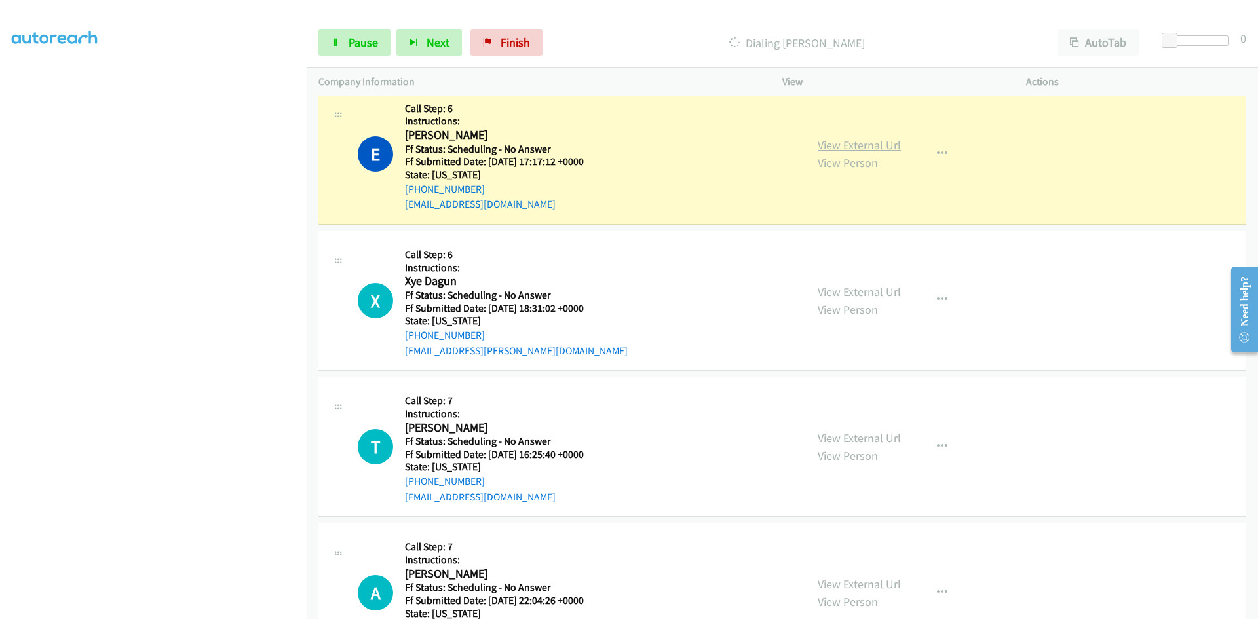
click at [820, 148] on link "View External Url" at bounding box center [859, 145] width 83 height 15
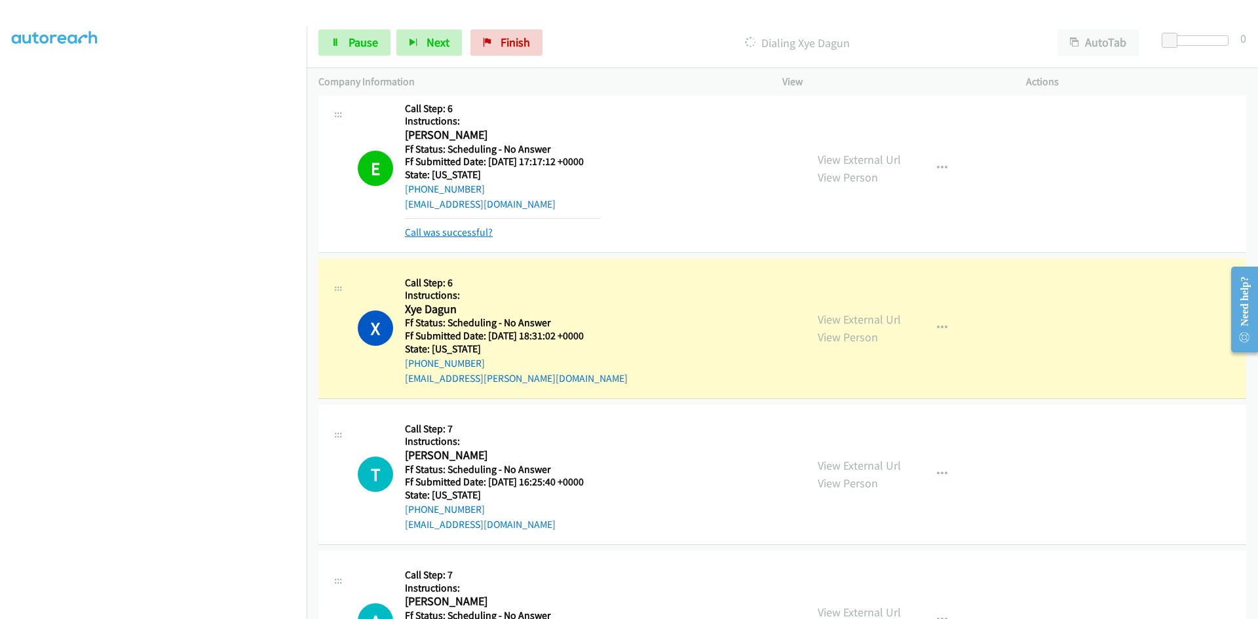
click at [459, 231] on link "Call was successful?" at bounding box center [449, 232] width 88 height 12
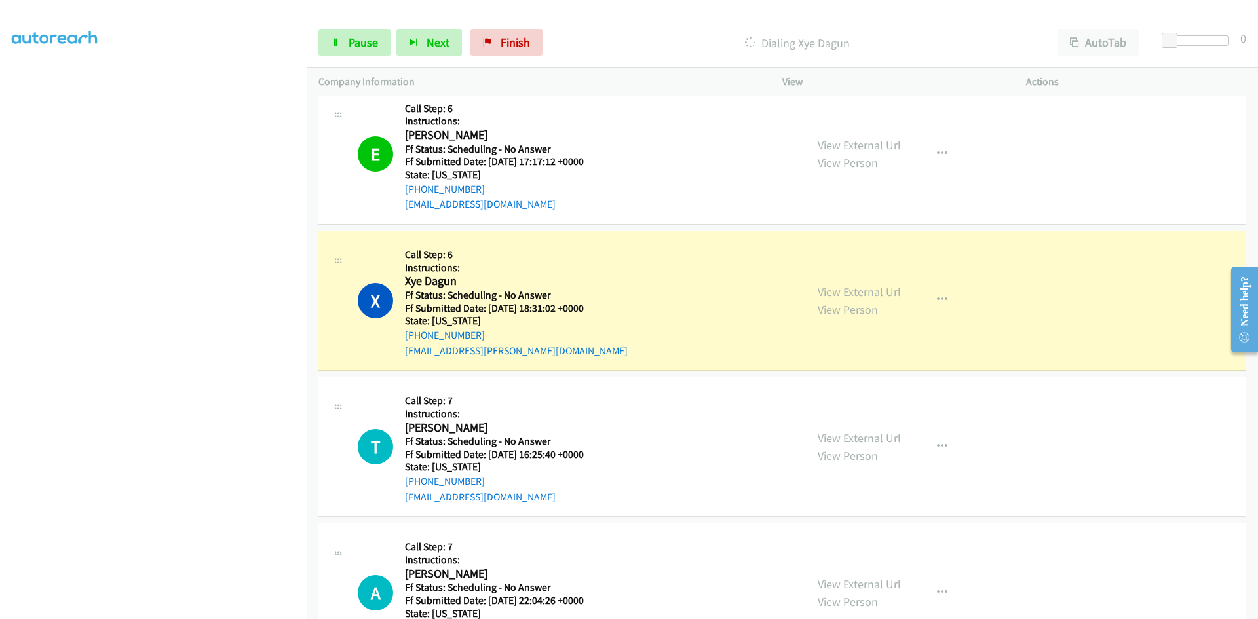
click at [829, 297] on link "View External Url" at bounding box center [859, 291] width 83 height 15
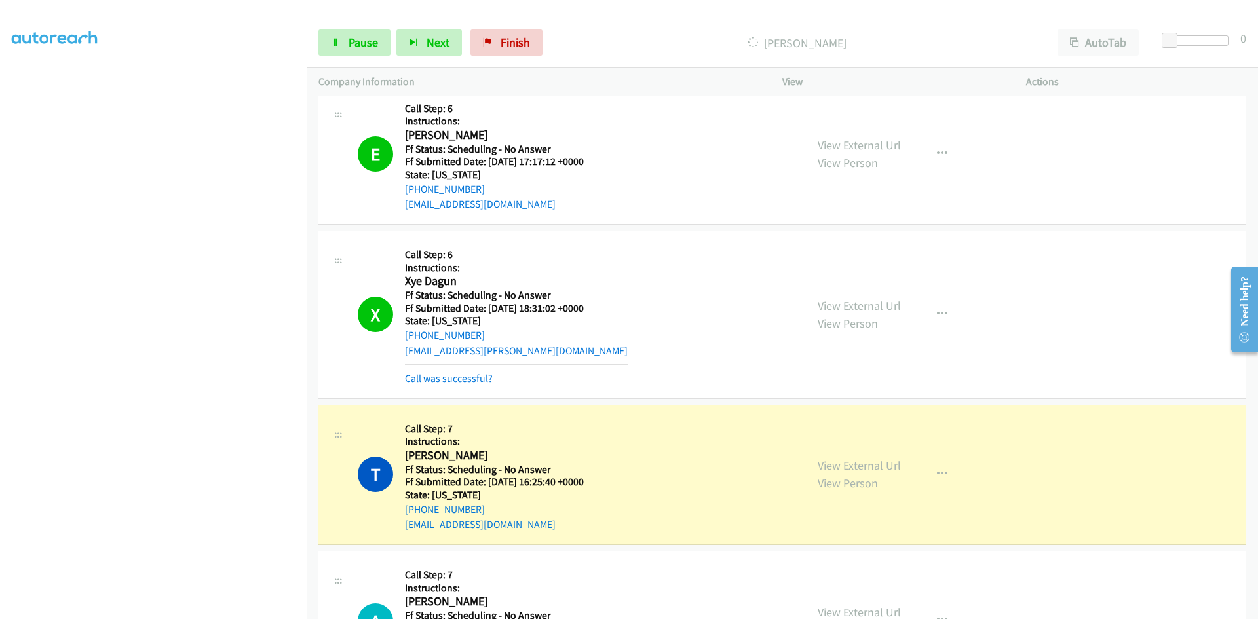
click at [456, 379] on link "Call was successful?" at bounding box center [449, 378] width 88 height 12
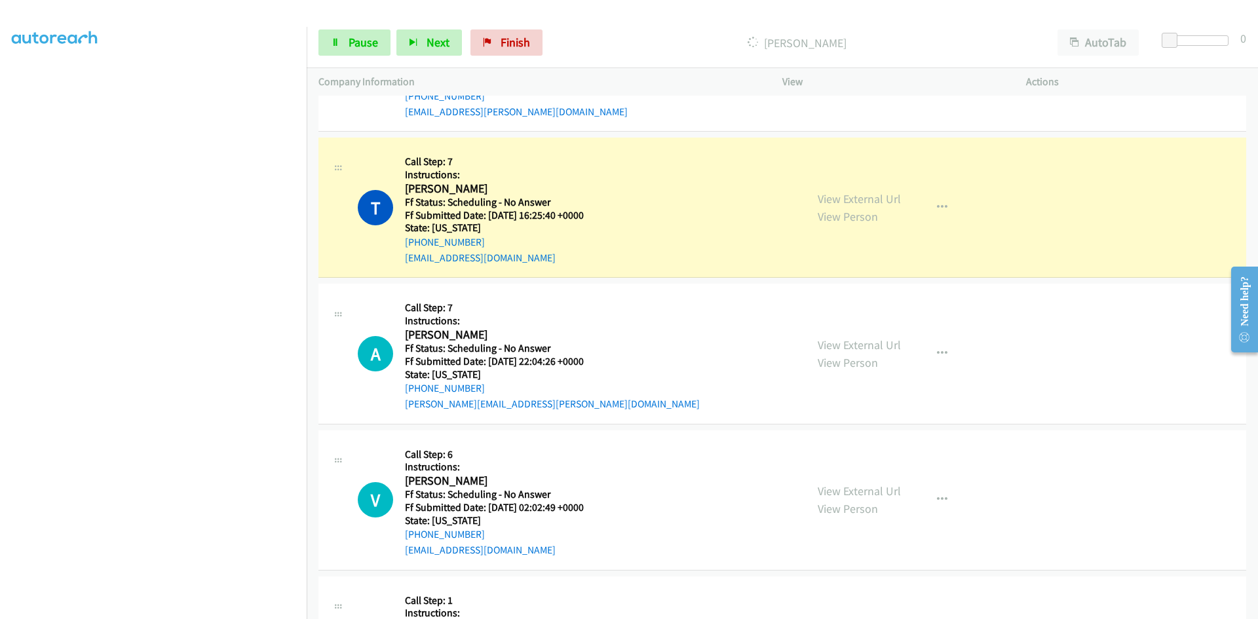
scroll to position [2031, 0]
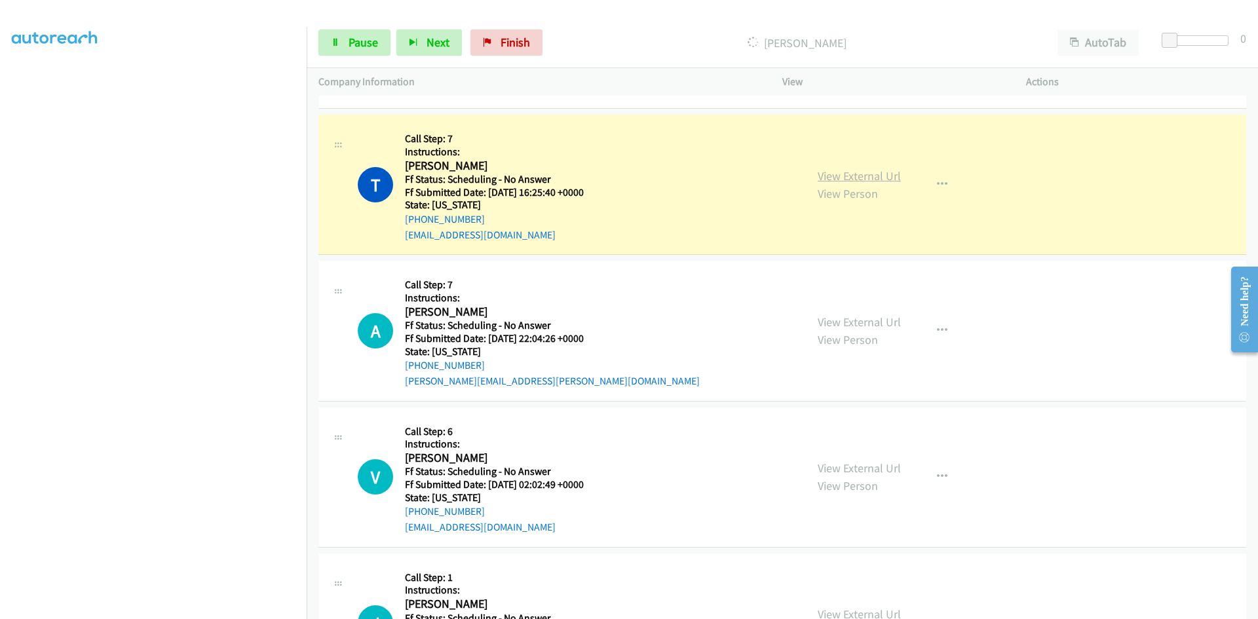
click at [835, 175] on link "View External Url" at bounding box center [859, 175] width 83 height 15
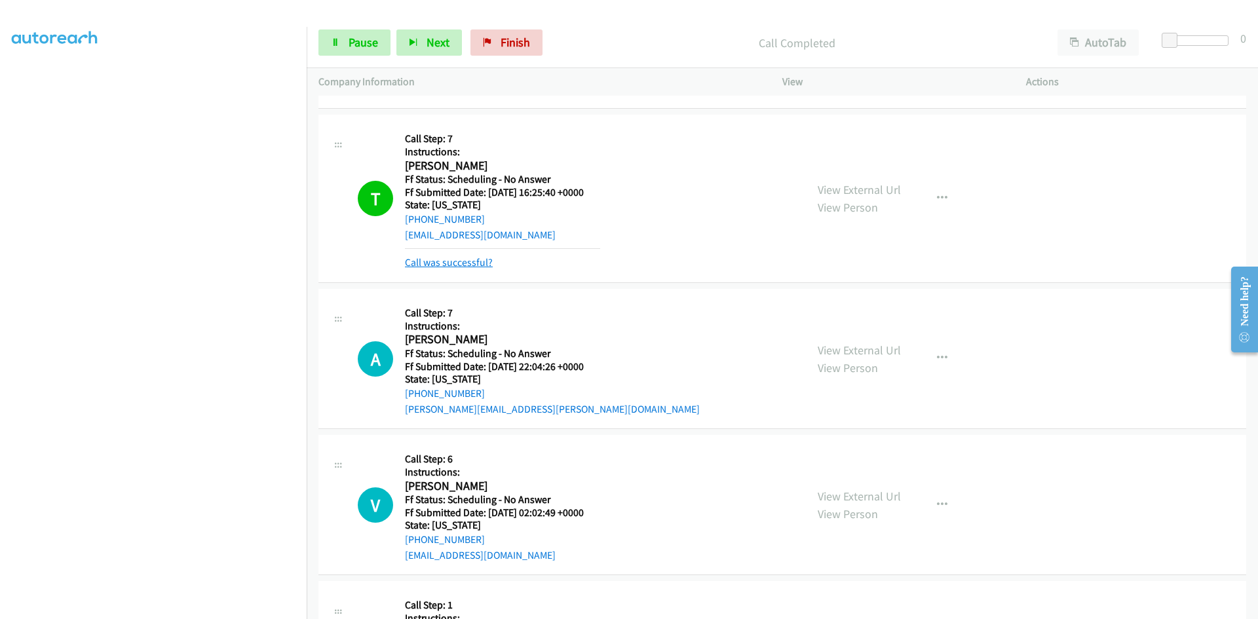
click at [472, 259] on link "Call was successful?" at bounding box center [449, 262] width 88 height 12
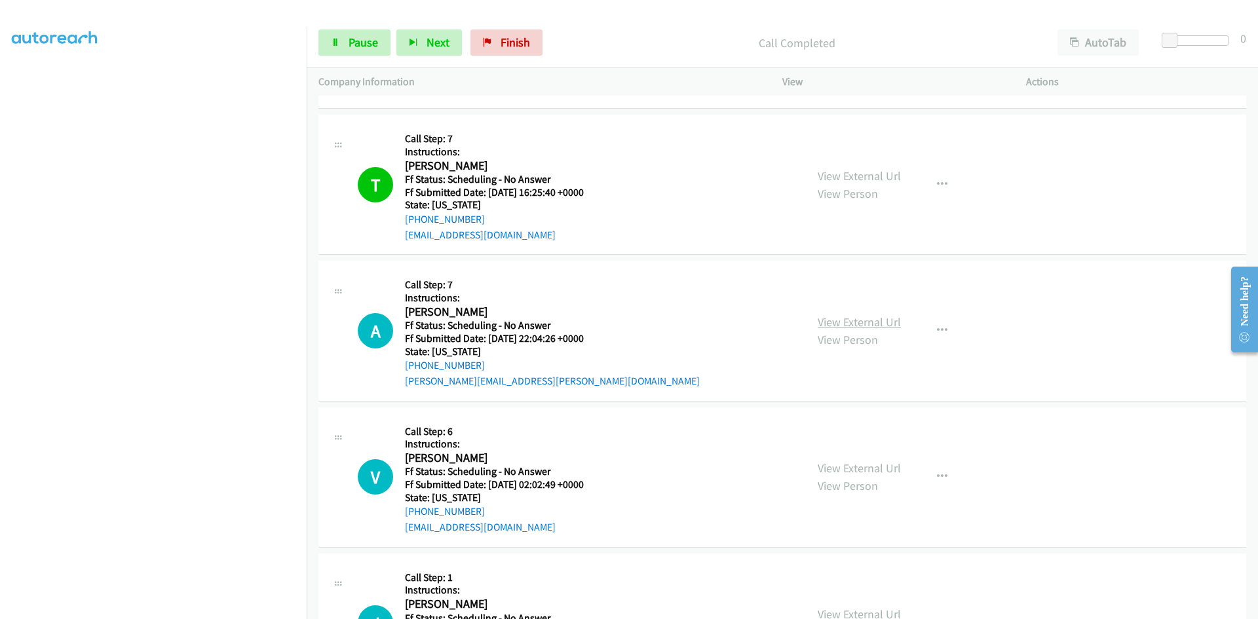
click at [844, 320] on link "View External Url" at bounding box center [859, 321] width 83 height 15
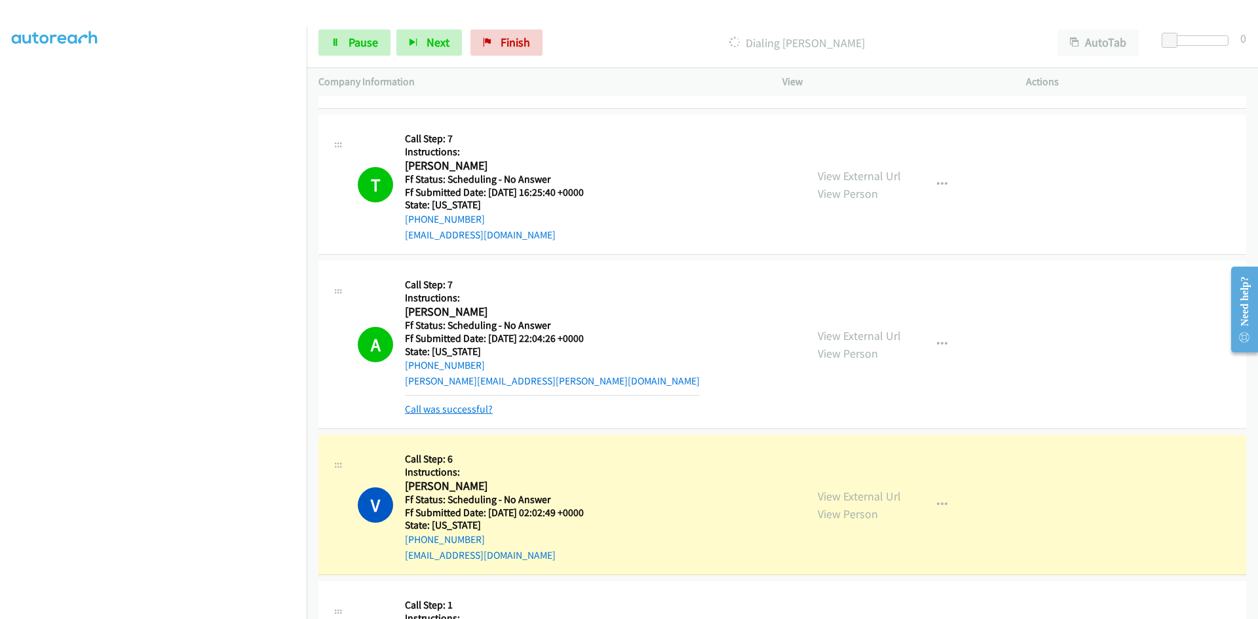
click at [457, 413] on link "Call was successful?" at bounding box center [449, 409] width 88 height 12
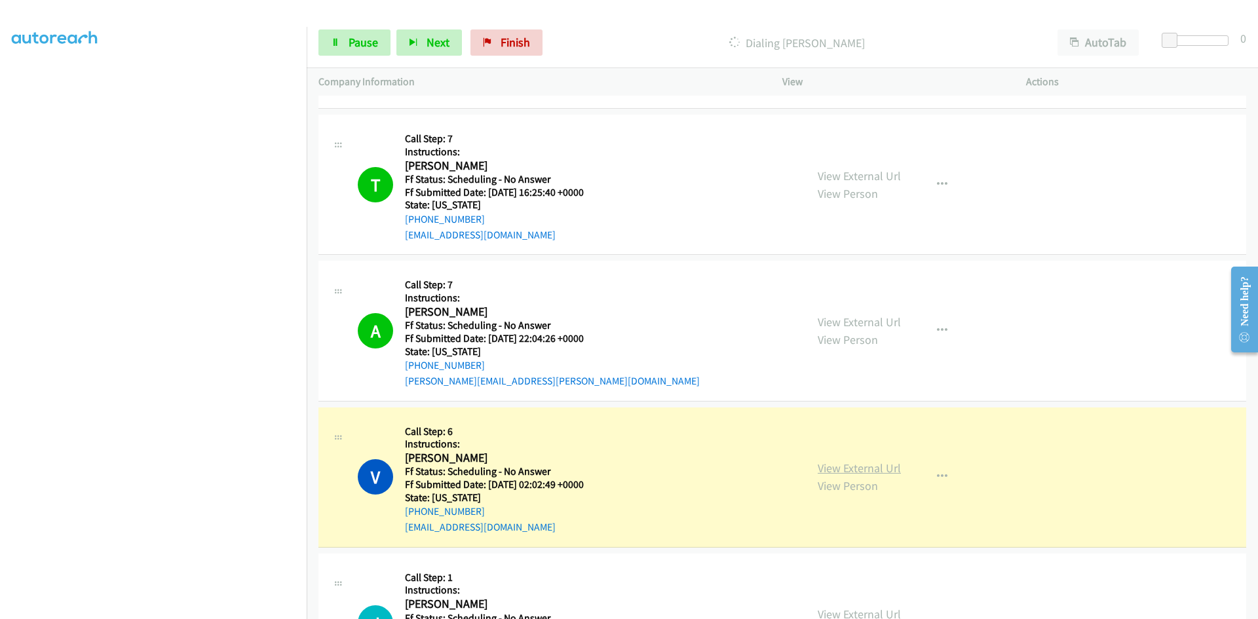
click at [879, 466] on link "View External Url" at bounding box center [859, 468] width 83 height 15
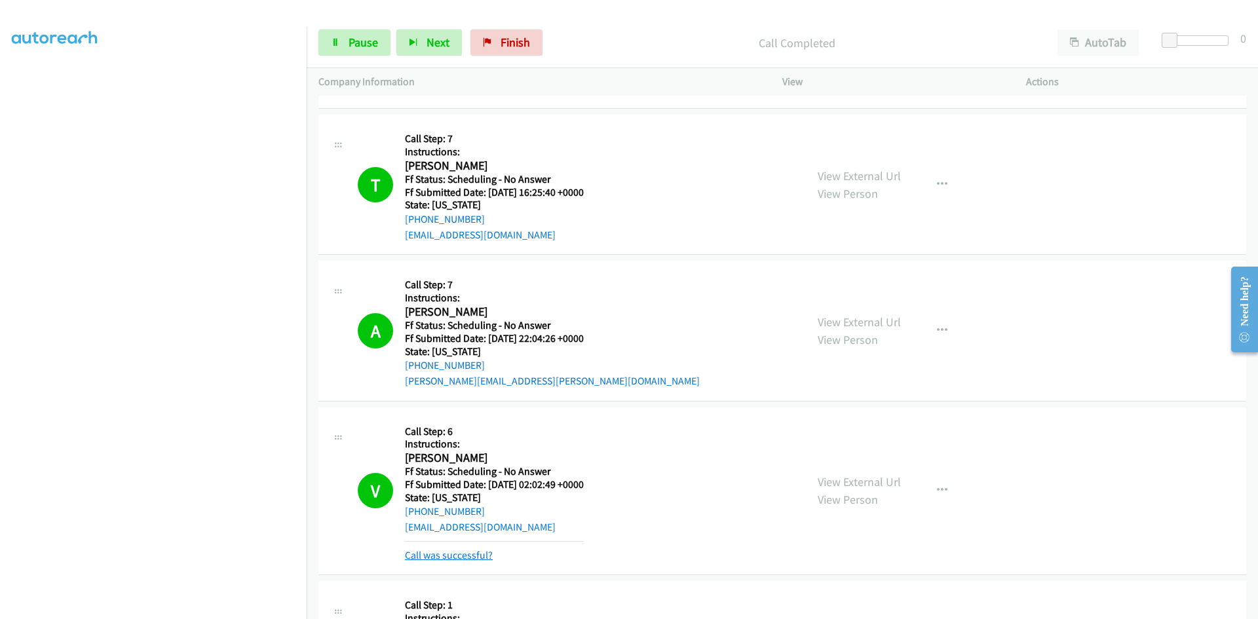
click at [428, 556] on link "Call was successful?" at bounding box center [449, 555] width 88 height 12
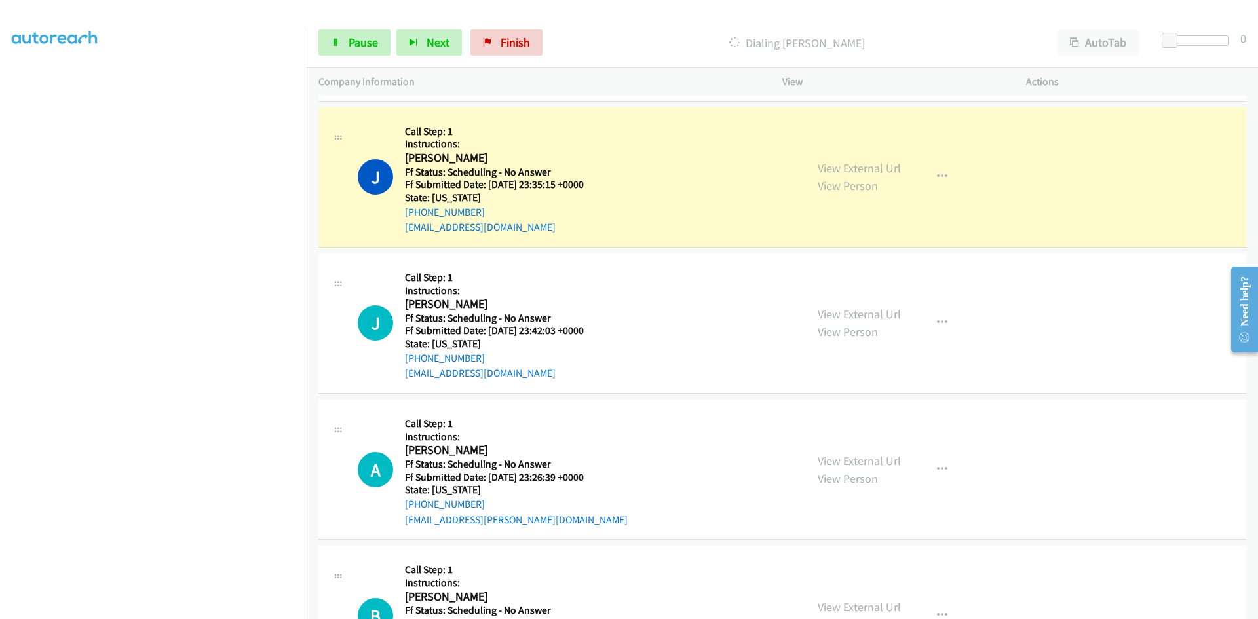
scroll to position [2489, 0]
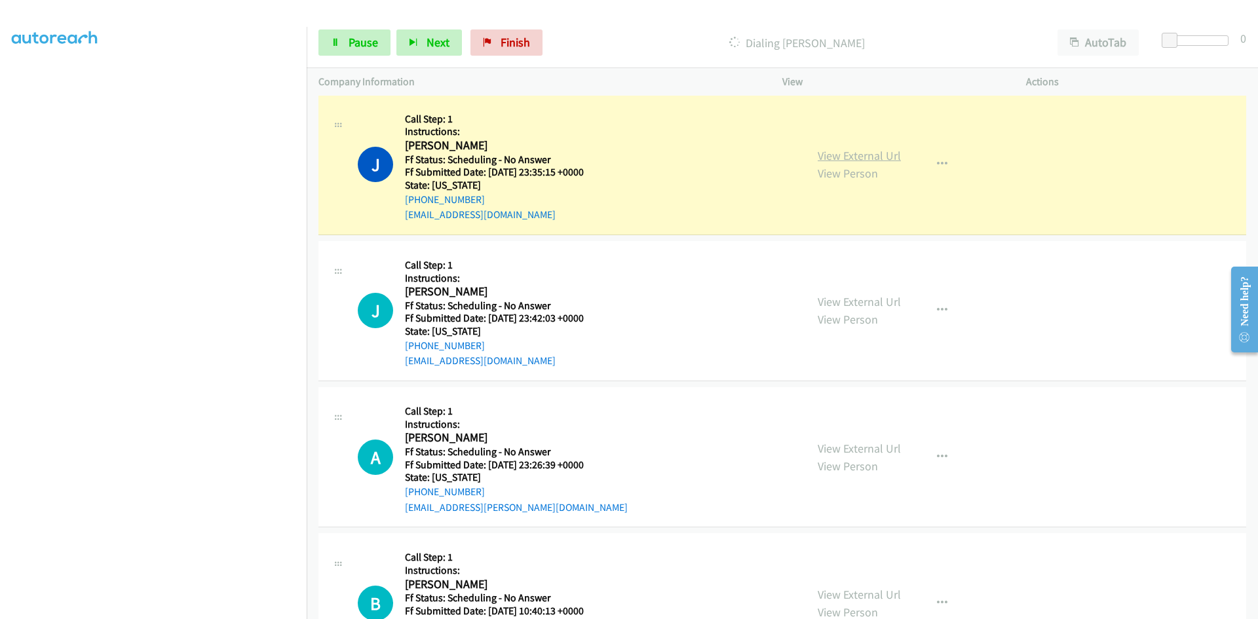
click at [820, 154] on link "View External Url" at bounding box center [859, 155] width 83 height 15
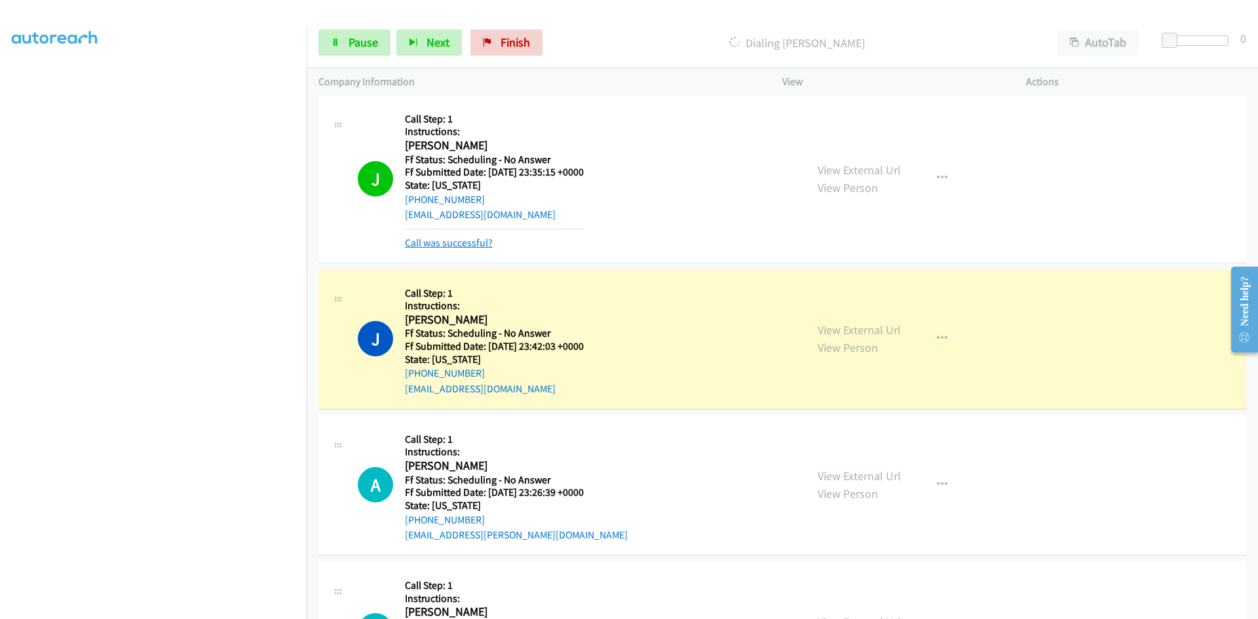
click at [476, 244] on link "Call was successful?" at bounding box center [449, 242] width 88 height 12
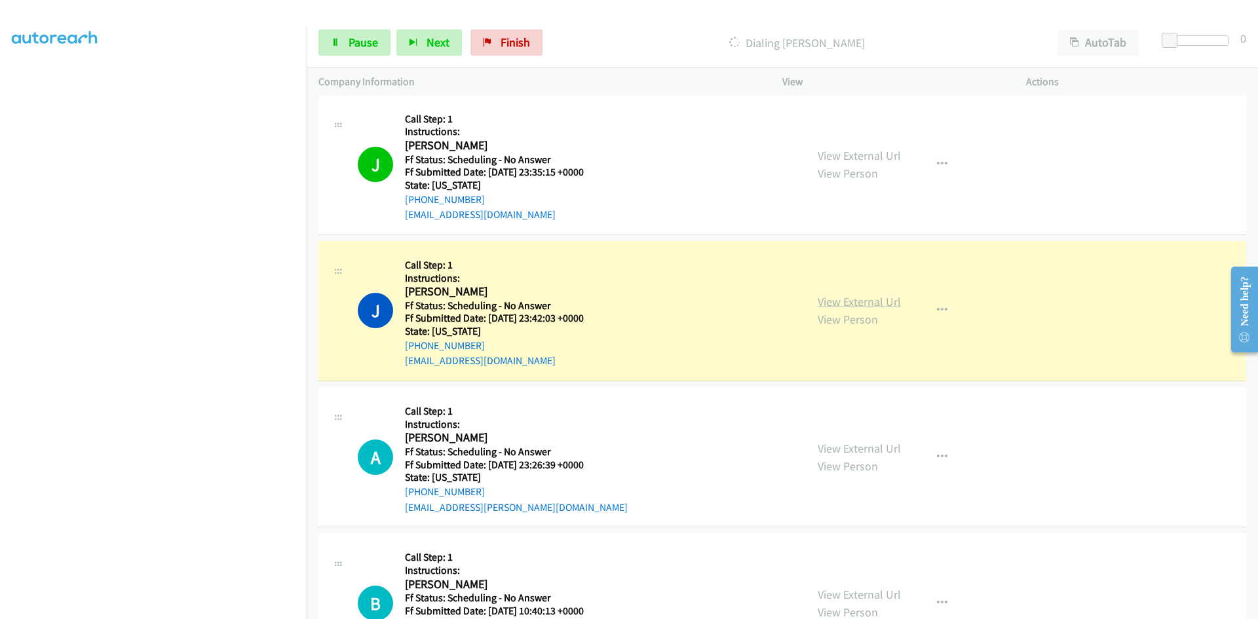
click at [820, 304] on link "View External Url" at bounding box center [859, 301] width 83 height 15
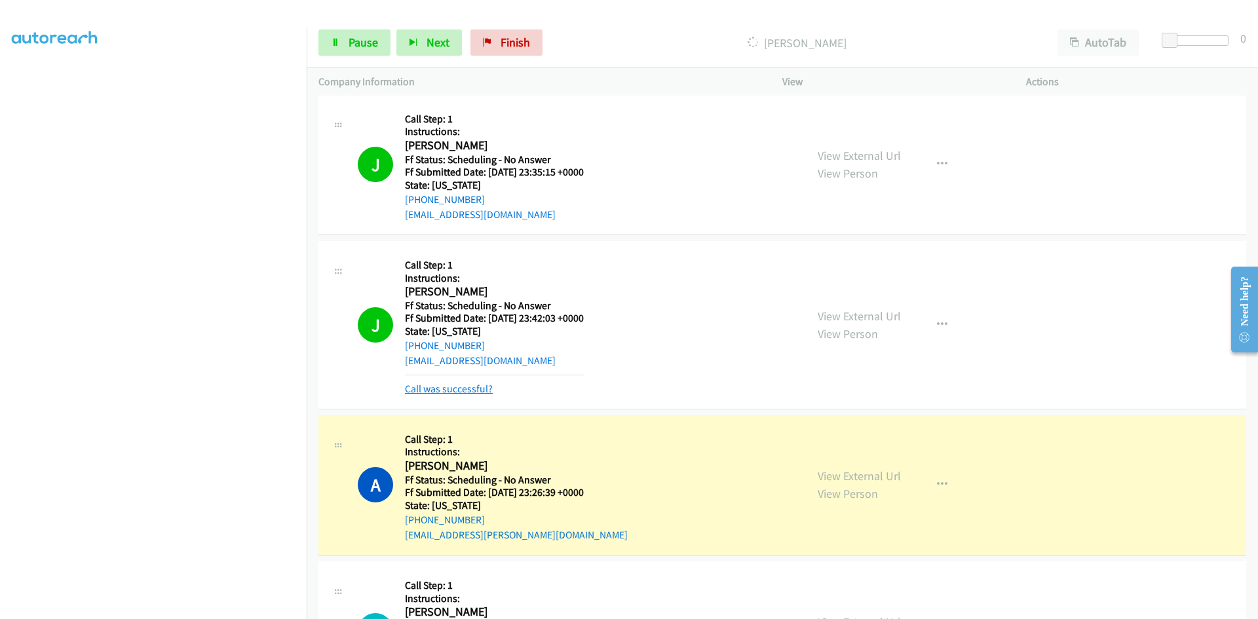
click at [428, 383] on link "Call was successful?" at bounding box center [449, 389] width 88 height 12
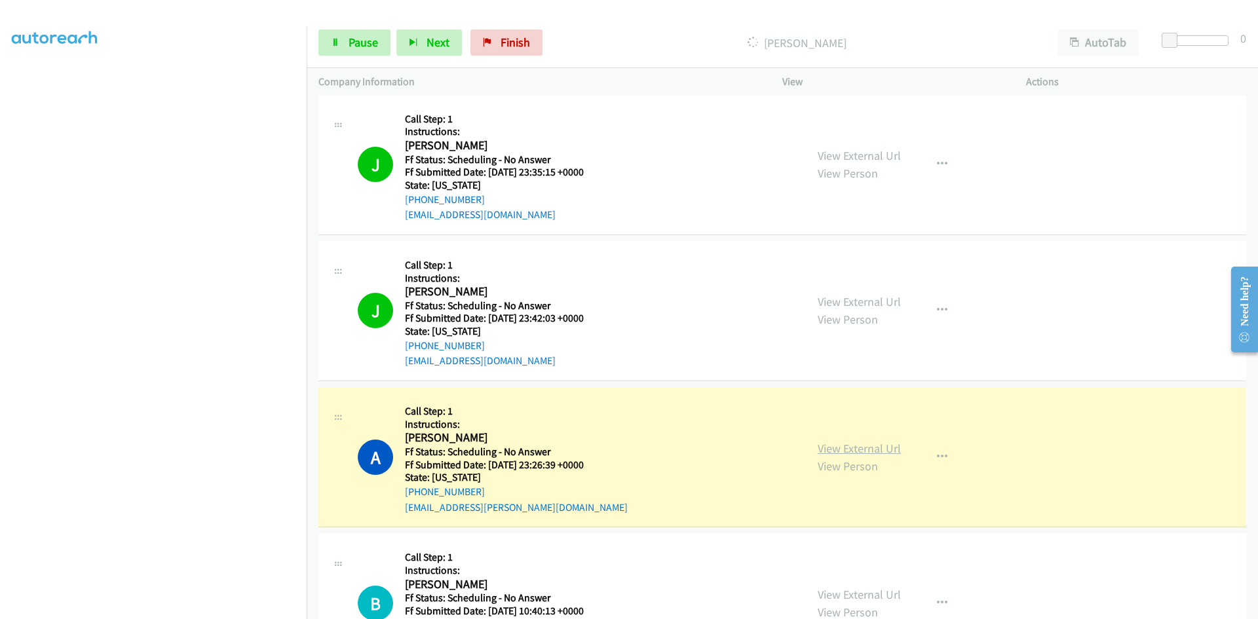
click at [861, 451] on link "View External Url" at bounding box center [859, 448] width 83 height 15
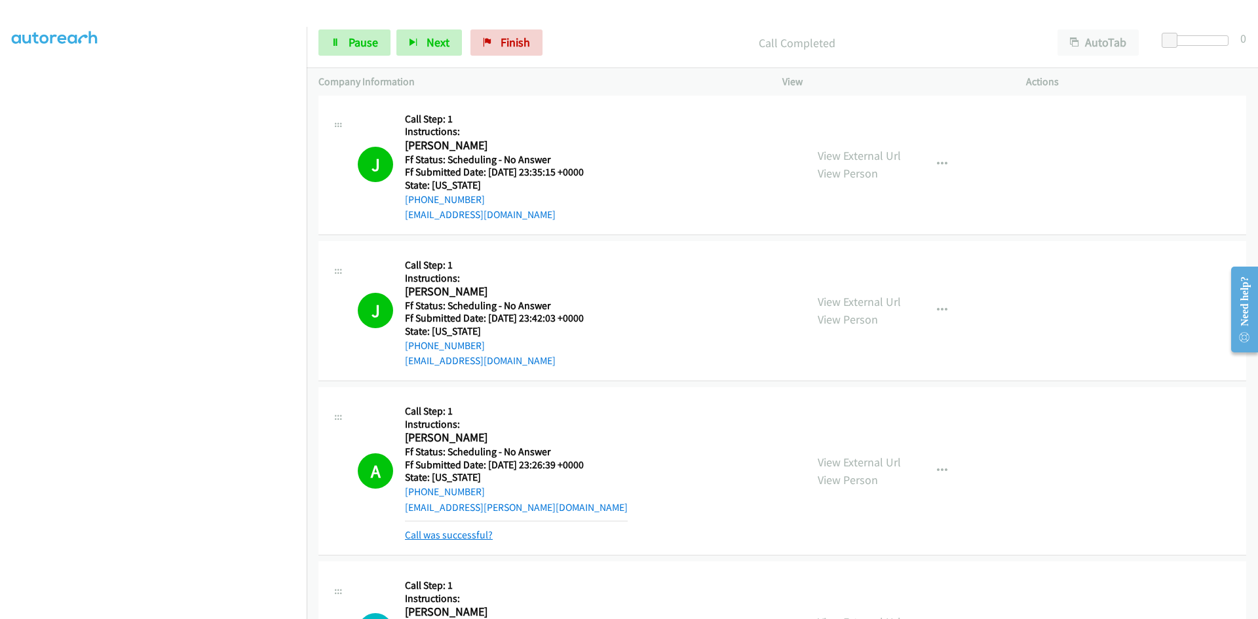
click at [405, 537] on link "Call was successful?" at bounding box center [449, 535] width 88 height 12
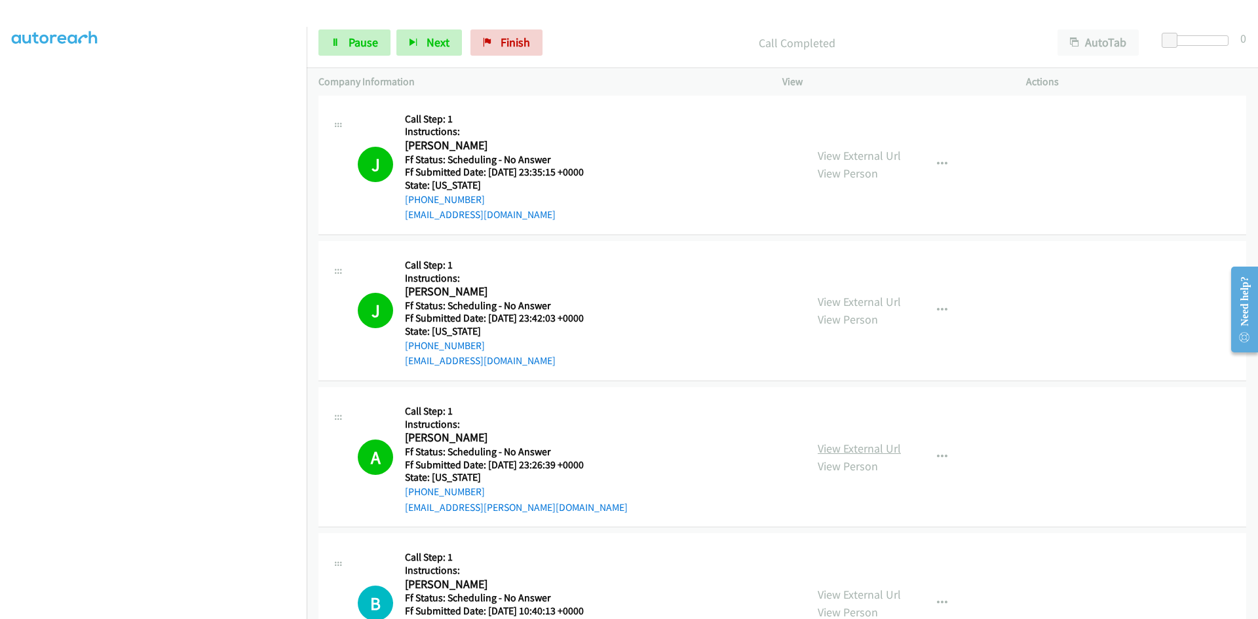
click at [844, 441] on link "View External Url" at bounding box center [859, 448] width 83 height 15
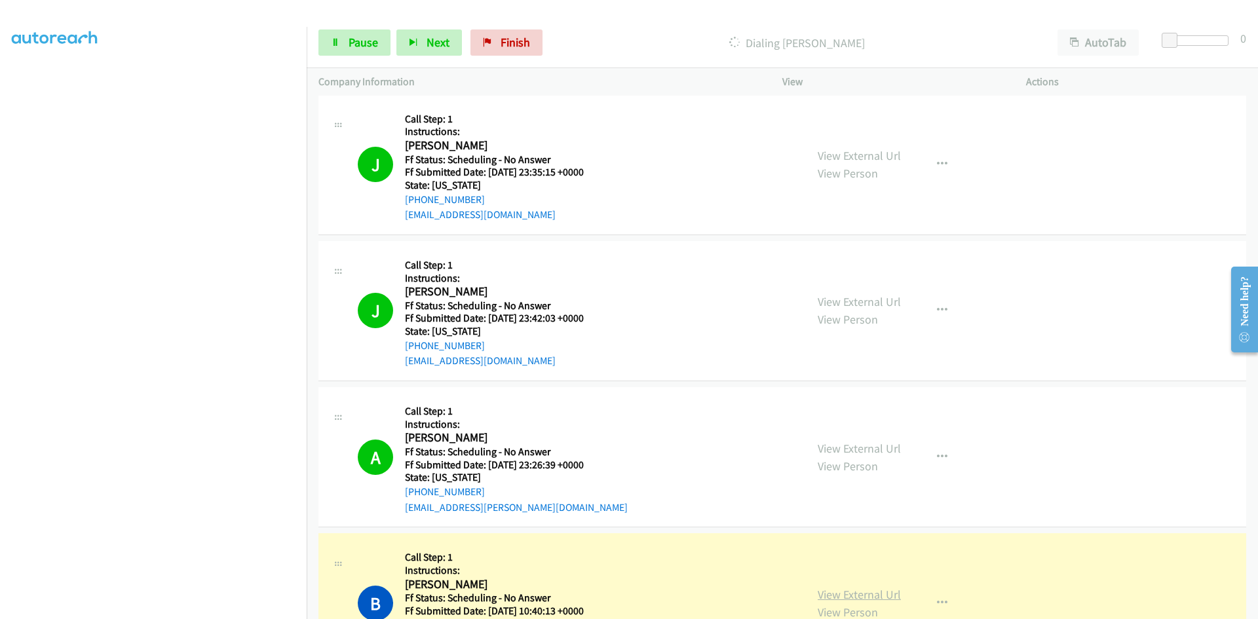
click at [849, 592] on link "View External Url" at bounding box center [859, 594] width 83 height 15
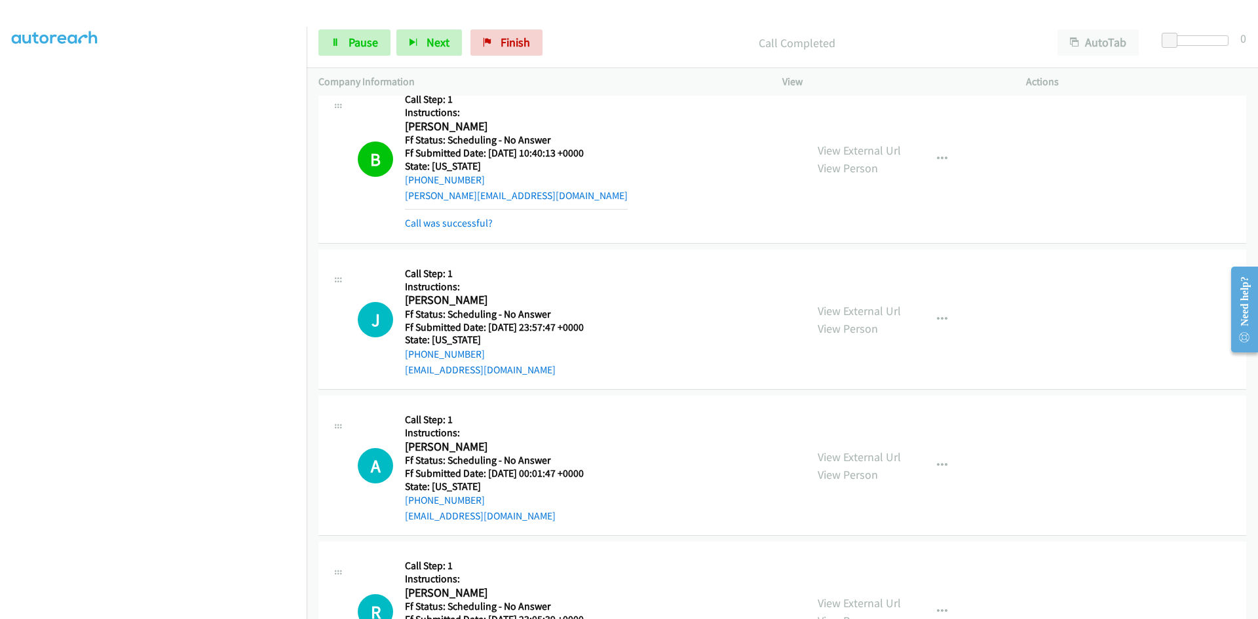
scroll to position [3014, 0]
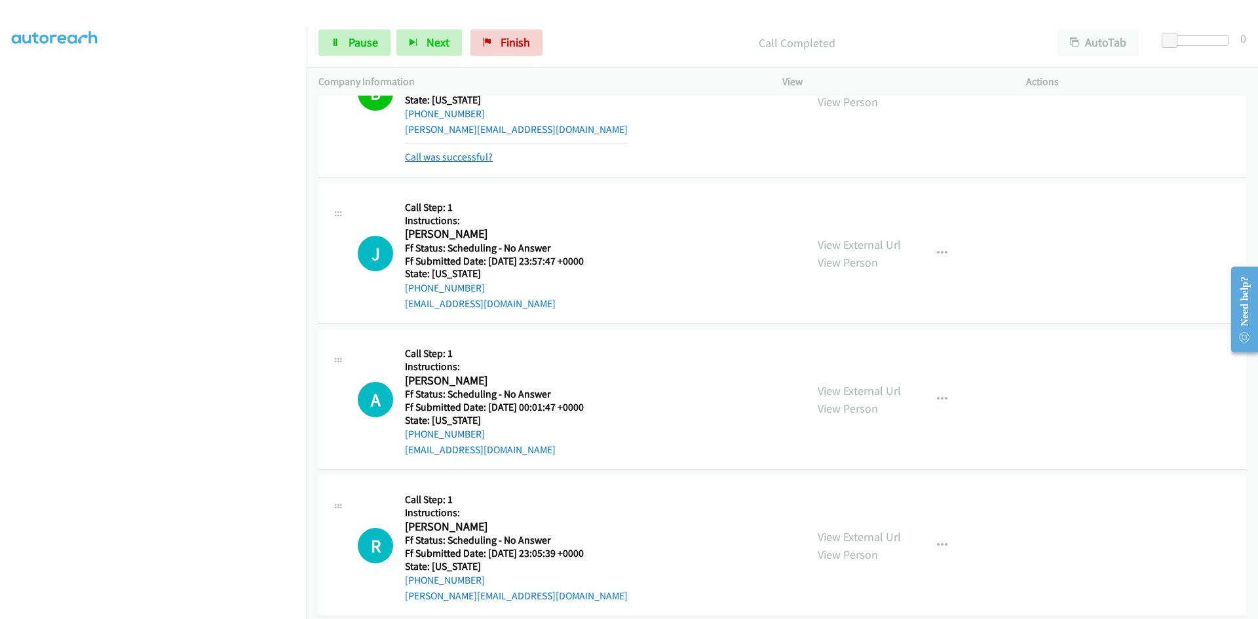
click at [487, 157] on link "Call was successful?" at bounding box center [449, 157] width 88 height 12
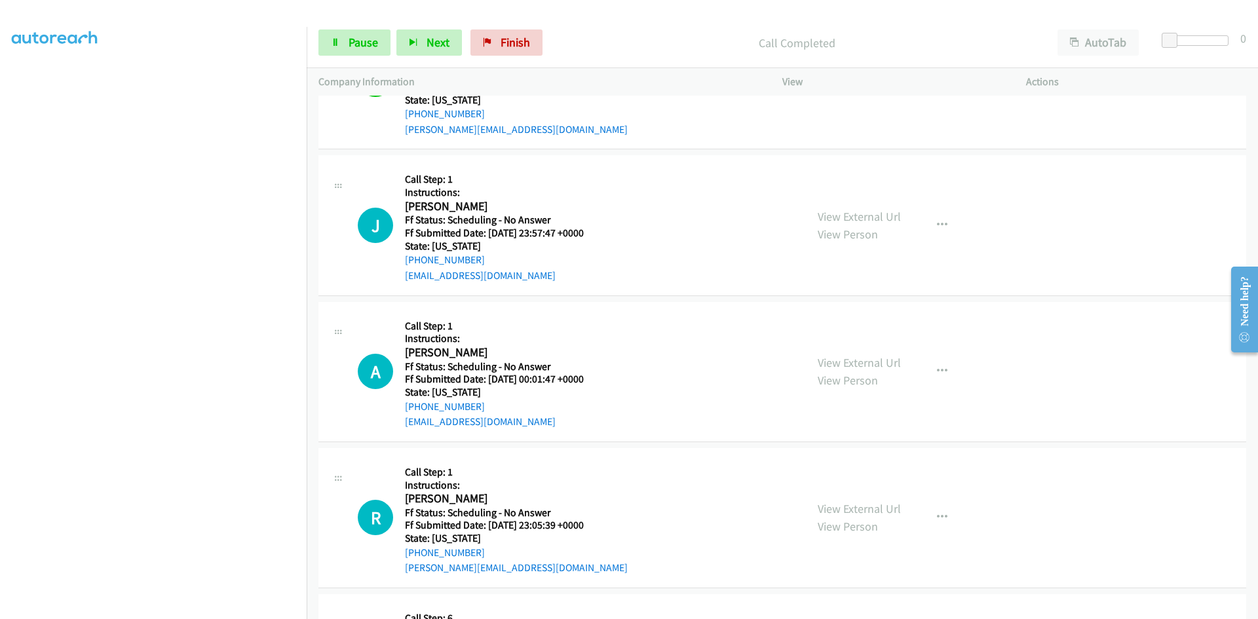
scroll to position [3000, 0]
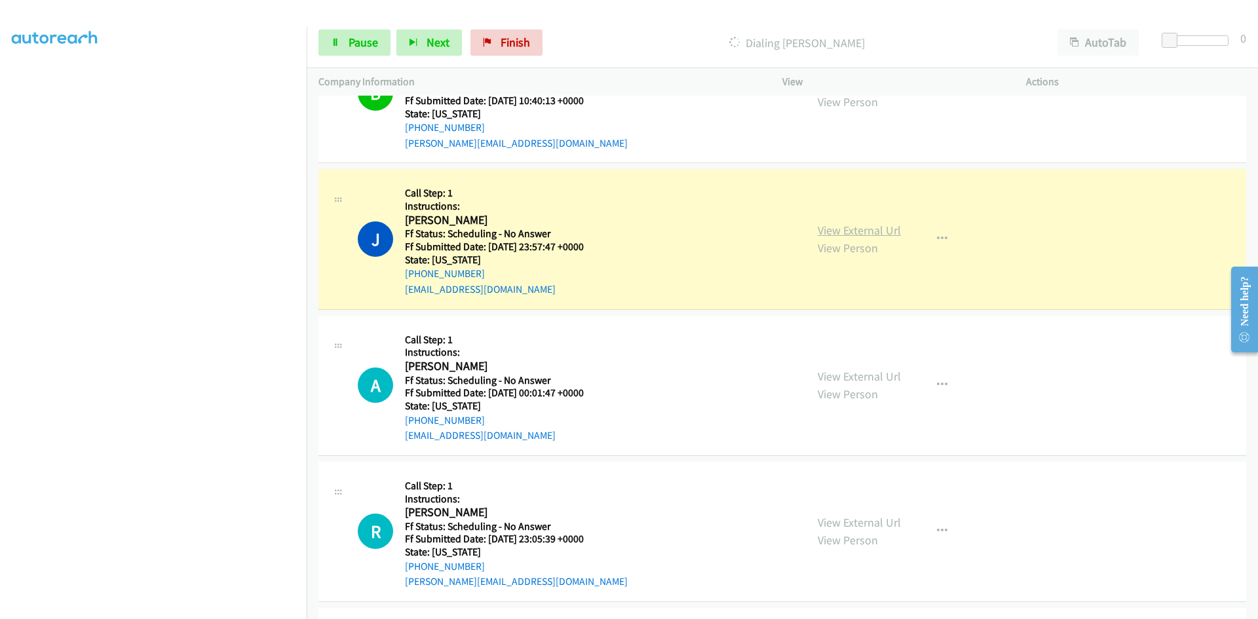
click at [850, 235] on link "View External Url" at bounding box center [859, 230] width 83 height 15
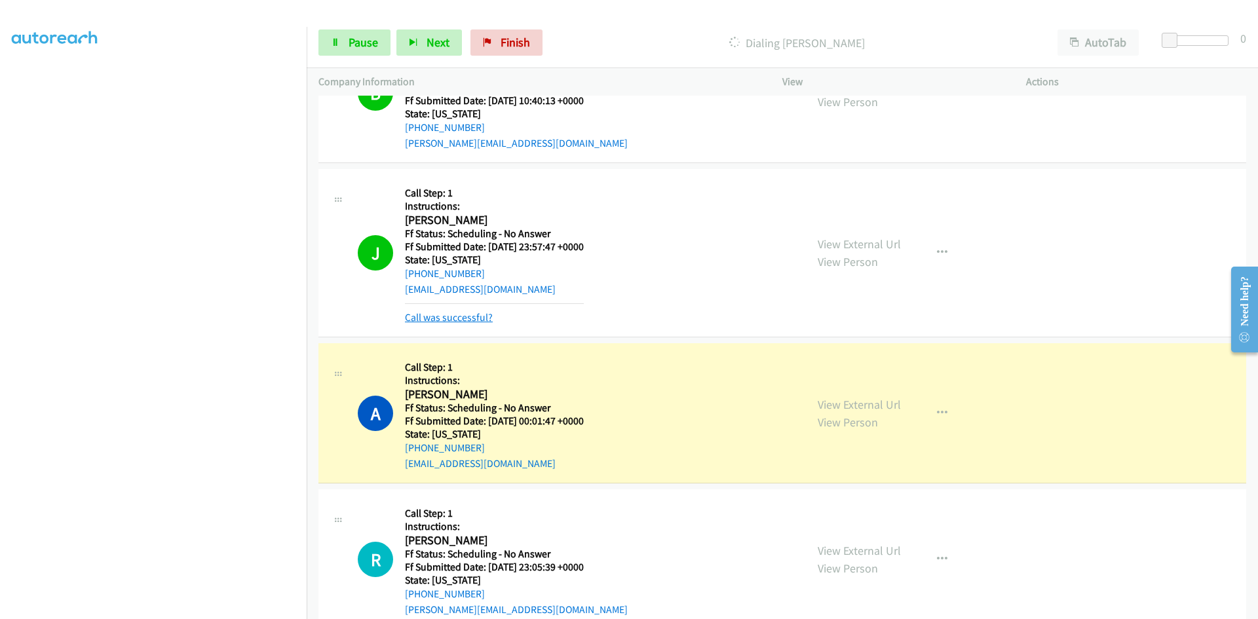
click at [428, 314] on link "Call was successful?" at bounding box center [449, 317] width 88 height 12
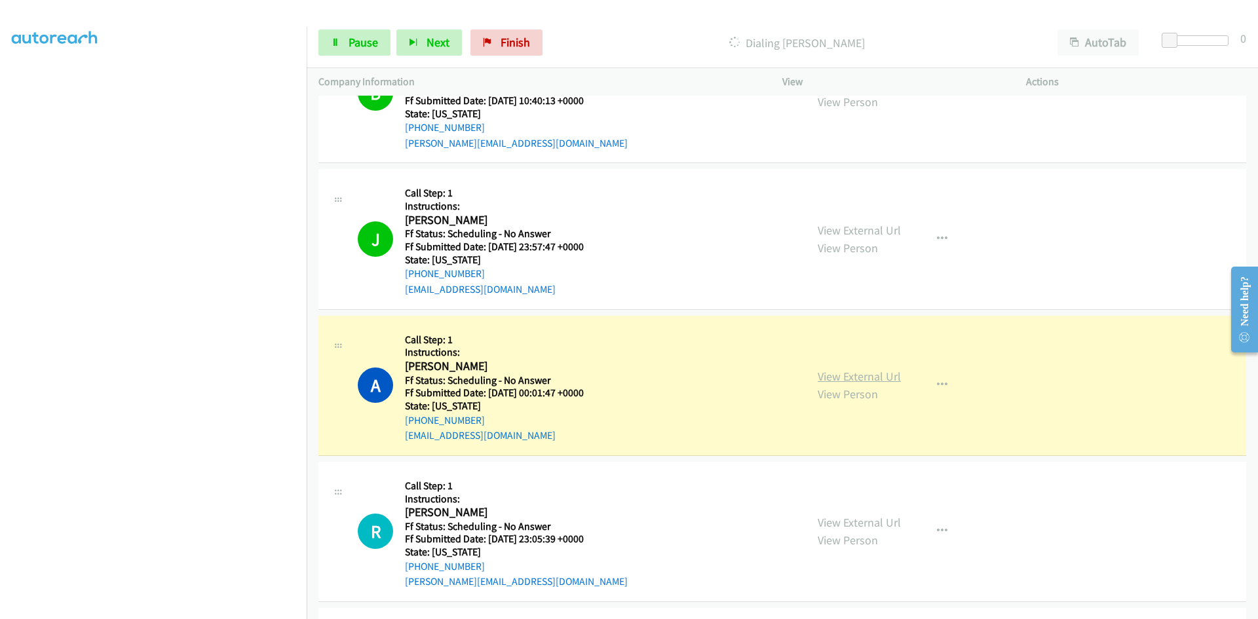
click at [835, 369] on link "View External Url" at bounding box center [859, 376] width 83 height 15
click at [856, 374] on link "View External Url" at bounding box center [859, 376] width 83 height 15
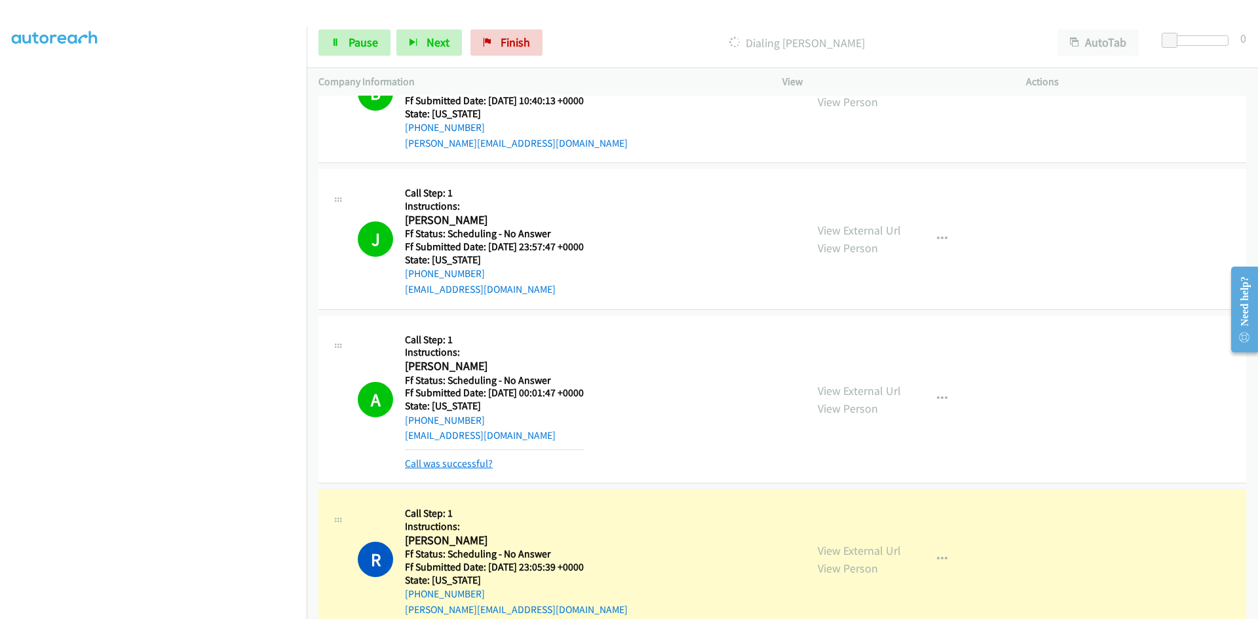
click at [476, 464] on link "Call was successful?" at bounding box center [449, 463] width 88 height 12
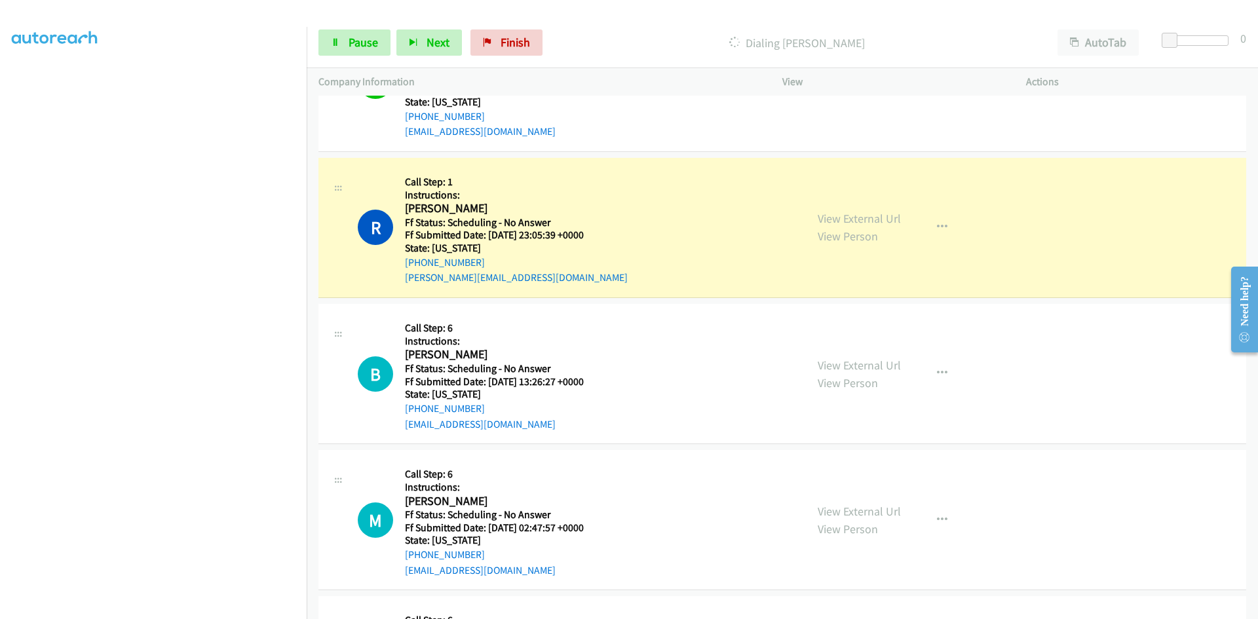
scroll to position [3327, 0]
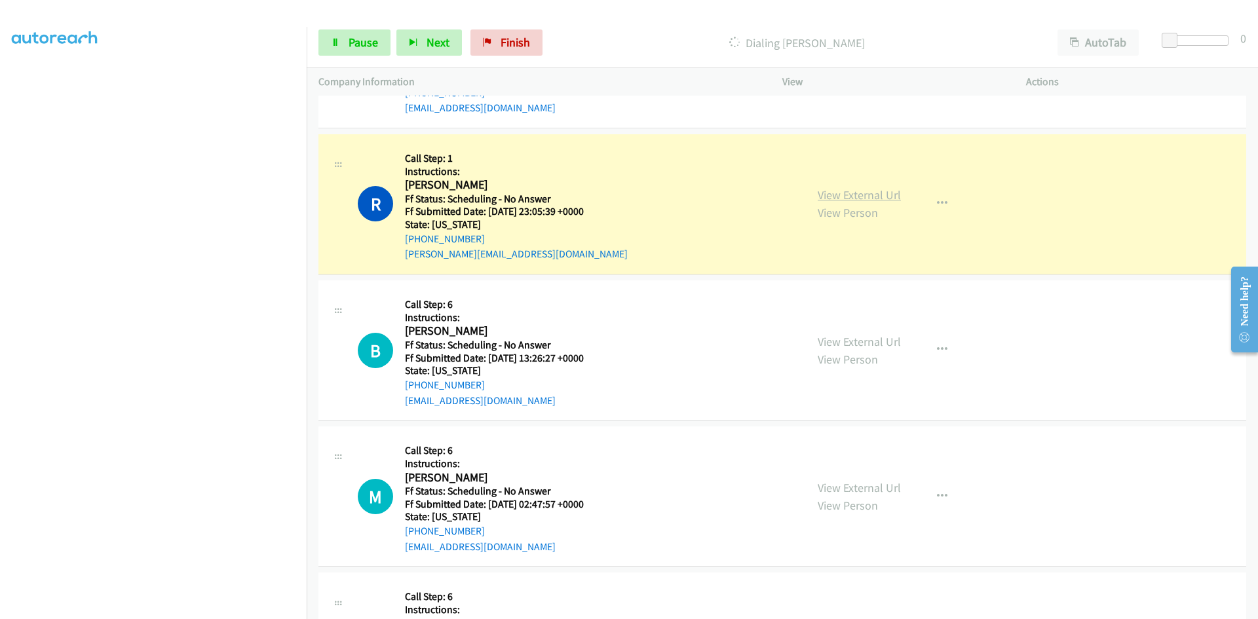
click at [867, 197] on link "View External Url" at bounding box center [859, 194] width 83 height 15
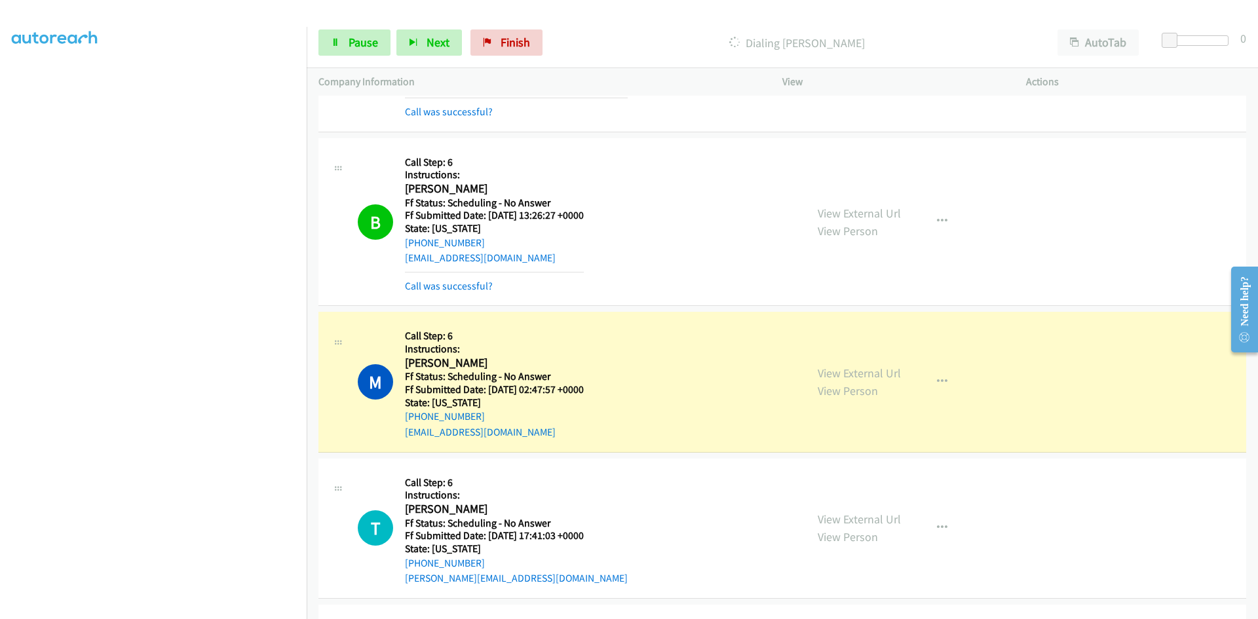
scroll to position [3524, 0]
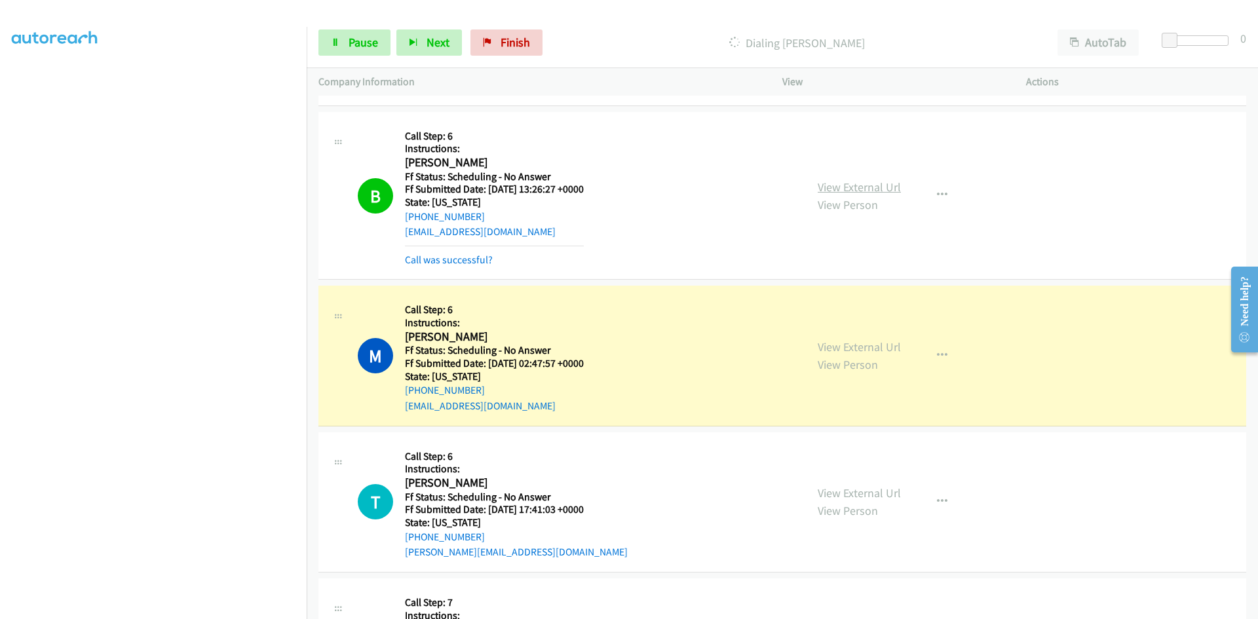
click at [879, 188] on link "View External Url" at bounding box center [859, 187] width 83 height 15
click at [354, 43] on span "Pause" at bounding box center [363, 42] width 29 height 15
click at [886, 347] on link "View External Url" at bounding box center [859, 346] width 83 height 15
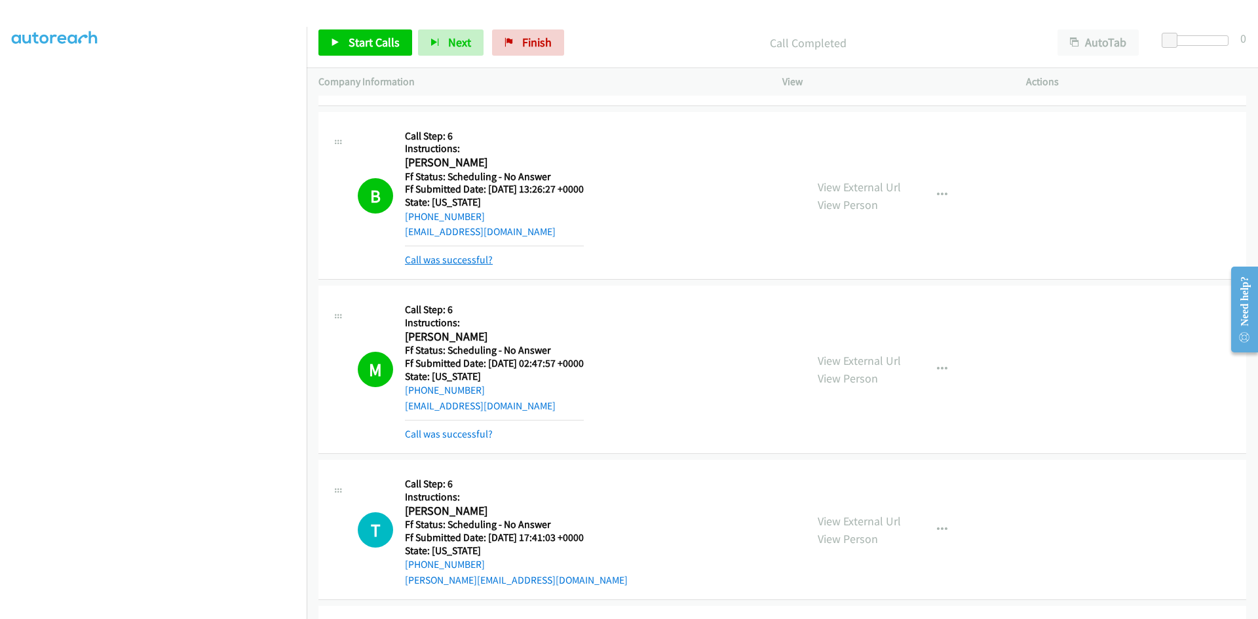
click at [440, 262] on link "Call was successful?" at bounding box center [449, 260] width 88 height 12
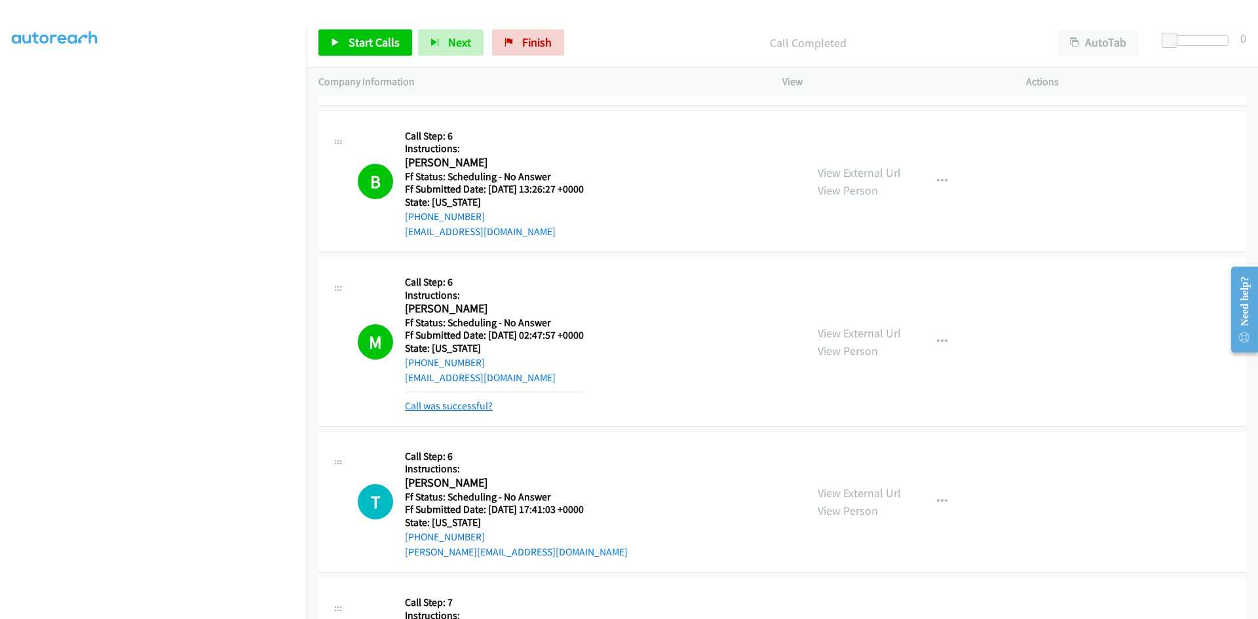
click at [440, 409] on link "Call was successful?" at bounding box center [449, 406] width 88 height 12
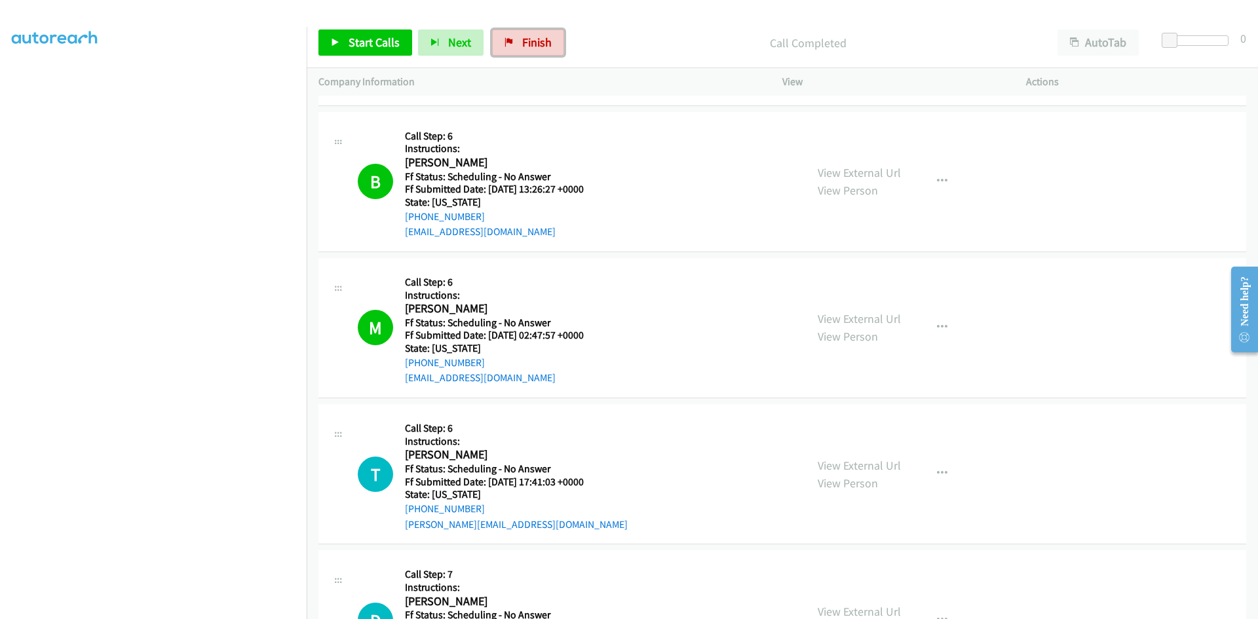
drag, startPoint x: 532, startPoint y: 43, endPoint x: 686, endPoint y: 69, distance: 156.1
click at [532, 43] on span "Finish" at bounding box center [536, 42] width 29 height 15
